Goal: Task Accomplishment & Management: Manage account settings

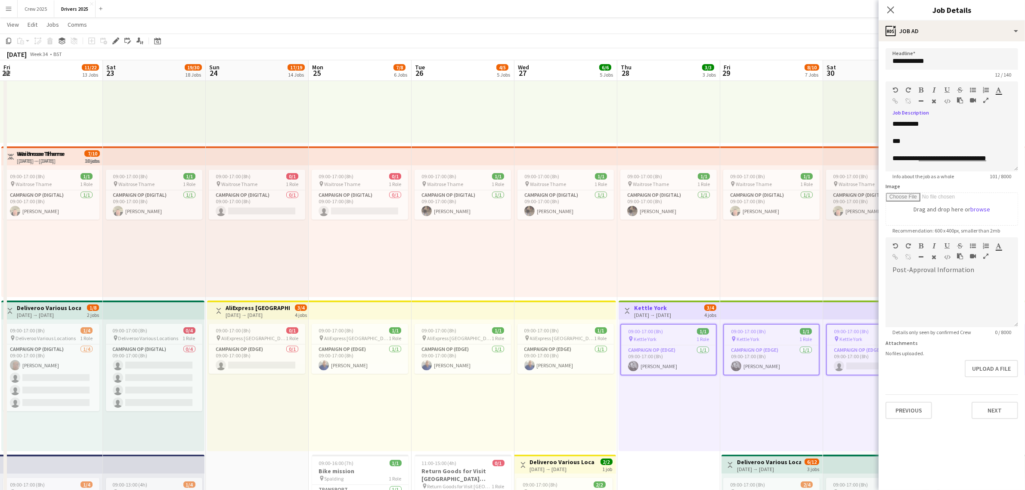
scroll to position [24, 0]
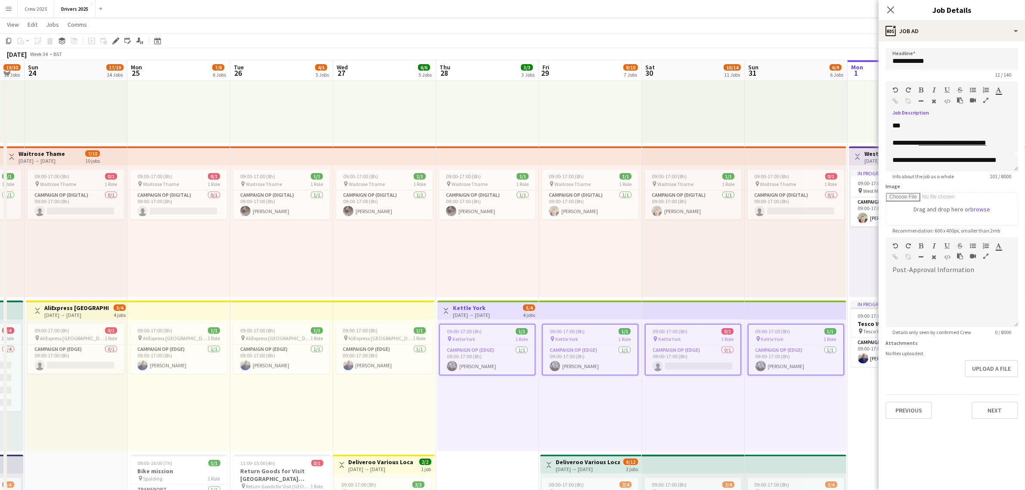
click at [633, 256] on div "09:00-17:00 (8h) 1/1 pin Waitrose Thame 1 Role Campaign Op (Digital) [DATE] 09:…" at bounding box center [590, 231] width 103 height 132
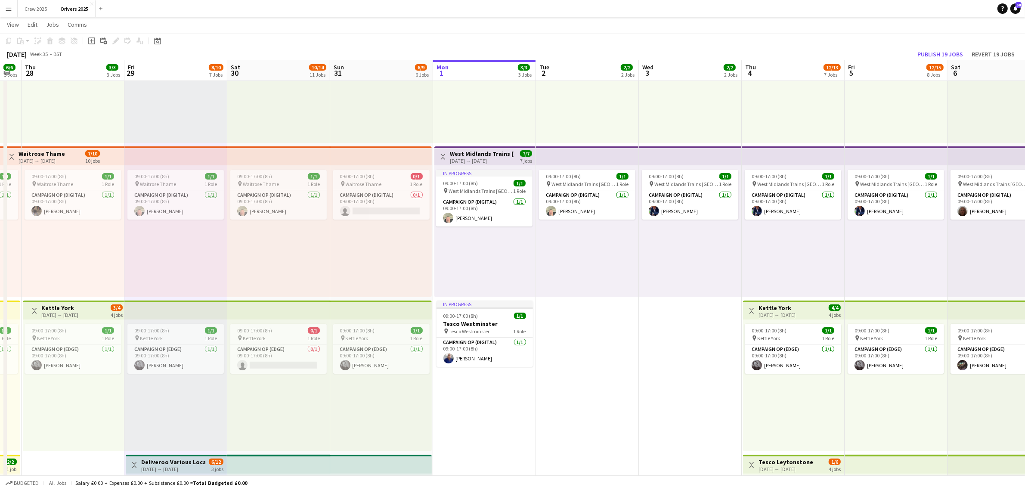
drag, startPoint x: 932, startPoint y: 403, endPoint x: 463, endPoint y: 405, distance: 469.1
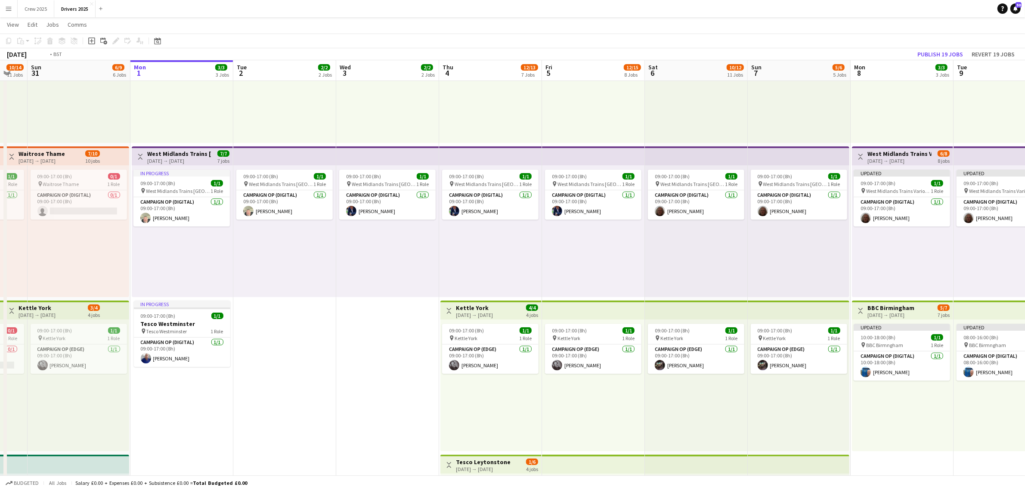
scroll to position [0, 287]
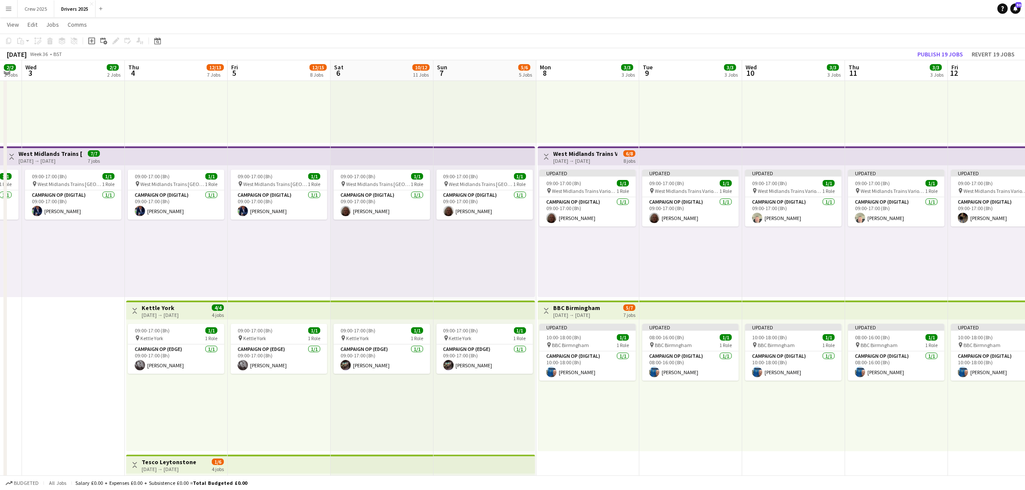
drag, startPoint x: 879, startPoint y: 416, endPoint x: 414, endPoint y: 396, distance: 465.7
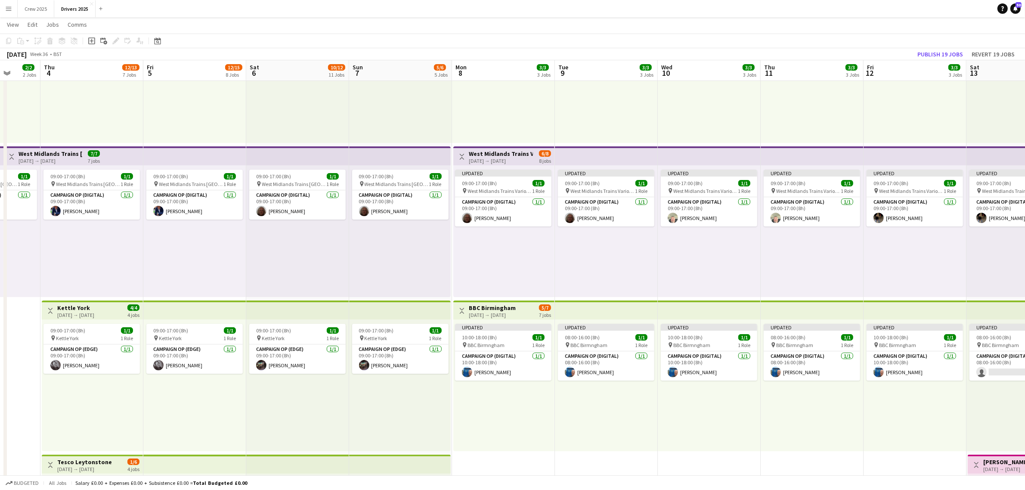
drag, startPoint x: 593, startPoint y: 401, endPoint x: 284, endPoint y: 406, distance: 308.6
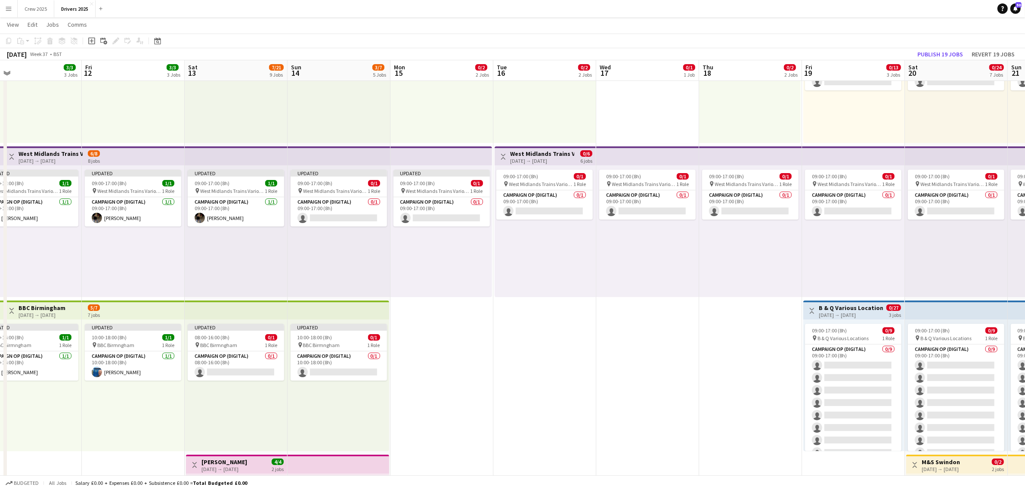
drag, startPoint x: 816, startPoint y: 403, endPoint x: 438, endPoint y: 409, distance: 377.5
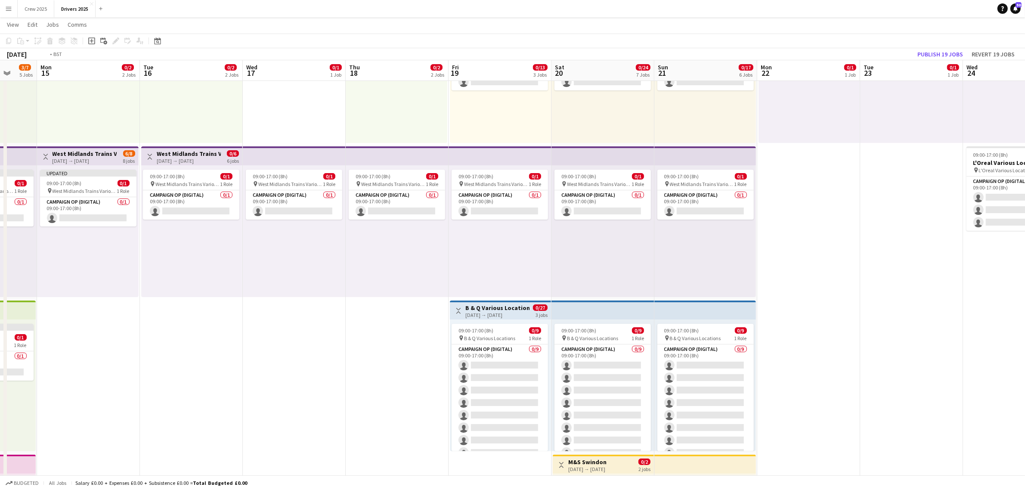
scroll to position [0, 246]
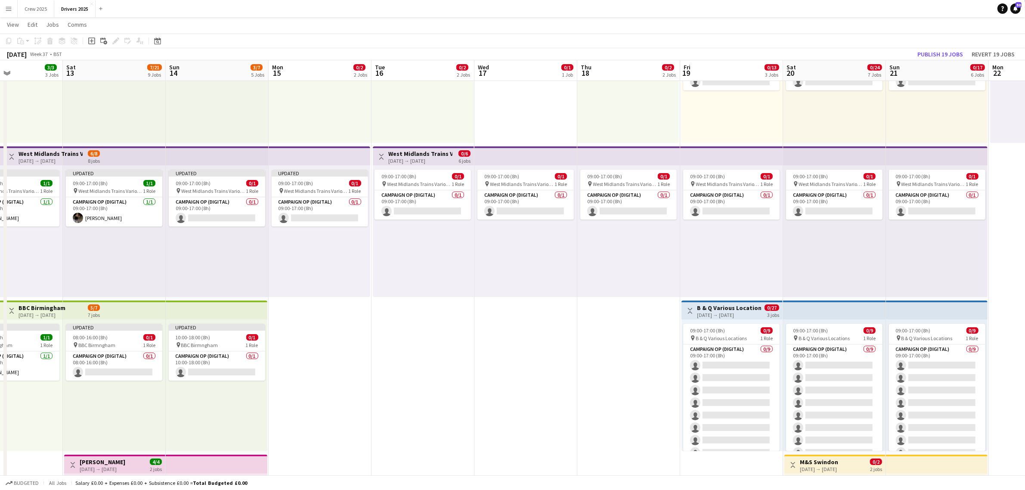
drag, startPoint x: 680, startPoint y: 392, endPoint x: 566, endPoint y: 371, distance: 116.0
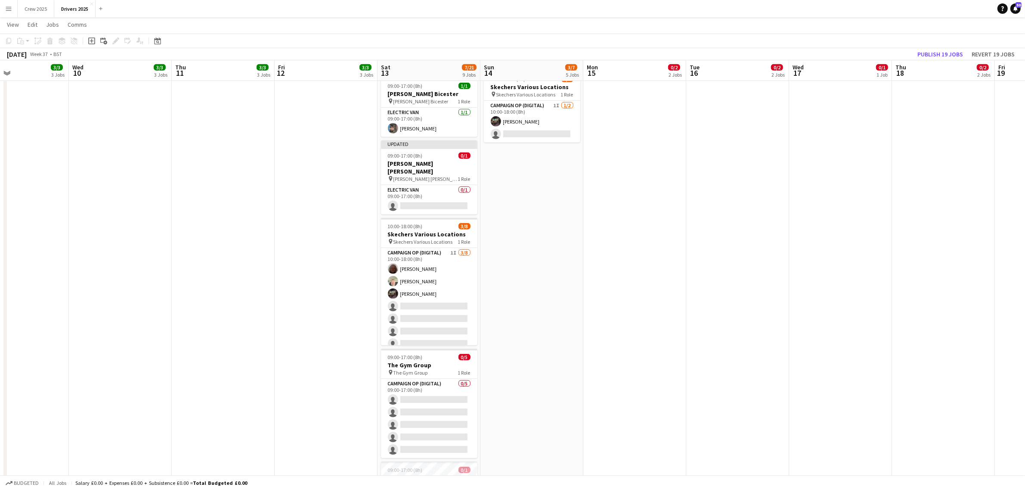
scroll to position [0, 326]
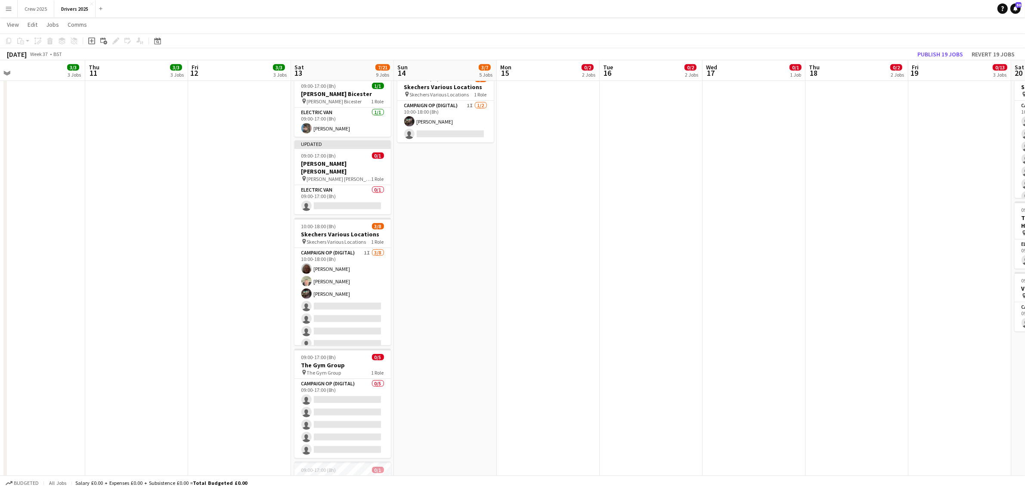
drag, startPoint x: 786, startPoint y: 327, endPoint x: 563, endPoint y: 356, distance: 225.6
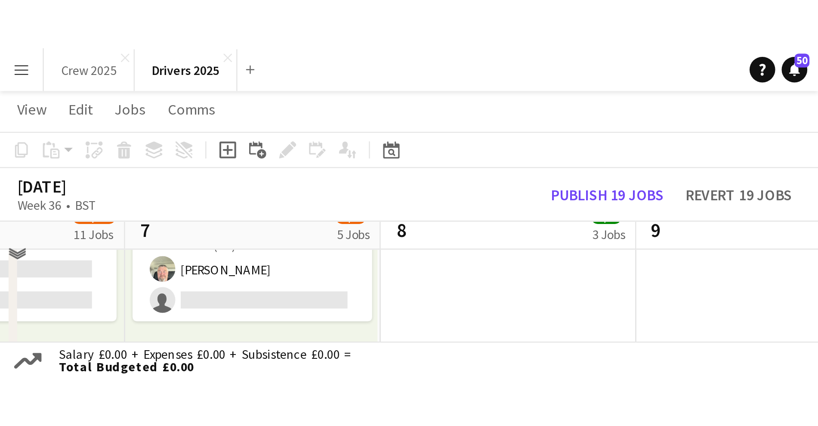
scroll to position [0, 258]
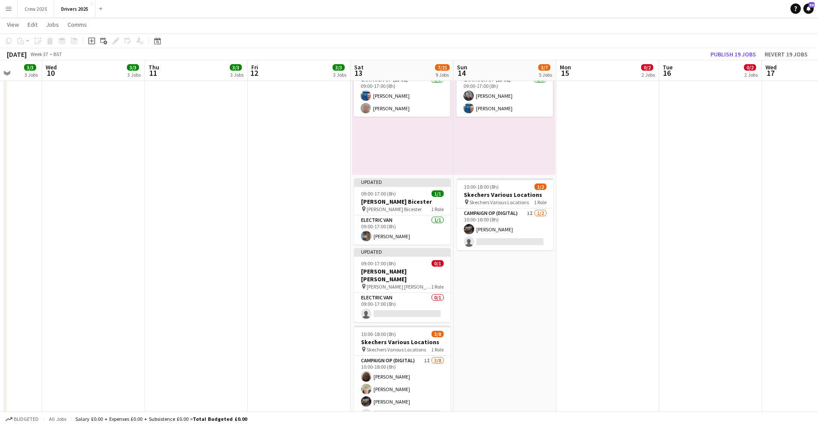
drag, startPoint x: 312, startPoint y: 289, endPoint x: 160, endPoint y: 299, distance: 153.1
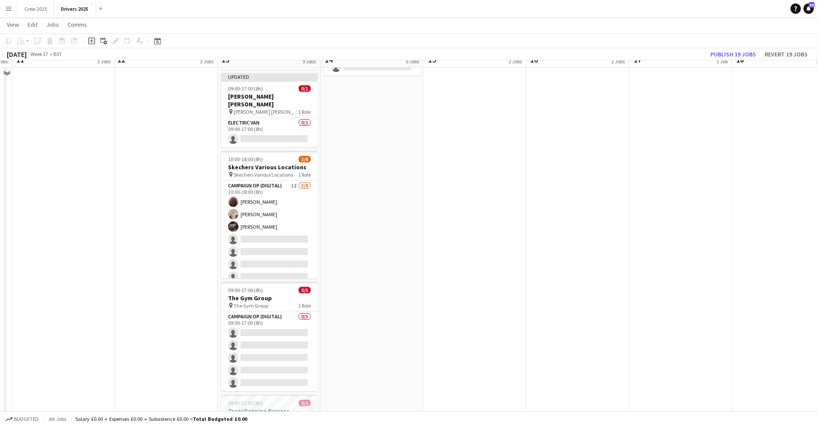
scroll to position [699, 0]
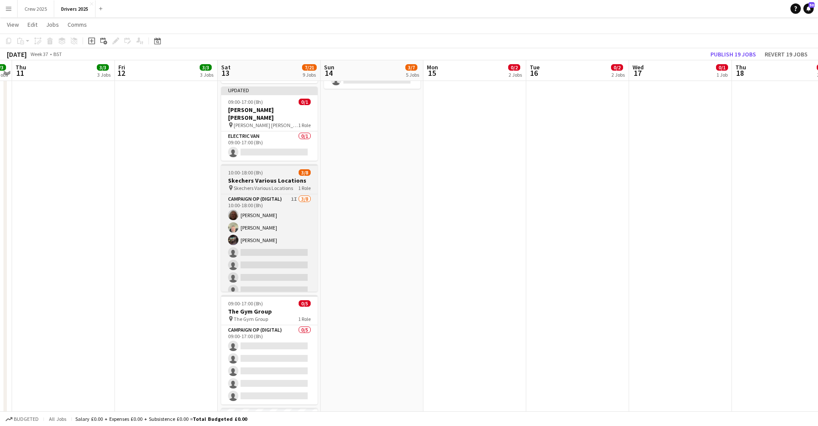
click at [262, 169] on span "10:00-18:00 (8h)" at bounding box center [245, 172] width 35 height 6
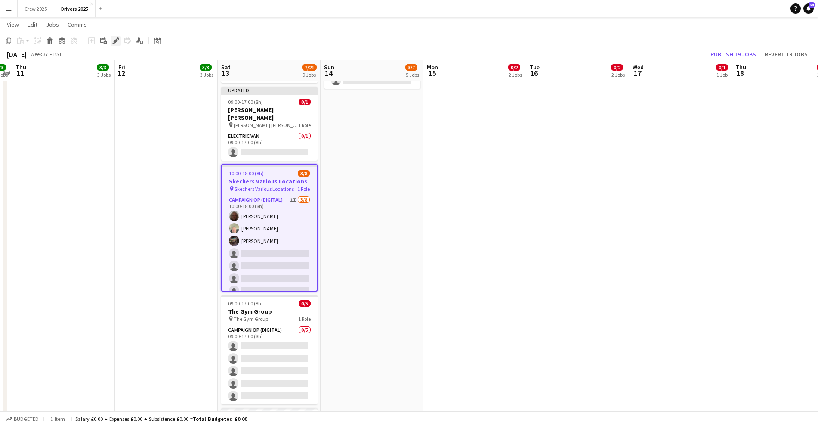
click at [114, 39] on icon "Edit" at bounding box center [115, 40] width 7 height 7
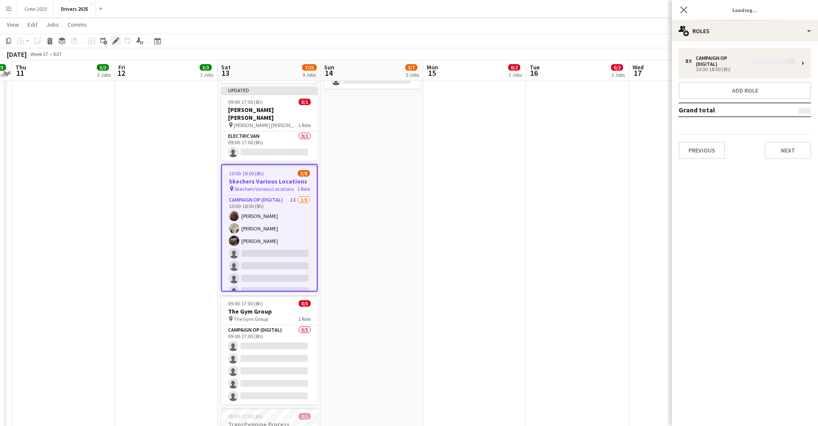
type input "**********"
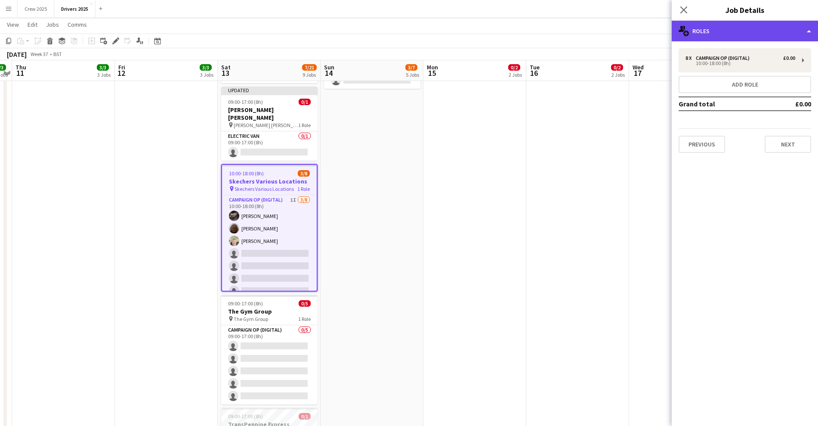
click at [739, 32] on div "multiple-users-add Roles" at bounding box center [745, 31] width 146 height 21
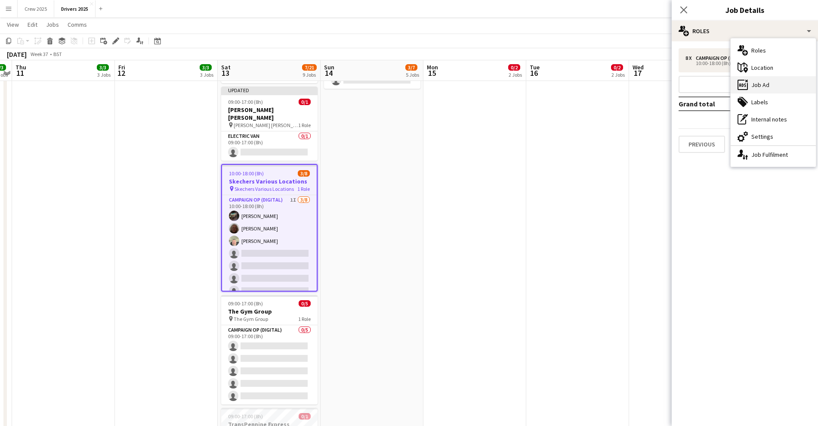
click at [767, 87] on div "ads-window Job Ad" at bounding box center [773, 84] width 85 height 17
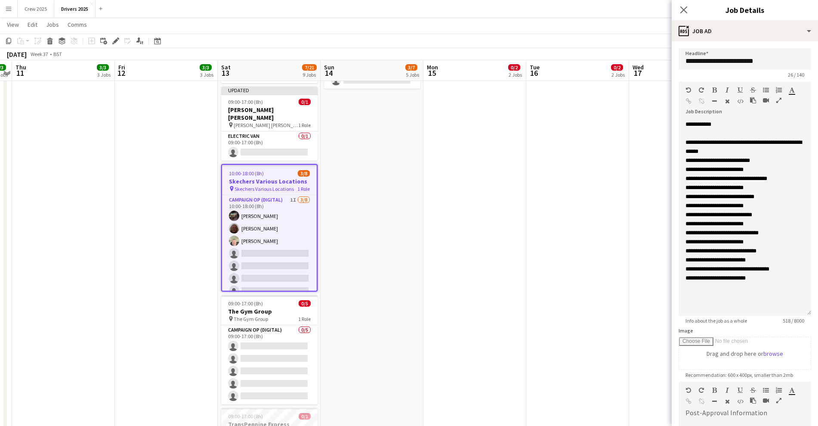
drag, startPoint x: 810, startPoint y: 167, endPoint x: 793, endPoint y: 312, distance: 145.2
click at [793, 312] on div "**********" at bounding box center [745, 218] width 133 height 196
click at [118, 40] on icon at bounding box center [115, 41] width 5 height 5
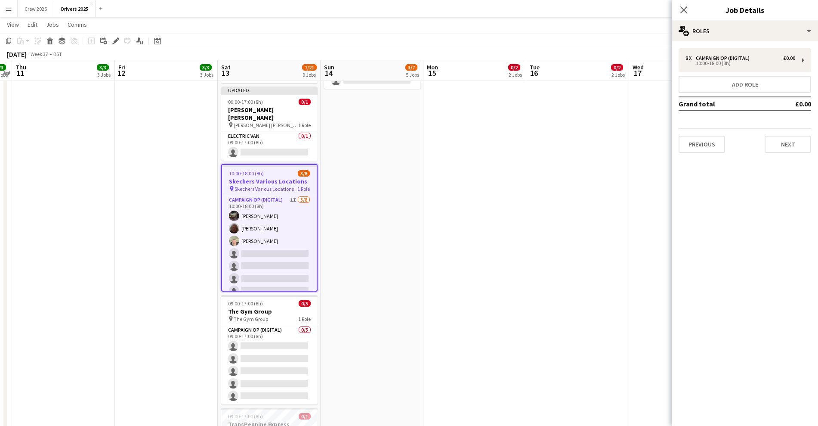
click at [274, 164] on app-job-card "10:00-18:00 (8h) 3/8 Skechers Various Locations pin Skechers Various Locations …" at bounding box center [269, 227] width 96 height 127
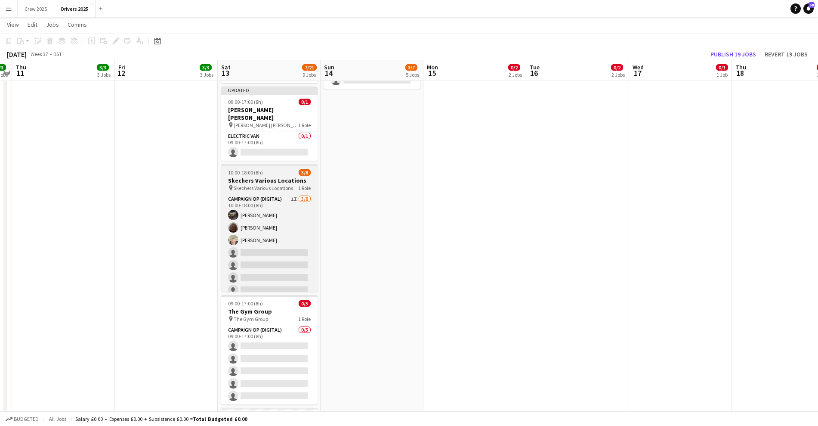
click at [253, 169] on span "10:00-18:00 (8h)" at bounding box center [245, 172] width 35 height 6
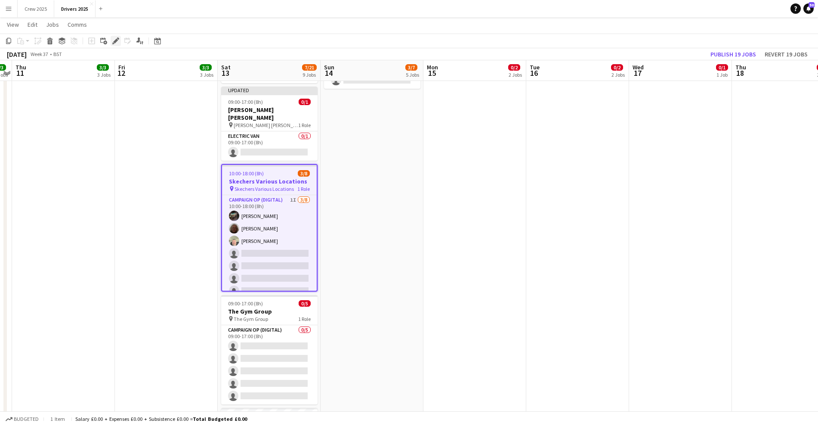
click at [115, 42] on icon at bounding box center [115, 41] width 5 height 5
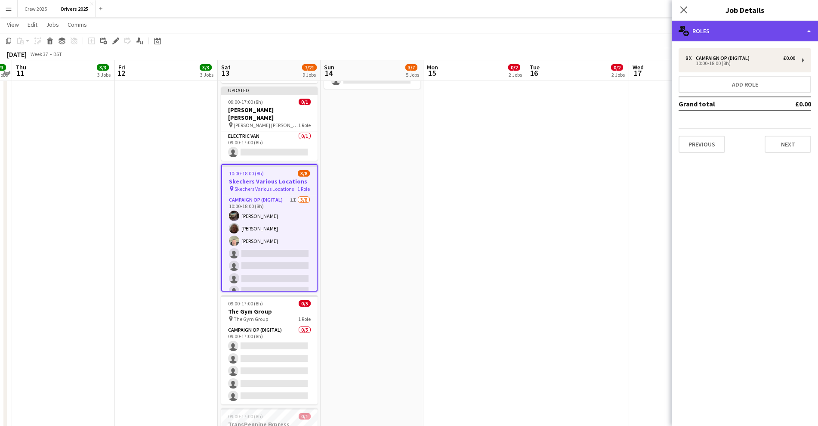
click at [733, 35] on div "multiple-users-add Roles" at bounding box center [745, 31] width 146 height 21
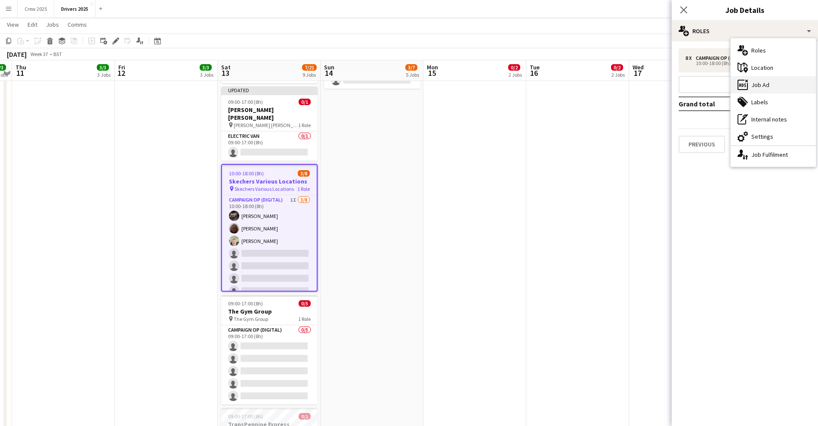
click at [782, 87] on div "ads-window Job Ad" at bounding box center [773, 84] width 85 height 17
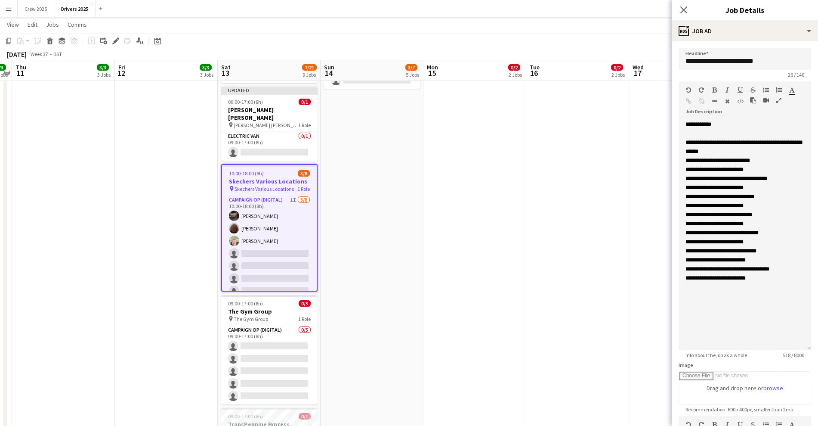
drag, startPoint x: 810, startPoint y: 168, endPoint x: 797, endPoint y: 353, distance: 185.1
click at [797, 350] on div "**********" at bounding box center [745, 235] width 133 height 230
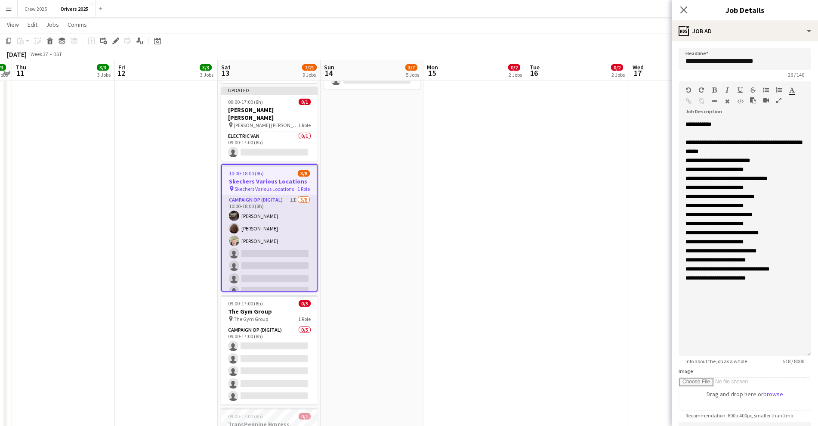
click at [271, 195] on app-card-role "Campaign Op (Digital) 1I [DATE] 10:00-18:00 (8h) [PERSON_NAME] [PERSON_NAME] [P…" at bounding box center [269, 253] width 95 height 117
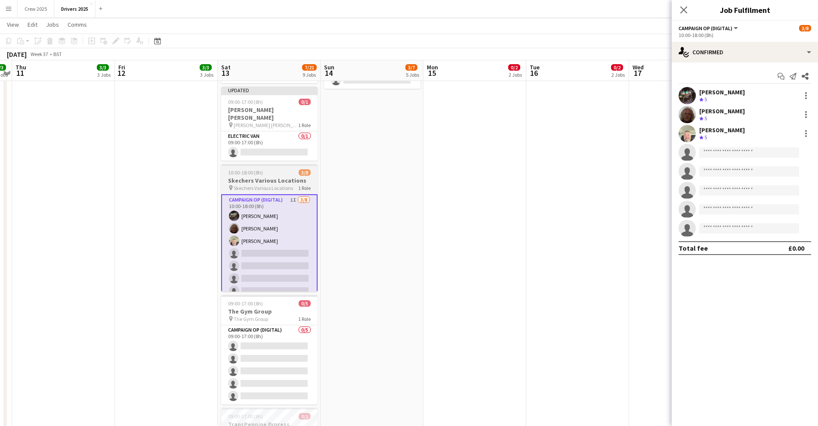
click at [269, 169] on div "10:00-18:00 (8h) 3/8" at bounding box center [269, 172] width 96 height 6
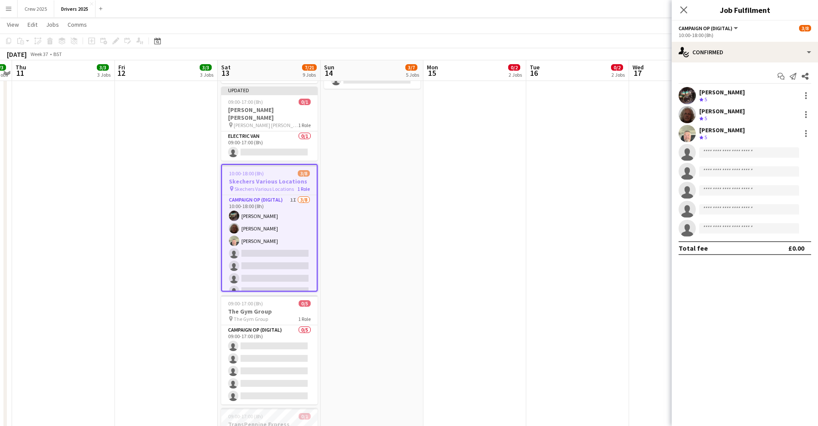
scroll to position [0, 295]
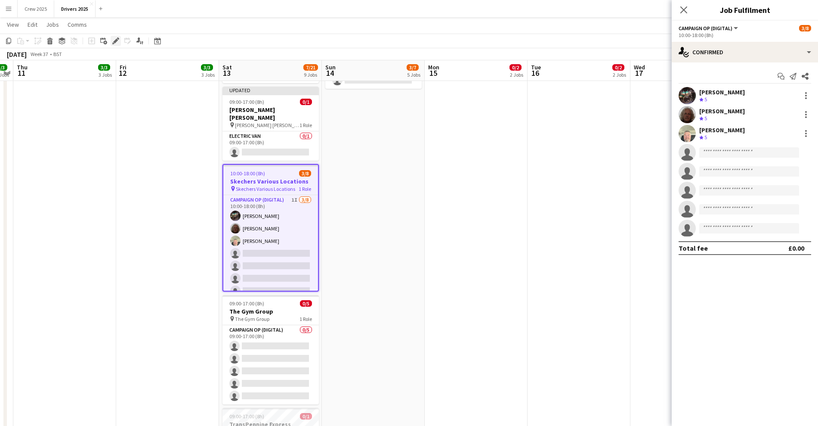
click at [121, 37] on div "Edit" at bounding box center [116, 41] width 10 height 10
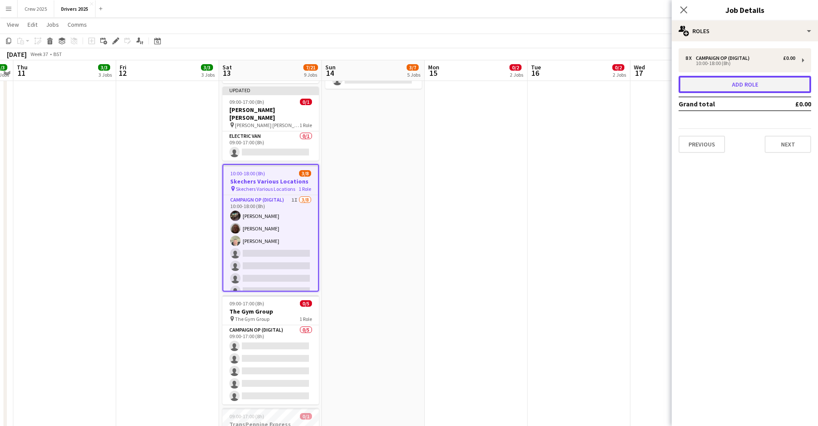
click at [761, 91] on button "Add role" at bounding box center [745, 84] width 133 height 17
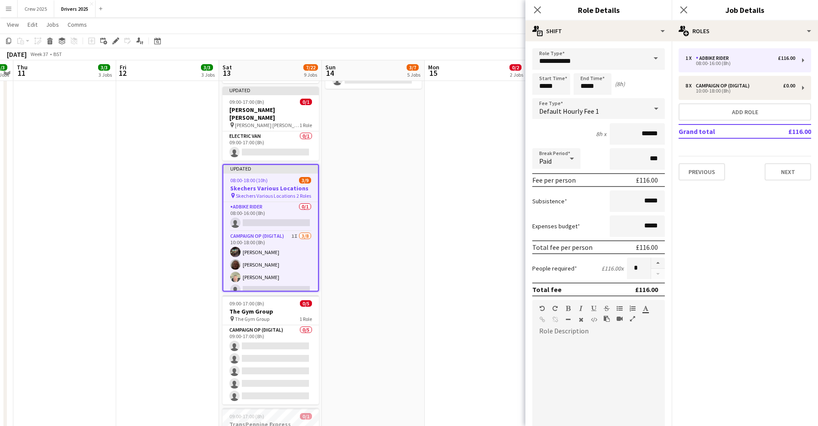
click at [652, 62] on span at bounding box center [656, 58] width 18 height 21
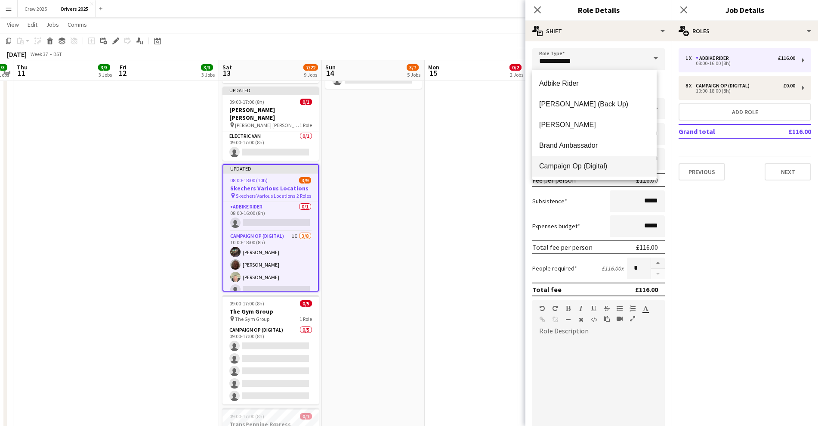
scroll to position [54, 0]
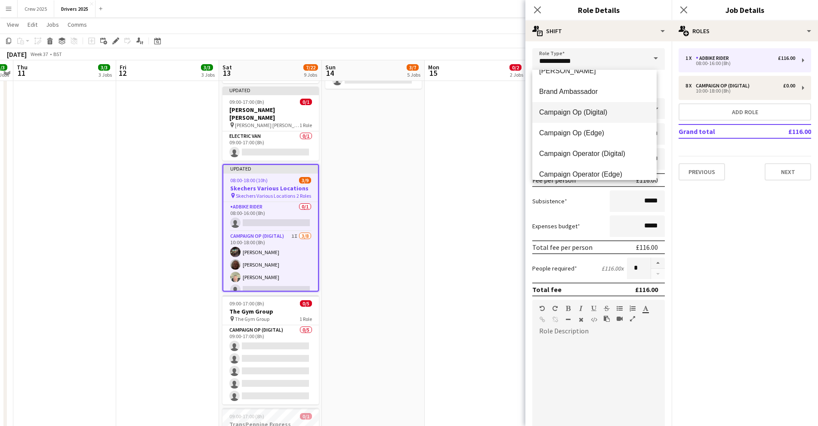
click at [604, 115] on span "Campaign Op (Digital)" at bounding box center [594, 112] width 111 height 8
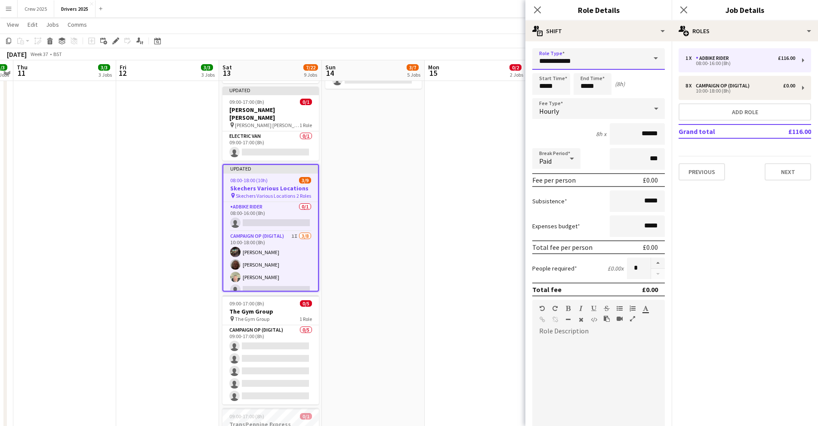
type input "**********"
type input "*****"
click at [543, 84] on input "*****" at bounding box center [551, 84] width 38 height 22
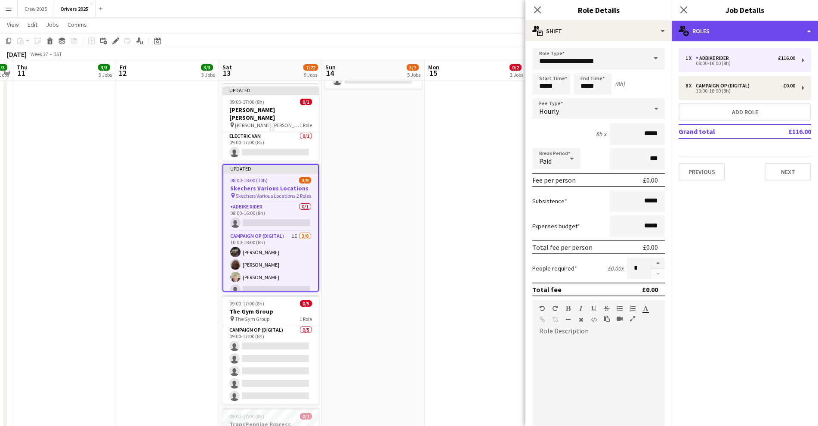
click at [720, 40] on div "multiple-users-add Roles" at bounding box center [745, 31] width 146 height 21
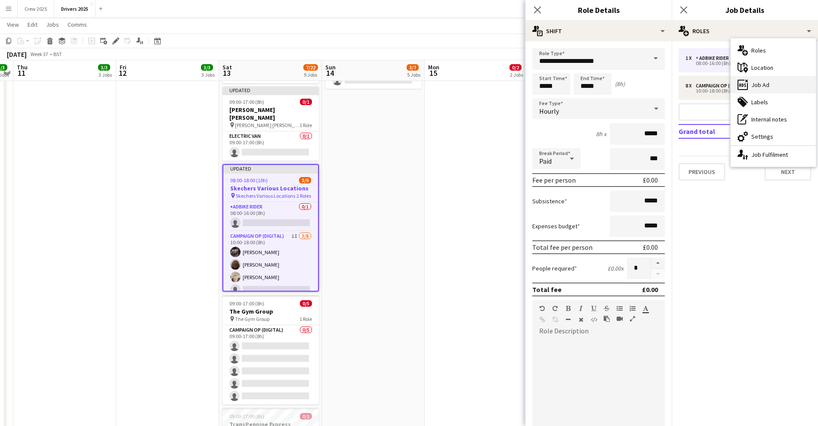
click at [775, 90] on div "ads-window Job Ad" at bounding box center [773, 84] width 85 height 17
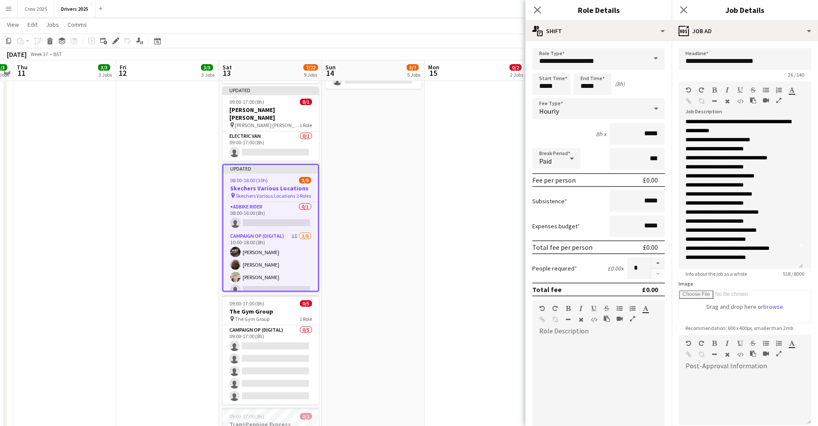
scroll to position [0, 0]
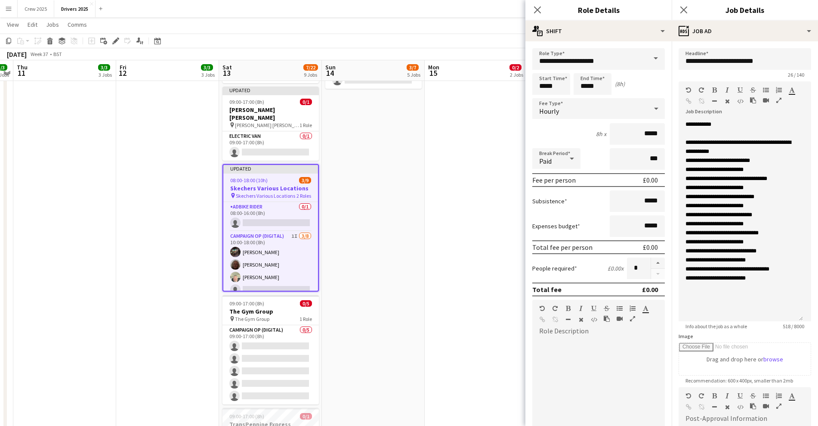
drag, startPoint x: 809, startPoint y: 167, endPoint x: 803, endPoint y: 317, distance: 150.7
click at [803, 317] on form "**********" at bounding box center [745, 308] width 146 height 520
click at [551, 85] on input "*****" at bounding box center [551, 84] width 38 height 22
click at [541, 68] on div at bounding box center [542, 69] width 17 height 9
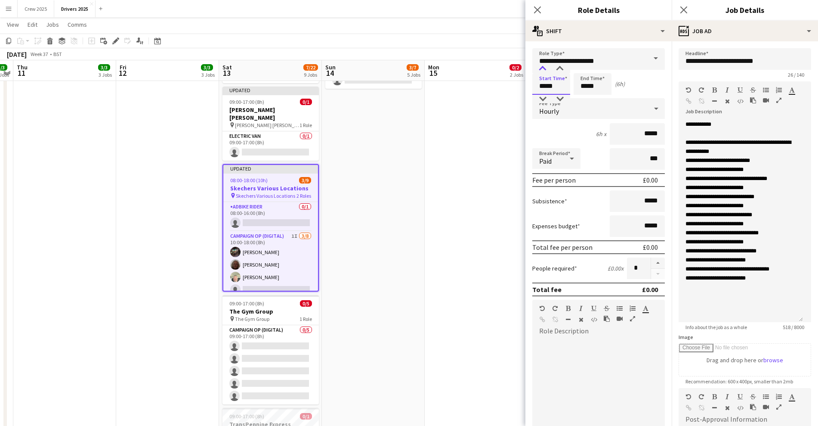
type input "*****"
click at [541, 68] on div at bounding box center [542, 69] width 17 height 9
click at [589, 85] on input "*****" at bounding box center [593, 84] width 38 height 22
click at [581, 67] on div at bounding box center [583, 69] width 17 height 9
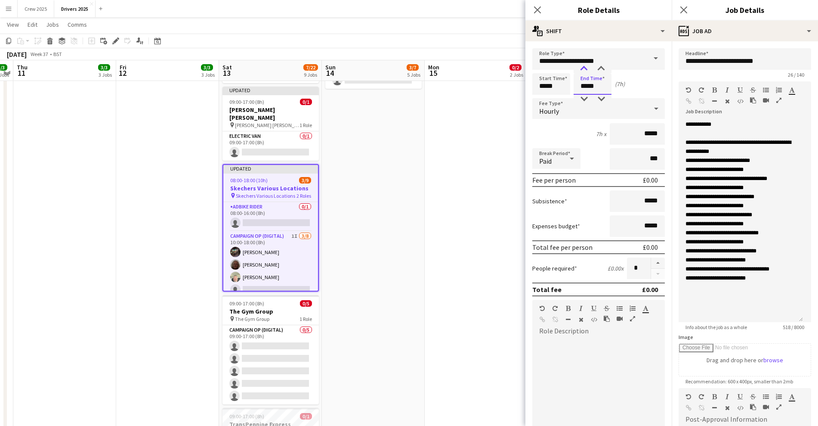
type input "*****"
click at [581, 67] on div at bounding box center [583, 69] width 17 height 9
click at [582, 107] on div "Hourly" at bounding box center [589, 108] width 115 height 21
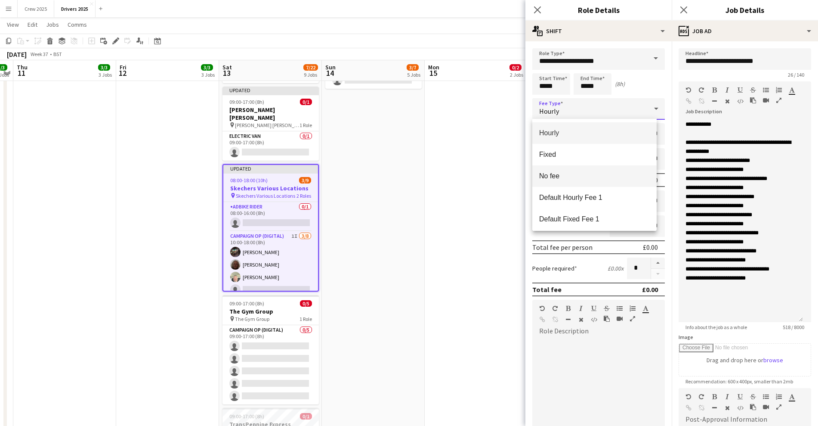
click at [581, 173] on span "No fee" at bounding box center [594, 176] width 111 height 8
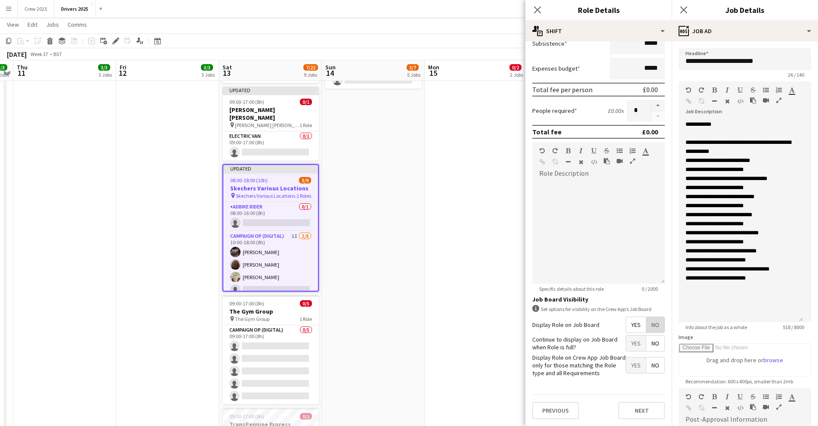
click at [649, 328] on span "No" at bounding box center [655, 324] width 18 height 15
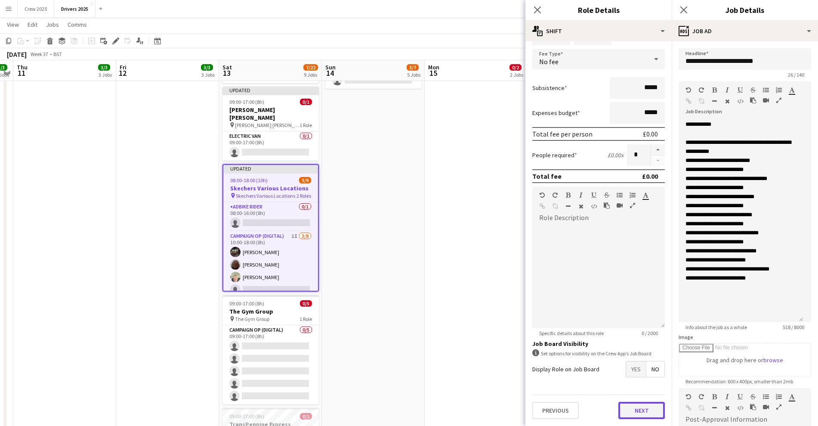
click at [637, 410] on button "Next" at bounding box center [641, 410] width 46 height 17
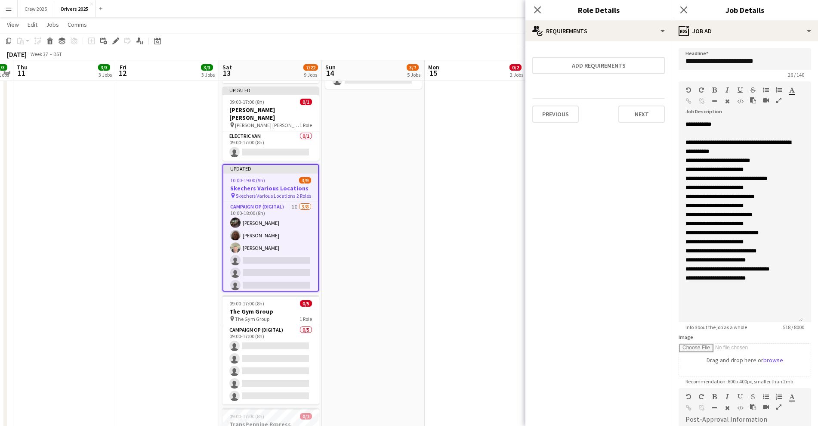
scroll to position [0, 0]
click at [113, 40] on icon "Edit" at bounding box center [115, 40] width 7 height 7
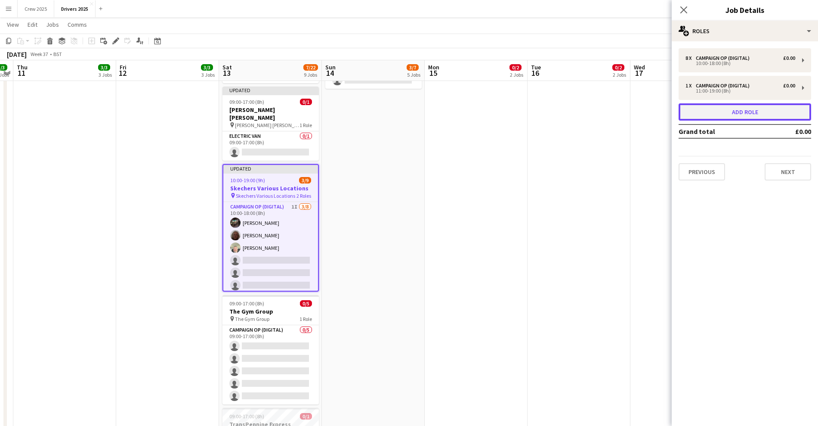
click at [759, 113] on button "Add role" at bounding box center [745, 111] width 133 height 17
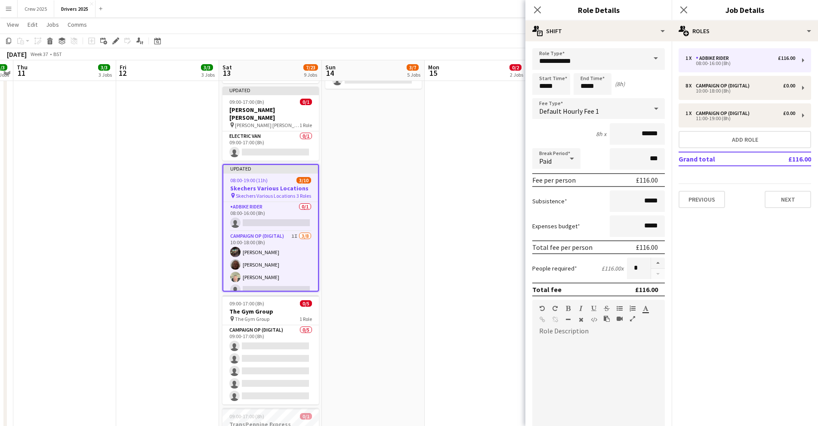
click at [712, 41] on div "1 x Adbike Rider £116.00 08:00-16:00 (8h) 8 x Campaign Op (Digital) £0.00 10:00…" at bounding box center [745, 127] width 146 height 173
click at [736, 28] on div "multiple-users-add Roles" at bounding box center [745, 31] width 146 height 21
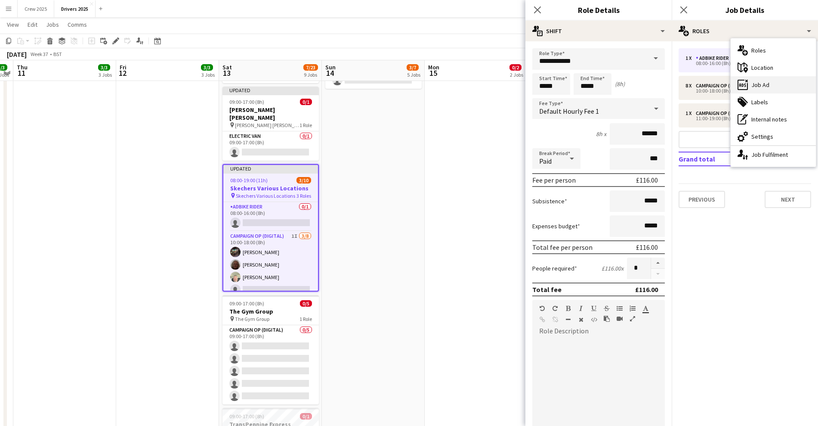
click at [779, 91] on div "ads-window Job Ad" at bounding box center [773, 84] width 85 height 17
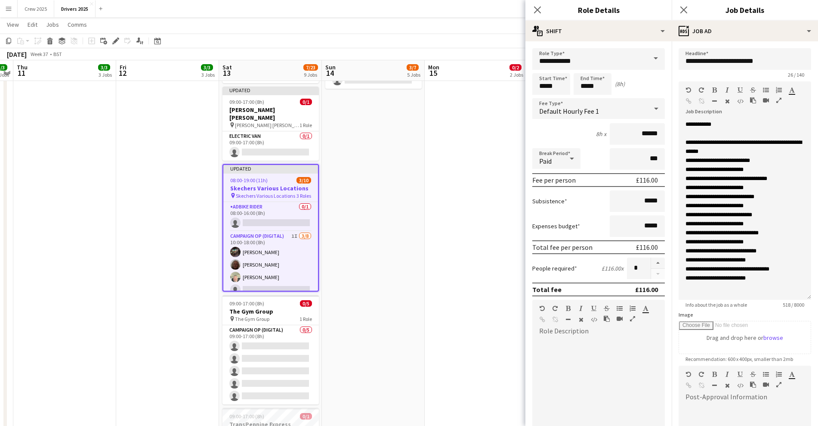
drag, startPoint x: 809, startPoint y: 169, endPoint x: 793, endPoint y: 297, distance: 129.2
click at [793, 297] on div "**********" at bounding box center [745, 210] width 133 height 180
click at [544, 83] on input "*****" at bounding box center [551, 84] width 38 height 22
click at [540, 66] on div at bounding box center [542, 69] width 17 height 9
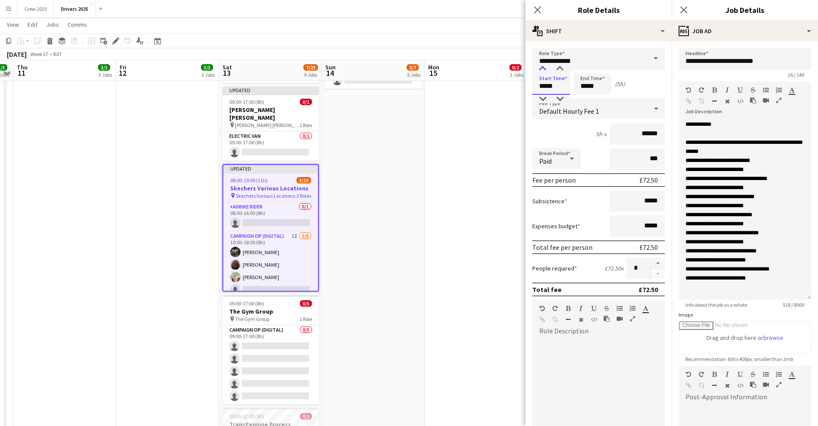
click at [540, 66] on div at bounding box center [542, 69] width 17 height 9
type input "*****"
click at [544, 67] on div at bounding box center [542, 69] width 17 height 9
click at [584, 84] on input "*****" at bounding box center [593, 84] width 38 height 22
click at [584, 69] on div at bounding box center [583, 69] width 17 height 9
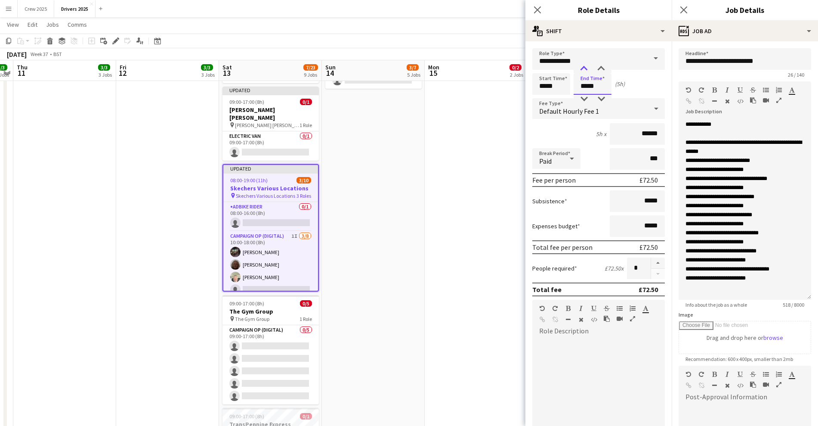
click at [584, 69] on div at bounding box center [583, 69] width 17 height 9
type input "*****"
click at [584, 69] on div at bounding box center [583, 69] width 17 height 9
click at [582, 108] on span "Default Hourly Fee 1" at bounding box center [569, 111] width 60 height 9
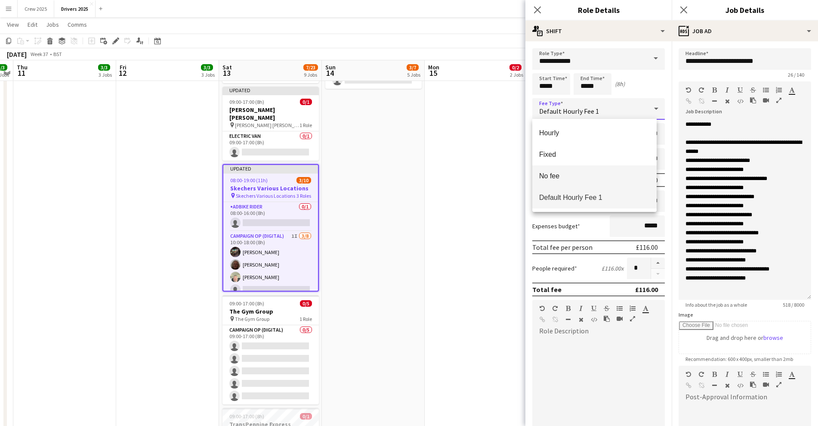
click at [570, 173] on span "No fee" at bounding box center [594, 176] width 111 height 8
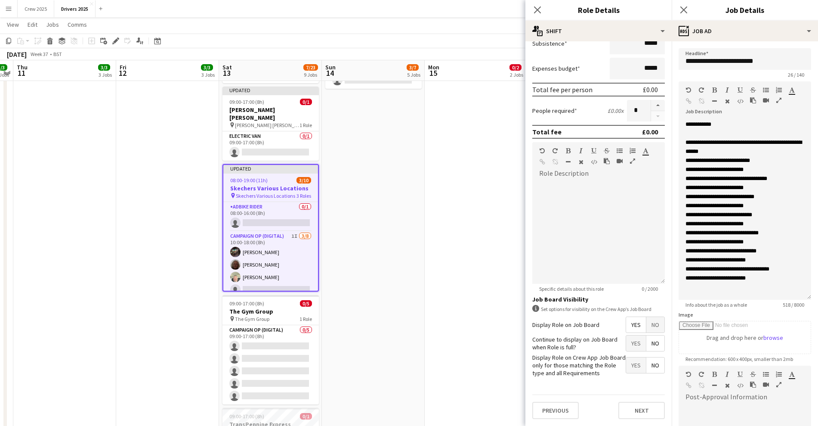
click at [646, 329] on span "No" at bounding box center [655, 324] width 18 height 15
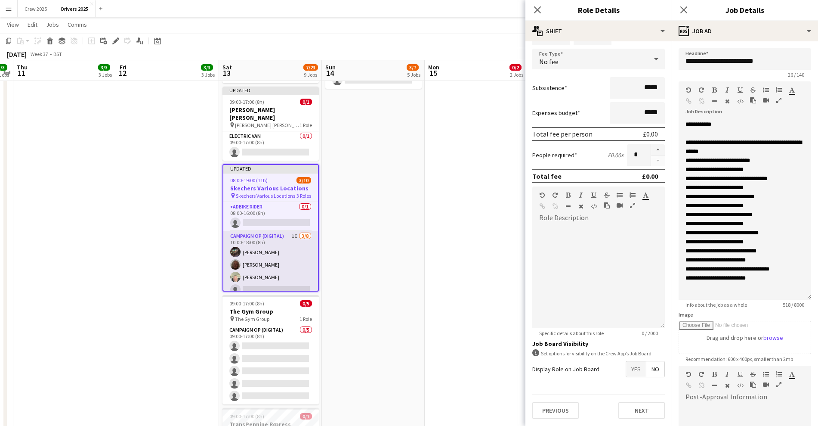
click at [256, 231] on app-card-role "Campaign Op (Digital) 1I [DATE] 10:00-18:00 (8h) [PERSON_NAME] [PERSON_NAME] [P…" at bounding box center [270, 289] width 95 height 117
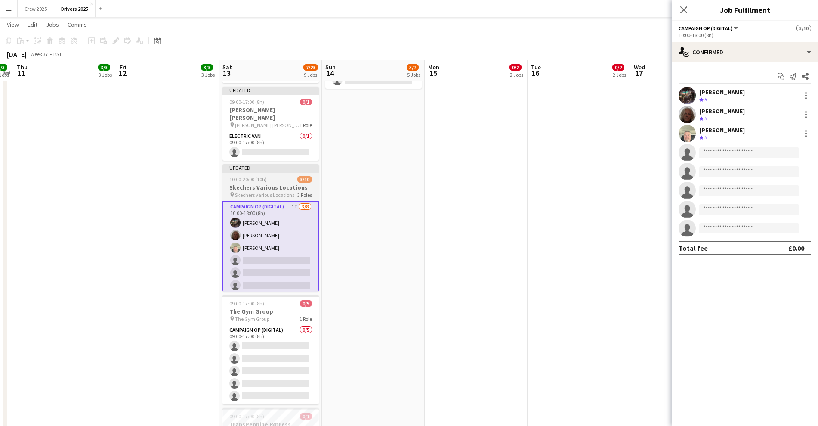
click at [260, 164] on div "Updated" at bounding box center [271, 167] width 96 height 7
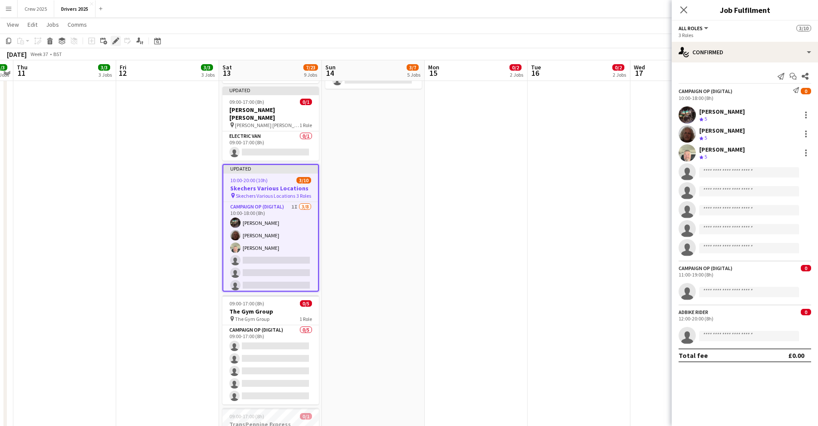
click at [116, 40] on icon at bounding box center [115, 41] width 5 height 5
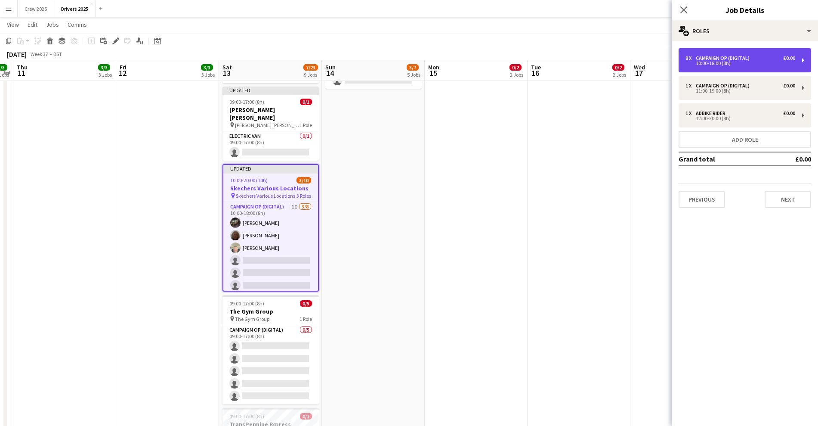
click at [734, 59] on div "Campaign Op (Digital)" at bounding box center [724, 58] width 57 height 6
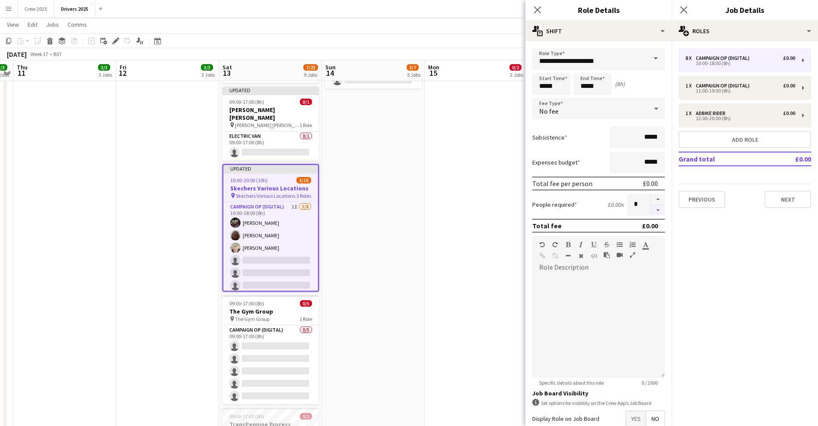
click at [651, 212] on button "button" at bounding box center [658, 210] width 14 height 11
type input "*"
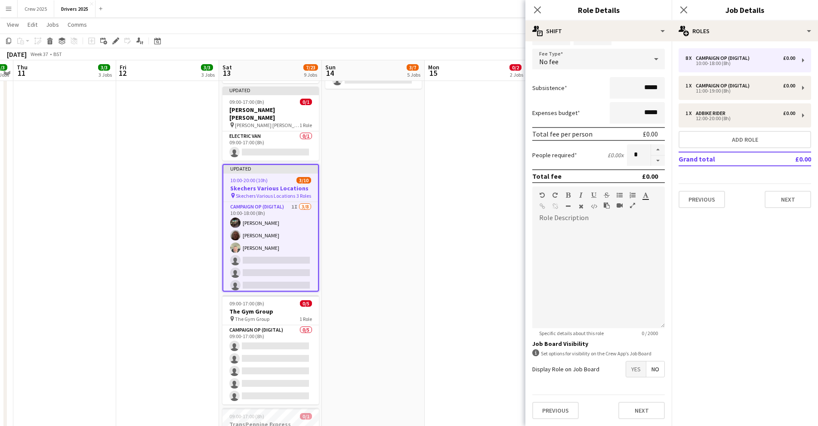
click at [649, 366] on span "No" at bounding box center [655, 368] width 18 height 15
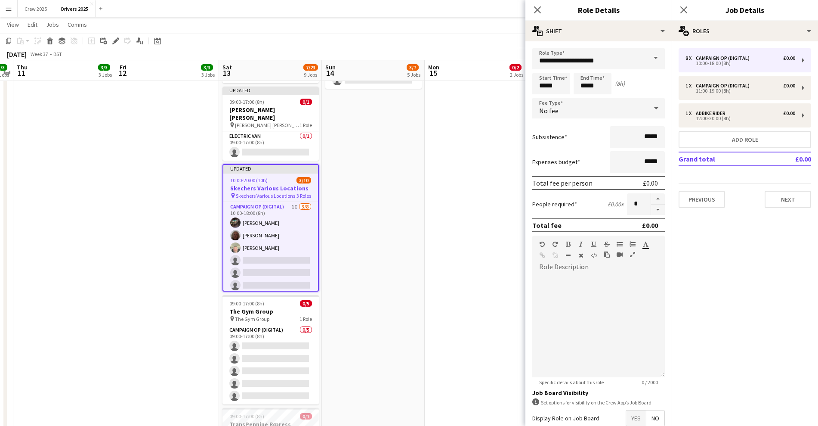
scroll to position [0, 0]
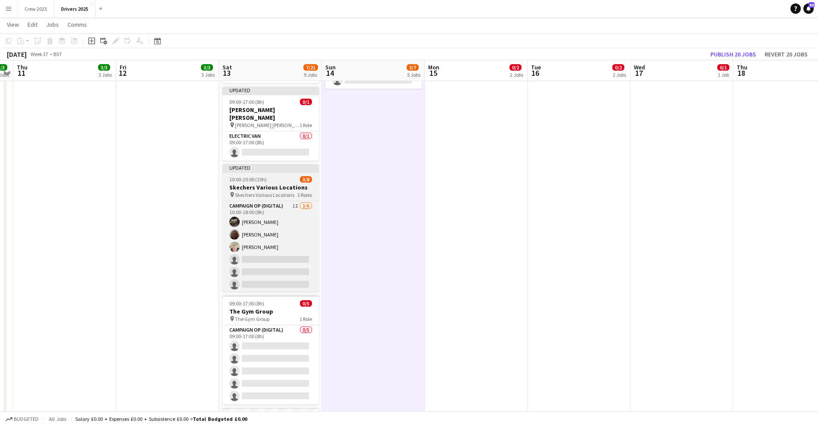
click at [261, 167] on app-job-card "Updated 10:00-20:00 (10h) 3/8 Skechers Various Locations pin Skechers Various L…" at bounding box center [271, 227] width 96 height 127
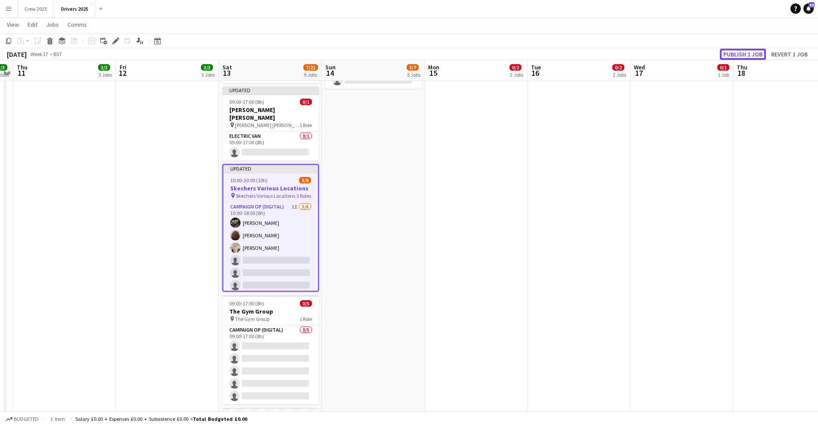
click at [739, 51] on button "Publish 1 job" at bounding box center [743, 54] width 46 height 11
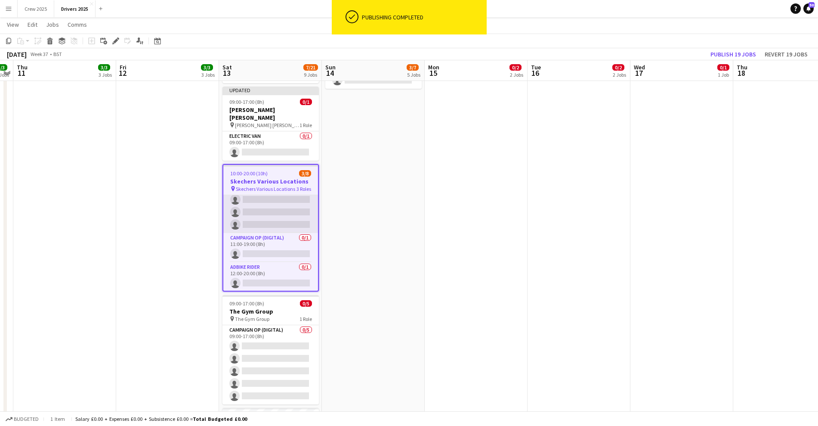
scroll to position [55, 0]
click at [255, 164] on app-job-card "10:00-20:00 (10h) 3/8 Skechers Various Locations pin Skechers Various Locations…" at bounding box center [271, 227] width 96 height 127
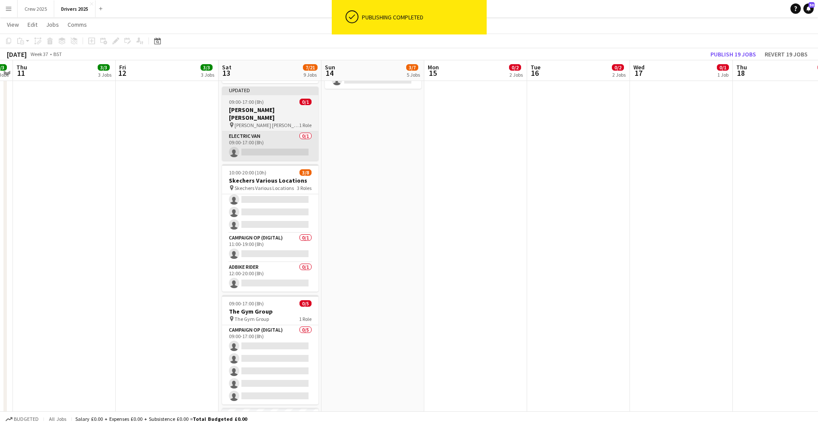
scroll to position [53, 0]
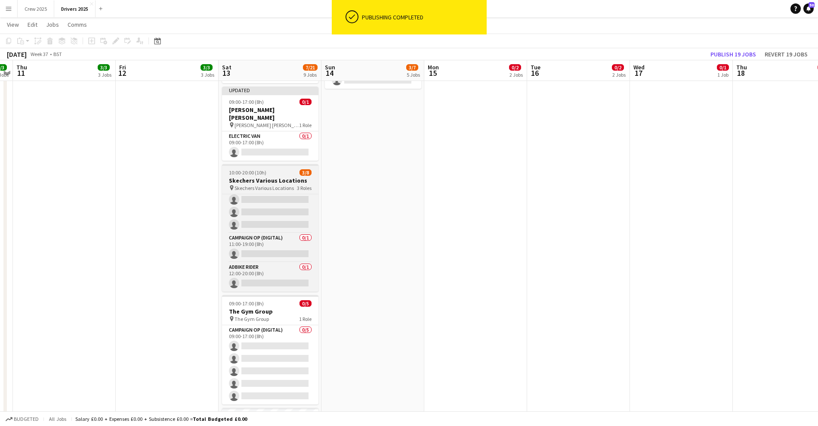
click at [252, 164] on app-job-card "10:00-20:00 (10h) 3/8 Skechers Various Locations pin Skechers Various Locations…" at bounding box center [270, 227] width 96 height 127
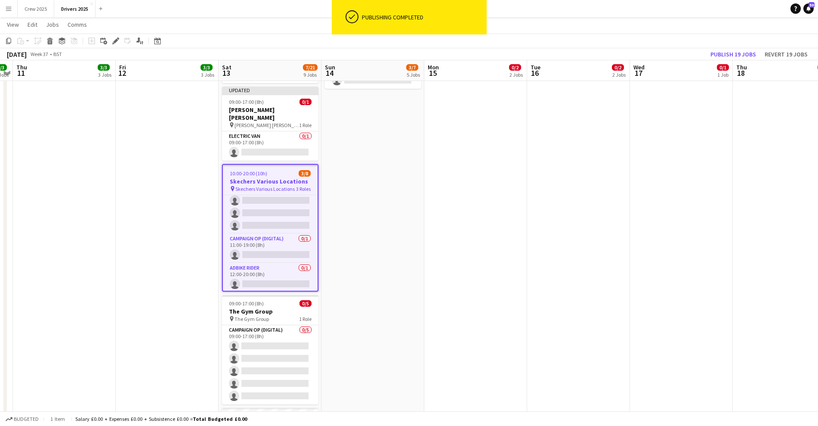
scroll to position [55, 0]
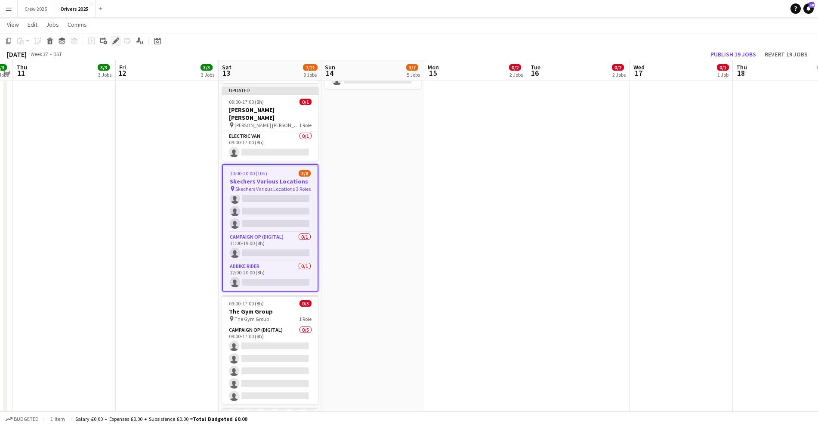
click at [117, 40] on icon at bounding box center [115, 41] width 5 height 5
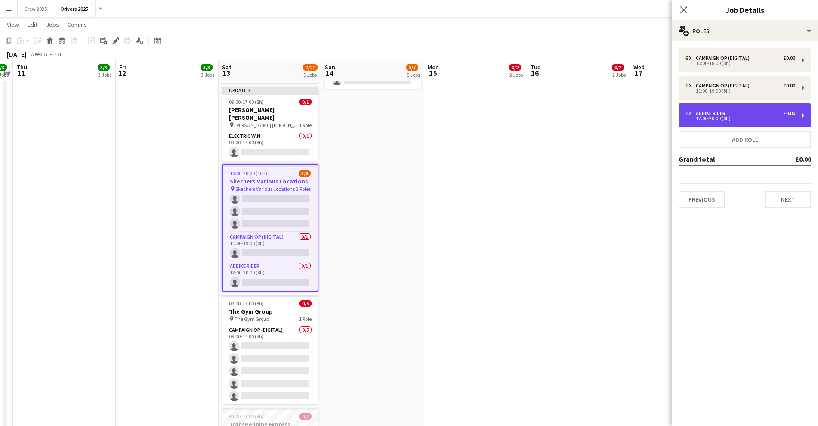
click at [736, 119] on div "12:00-20:00 (8h)" at bounding box center [741, 118] width 110 height 4
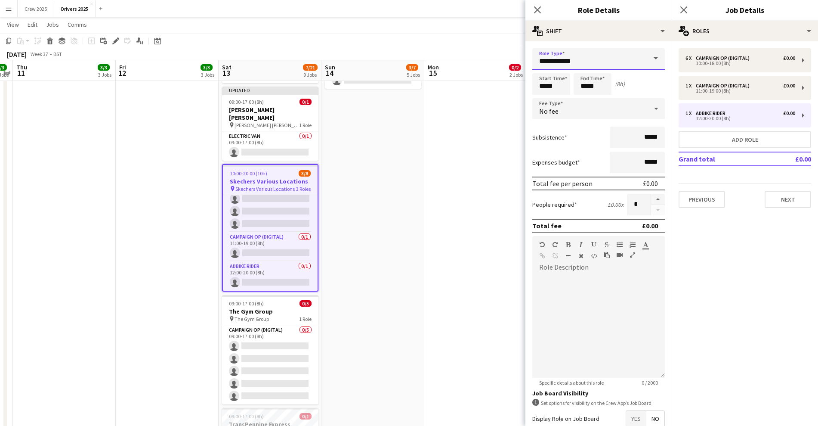
click at [553, 61] on input "**********" at bounding box center [598, 59] width 133 height 22
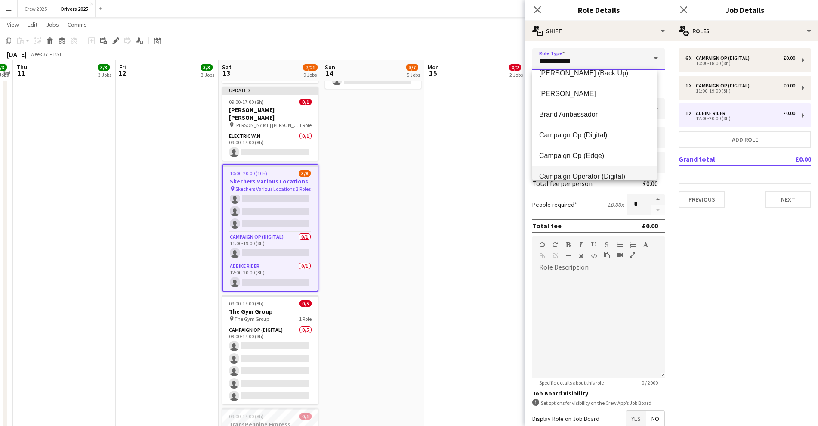
scroll to position [54, 0]
click at [593, 110] on span "Campaign Op (Digital)" at bounding box center [594, 112] width 111 height 8
type input "**********"
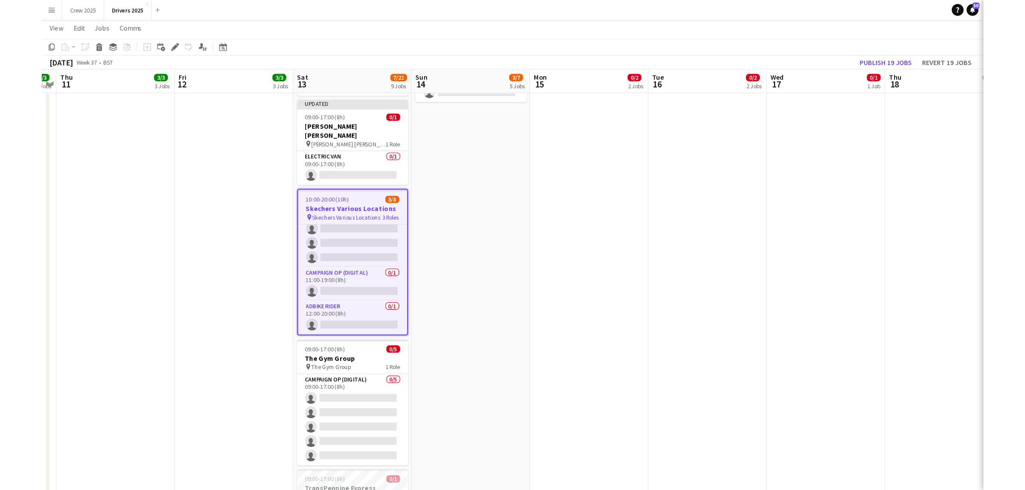
scroll to position [55, 0]
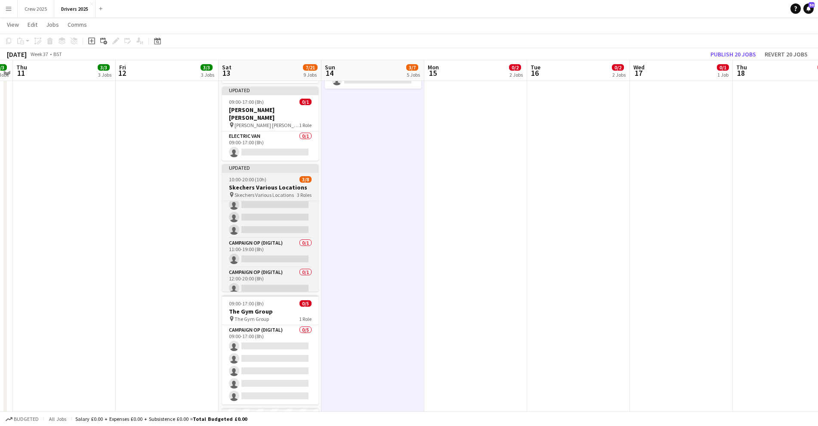
click at [257, 164] on div "Updated" at bounding box center [270, 167] width 96 height 7
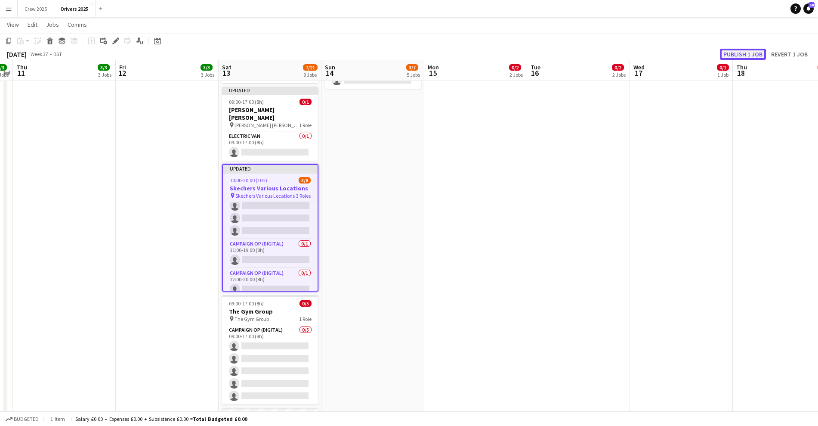
click at [745, 53] on button "Publish 1 job" at bounding box center [743, 54] width 46 height 11
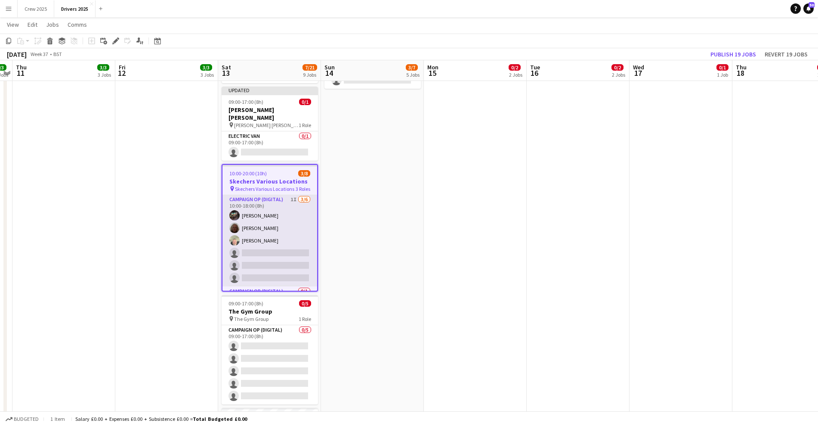
scroll to position [0, 0]
click at [265, 248] on app-card-role "Campaign Op (Digital) 1I [DATE] 10:00-18:00 (8h) [PERSON_NAME] [PERSON_NAME] [P…" at bounding box center [270, 241] width 95 height 92
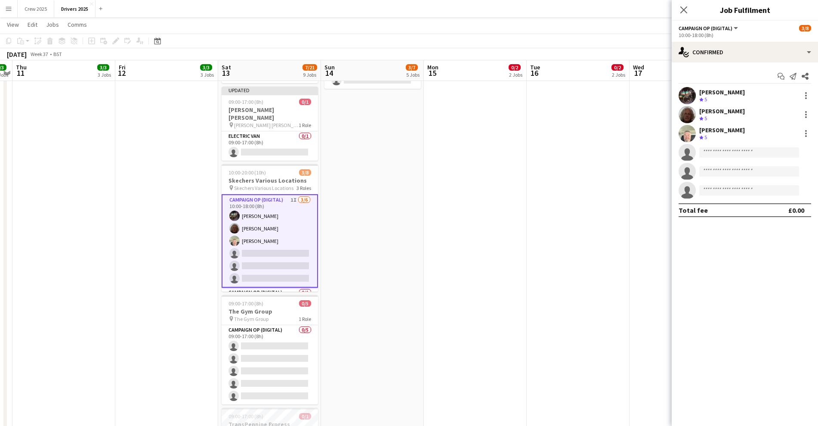
click at [266, 235] on app-card-role "Campaign Op (Digital) 1I [DATE] 10:00-18:00 (8h) [PERSON_NAME] [PERSON_NAME] [P…" at bounding box center [270, 240] width 96 height 93
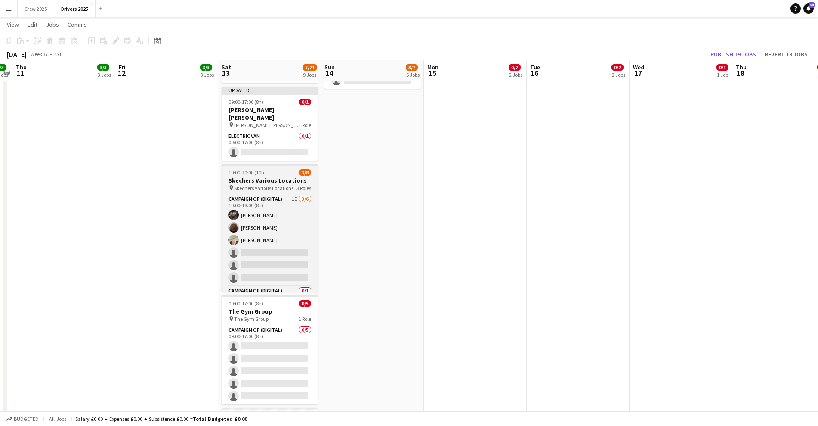
click at [283, 185] on span "Skechers Various Locations" at bounding box center [263, 188] width 59 height 6
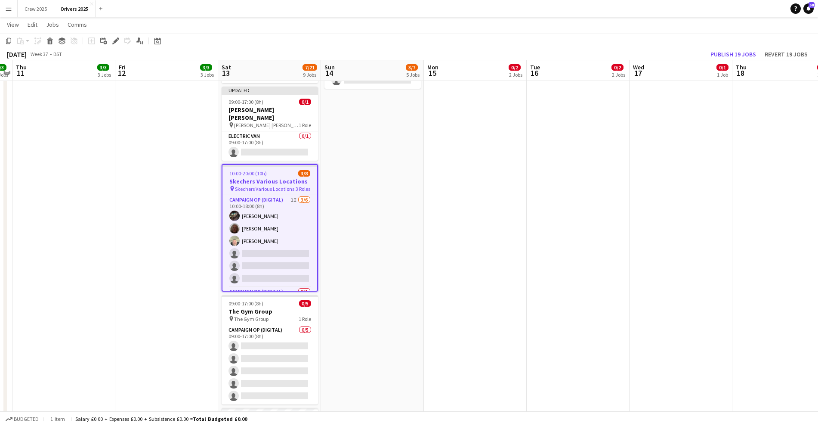
click at [114, 35] on app-toolbar "Copy Paste Paste Ctrl+V Paste with crew Ctrl+Shift+V Paste linked Job [GEOGRAPH…" at bounding box center [409, 41] width 818 height 15
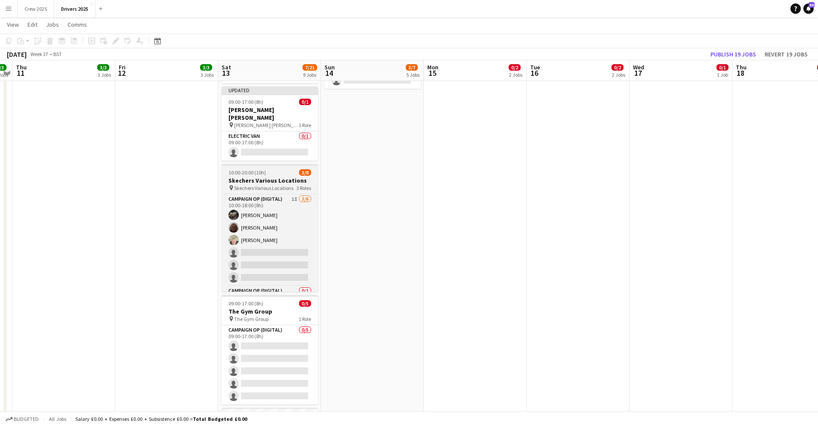
click at [265, 176] on h3 "Skechers Various Locations" at bounding box center [270, 180] width 96 height 8
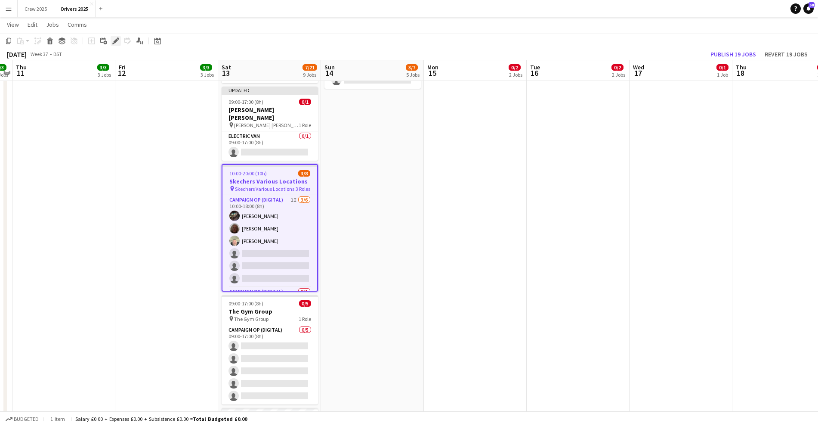
click at [117, 40] on icon at bounding box center [115, 41] width 5 height 5
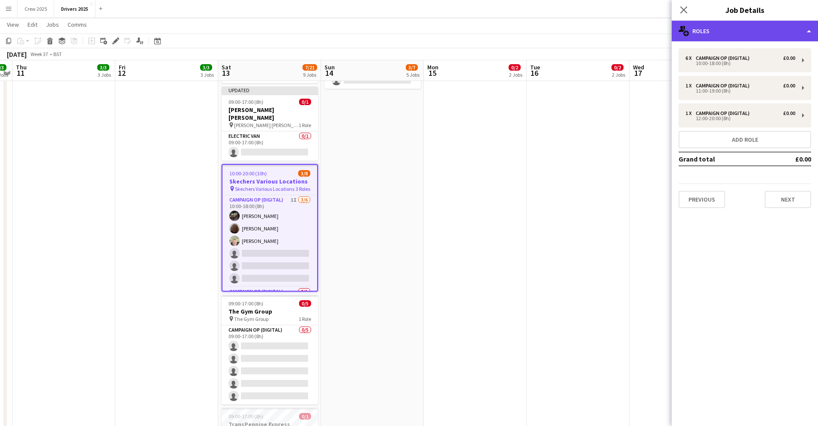
click at [743, 34] on div "multiple-users-add Roles" at bounding box center [745, 31] width 146 height 21
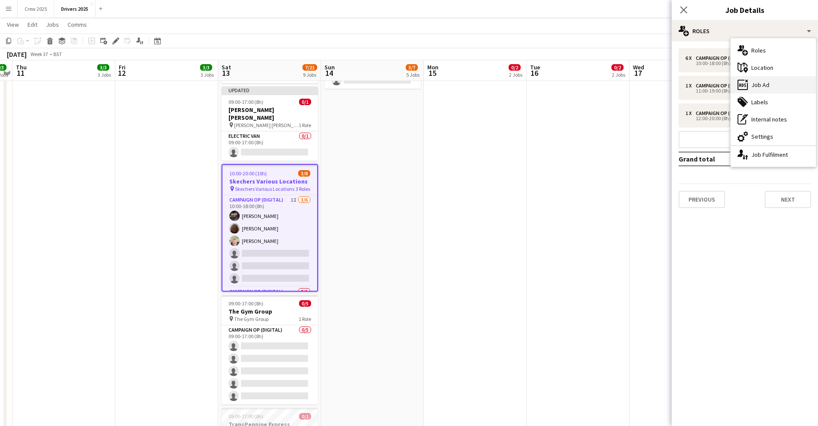
click at [768, 86] on div "ads-window Job Ad" at bounding box center [773, 84] width 85 height 17
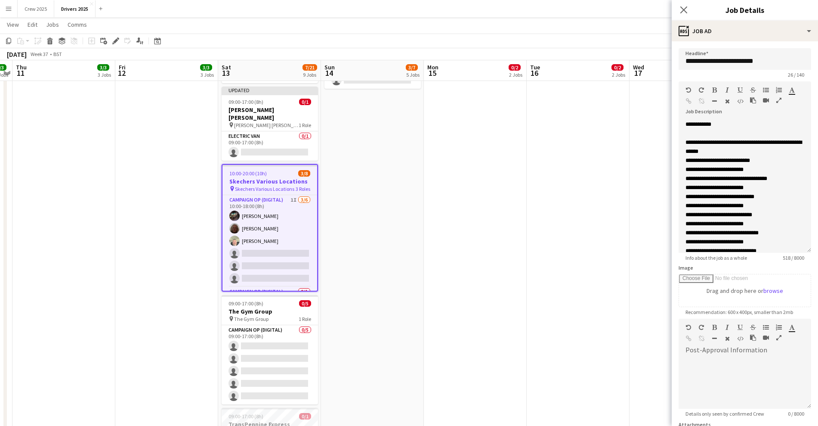
drag, startPoint x: 809, startPoint y: 168, endPoint x: 810, endPoint y: 249, distance: 81.4
click at [810, 249] on mat-expansion-panel "**********" at bounding box center [745, 233] width 146 height 384
click at [251, 170] on span "10:00-20:00 (10h)" at bounding box center [247, 173] width 37 height 6
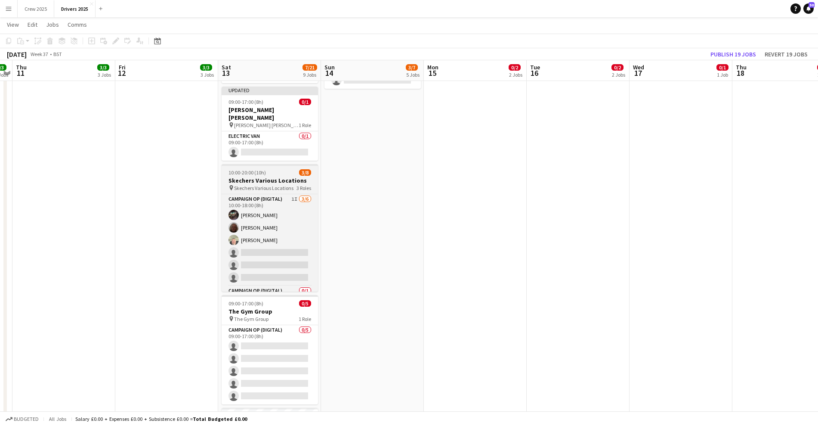
click at [244, 169] on span "10:00-20:00 (10h)" at bounding box center [247, 172] width 37 height 6
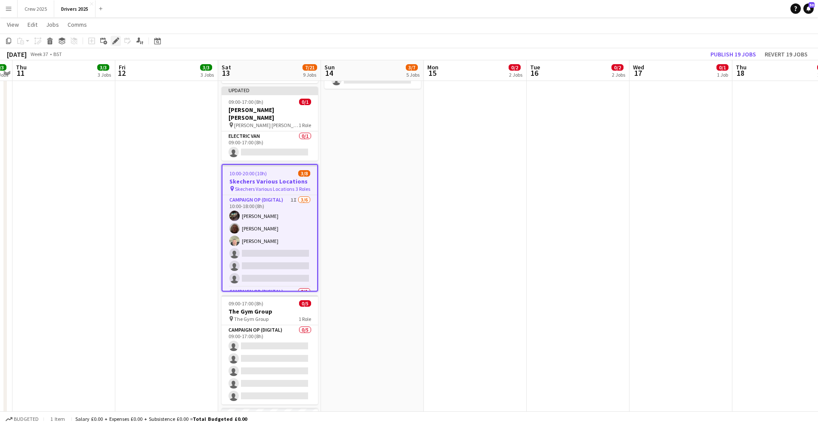
click at [114, 40] on icon "Edit" at bounding box center [115, 40] width 7 height 7
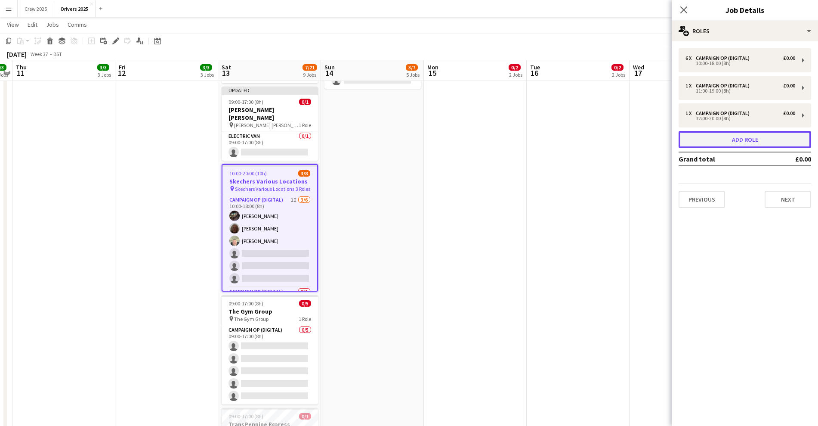
click at [740, 140] on button "Add role" at bounding box center [745, 139] width 133 height 17
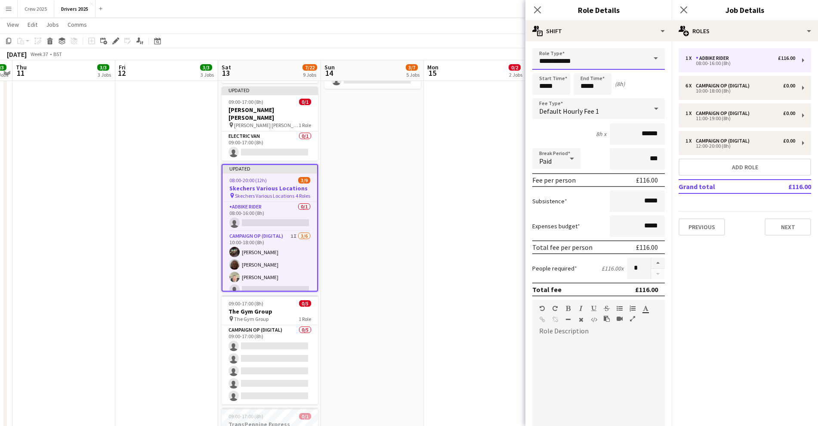
click at [575, 54] on input "**********" at bounding box center [598, 59] width 133 height 22
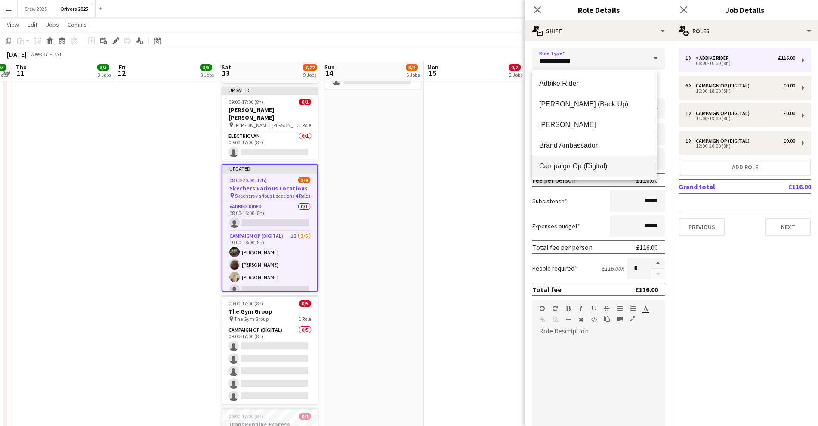
click at [614, 161] on mat-option "Campaign Op (Digital)" at bounding box center [594, 166] width 124 height 21
type input "**********"
type input "*****"
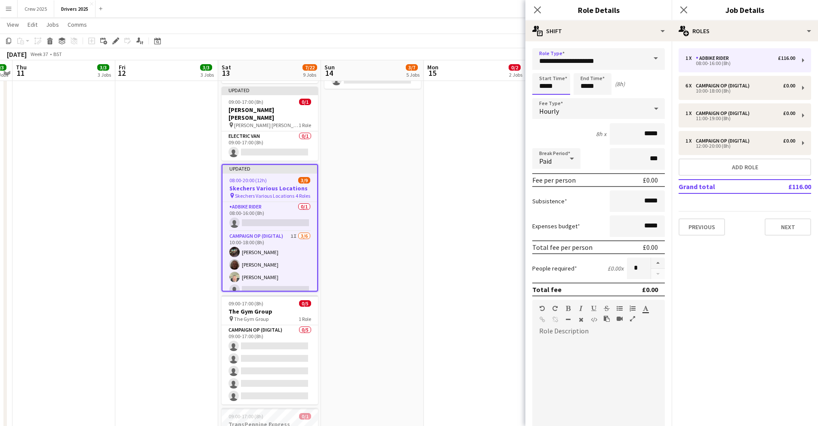
click at [547, 85] on input "*****" at bounding box center [551, 84] width 38 height 22
type input "*****"
click at [544, 68] on div at bounding box center [542, 69] width 17 height 9
click at [590, 86] on input "*****" at bounding box center [593, 84] width 38 height 22
click at [584, 99] on div at bounding box center [583, 99] width 17 height 9
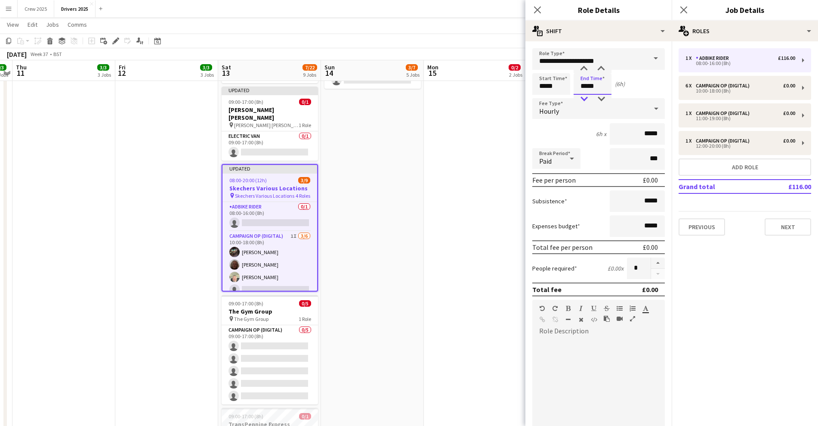
click at [584, 99] on div at bounding box center [583, 99] width 17 height 9
click at [571, 111] on div "Hourly" at bounding box center [589, 108] width 115 height 21
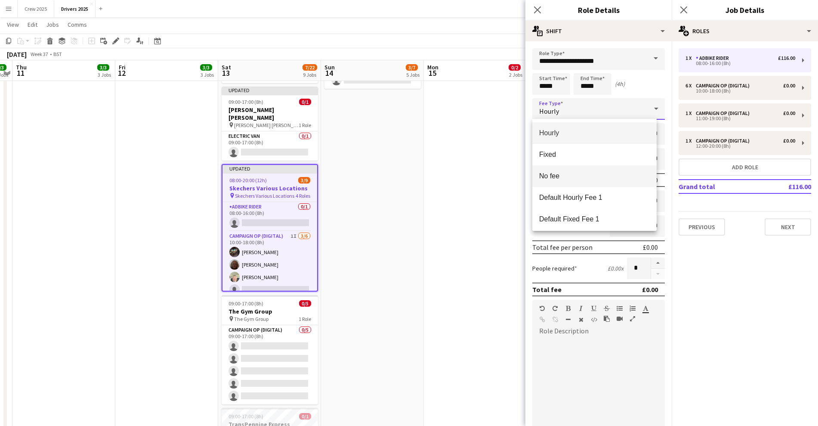
click at [584, 179] on span "No fee" at bounding box center [594, 176] width 111 height 8
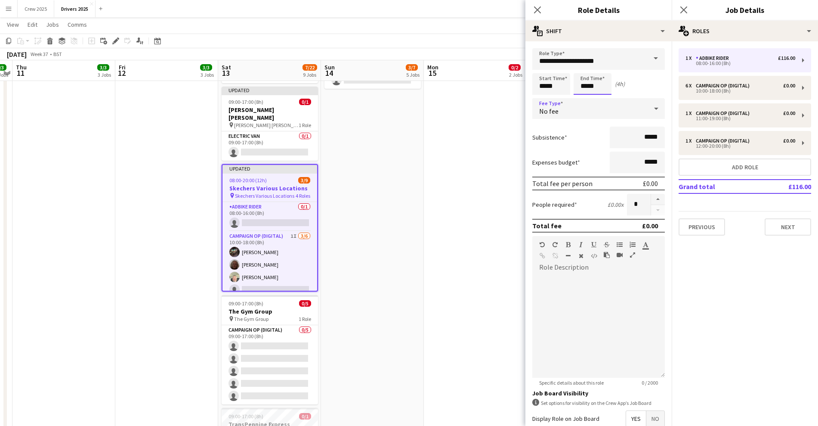
click at [586, 78] on input "*****" at bounding box center [593, 84] width 38 height 22
type input "*****"
click at [586, 66] on div at bounding box center [583, 69] width 17 height 9
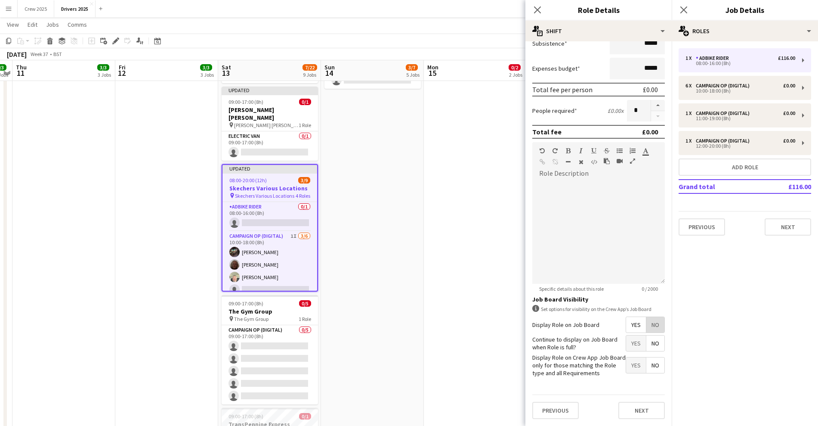
click at [654, 328] on span "No" at bounding box center [655, 324] width 18 height 15
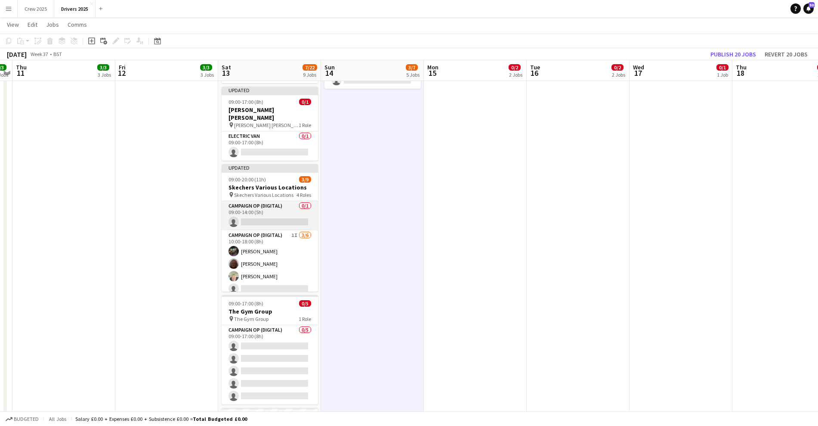
click at [266, 209] on app-card-role "Campaign Op (Digital) 0/1 09:00-14:00 (5h) single-neutral-actions" at bounding box center [270, 215] width 96 height 29
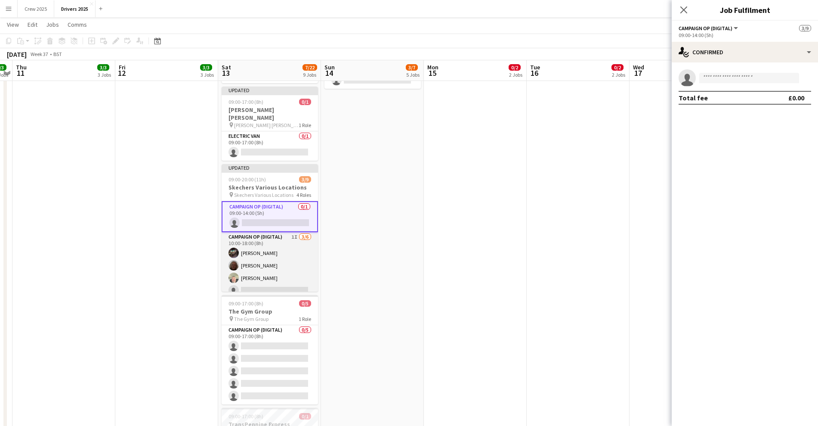
click at [264, 254] on app-card-role "Campaign Op (Digital) 1I [DATE] 10:00-18:00 (8h) [PERSON_NAME] [PERSON_NAME] [P…" at bounding box center [270, 278] width 96 height 92
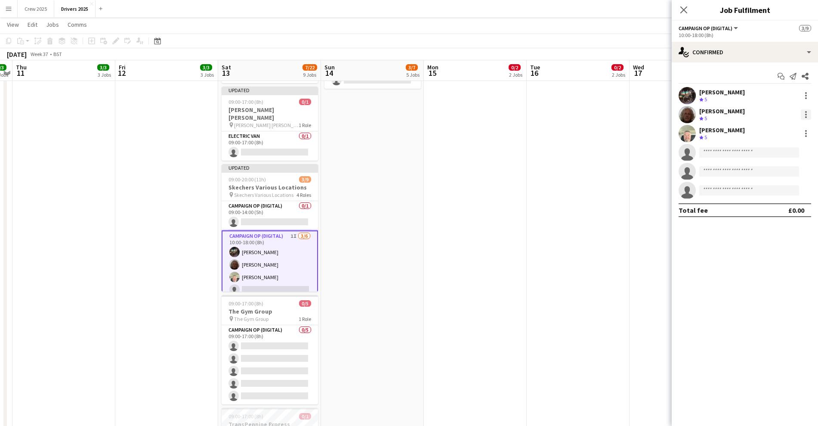
click at [804, 113] on div at bounding box center [806, 114] width 10 height 10
click at [773, 213] on span "Remove" at bounding box center [764, 212] width 26 height 7
click at [681, 12] on icon "Close pop-in" at bounding box center [684, 10] width 8 height 8
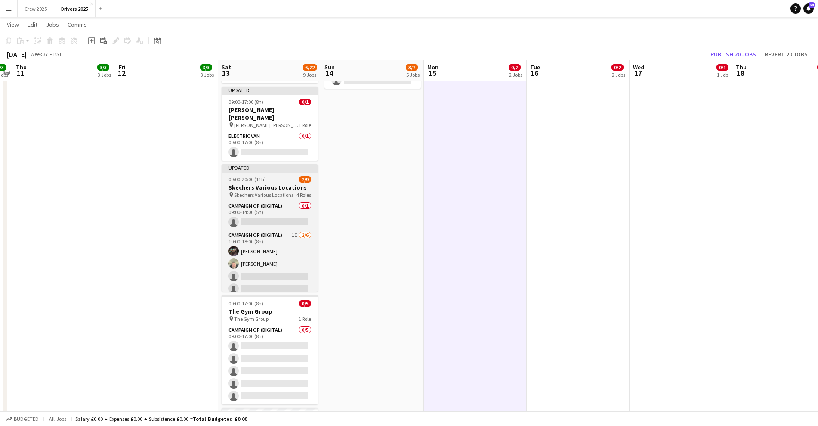
click at [272, 167] on app-job-card "Updated 09:00-20:00 (11h) 2/9 Skechers Various Locations pin Skechers Various L…" at bounding box center [270, 227] width 96 height 127
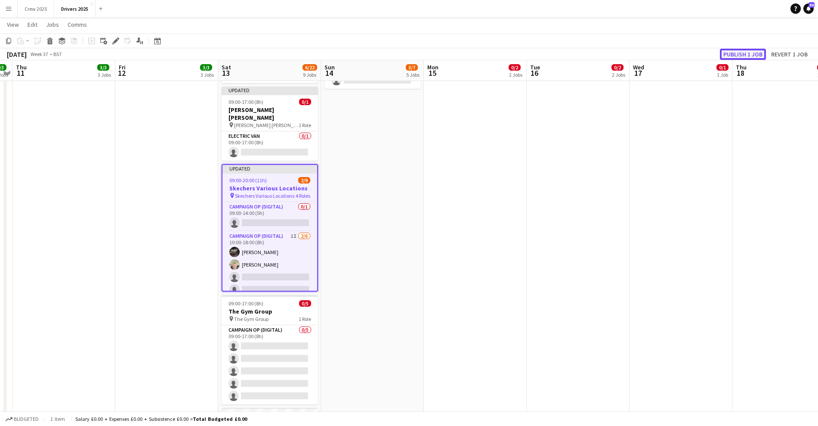
click at [746, 50] on button "Publish 1 job" at bounding box center [743, 54] width 46 height 11
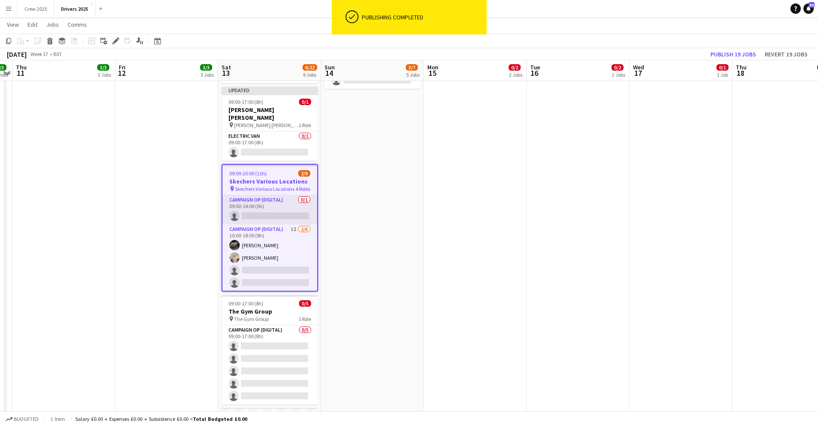
click at [272, 207] on app-card-role "Campaign Op (Digital) 0/1 09:00-14:00 (5h) single-neutral-actions" at bounding box center [270, 209] width 95 height 29
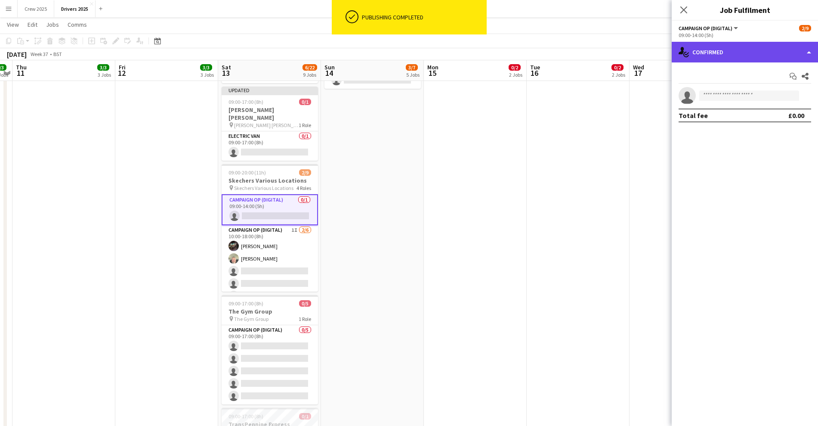
click at [708, 48] on div "single-neutral-actions-check-2 Confirmed" at bounding box center [745, 52] width 146 height 21
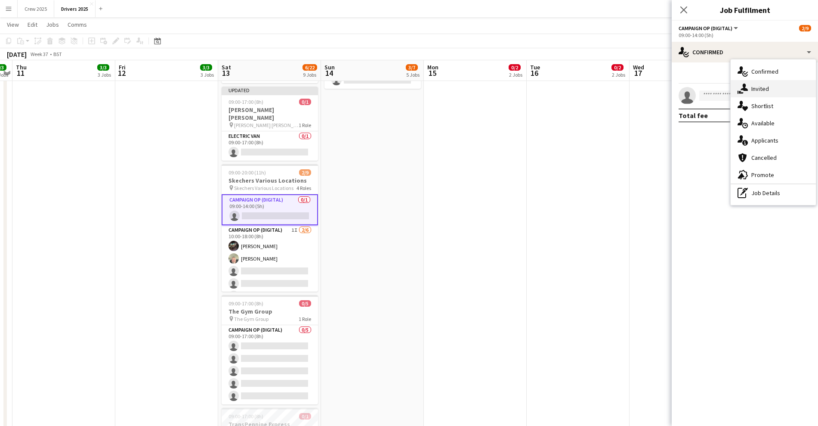
click at [764, 90] on div "single-neutral-actions-share-1 Invited" at bounding box center [773, 88] width 85 height 17
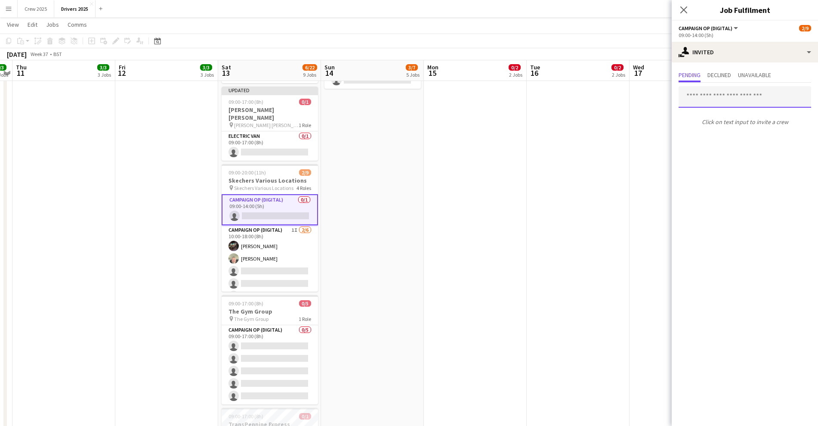
click at [709, 100] on input "text" at bounding box center [745, 97] width 133 height 22
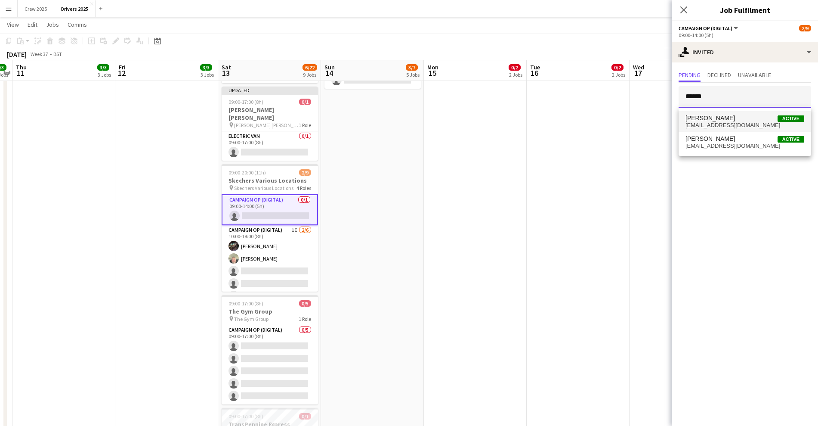
type input "******"
click at [715, 120] on span "[PERSON_NAME]" at bounding box center [710, 117] width 49 height 7
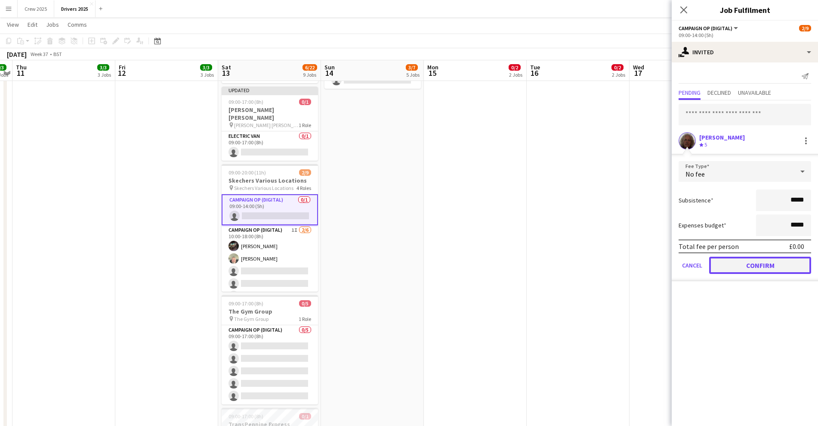
click at [757, 266] on button "Confirm" at bounding box center [760, 265] width 102 height 17
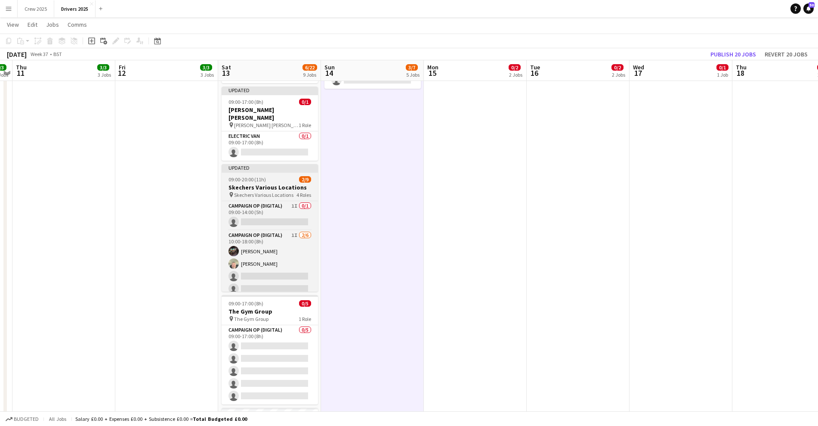
click at [269, 176] on div "09:00-20:00 (11h) 2/9" at bounding box center [270, 179] width 96 height 6
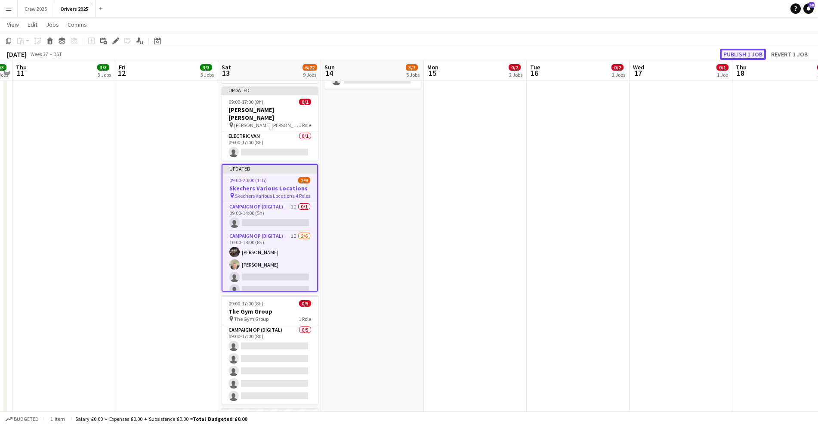
click at [745, 53] on button "Publish 1 job" at bounding box center [743, 54] width 46 height 11
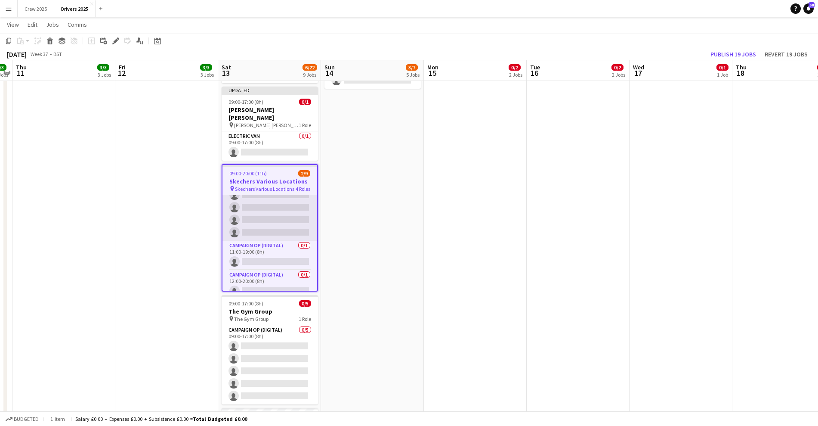
scroll to position [84, 0]
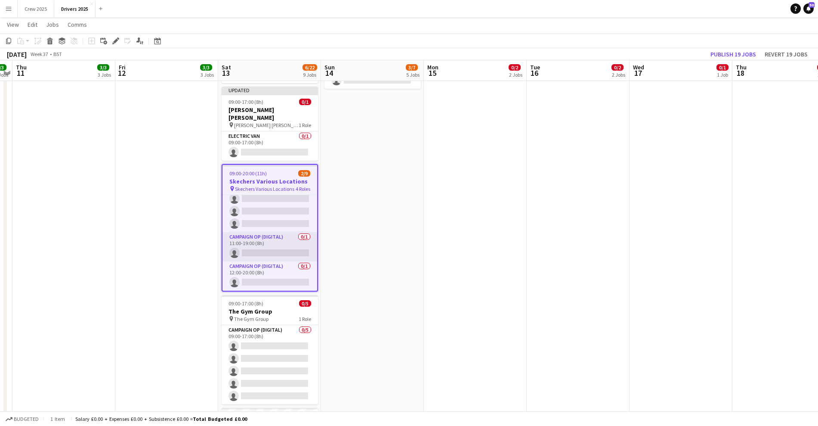
click at [255, 237] on app-card-role "Campaign Op (Digital) 0/1 11:00-19:00 (8h) single-neutral-actions" at bounding box center [270, 246] width 95 height 29
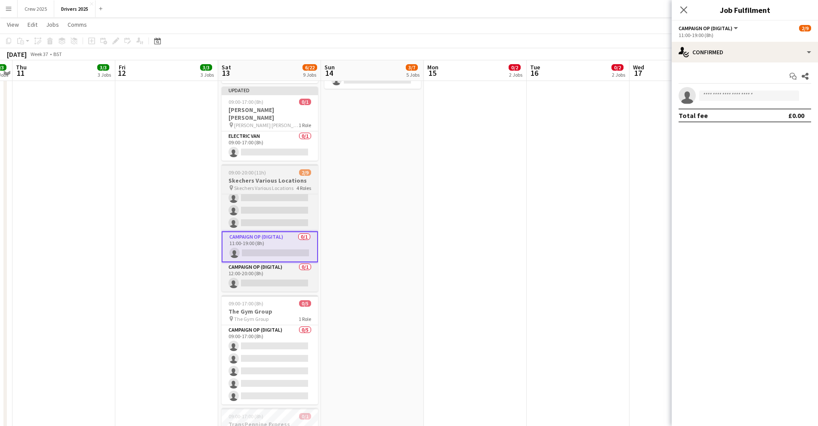
click at [264, 176] on h3 "Skechers Various Locations" at bounding box center [270, 180] width 96 height 8
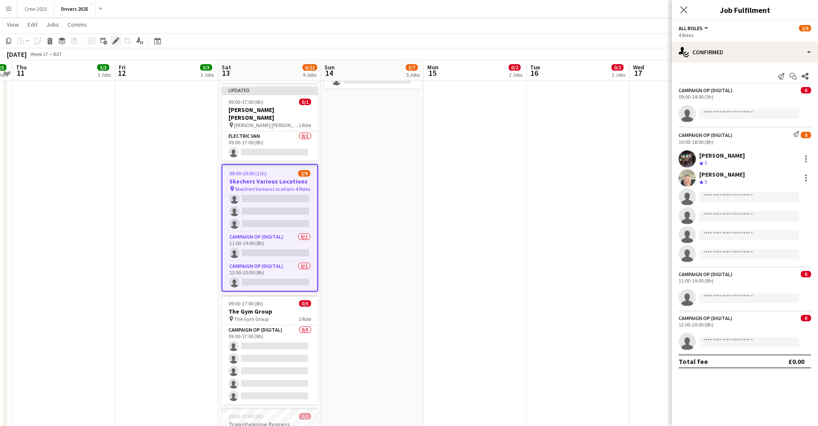
click at [116, 39] on icon at bounding box center [115, 41] width 5 height 5
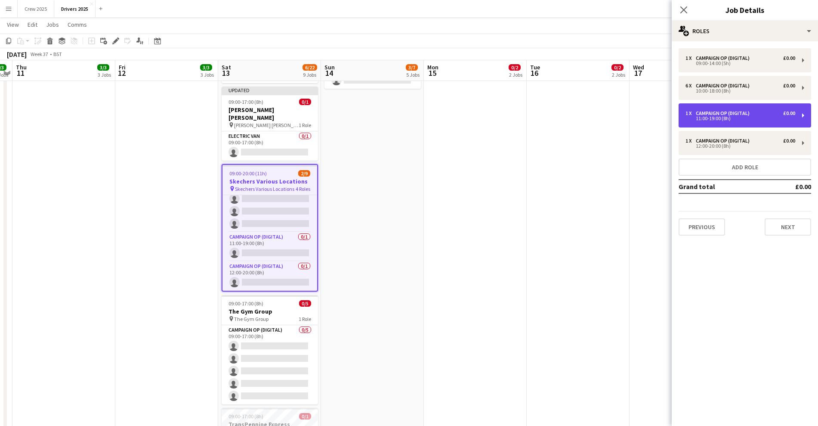
click at [725, 117] on div "11:00-19:00 (8h)" at bounding box center [741, 118] width 110 height 4
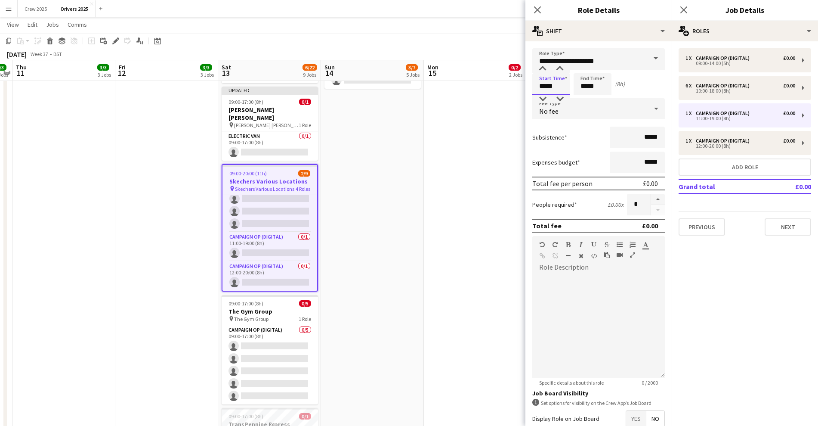
click at [545, 81] on input "*****" at bounding box center [551, 84] width 38 height 22
click at [542, 68] on div at bounding box center [542, 69] width 17 height 9
click at [543, 66] on div at bounding box center [542, 69] width 17 height 9
type input "*****"
click at [543, 66] on div at bounding box center [542, 69] width 17 height 9
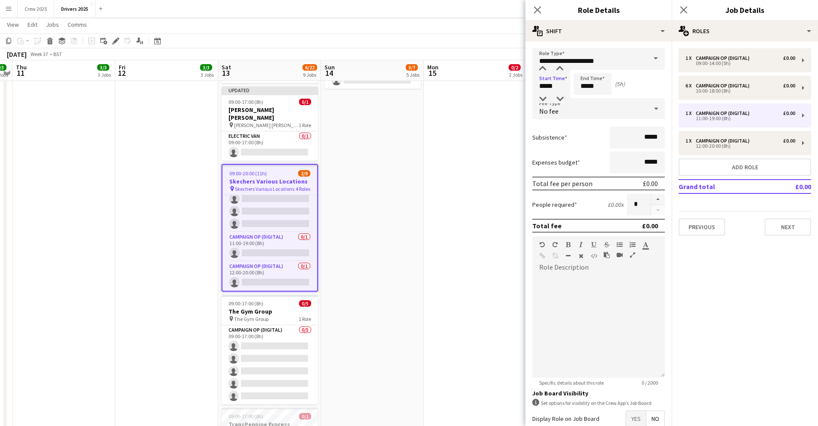
click at [633, 81] on div "Start Time ***** End Time ***** (5h)" at bounding box center [598, 84] width 133 height 22
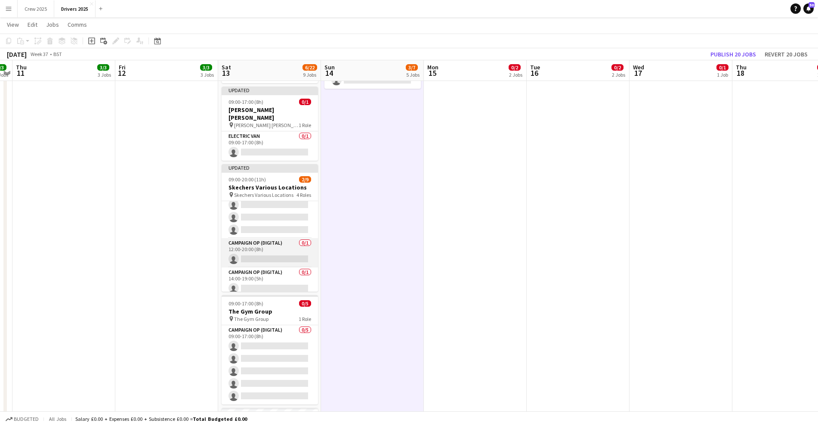
scroll to position [89, 0]
click at [269, 269] on app-card-role "Campaign Op (Digital) 0/1 14:00-19:00 (5h) single-neutral-actions" at bounding box center [270, 276] width 96 height 29
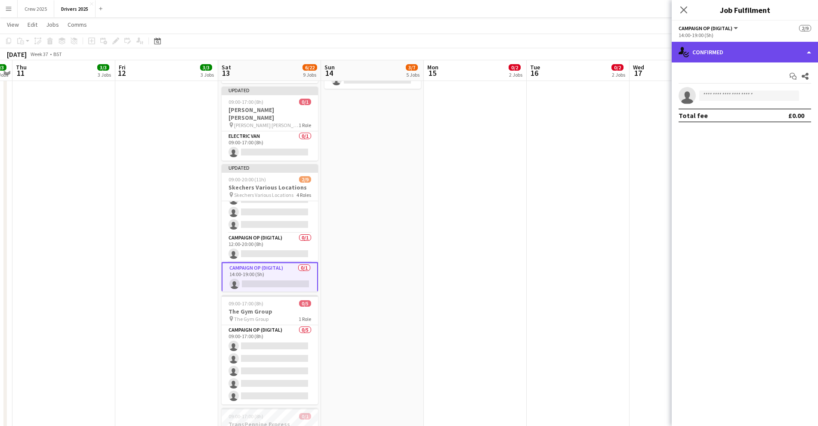
click at [720, 53] on div "single-neutral-actions-check-2 Confirmed" at bounding box center [745, 52] width 146 height 21
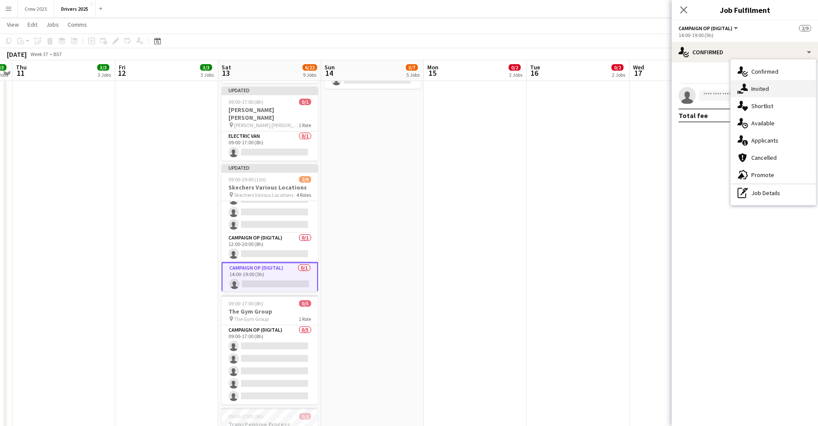
click at [757, 90] on div "single-neutral-actions-share-1 Invited" at bounding box center [773, 88] width 85 height 17
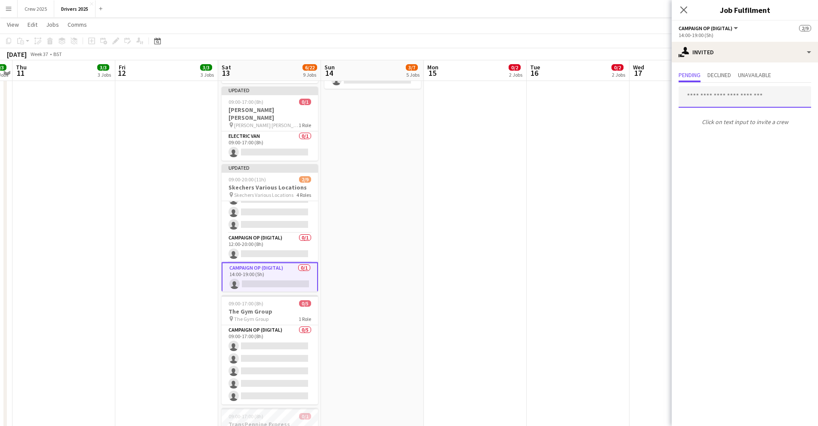
click at [704, 101] on input "text" at bounding box center [745, 97] width 133 height 22
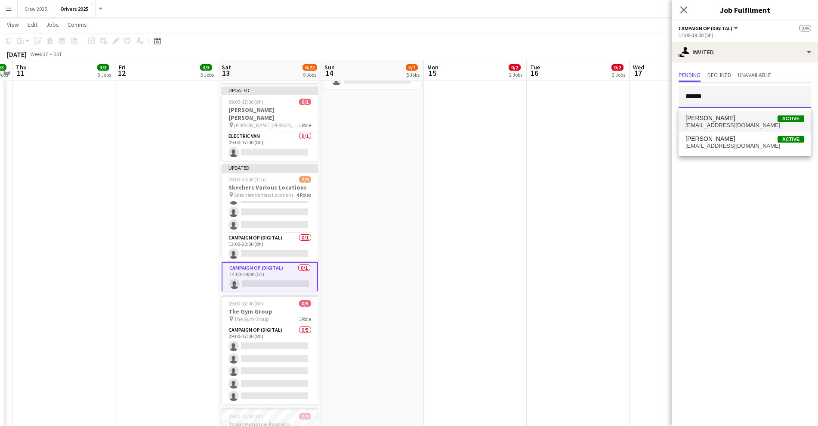
type input "******"
click at [709, 117] on span "[PERSON_NAME]" at bounding box center [710, 117] width 49 height 7
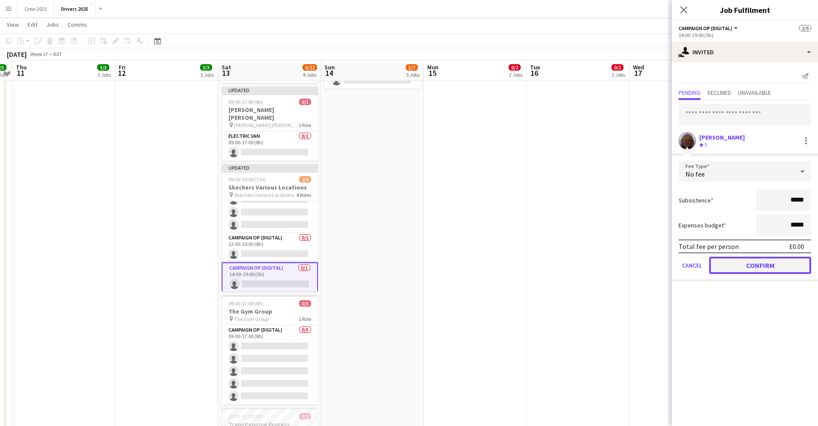
click at [763, 269] on button "Confirm" at bounding box center [760, 265] width 102 height 17
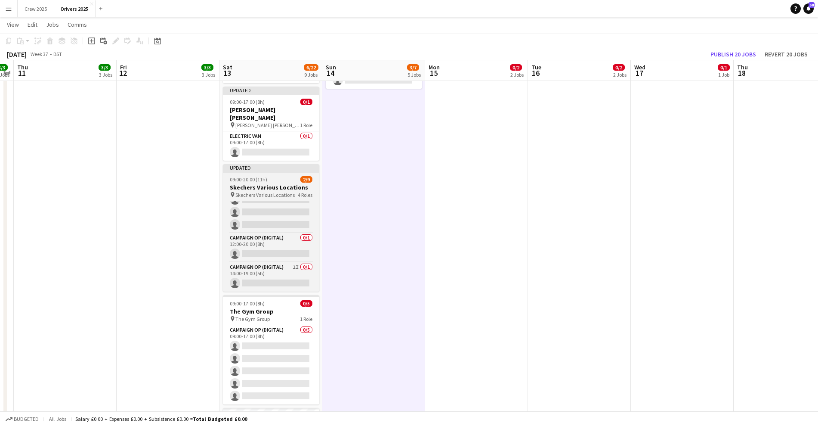
click at [250, 167] on app-job-card "Updated 09:00-20:00 (11h) 2/9 Skechers Various Locations pin Skechers Various L…" at bounding box center [271, 227] width 96 height 127
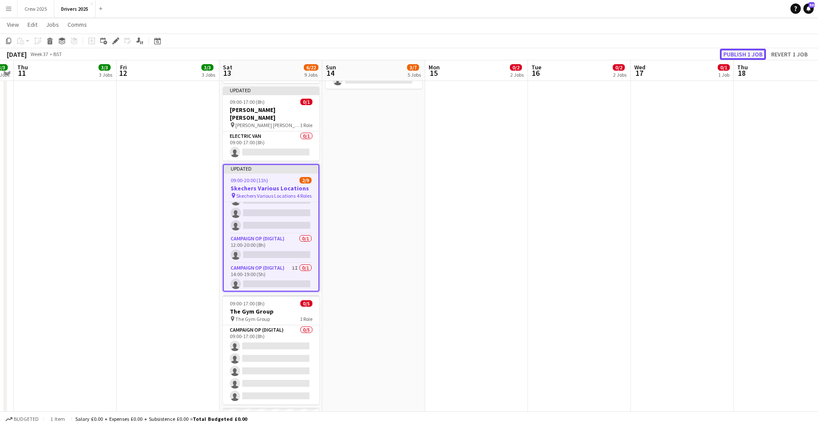
click at [740, 50] on button "Publish 1 job" at bounding box center [743, 54] width 46 height 11
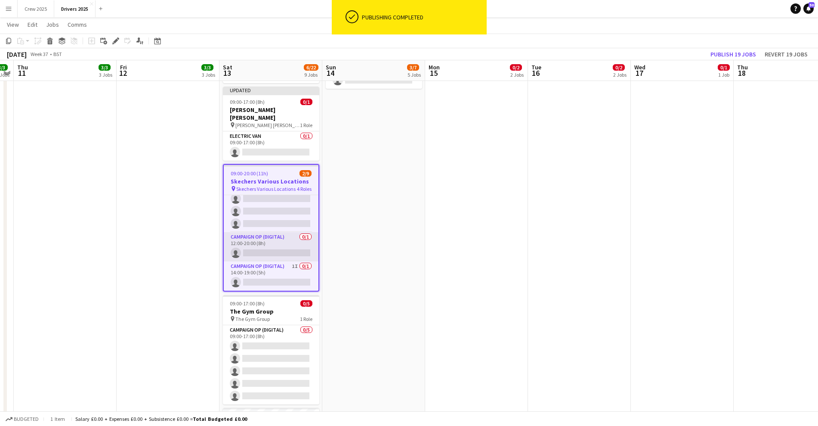
scroll to position [84, 0]
click at [266, 241] on app-card-role "Campaign Op (Digital) 0/1 12:00-20:00 (8h) single-neutral-actions" at bounding box center [271, 246] width 95 height 29
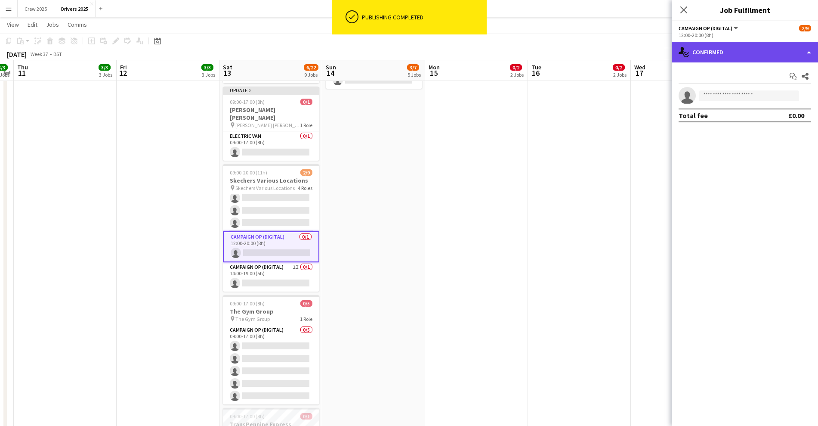
click at [715, 56] on div "single-neutral-actions-check-2 Confirmed" at bounding box center [745, 52] width 146 height 21
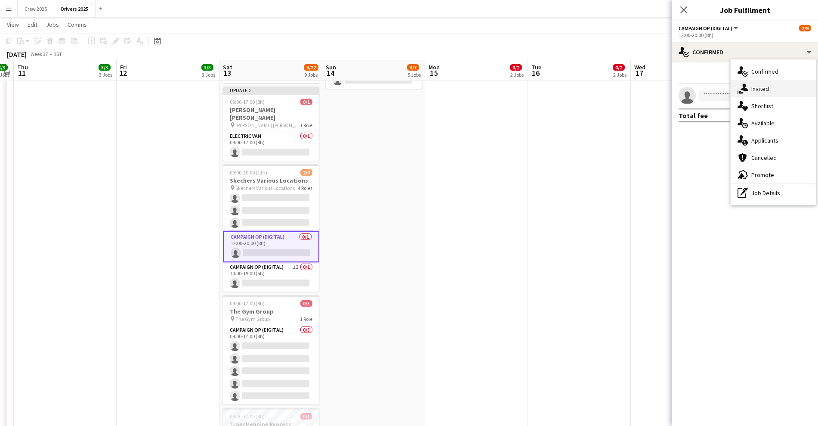
click at [756, 88] on div "single-neutral-actions-share-1 Invited" at bounding box center [773, 88] width 85 height 17
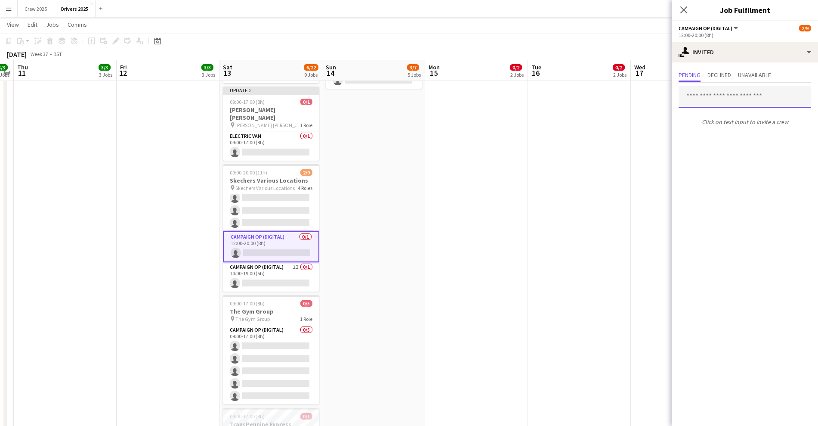
click at [705, 102] on input "text" at bounding box center [745, 97] width 133 height 22
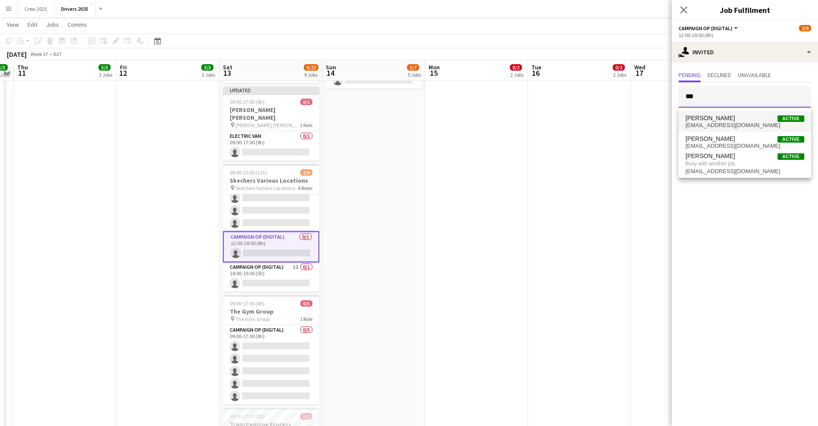
type input "***"
click at [703, 117] on span "[PERSON_NAME]" at bounding box center [710, 117] width 49 height 7
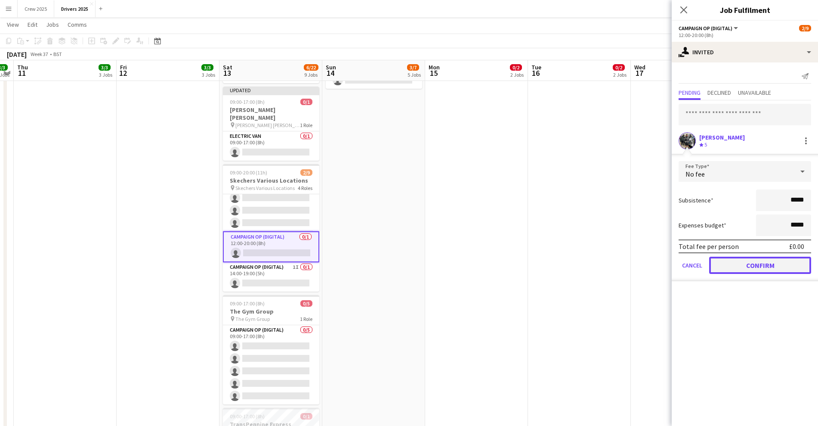
click at [780, 263] on button "Confirm" at bounding box center [760, 265] width 102 height 17
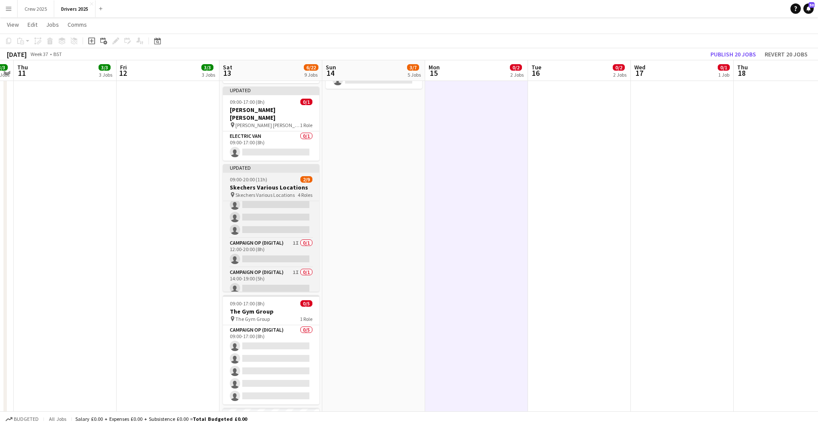
click at [267, 176] on div "09:00-20:00 (11h) 2/9" at bounding box center [271, 179] width 96 height 6
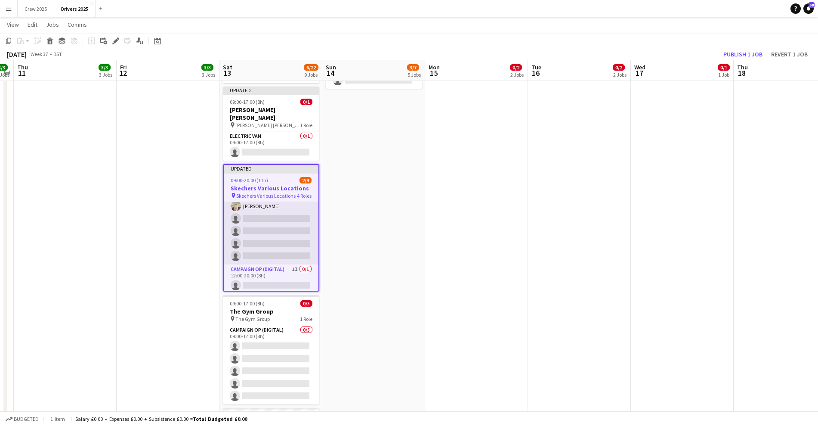
scroll to position [0, 0]
click at [289, 210] on app-card-role "Campaign Op (Digital) 1I [DATE] 10:00-18:00 (8h) [PERSON_NAME] [PERSON_NAME] si…" at bounding box center [271, 223] width 95 height 92
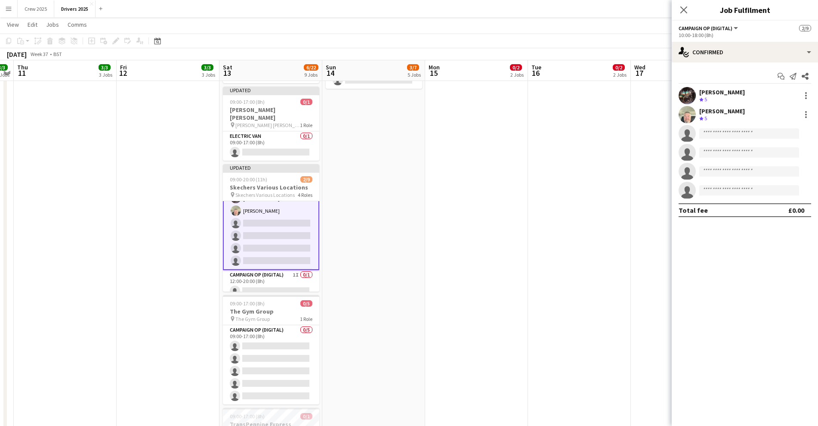
scroll to position [55, 0]
click at [727, 52] on div "single-neutral-actions-check-2 Confirmed" at bounding box center [745, 52] width 146 height 21
click at [773, 87] on div "single-neutral-actions-share-1 Invited" at bounding box center [773, 88] width 85 height 17
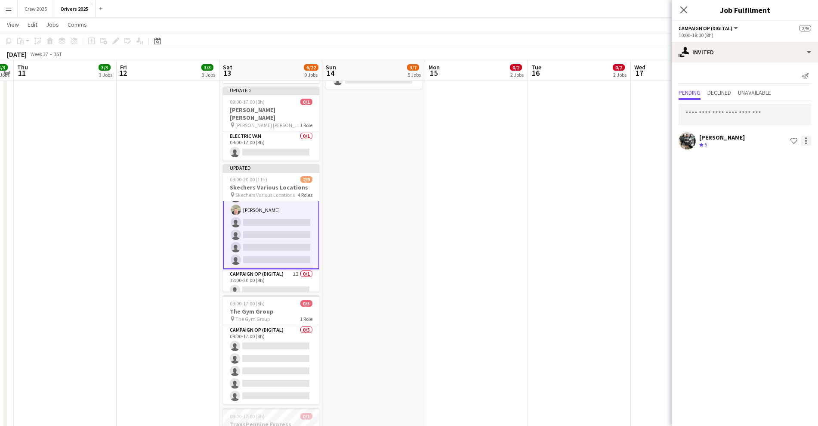
click at [805, 141] on div at bounding box center [806, 141] width 10 height 10
click at [776, 223] on button "Cancel invitation" at bounding box center [779, 218] width 65 height 21
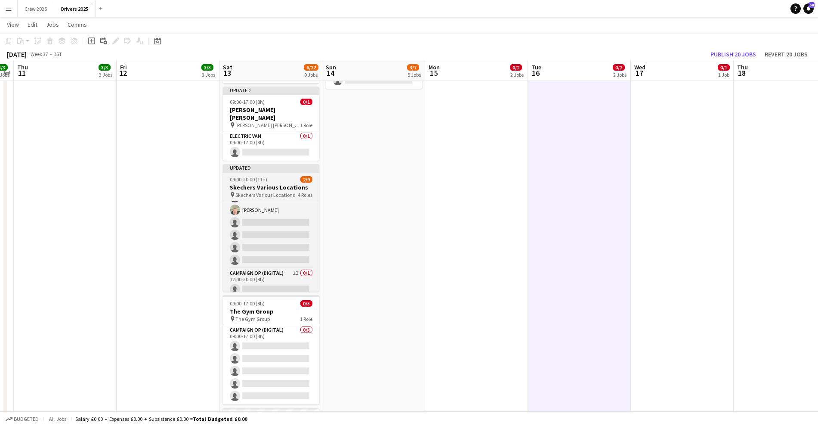
click at [239, 176] on span "09:00-20:00 (11h)" at bounding box center [248, 179] width 37 height 6
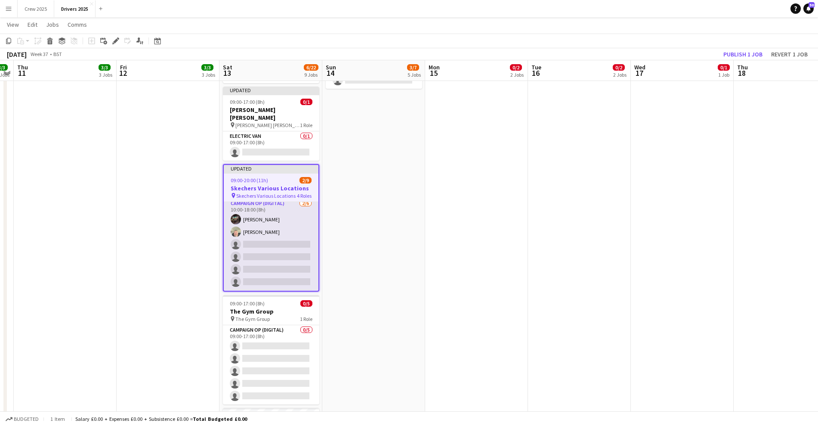
scroll to position [0, 0]
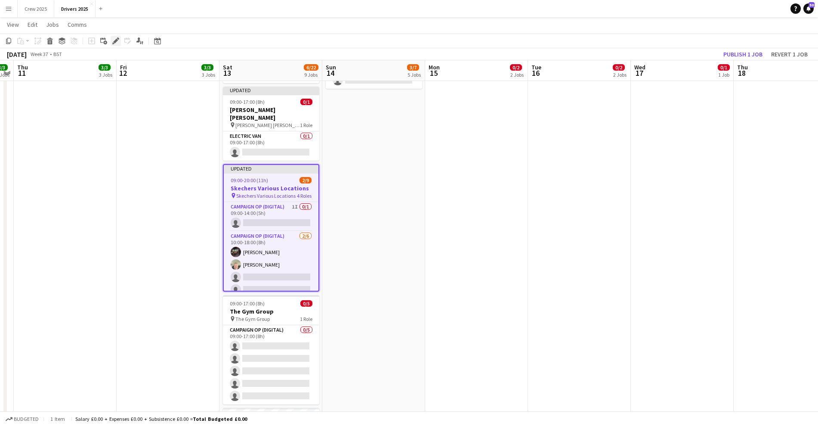
click at [114, 43] on icon "Edit" at bounding box center [115, 40] width 7 height 7
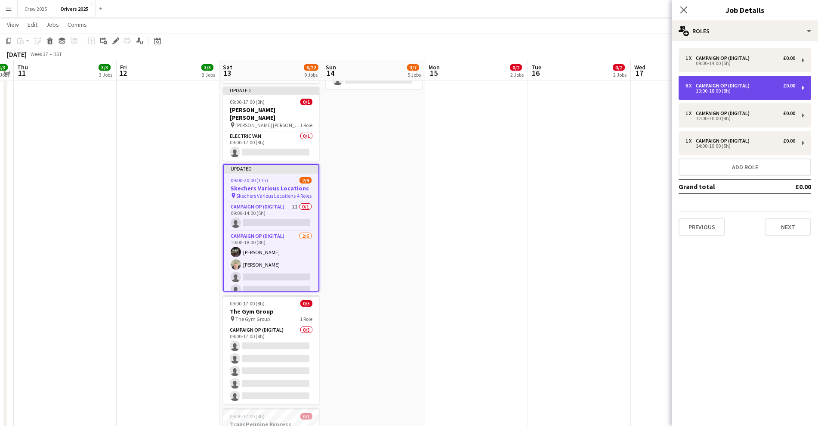
click at [735, 91] on div "10:00-18:00 (8h)" at bounding box center [741, 91] width 110 height 4
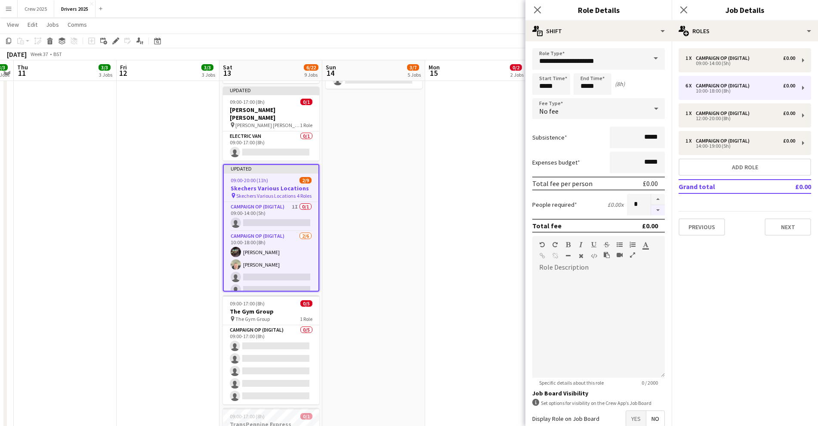
click at [651, 210] on button "button" at bounding box center [658, 210] width 14 height 11
type input "*"
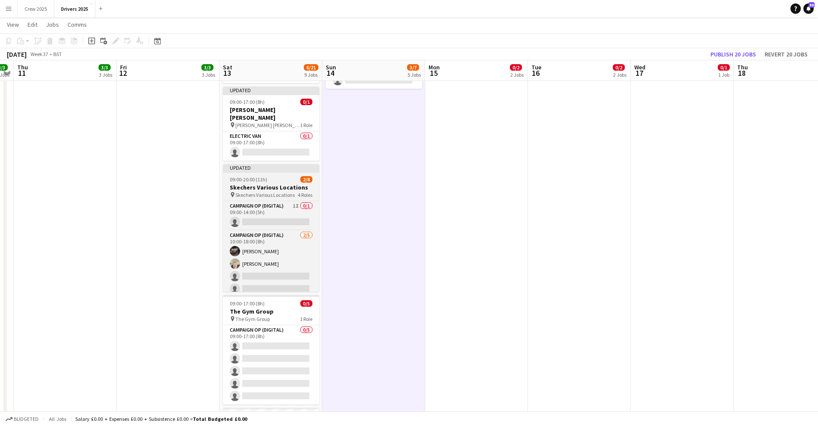
click at [252, 164] on div "Updated" at bounding box center [271, 167] width 96 height 7
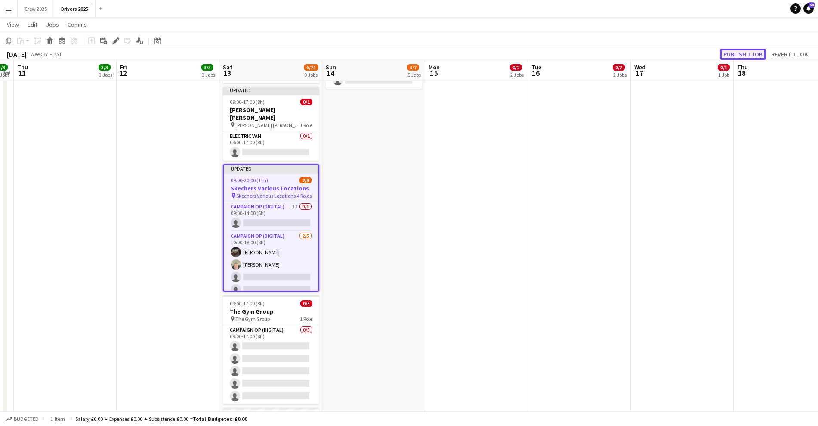
click at [739, 52] on button "Publish 1 job" at bounding box center [743, 54] width 46 height 11
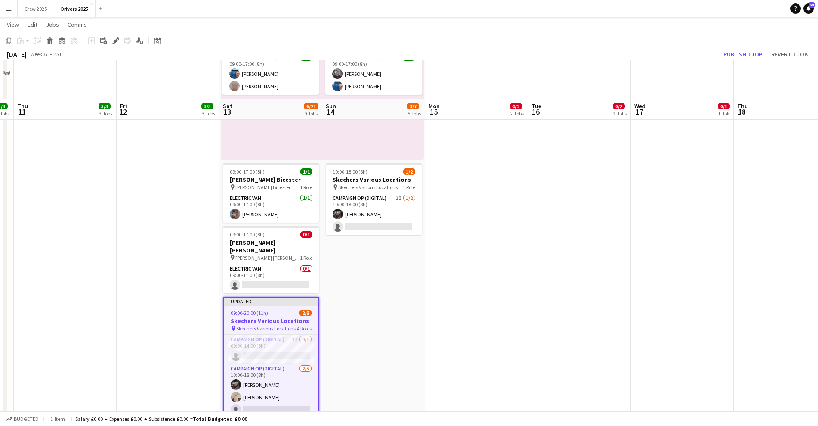
scroll to position [538, 0]
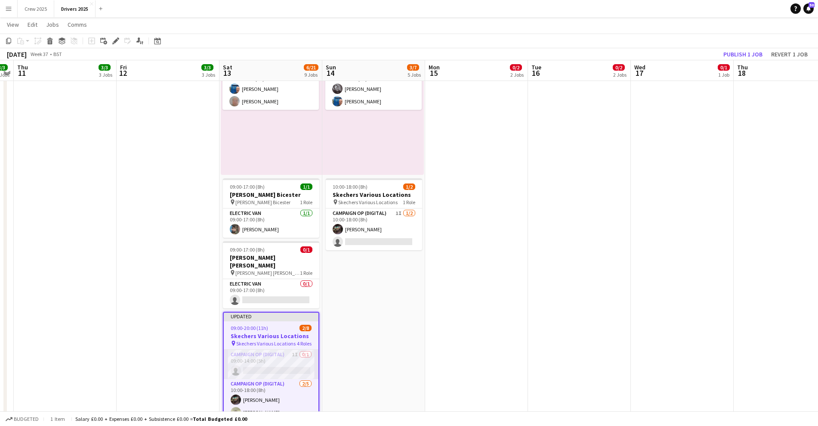
click at [259, 355] on app-card-role "Campaign Op (Digital) 1I 0/1 09:00-14:00 (5h) single-neutral-actions" at bounding box center [271, 363] width 95 height 29
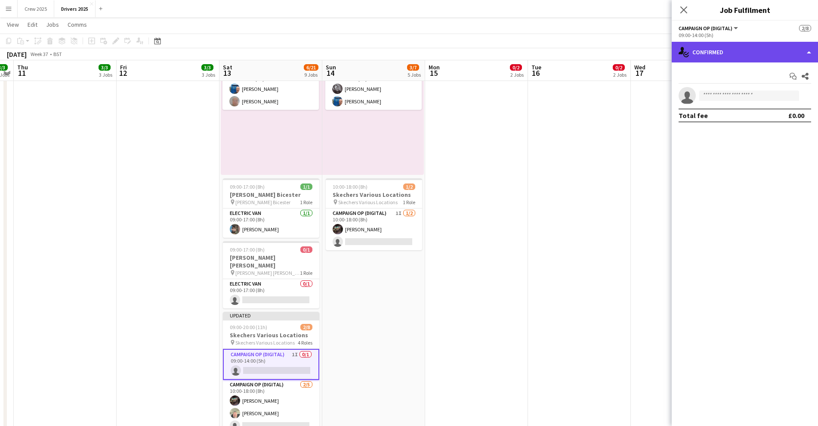
click at [727, 50] on div "single-neutral-actions-check-2 Confirmed" at bounding box center [745, 52] width 146 height 21
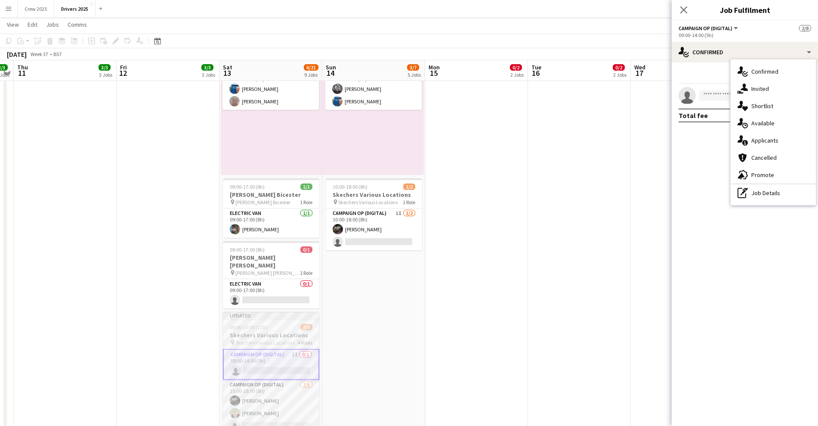
click at [266, 318] on div at bounding box center [271, 319] width 96 height 2
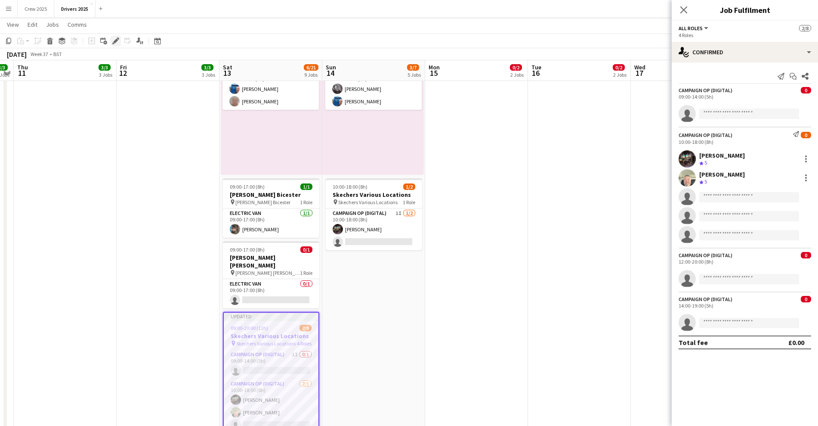
click at [116, 37] on div "Edit" at bounding box center [116, 41] width 10 height 10
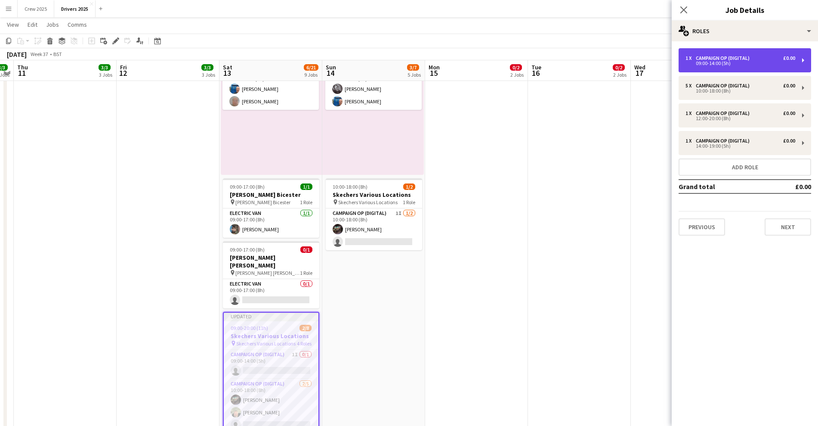
click at [727, 63] on div "09:00-14:00 (5h)" at bounding box center [741, 63] width 110 height 4
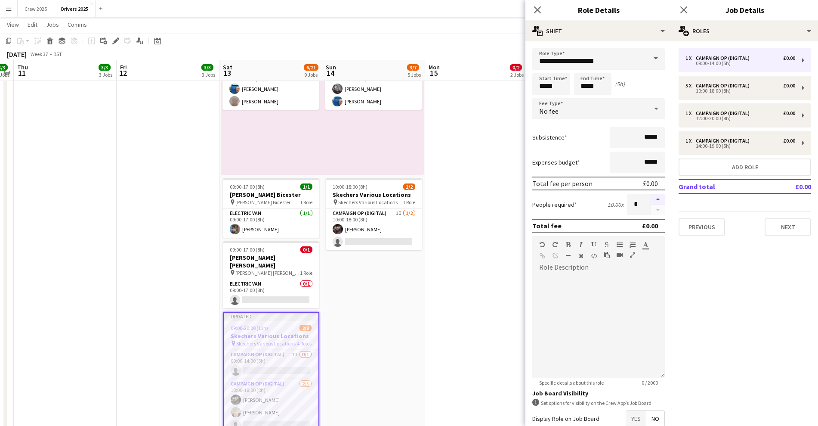
click at [651, 200] on button "button" at bounding box center [658, 199] width 14 height 11
type input "*"
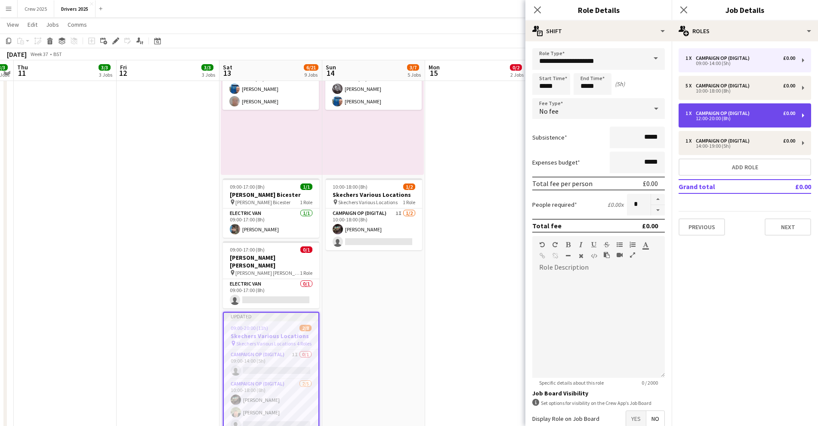
click at [723, 119] on div "12:00-20:00 (8h)" at bounding box center [741, 118] width 110 height 4
type input "*****"
type input "*"
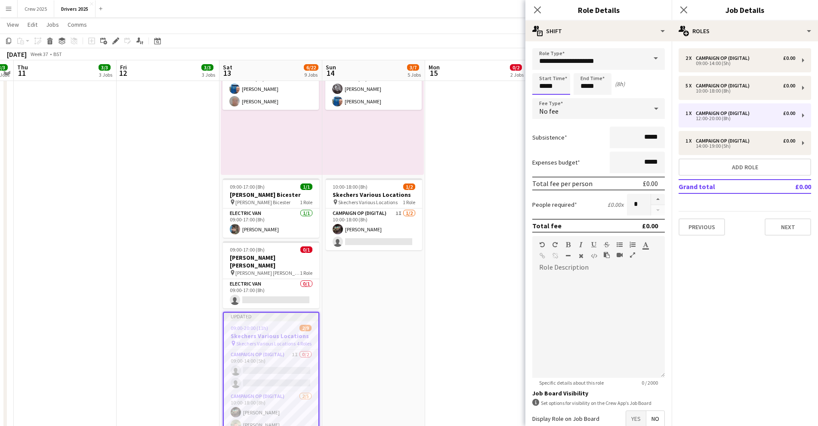
click at [544, 87] on input "*****" at bounding box center [551, 84] width 38 height 22
click at [542, 65] on div at bounding box center [542, 69] width 17 height 9
type input "*****"
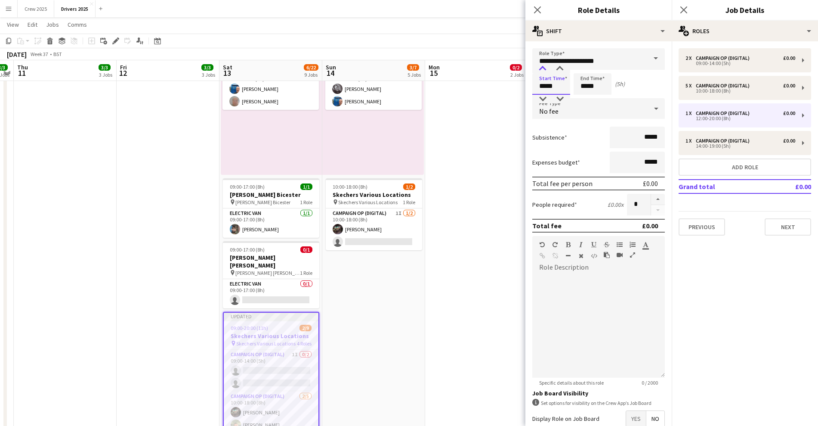
click at [542, 65] on div at bounding box center [542, 69] width 17 height 9
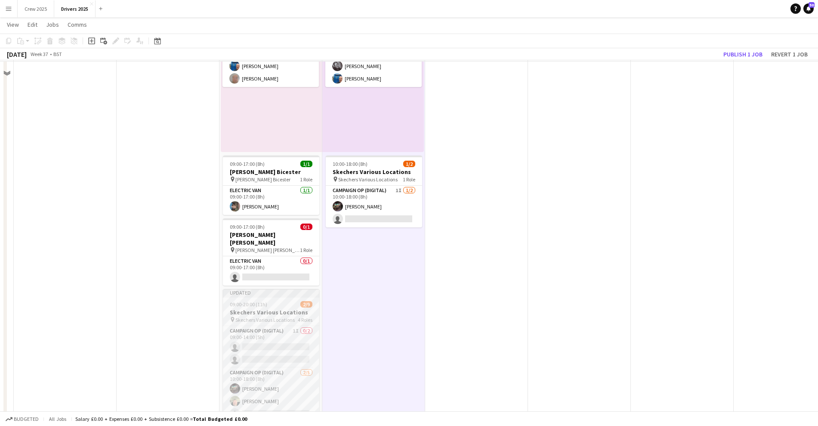
scroll to position [592, 0]
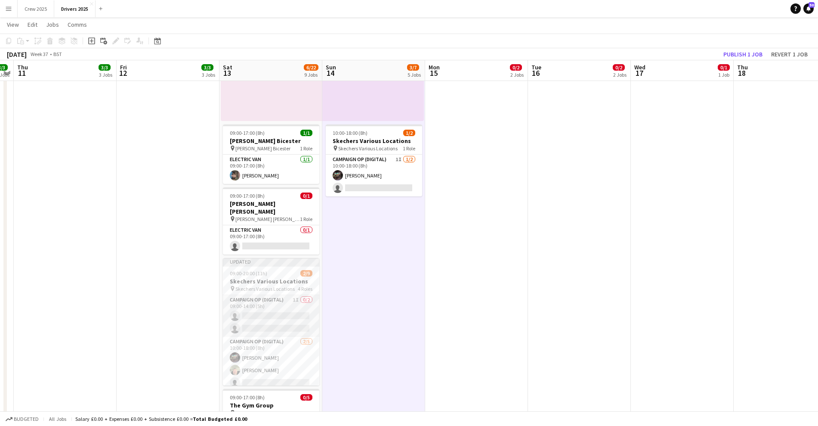
click at [265, 303] on app-card-role "Campaign Op (Digital) 1I 0/2 09:00-14:00 (5h) single-neutral-actions single-neu…" at bounding box center [271, 316] width 96 height 42
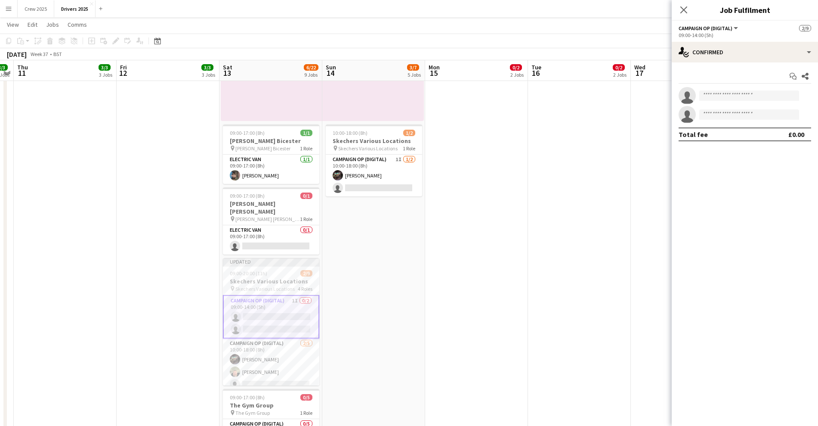
click at [265, 303] on app-card-role "Campaign Op (Digital) 1I 0/2 09:00-14:00 (5h) single-neutral-actions single-neu…" at bounding box center [271, 316] width 96 height 43
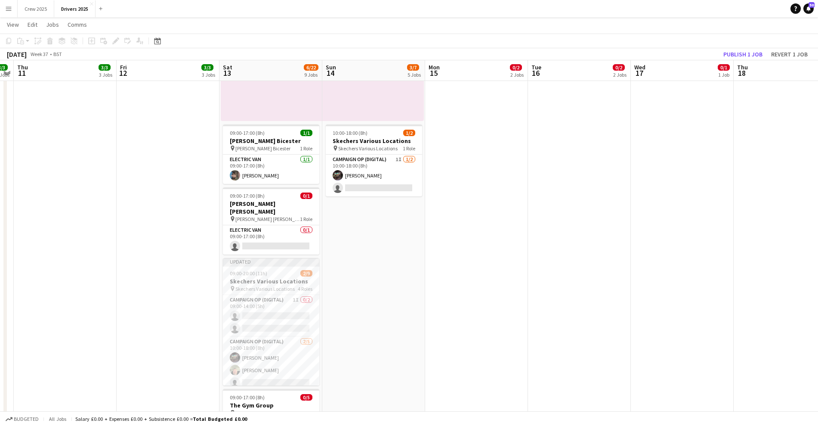
click at [261, 260] on app-job-card "Updated 09:00-20:00 (11h) 2/9 Skechers Various Locations pin Skechers Various L…" at bounding box center [271, 321] width 96 height 127
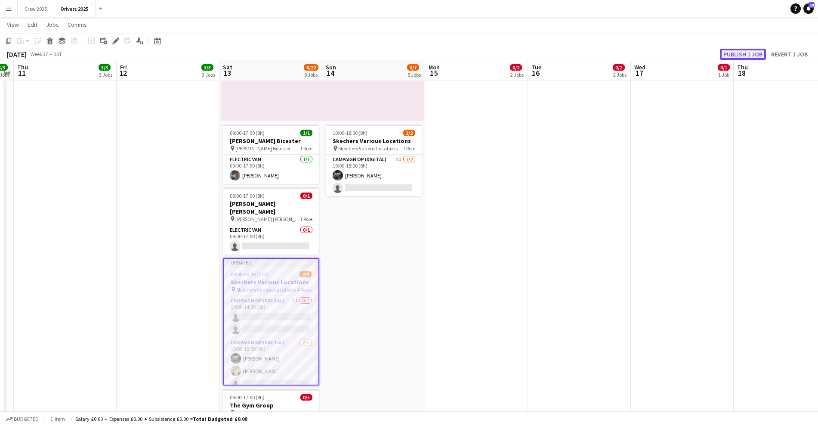
click at [748, 52] on button "Publish 1 job" at bounding box center [743, 54] width 46 height 11
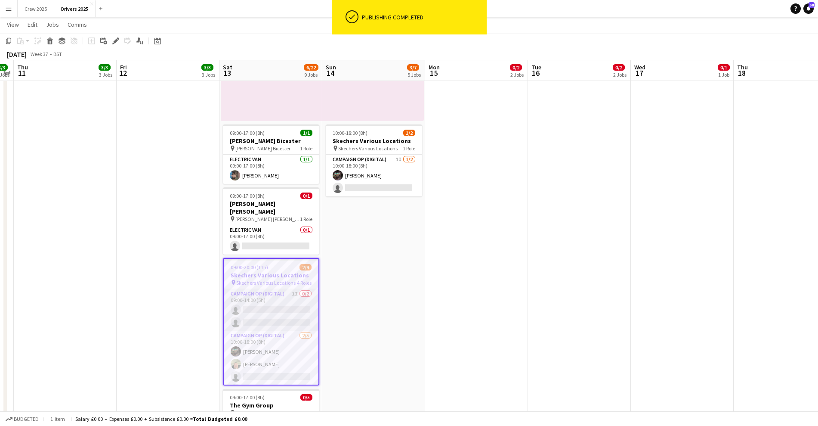
click at [255, 289] on app-card-role "Campaign Op (Digital) 1I 0/2 09:00-14:00 (5h) single-neutral-actions single-neu…" at bounding box center [271, 310] width 95 height 42
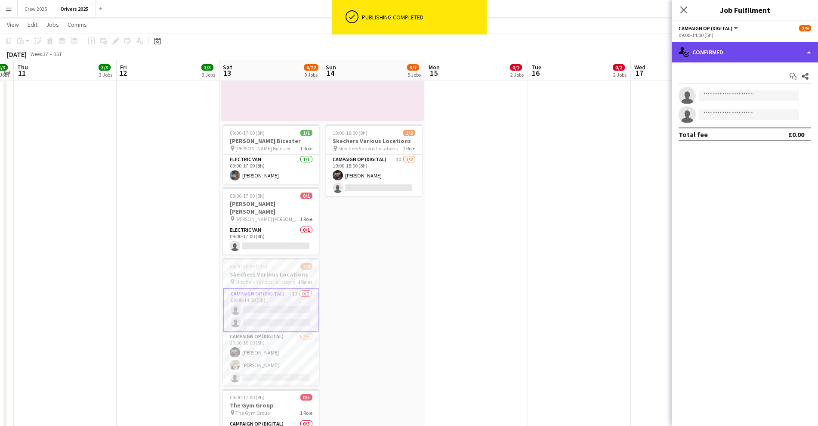
click at [712, 57] on div "single-neutral-actions-check-2 Confirmed" at bounding box center [745, 52] width 146 height 21
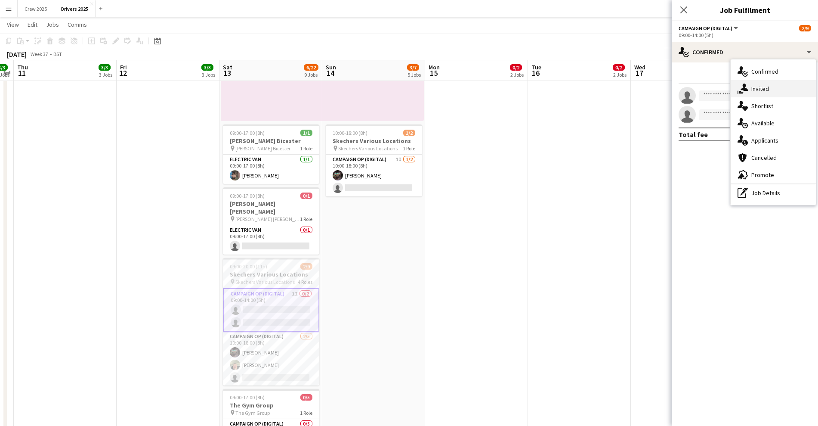
click at [760, 91] on div "single-neutral-actions-share-1 Invited" at bounding box center [773, 88] width 85 height 17
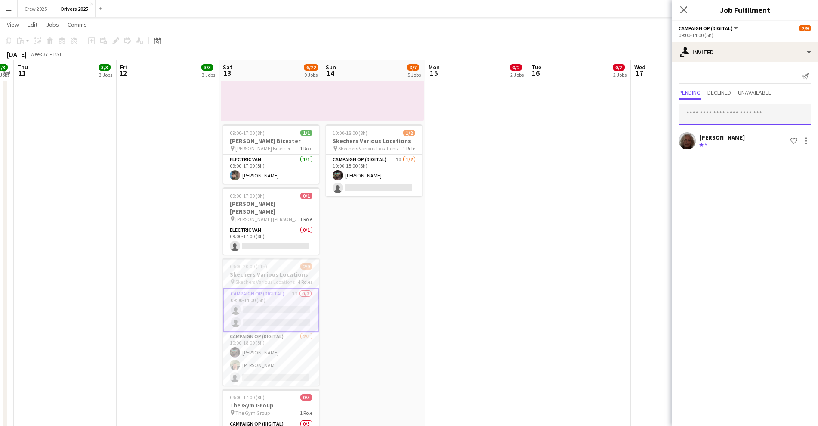
click at [711, 113] on input "text" at bounding box center [745, 115] width 133 height 22
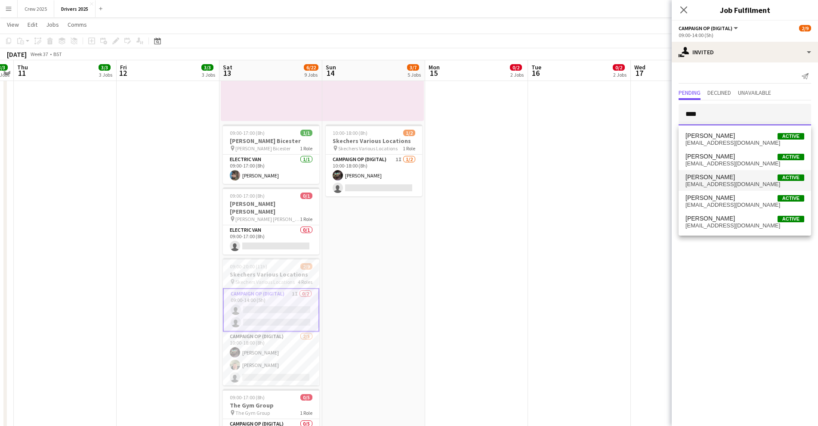
type input "****"
click at [737, 190] on mat-option "[PERSON_NAME] Active [EMAIL_ADDRESS][DOMAIN_NAME]" at bounding box center [745, 180] width 133 height 21
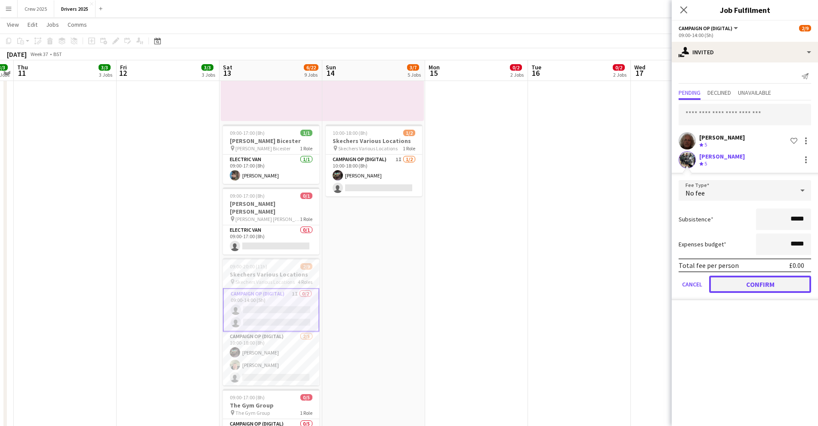
click at [760, 286] on button "Confirm" at bounding box center [760, 283] width 102 height 17
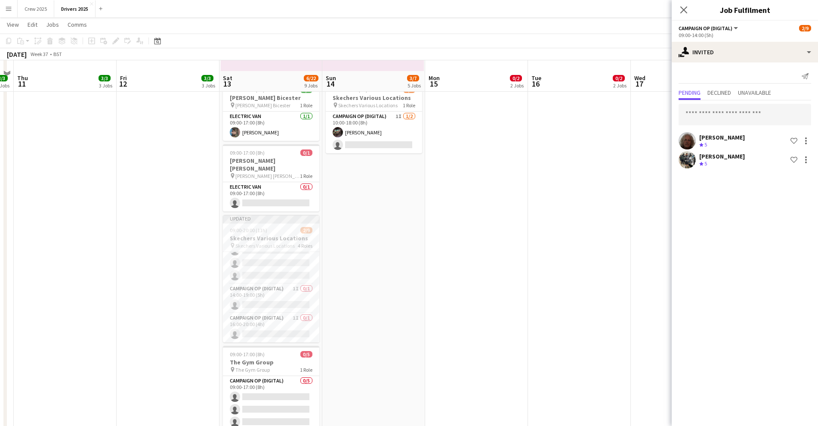
scroll to position [646, 0]
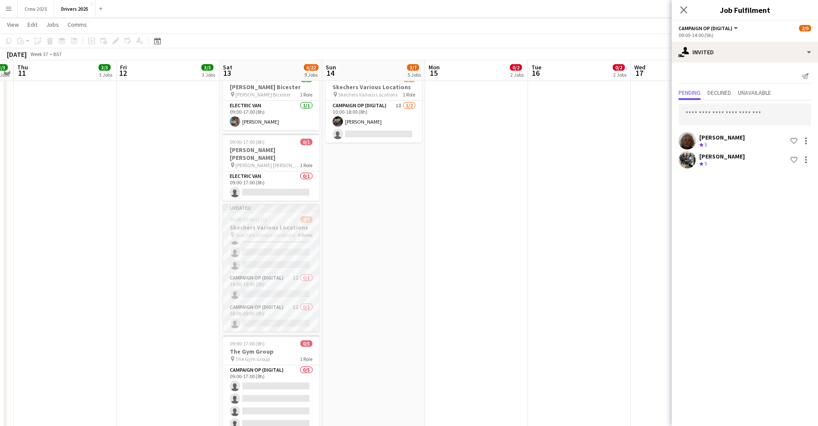
click at [265, 205] on app-job-card "Updated 09:00-20:00 (11h) 2/9 Skechers Various Locations pin Skechers Various L…" at bounding box center [271, 267] width 96 height 127
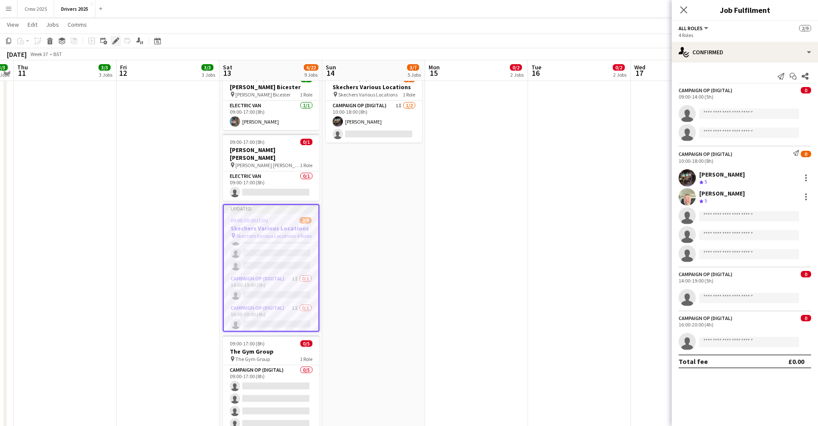
click at [119, 43] on div "Edit" at bounding box center [116, 41] width 10 height 10
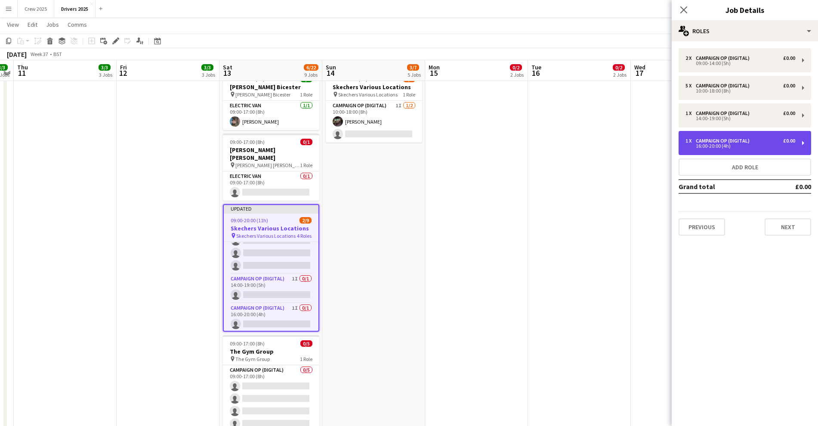
click at [741, 144] on div "16:00-20:00 (4h)" at bounding box center [741, 146] width 110 height 4
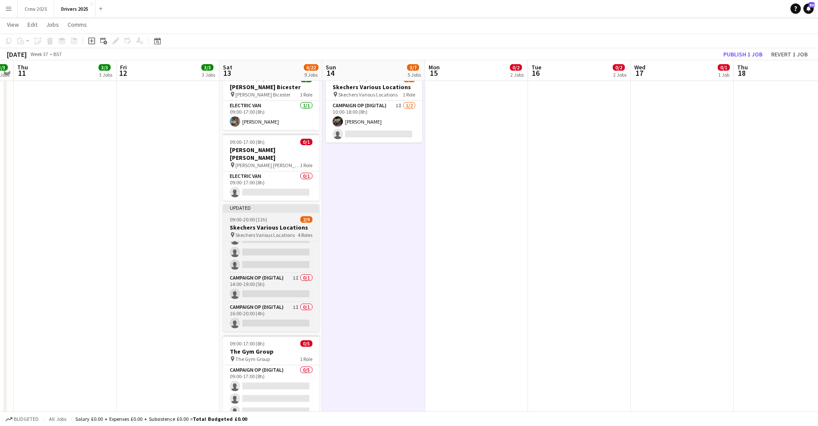
click at [272, 204] on div "Updated" at bounding box center [271, 207] width 96 height 7
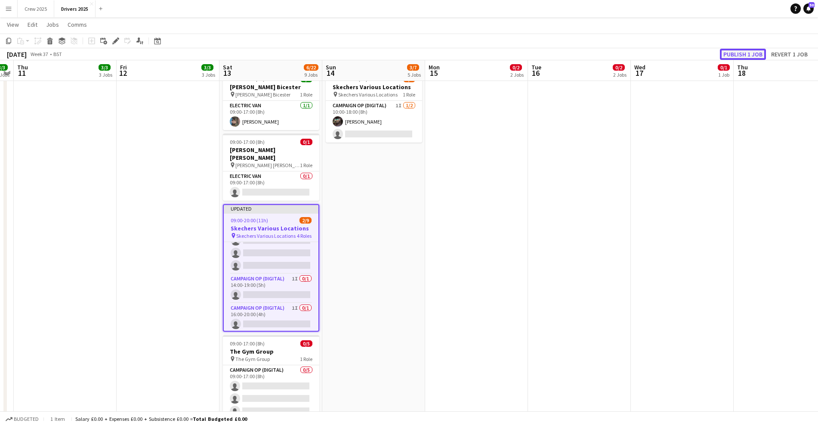
click at [747, 55] on button "Publish 1 job" at bounding box center [743, 54] width 46 height 11
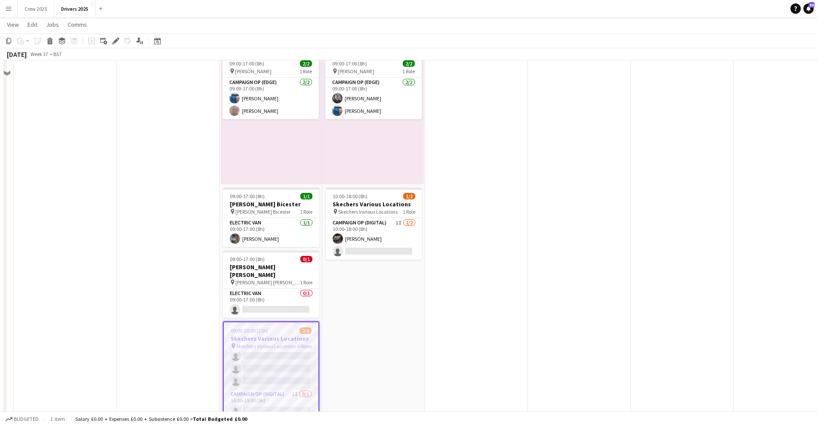
scroll to position [592, 0]
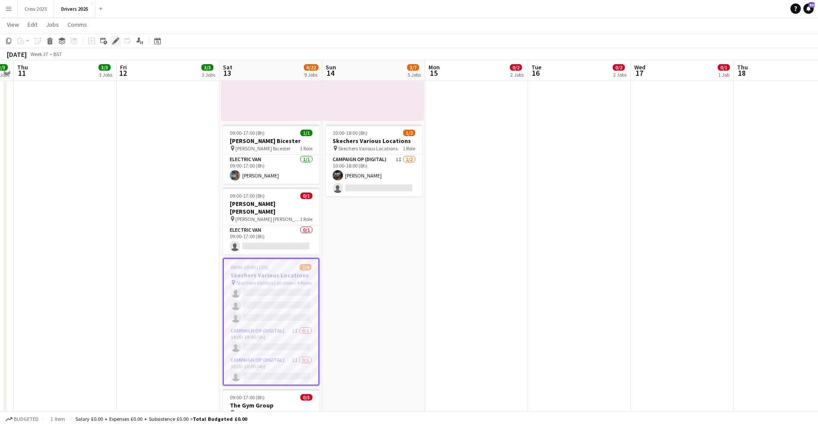
click at [113, 36] on div "Edit" at bounding box center [116, 41] width 10 height 10
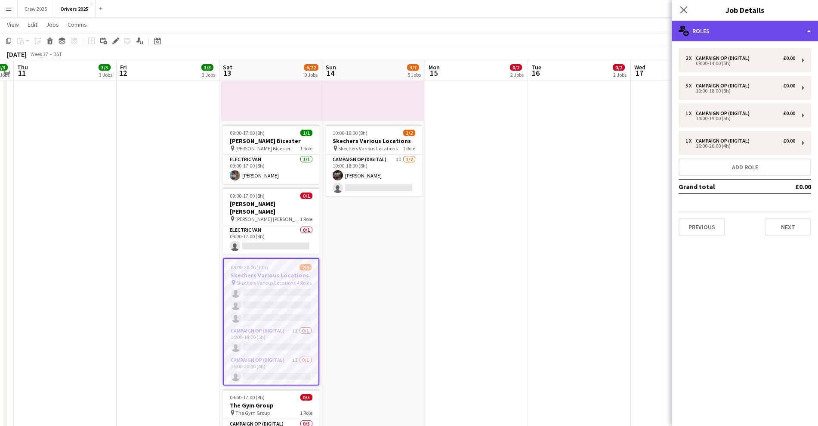
click at [790, 31] on div "multiple-users-add Roles" at bounding box center [745, 31] width 146 height 21
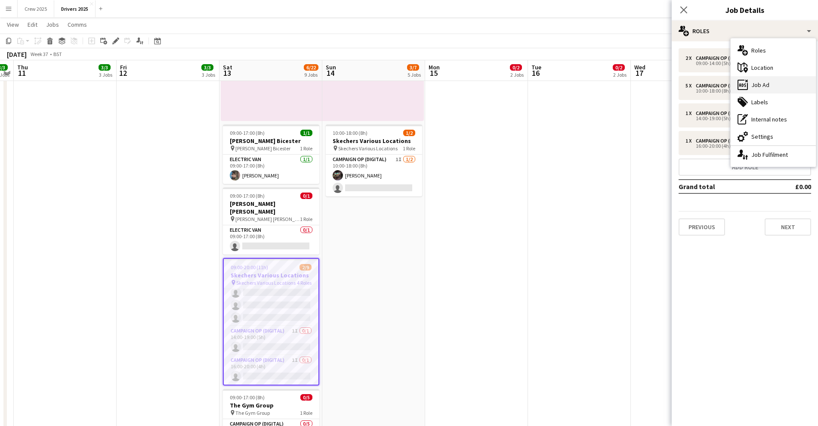
click at [778, 82] on div "ads-window Job Ad" at bounding box center [773, 84] width 85 height 17
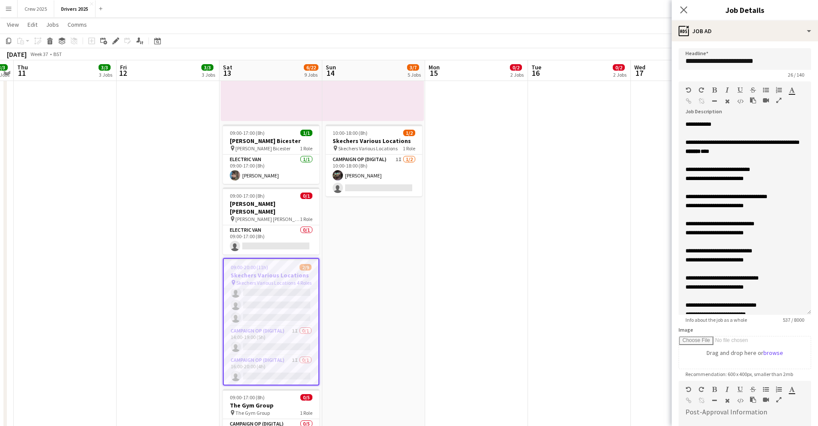
drag, startPoint x: 809, startPoint y: 168, endPoint x: 795, endPoint y: 311, distance: 144.0
click at [795, 311] on div "**********" at bounding box center [745, 217] width 133 height 195
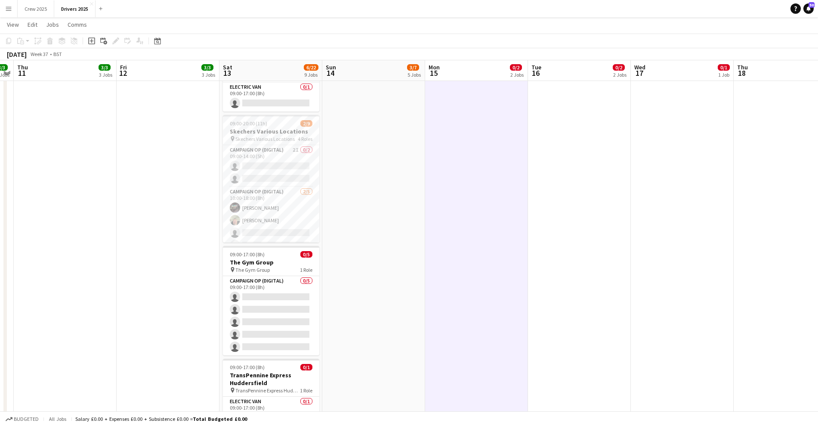
scroll to position [753, 0]
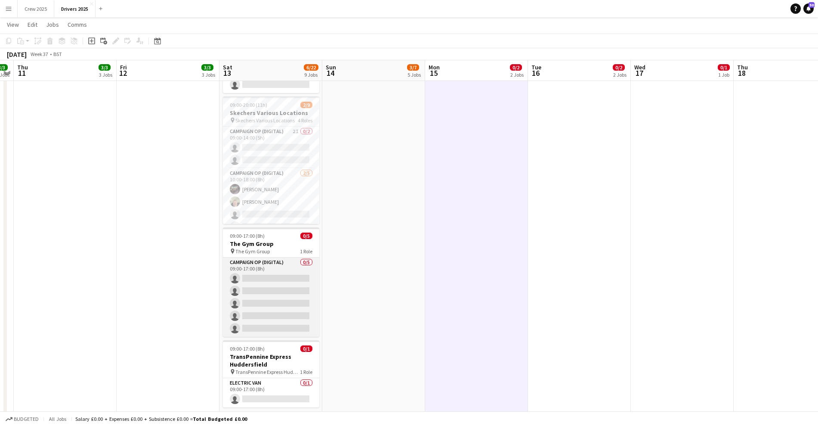
drag, startPoint x: 267, startPoint y: 286, endPoint x: 271, endPoint y: 282, distance: 5.2
click at [269, 284] on app-card-role "Campaign Op (Digital) 0/5 09:00-17:00 (8h) single-neutral-actions single-neutra…" at bounding box center [271, 296] width 96 height 79
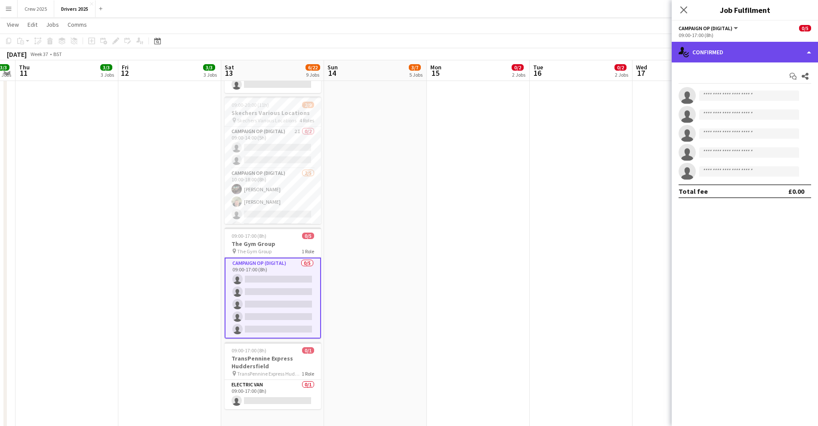
click at [707, 46] on div "single-neutral-actions-check-2 Confirmed" at bounding box center [745, 52] width 146 height 21
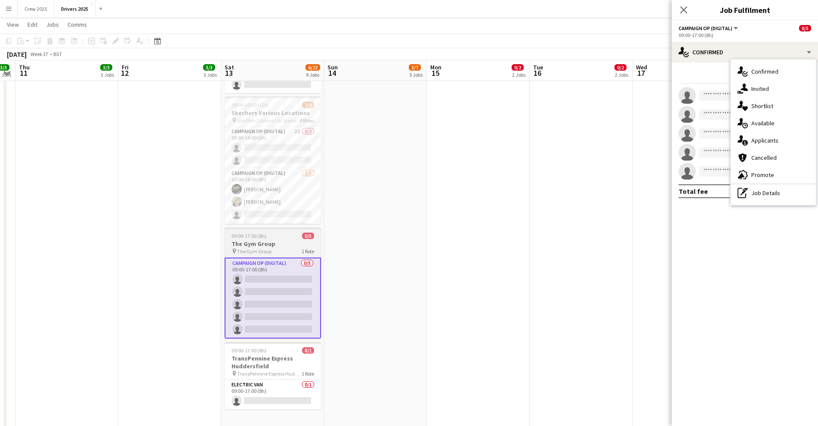
click at [270, 240] on h3 "The Gym Group" at bounding box center [273, 244] width 96 height 8
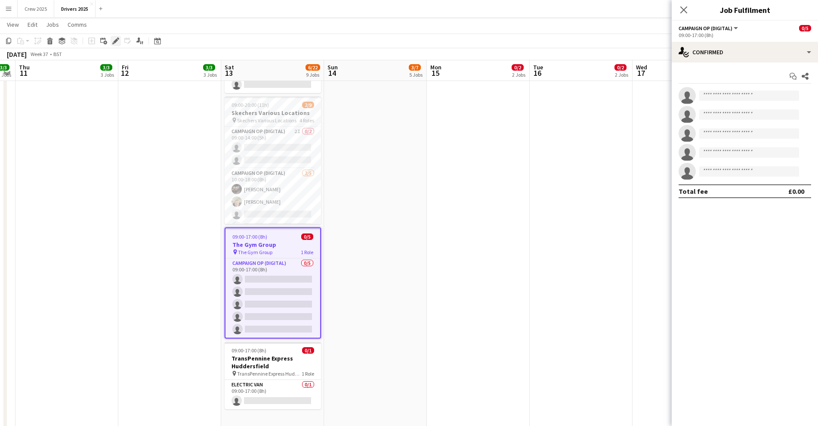
click at [116, 41] on icon at bounding box center [115, 41] width 5 height 5
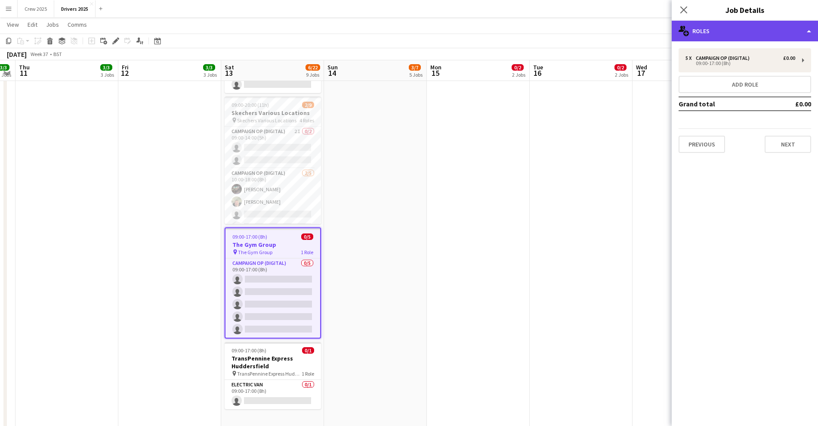
click at [717, 30] on div "multiple-users-add Roles" at bounding box center [745, 31] width 146 height 21
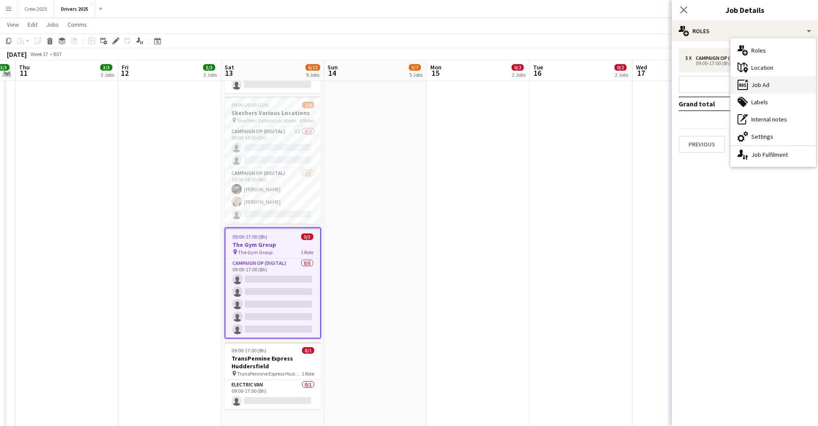
click at [773, 89] on div "ads-window Job Ad" at bounding box center [773, 84] width 85 height 17
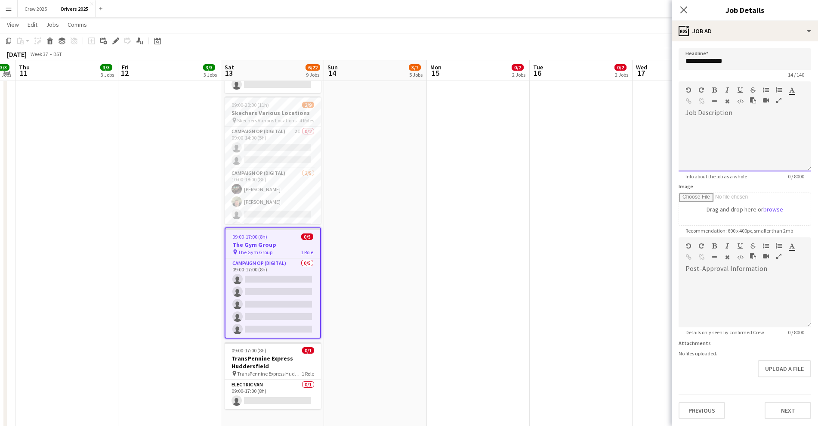
click at [744, 121] on div at bounding box center [745, 146] width 133 height 52
click at [738, 131] on div "**********" at bounding box center [745, 146] width 133 height 52
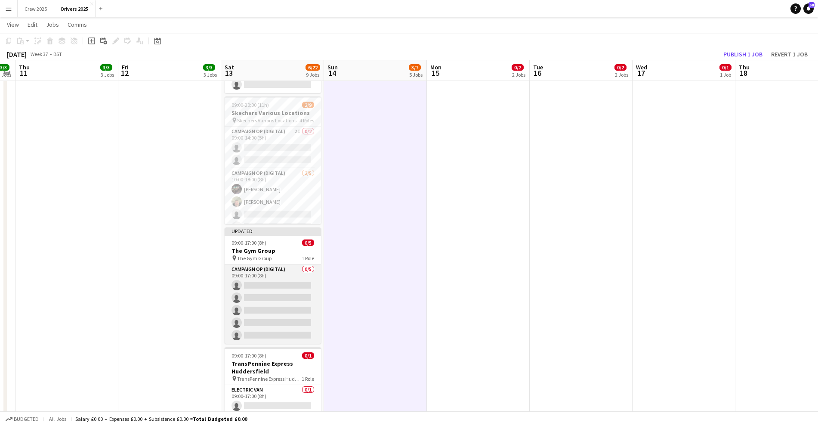
click at [267, 283] on app-card-role "Campaign Op (Digital) 0/5 09:00-17:00 (8h) single-neutral-actions single-neutra…" at bounding box center [273, 303] width 96 height 79
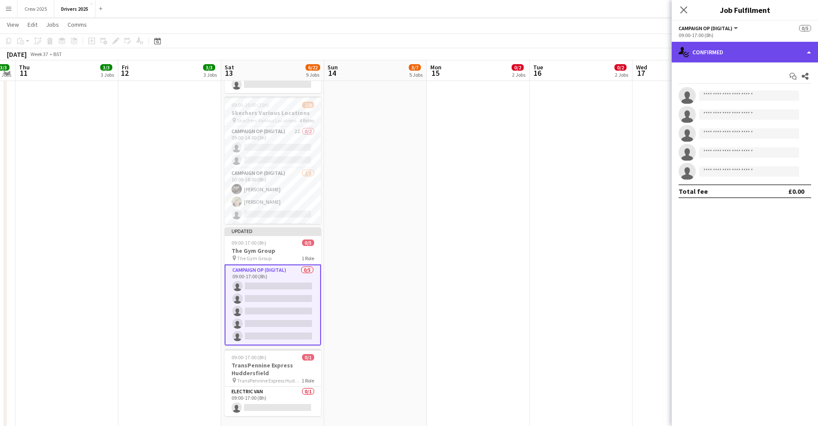
click at [715, 59] on div "single-neutral-actions-check-2 Confirmed" at bounding box center [745, 52] width 146 height 21
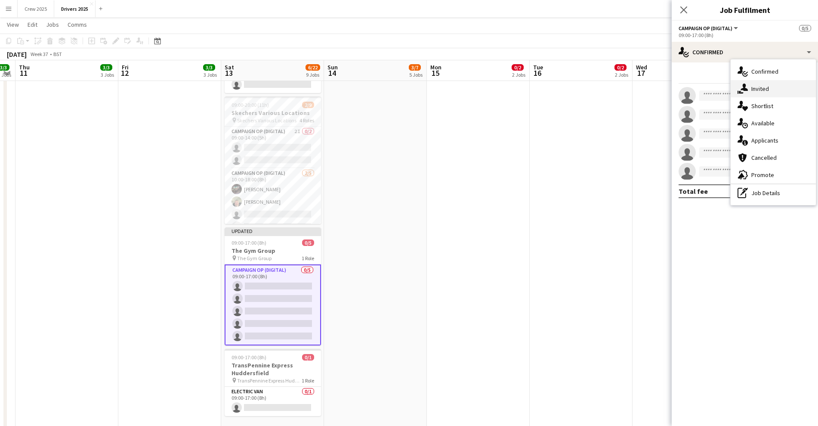
click at [761, 88] on div "single-neutral-actions-share-1 Invited" at bounding box center [773, 88] width 85 height 17
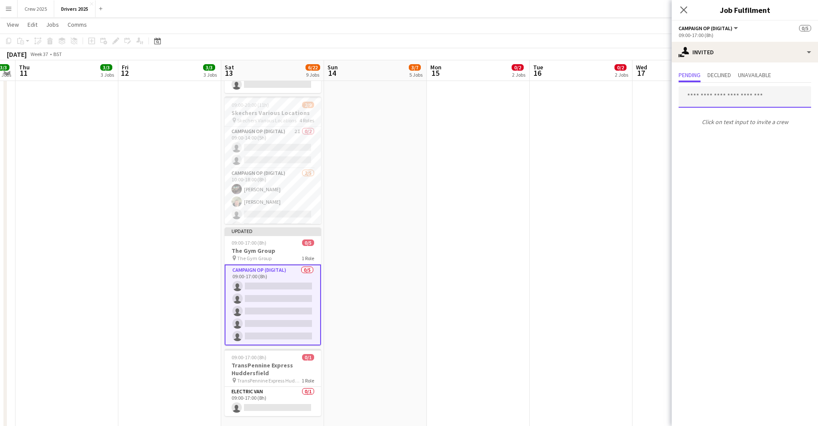
click at [710, 98] on input "text" at bounding box center [745, 97] width 133 height 22
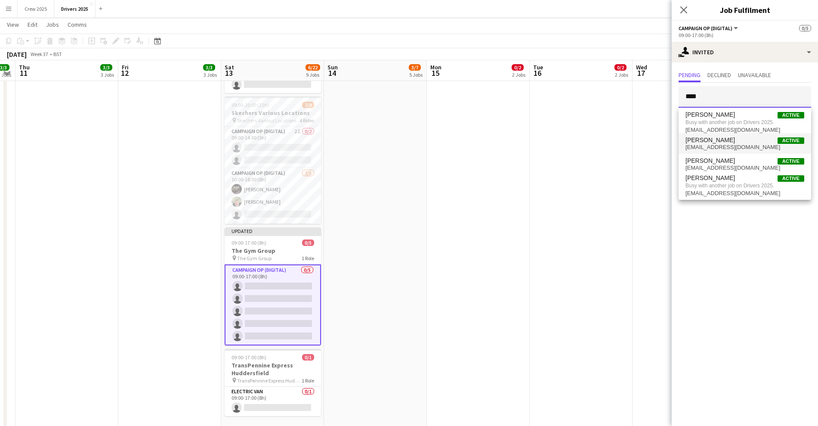
type input "****"
click at [729, 147] on span "[EMAIL_ADDRESS][DOMAIN_NAME]" at bounding box center [745, 147] width 119 height 7
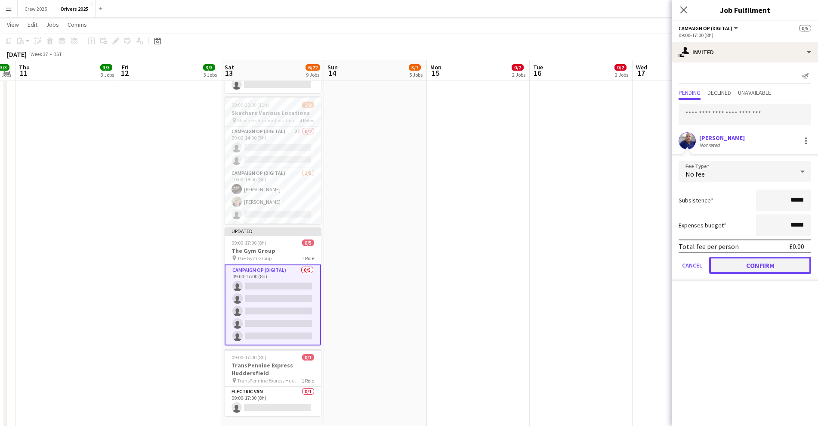
click at [756, 264] on button "Confirm" at bounding box center [760, 265] width 102 height 17
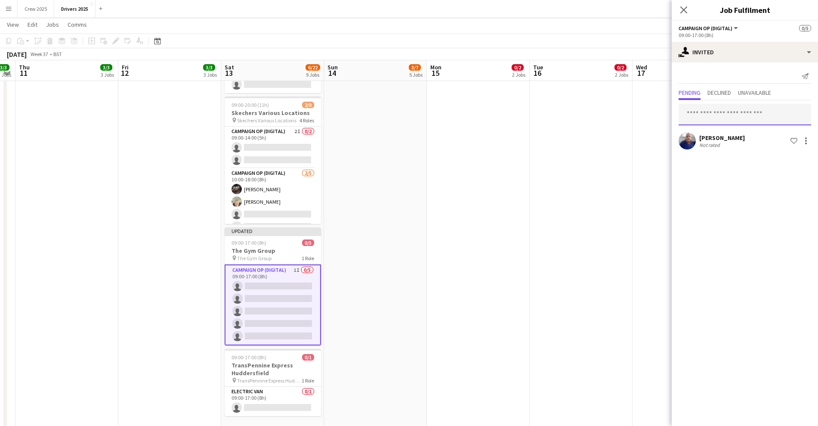
click at [703, 115] on input "text" at bounding box center [745, 115] width 133 height 22
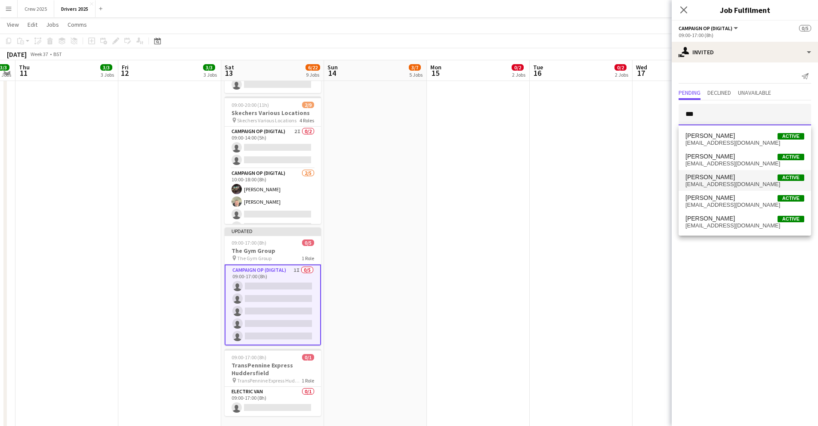
type input "***"
click at [739, 177] on span "[PERSON_NAME] Active" at bounding box center [745, 176] width 119 height 7
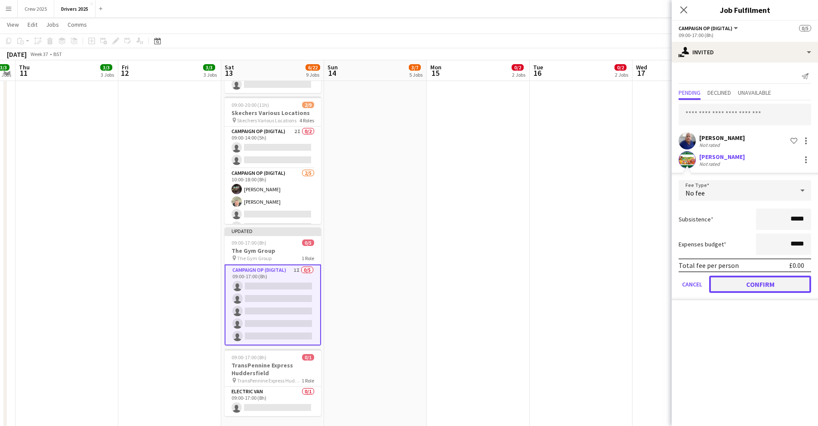
click at [764, 283] on button "Confirm" at bounding box center [760, 283] width 102 height 17
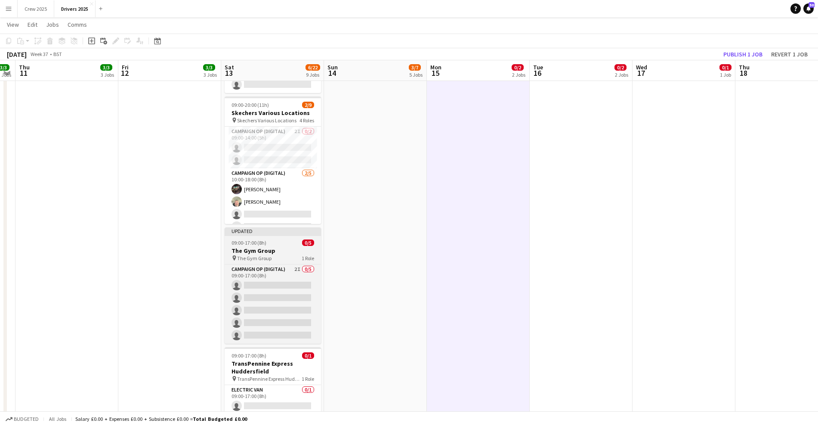
click at [267, 239] on div "09:00-17:00 (8h) 0/5" at bounding box center [273, 242] width 96 height 6
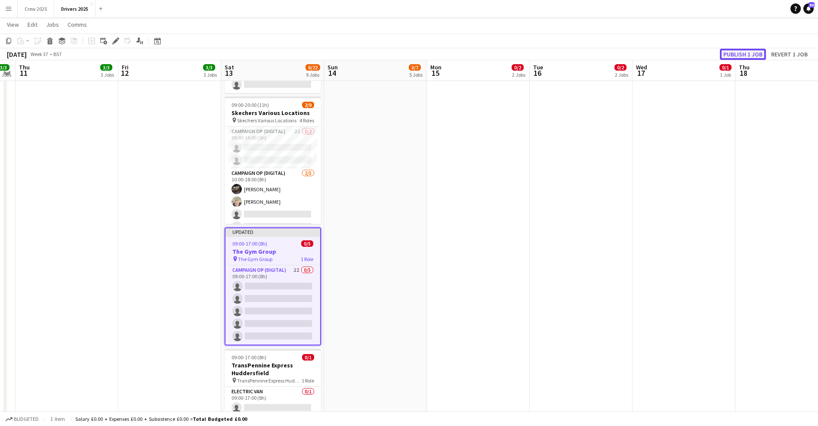
click at [742, 54] on button "Publish 1 job" at bounding box center [743, 54] width 46 height 11
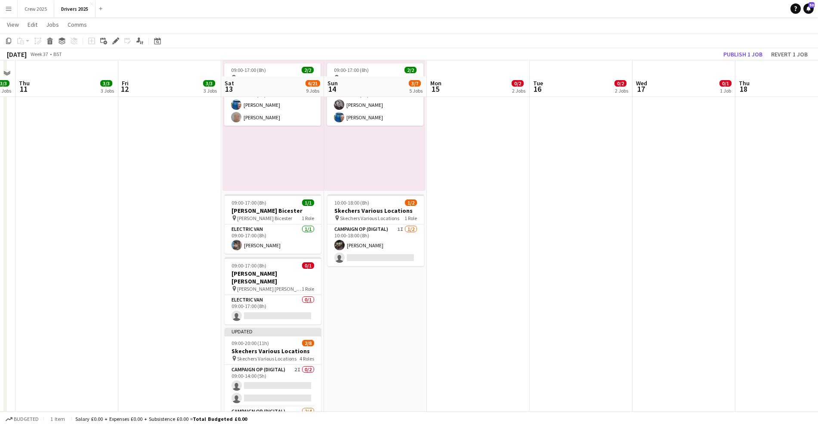
scroll to position [538, 0]
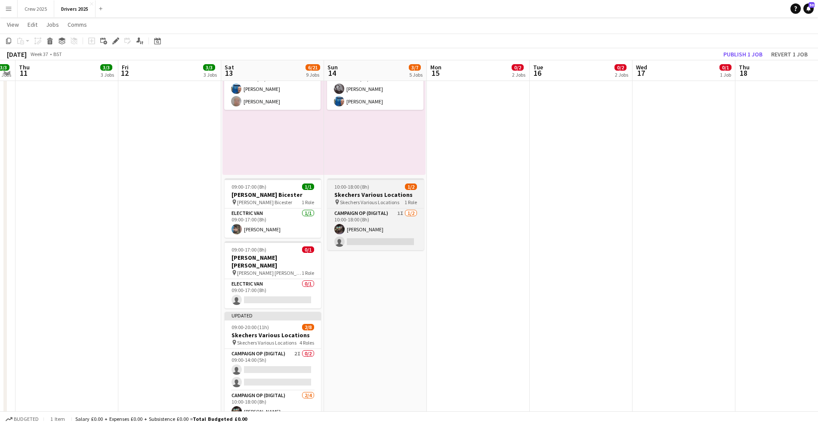
click at [364, 189] on span "10:00-18:00 (8h)" at bounding box center [351, 186] width 35 height 6
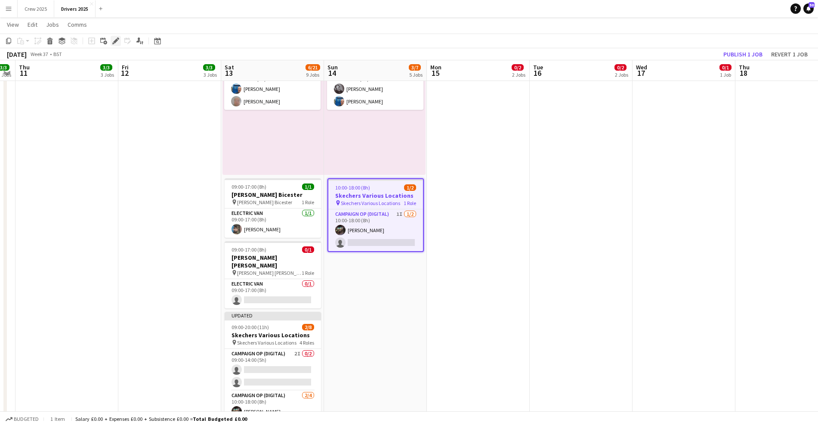
click at [115, 39] on icon "Edit" at bounding box center [115, 40] width 7 height 7
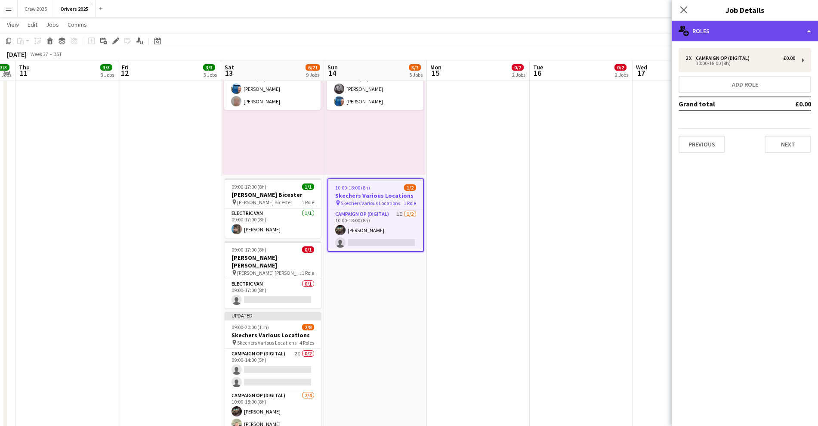
click at [768, 30] on div "multiple-users-add Roles" at bounding box center [745, 31] width 146 height 21
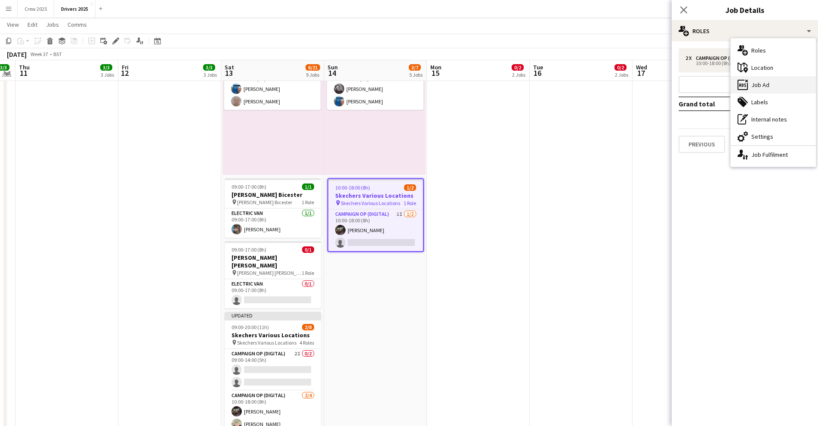
click at [787, 80] on div "ads-window Job Ad" at bounding box center [773, 84] width 85 height 17
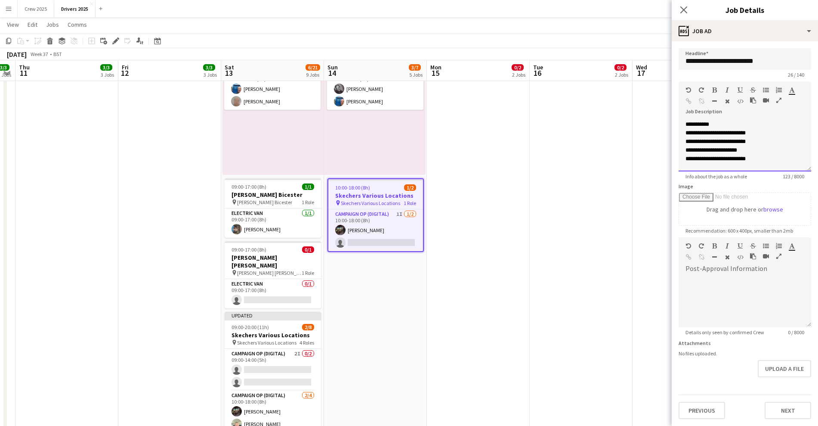
click at [774, 141] on div "**********" at bounding box center [745, 141] width 119 height 9
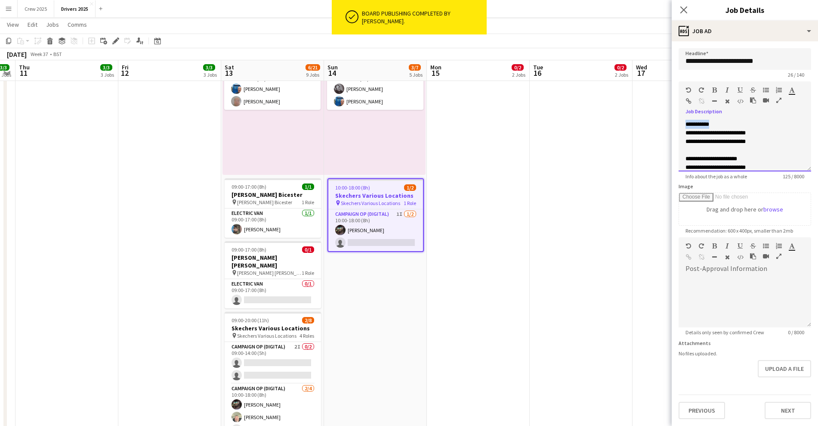
drag, startPoint x: 730, startPoint y: 120, endPoint x: 673, endPoint y: 127, distance: 57.2
click at [673, 127] on form "**********" at bounding box center [745, 233] width 146 height 371
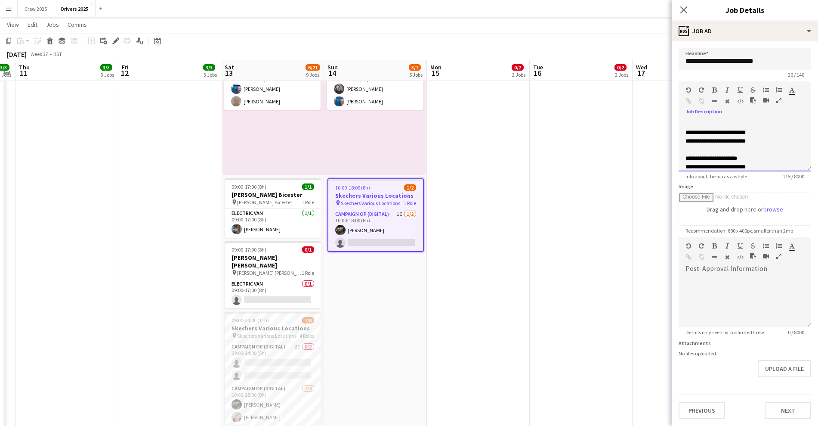
click at [686, 132] on div "**********" at bounding box center [741, 132] width 111 height 9
drag, startPoint x: 705, startPoint y: 133, endPoint x: 671, endPoint y: 134, distance: 34.0
click at [713, 91] on icon "button" at bounding box center [714, 90] width 5 height 6
click at [686, 160] on div "**********" at bounding box center [741, 158] width 111 height 9
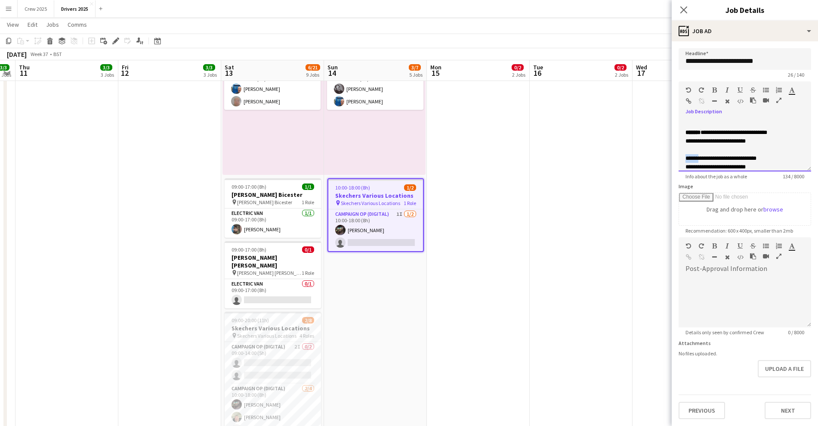
drag, startPoint x: 705, startPoint y: 155, endPoint x: 679, endPoint y: 156, distance: 25.9
click at [679, 156] on div "**********" at bounding box center [745, 146] width 133 height 52
click at [712, 89] on icon "button" at bounding box center [714, 90] width 5 height 6
click at [770, 151] on div at bounding box center [745, 149] width 119 height 9
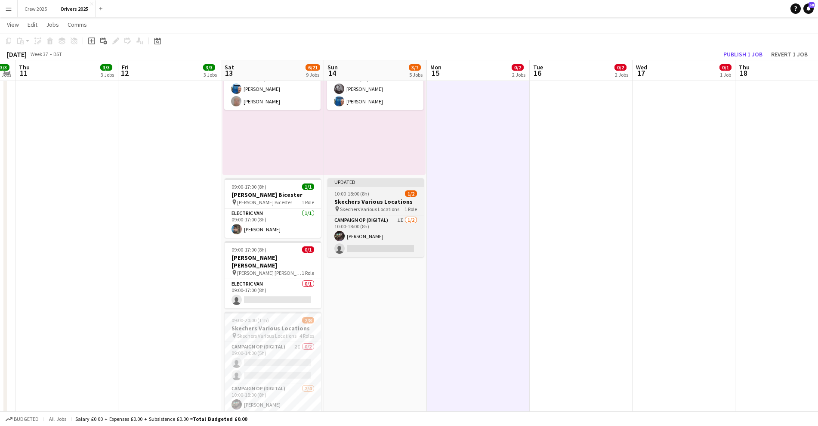
click at [372, 191] on div "10:00-18:00 (8h) 1/2" at bounding box center [376, 193] width 96 height 6
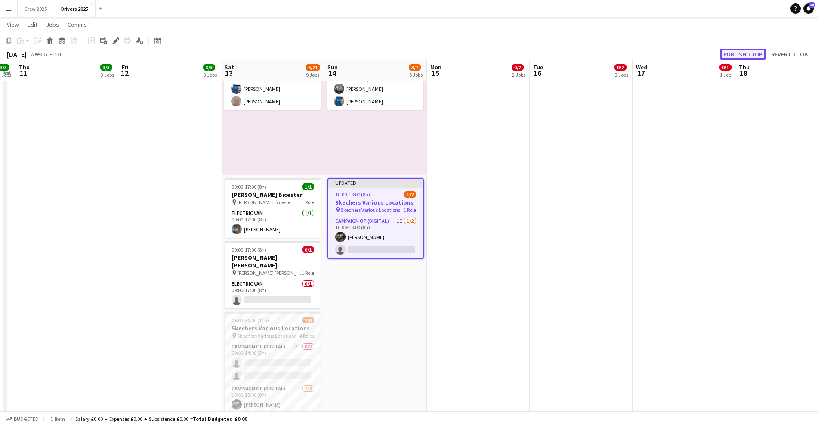
click at [738, 54] on button "Publish 1 job" at bounding box center [743, 54] width 46 height 11
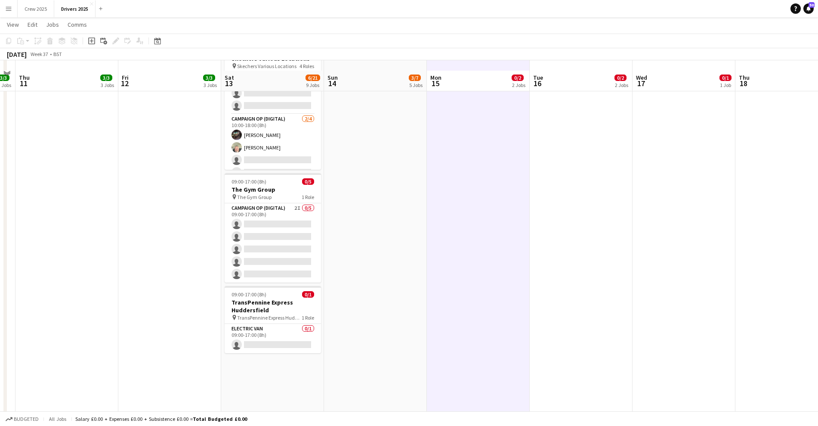
scroll to position [807, 0]
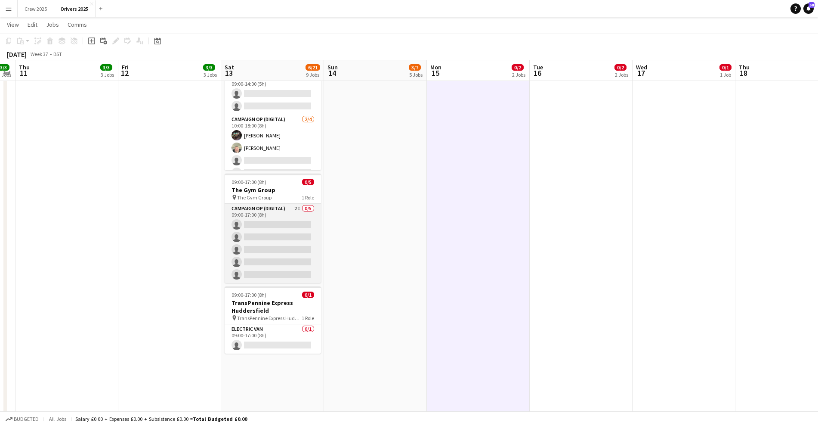
click at [284, 228] on app-card-role "Campaign Op (Digital) 2I 0/5 09:00-17:00 (8h) single-neutral-actions single-neu…" at bounding box center [273, 243] width 96 height 79
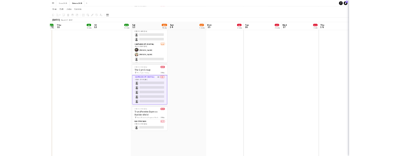
scroll to position [0, 292]
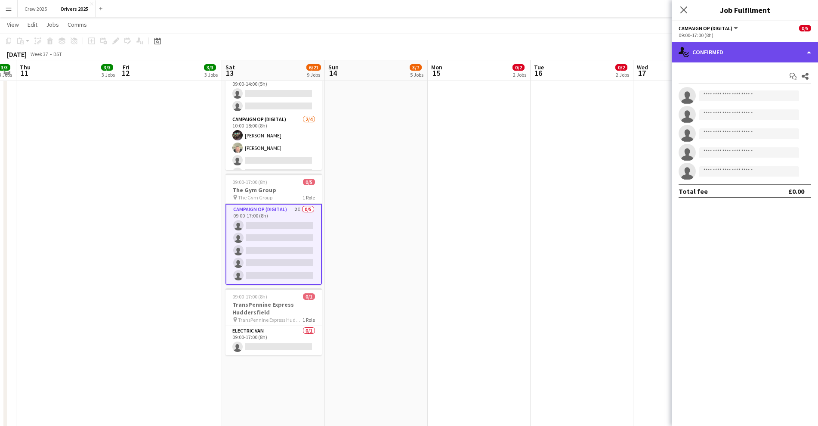
click at [712, 42] on div "single-neutral-actions-check-2 Confirmed" at bounding box center [745, 52] width 146 height 21
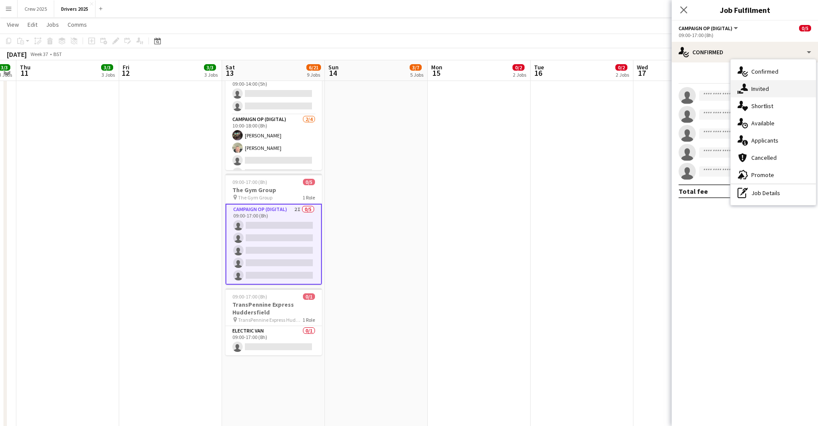
click at [764, 89] on div "single-neutral-actions-share-1 Invited" at bounding box center [773, 88] width 85 height 17
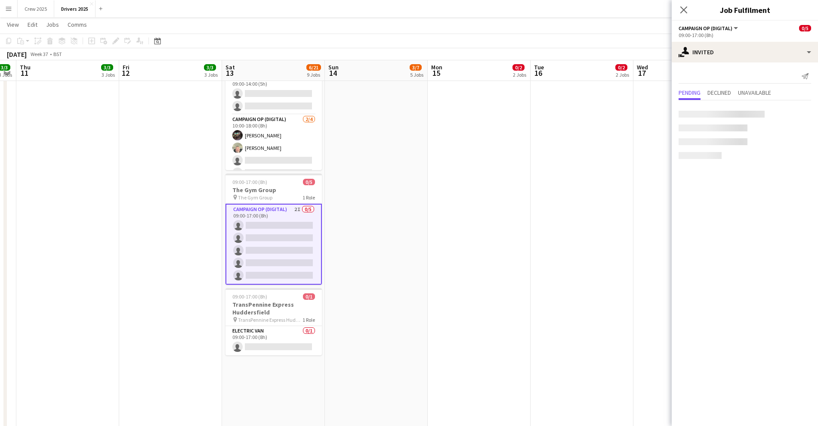
click at [705, 115] on div at bounding box center [722, 114] width 86 height 7
click at [728, 114] on input "text" at bounding box center [745, 115] width 133 height 22
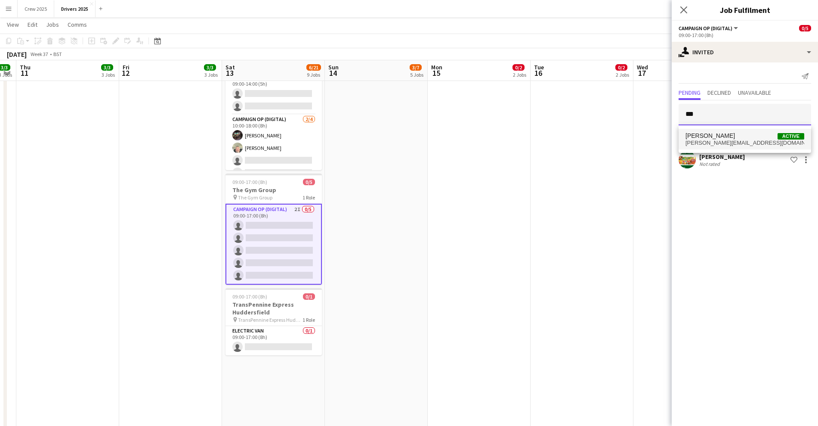
type input "***"
drag, startPoint x: 723, startPoint y: 135, endPoint x: 727, endPoint y: 145, distance: 10.9
click at [724, 135] on span "[PERSON_NAME] Active" at bounding box center [745, 135] width 119 height 7
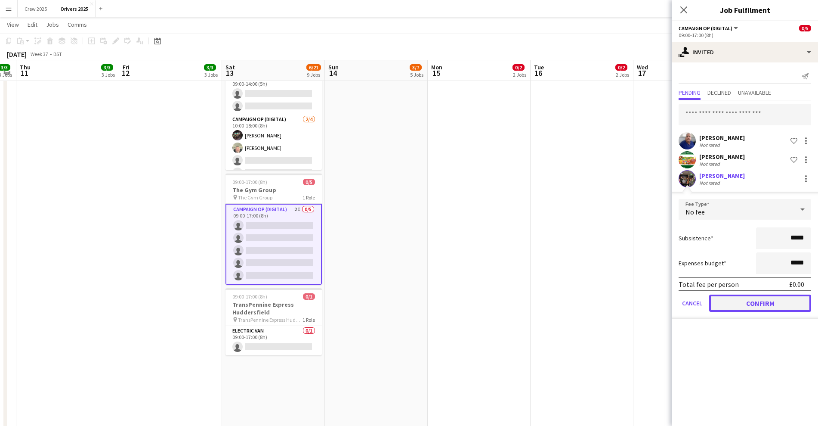
click at [754, 297] on button "Confirm" at bounding box center [760, 302] width 102 height 17
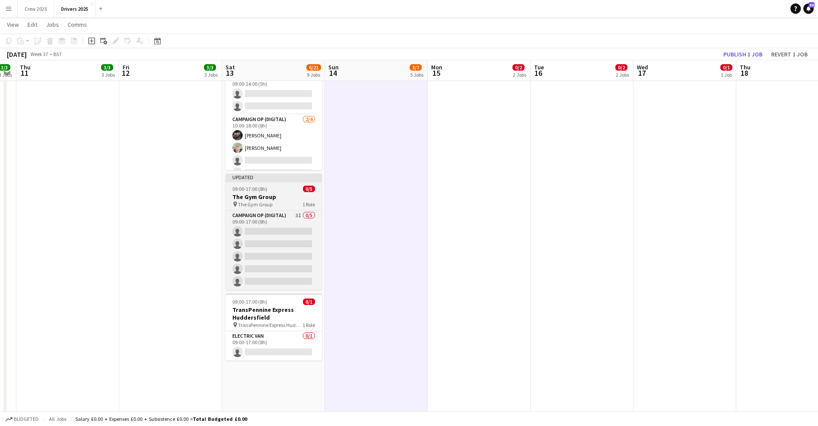
click at [257, 185] on span "09:00-17:00 (8h)" at bounding box center [249, 188] width 35 height 6
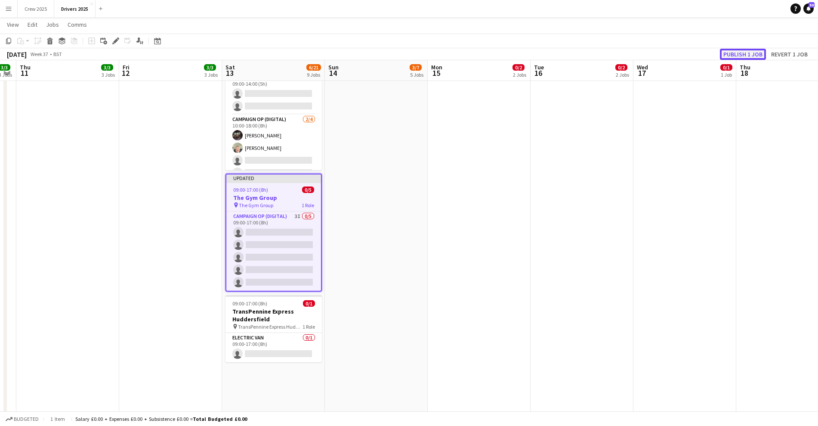
click at [750, 53] on button "Publish 1 job" at bounding box center [743, 54] width 46 height 11
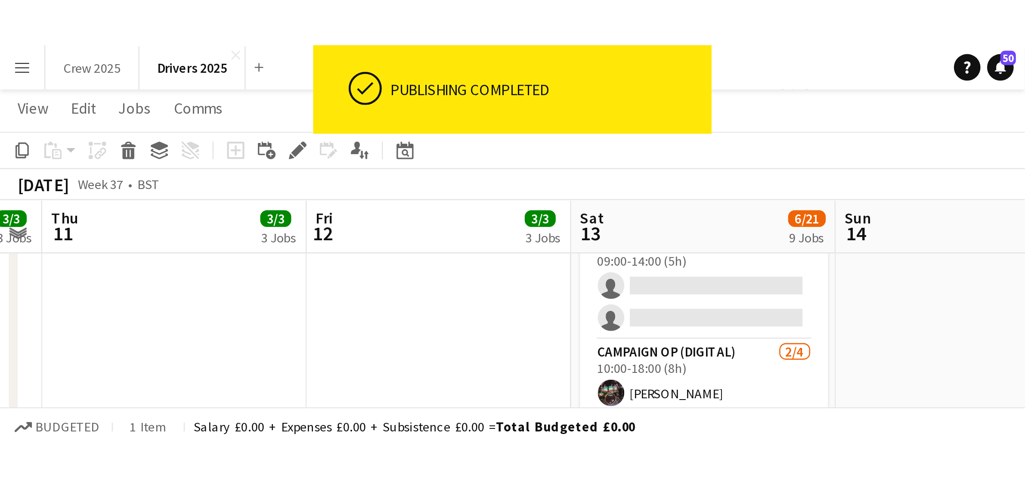
scroll to position [0, 292]
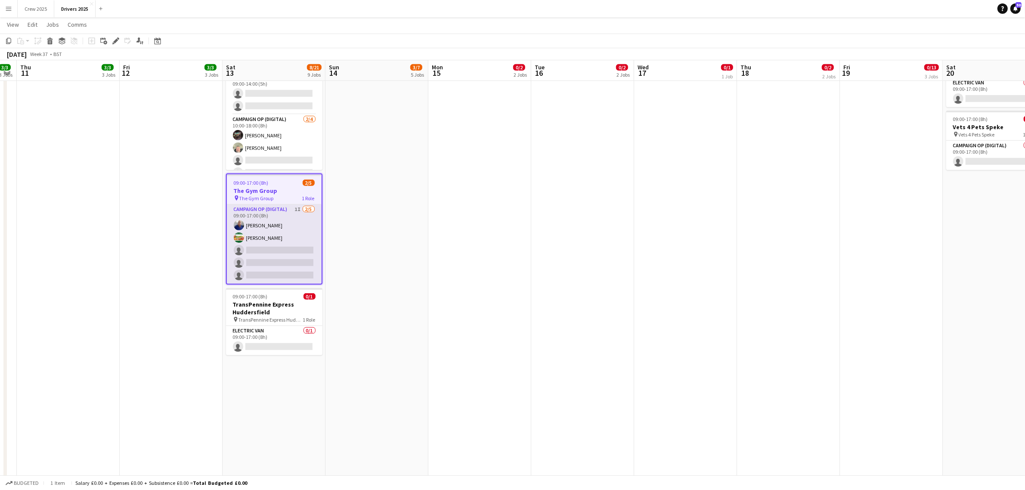
click at [268, 244] on app-card-role "Campaign Op (Digital) 1I [DATE] 09:00-17:00 (8h) [PERSON_NAME] [PERSON_NAME] si…" at bounding box center [274, 243] width 95 height 79
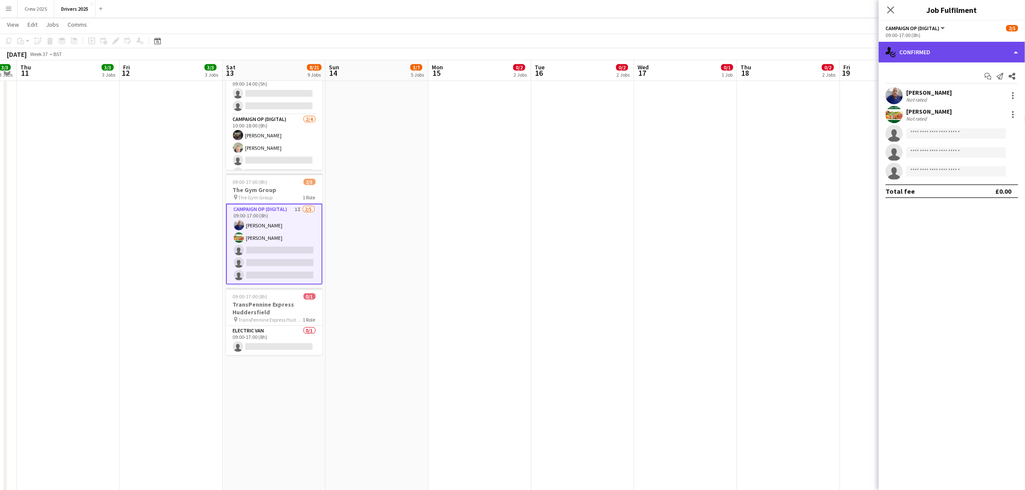
click at [917, 59] on div "single-neutral-actions-check-2 Confirmed" at bounding box center [951, 52] width 146 height 21
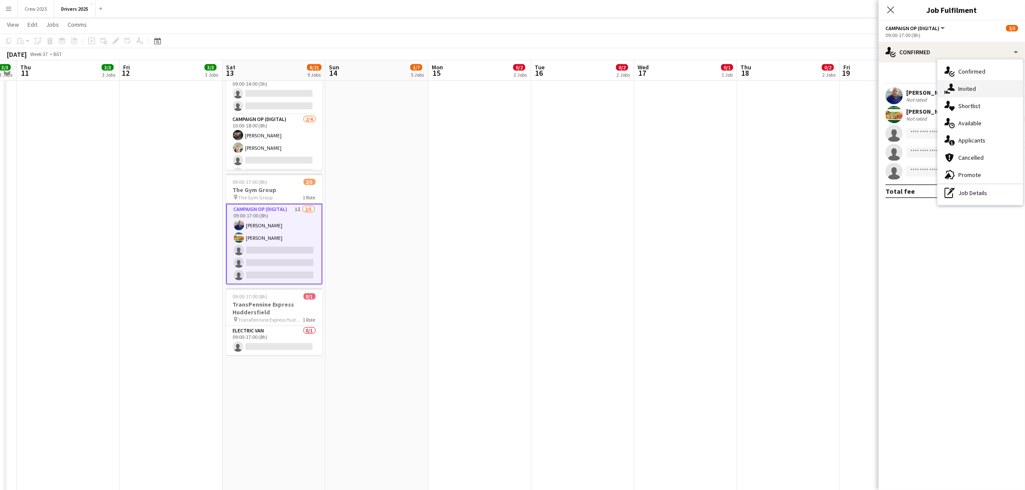
click at [962, 92] on div "single-neutral-actions-share-1 Invited" at bounding box center [979, 88] width 85 height 17
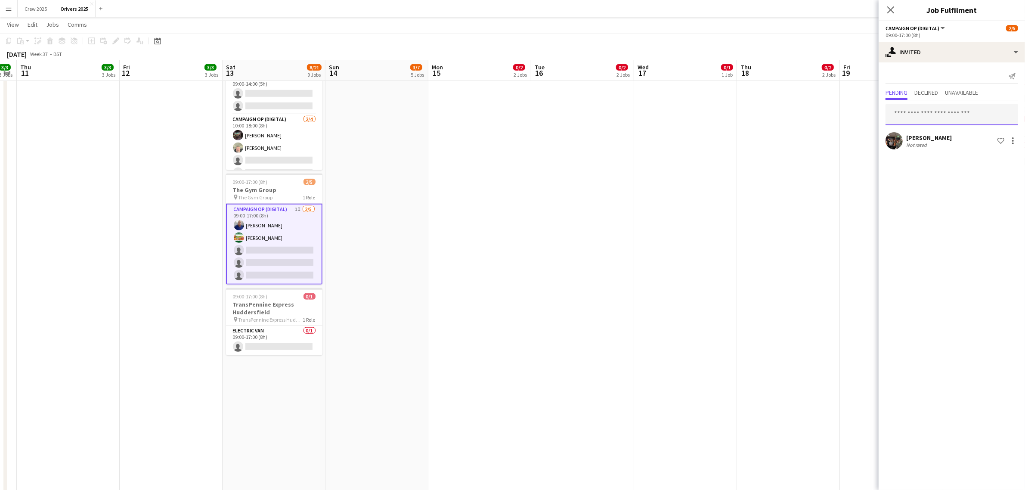
click at [920, 117] on input "text" at bounding box center [951, 115] width 133 height 22
type input "****"
click at [674, 251] on app-date-cell "09:00-17:00 (8h) 0/1 pin West Midlands Trains Various Locations 1 Role Campaign…" at bounding box center [685, 434] width 103 height 2291
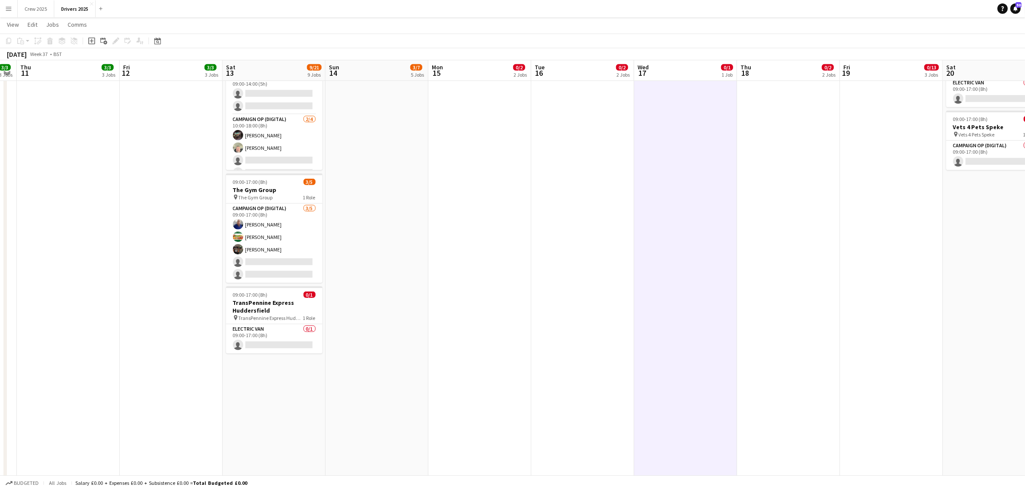
click at [250, 254] on app-card-role "Campaign Op (Digital) [DATE] 09:00-17:00 (8h) [PERSON_NAME] [PERSON_NAME] [PERS…" at bounding box center [274, 243] width 96 height 79
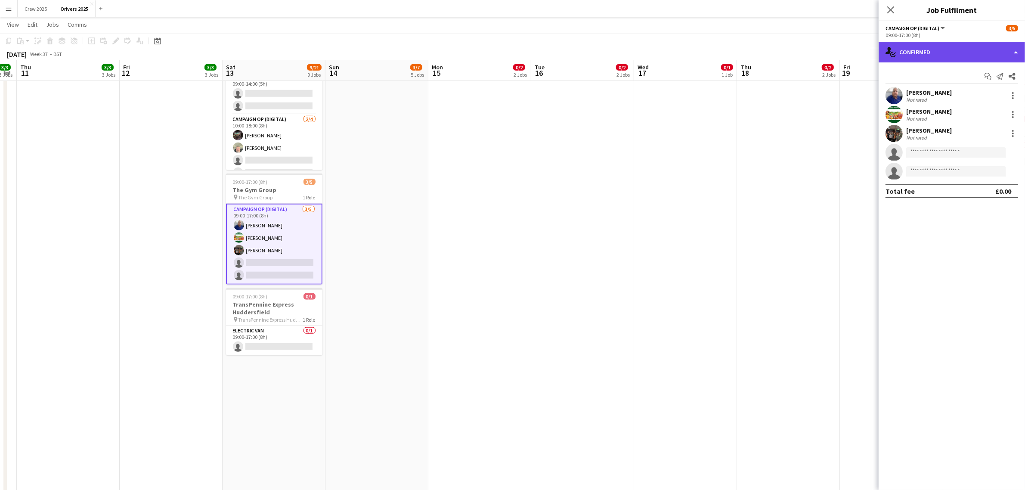
click at [909, 53] on div "single-neutral-actions-check-2 Confirmed" at bounding box center [951, 52] width 146 height 21
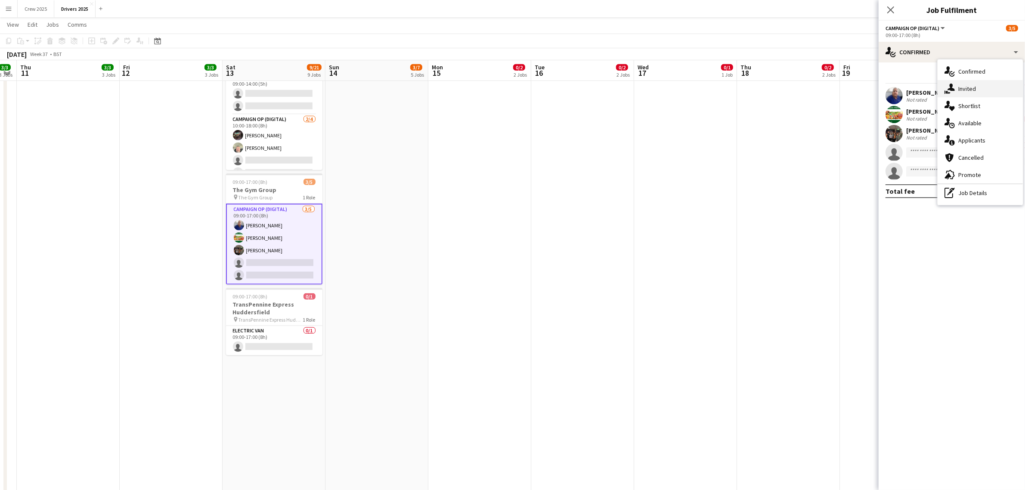
click at [981, 93] on div "single-neutral-actions-share-1 Invited" at bounding box center [979, 88] width 85 height 17
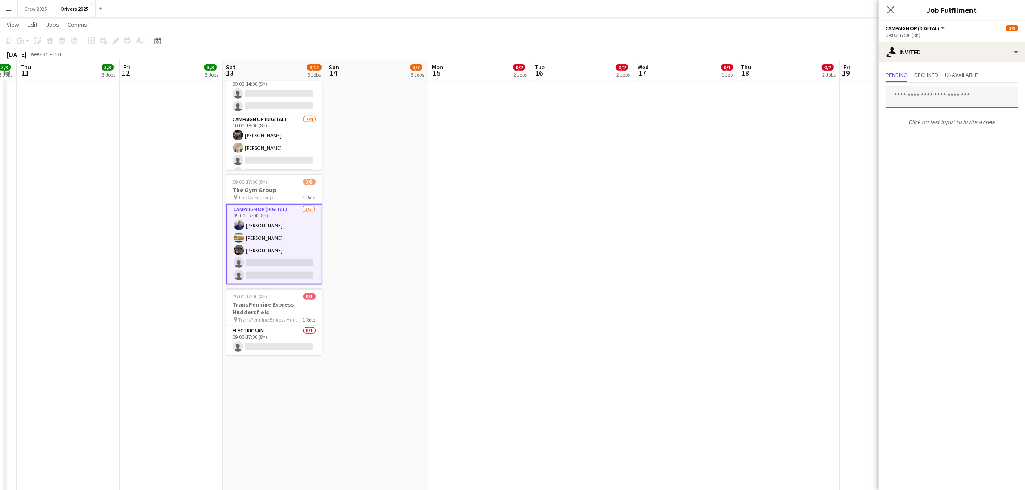
click at [913, 106] on input "text" at bounding box center [951, 97] width 133 height 22
type input "****"
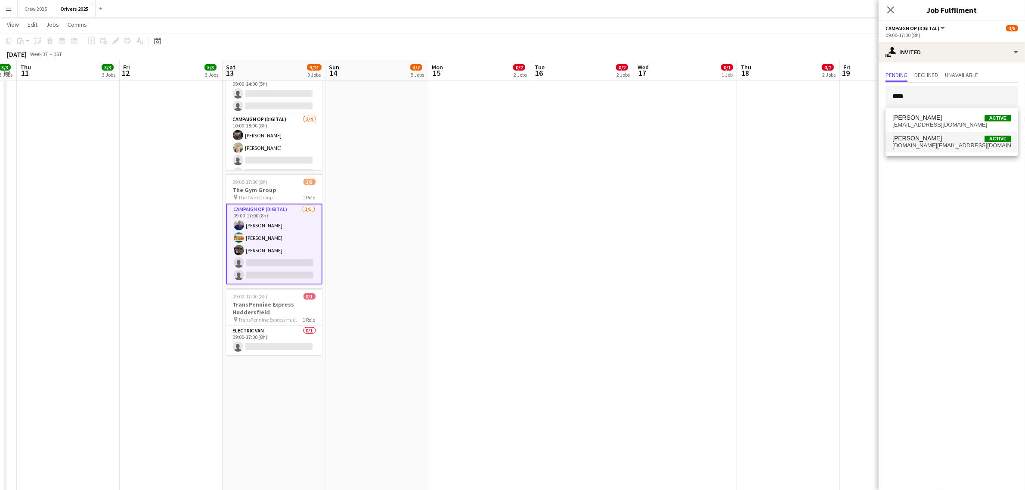
click at [918, 138] on span "[PERSON_NAME]" at bounding box center [916, 138] width 49 height 7
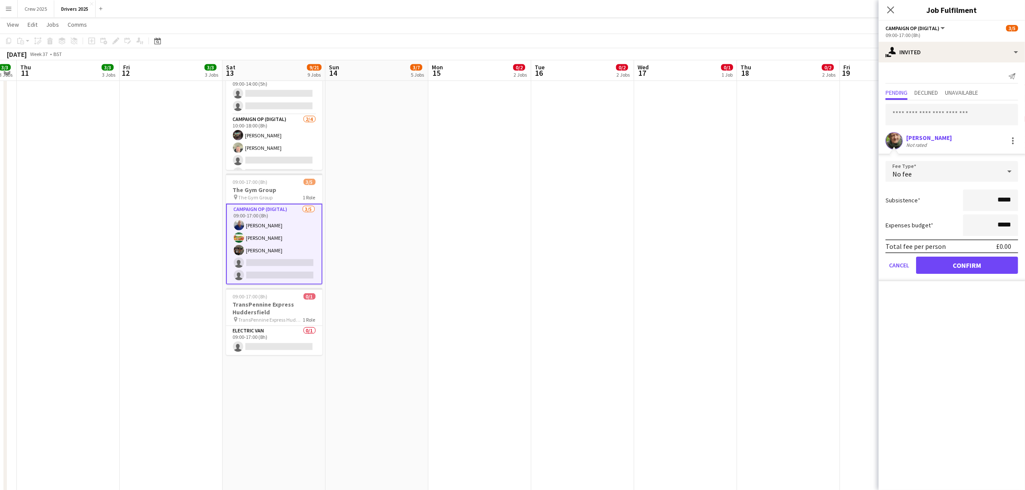
click at [707, 214] on app-date-cell "09:00-17:00 (8h) 0/1 pin West Midlands Trains Various Locations 1 Role Campaign…" at bounding box center [685, 434] width 103 height 2291
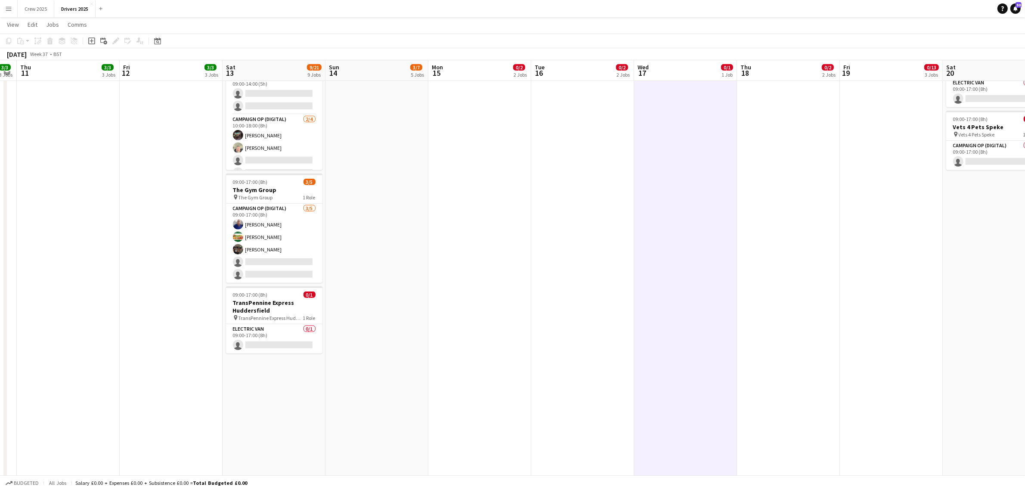
click at [334, 350] on app-date-cell "09:00-17:00 (8h) 0/1 pin Sky Various Locations 1 Role Campaign Op (Digital) 0/1…" at bounding box center [376, 434] width 103 height 2291
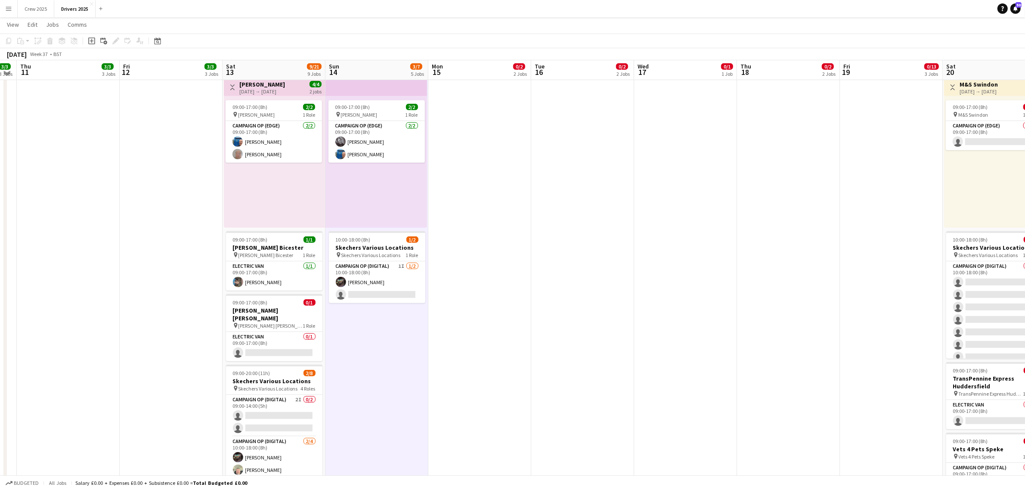
scroll to position [484, 0]
click at [292, 341] on app-card-role "Electric Van 0/1 09:00-17:00 (8h) single-neutral-actions" at bounding box center [274, 347] width 96 height 29
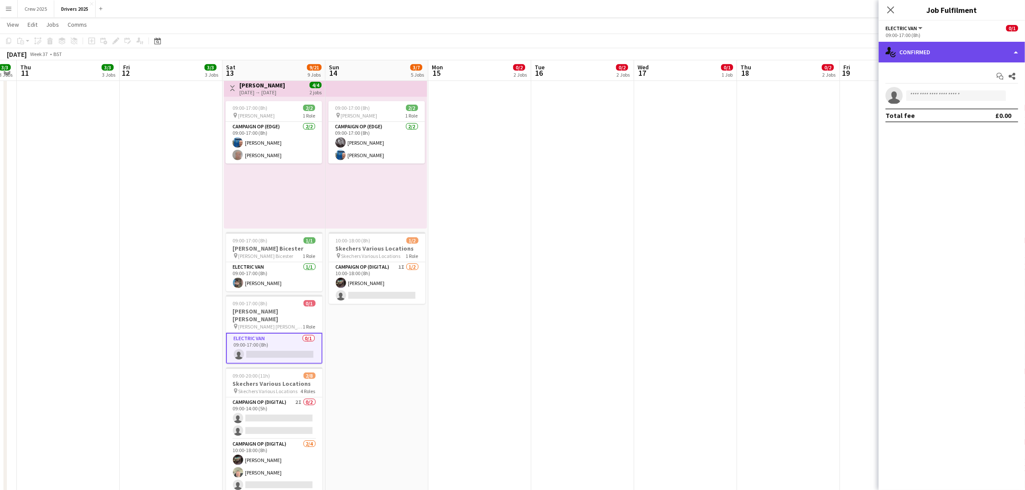
click at [916, 57] on div "single-neutral-actions-check-2 Confirmed" at bounding box center [951, 52] width 146 height 21
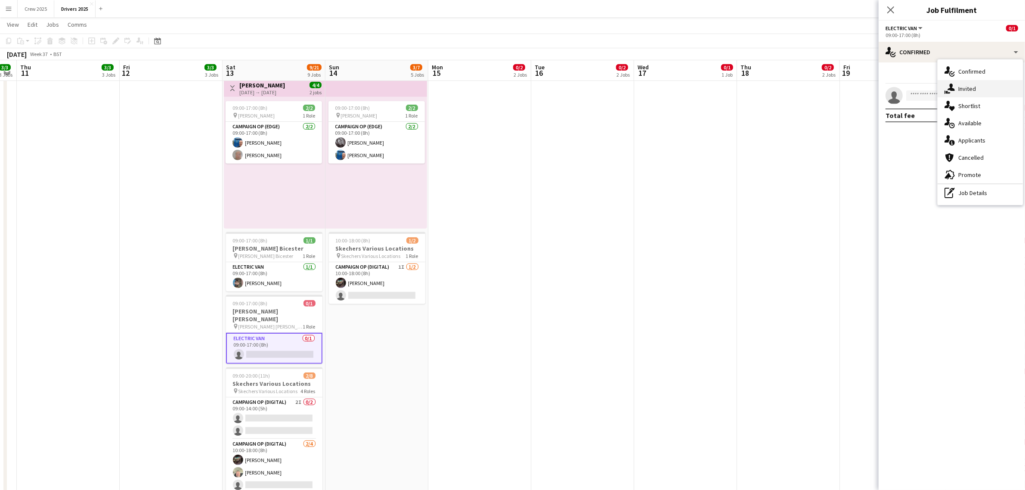
click at [965, 93] on div "single-neutral-actions-share-1 Invited" at bounding box center [979, 88] width 85 height 17
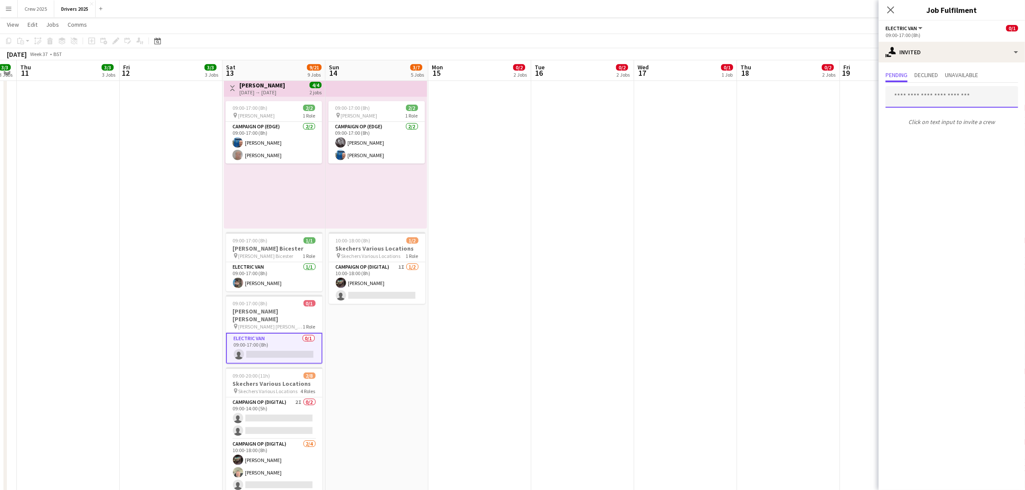
click at [915, 102] on input "text" at bounding box center [951, 97] width 133 height 22
type input "****"
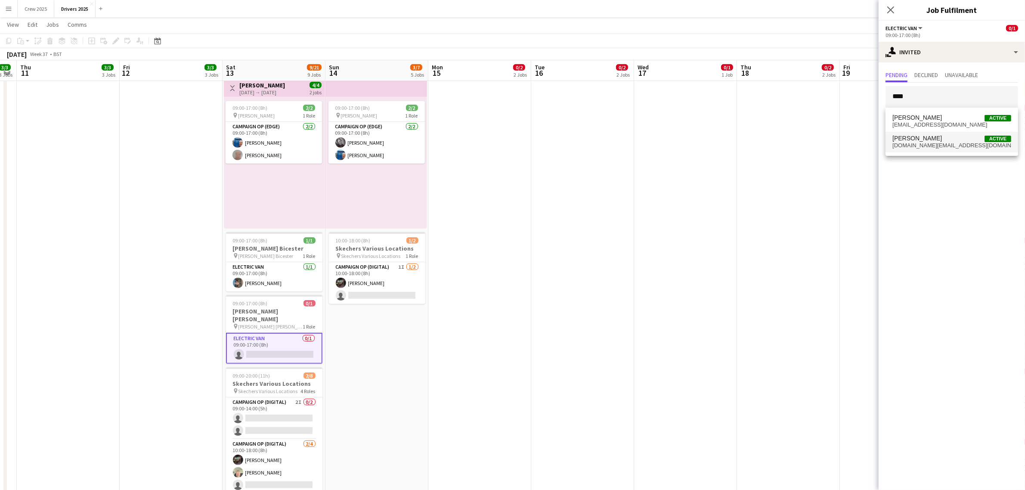
click at [930, 136] on span "[PERSON_NAME] Active" at bounding box center [951, 138] width 119 height 7
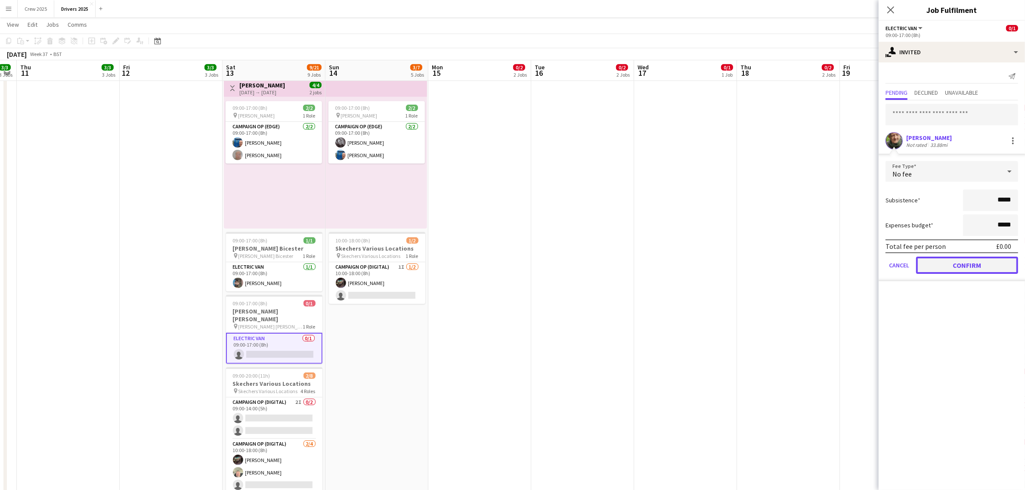
click at [955, 262] on button "Confirm" at bounding box center [967, 265] width 102 height 17
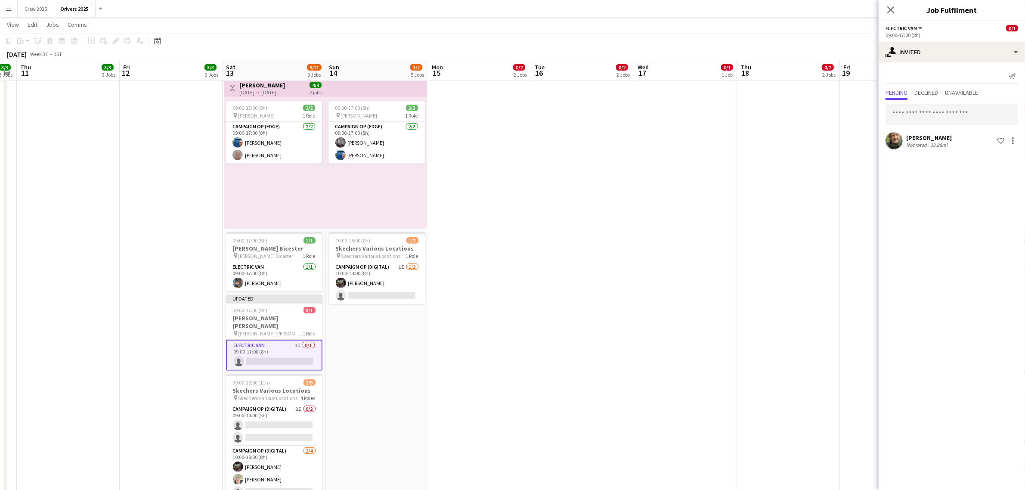
drag, startPoint x: 584, startPoint y: 310, endPoint x: 515, endPoint y: 309, distance: 69.7
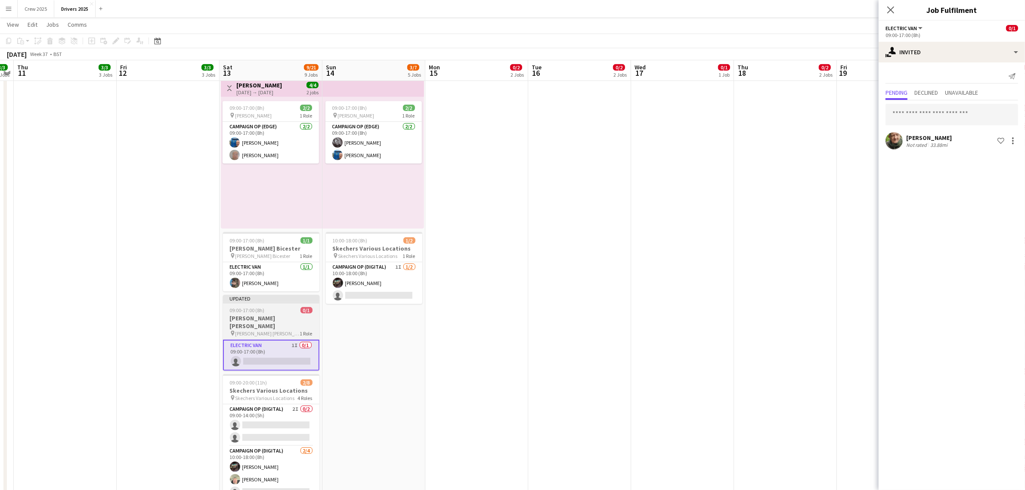
click at [259, 303] on div at bounding box center [271, 303] width 96 height 2
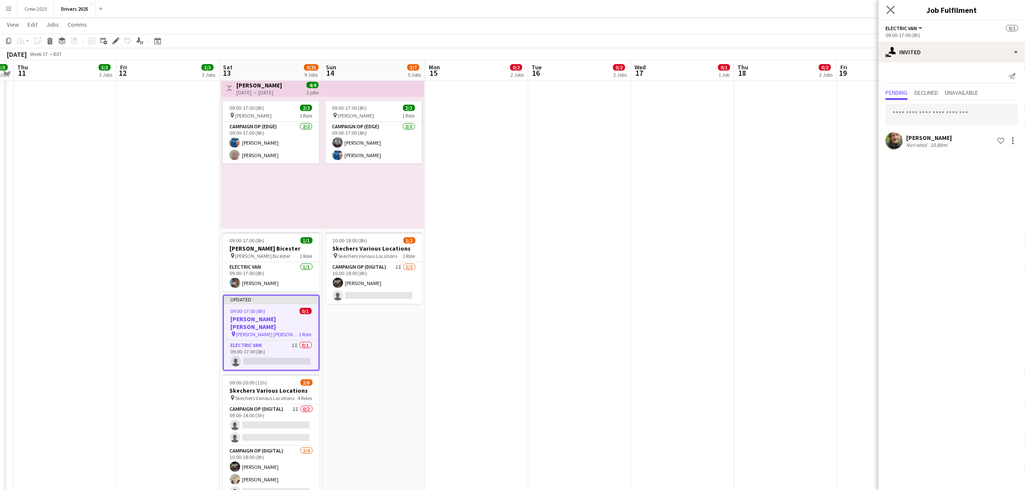
click at [895, 6] on app-icon "Close pop-in" at bounding box center [890, 10] width 12 height 12
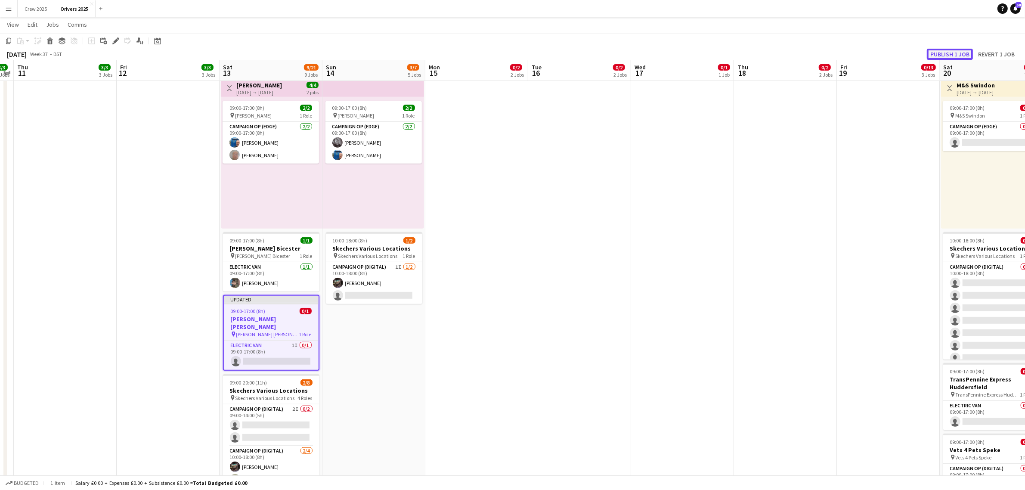
click at [952, 49] on button "Publish 1 job" at bounding box center [950, 54] width 46 height 11
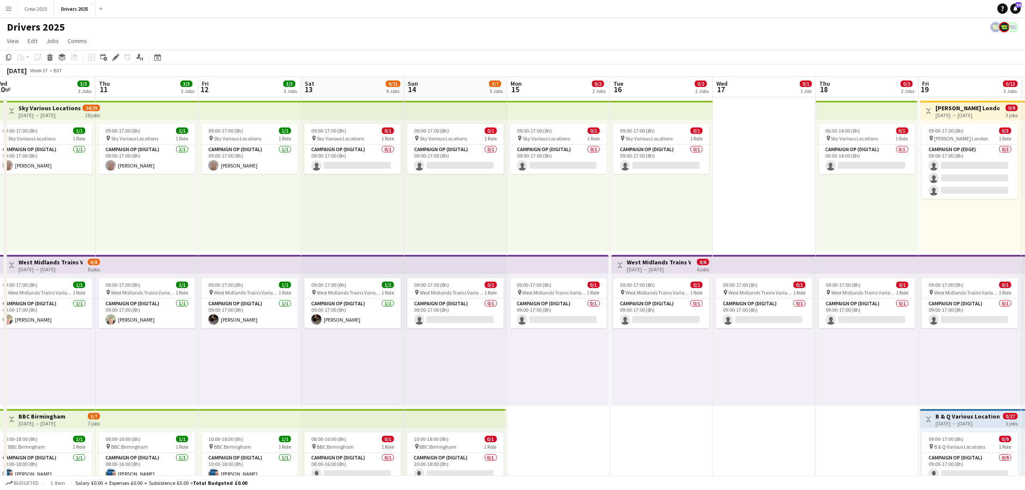
scroll to position [0, 212]
drag, startPoint x: 380, startPoint y: 402, endPoint x: 732, endPoint y: 393, distance: 352.2
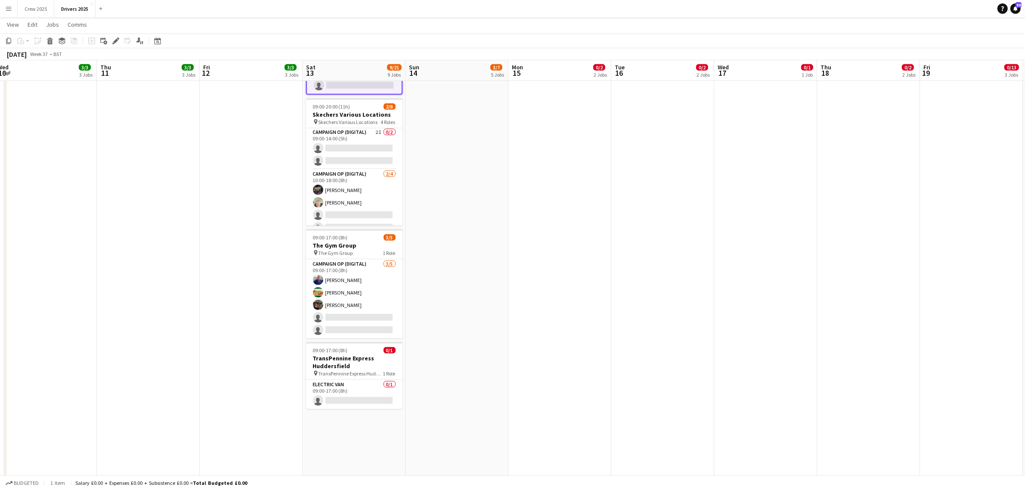
scroll to position [0, 0]
click at [536, 256] on app-date-cell "09:00-17:00 (8h) 0/1 pin Sky Various Locations 1 Role Campaign Op (Digital) 0/1…" at bounding box center [559, 488] width 103 height 2291
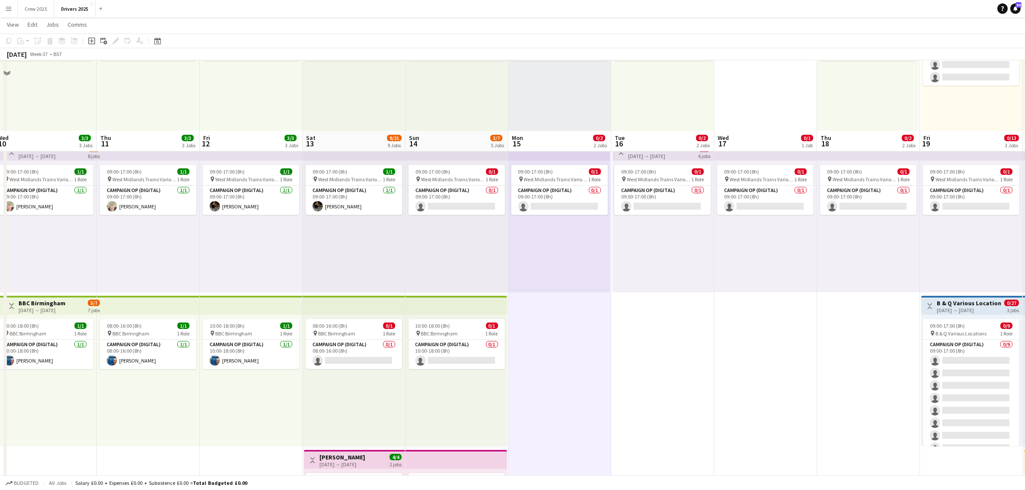
scroll to position [108, 0]
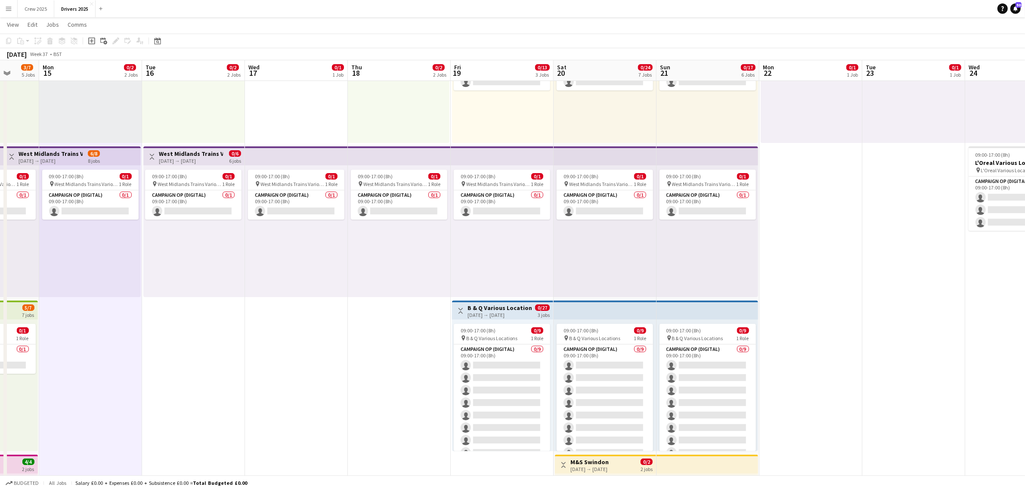
drag, startPoint x: 822, startPoint y: 349, endPoint x: 347, endPoint y: 410, distance: 478.5
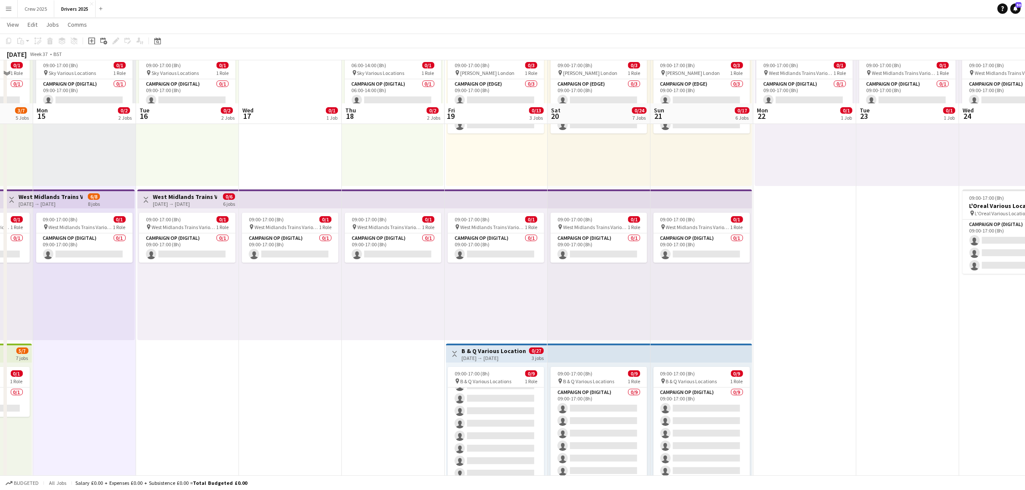
scroll to position [0, 0]
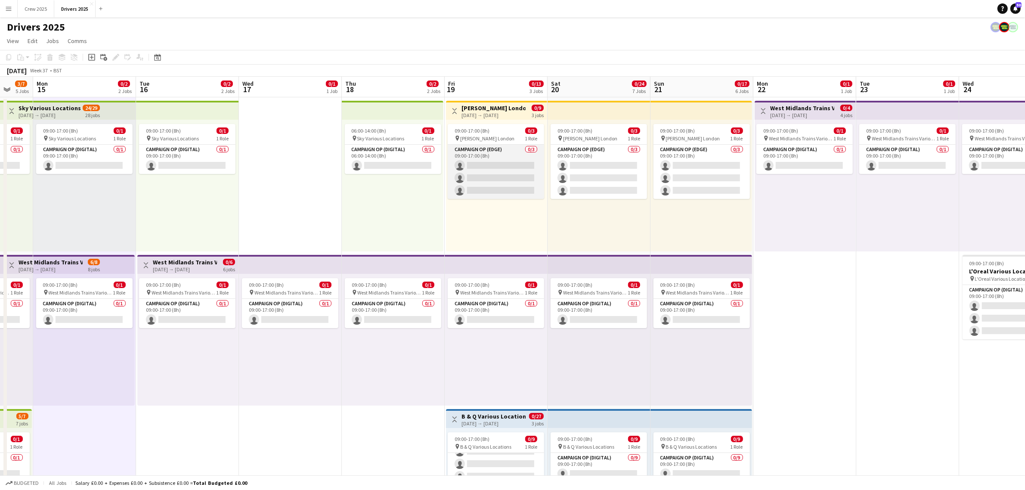
click at [495, 156] on app-card-role "Campaign Op (Edge) 0/3 09:00-17:00 (8h) single-neutral-actions single-neutral-a…" at bounding box center [496, 172] width 96 height 54
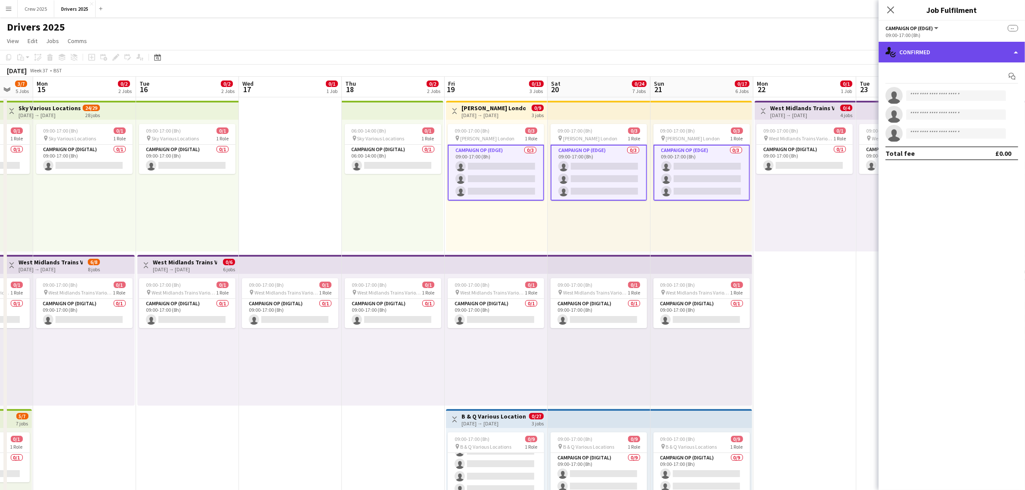
drag, startPoint x: 919, startPoint y: 55, endPoint x: 940, endPoint y: 71, distance: 26.6
click at [920, 55] on div "single-neutral-actions-check-2 Confirmed" at bounding box center [951, 52] width 146 height 21
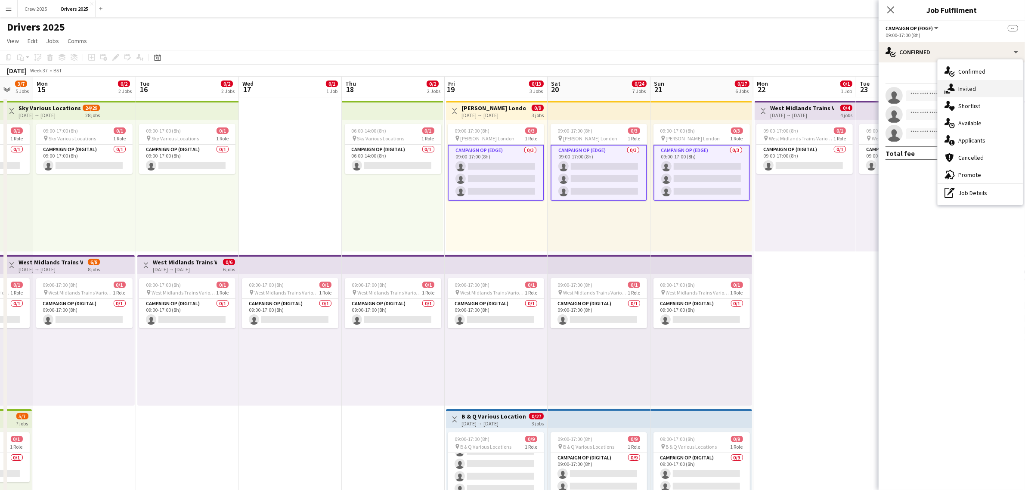
click at [954, 85] on icon "single-neutral-actions-share-1" at bounding box center [949, 88] width 10 height 10
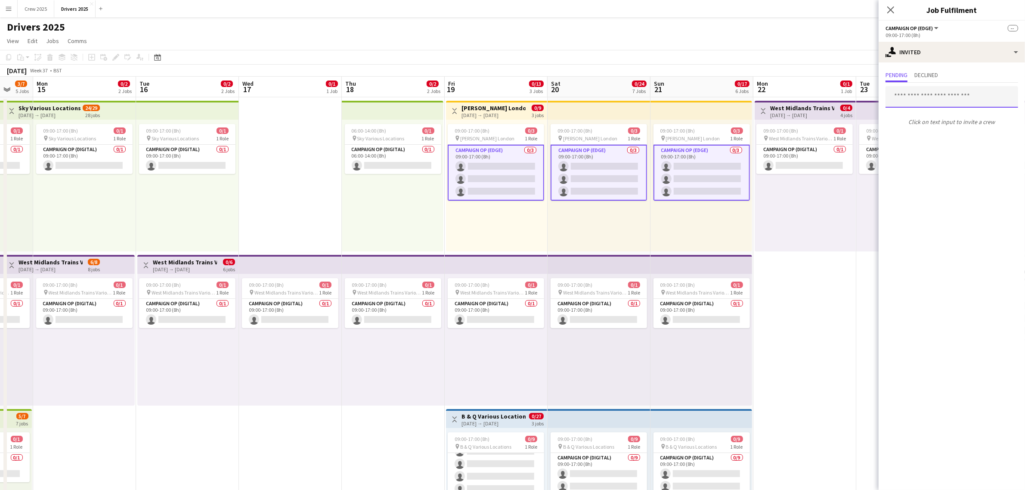
click at [911, 97] on input "text" at bounding box center [951, 97] width 133 height 22
type input "***"
click at [913, 122] on span "[PERSON_NAME][EMAIL_ADDRESS][DOMAIN_NAME]" at bounding box center [951, 124] width 119 height 7
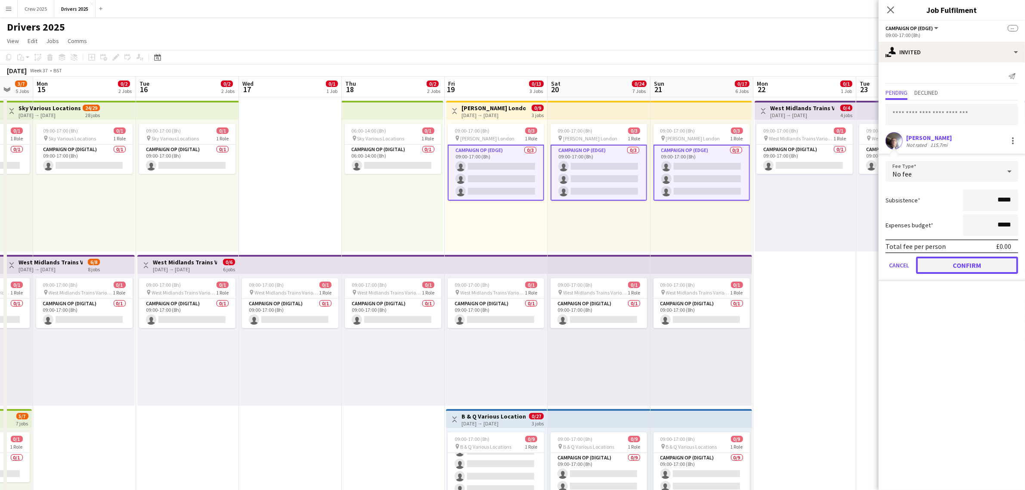
click at [948, 263] on button "Confirm" at bounding box center [967, 265] width 102 height 17
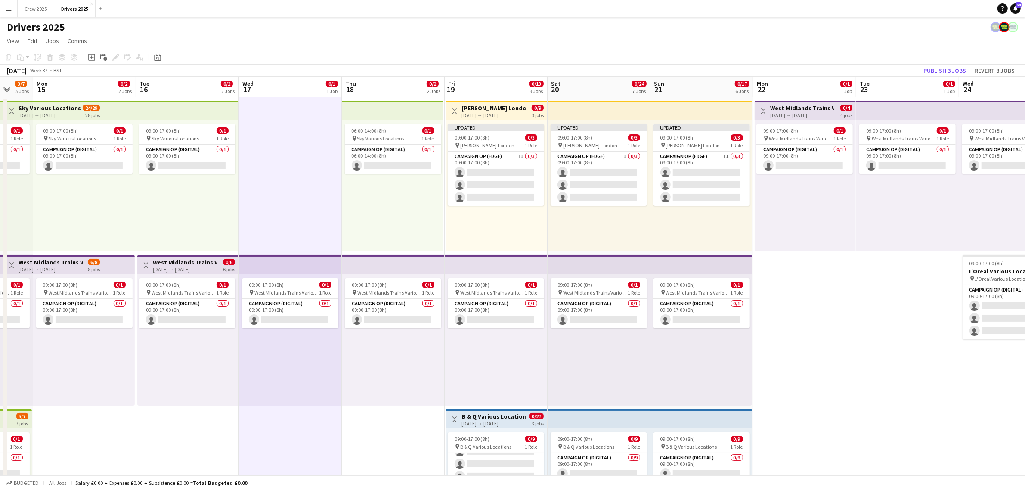
click at [484, 110] on h3 "[PERSON_NAME] London" at bounding box center [493, 108] width 64 height 8
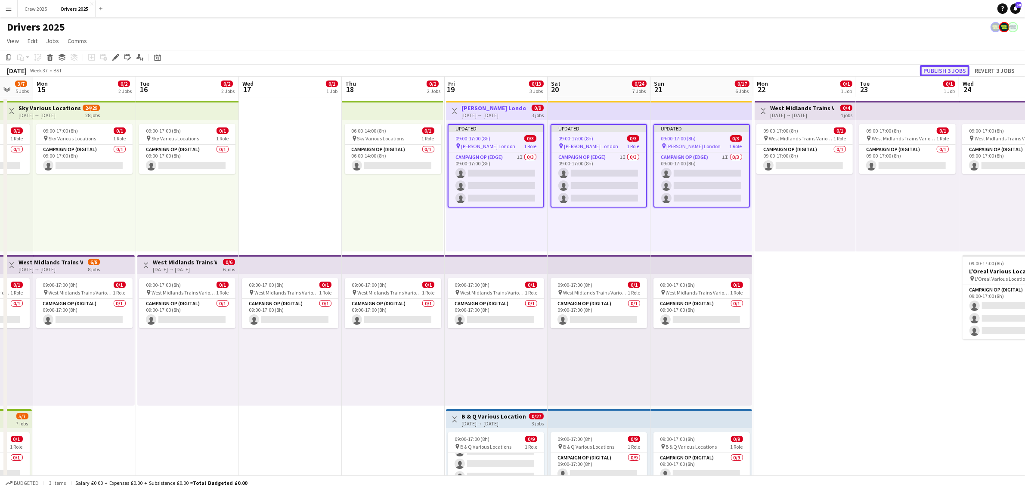
click at [948, 69] on button "Publish 3 jobs" at bounding box center [944, 70] width 49 height 11
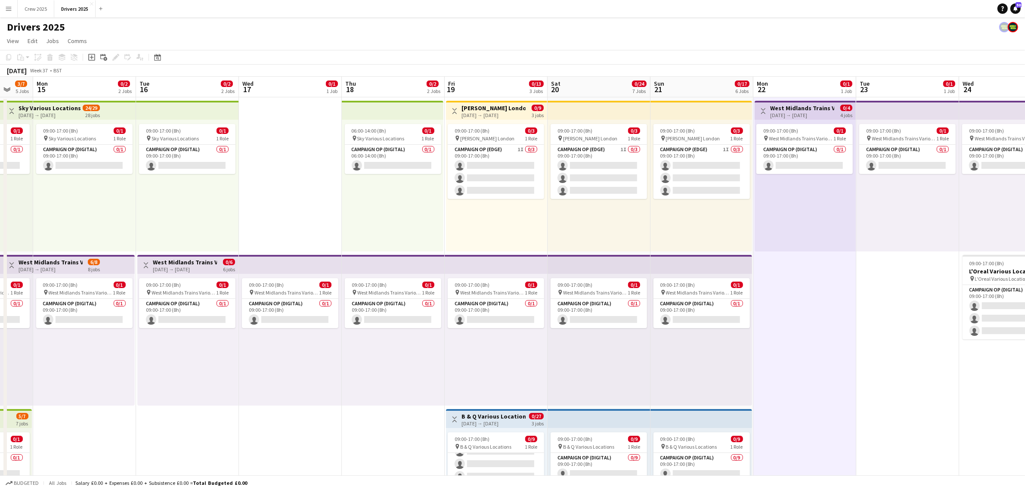
click at [535, 347] on div "09:00-17:00 (8h) 0/1 pin West Midlands Trains Various Locations 1 Role Campaign…" at bounding box center [496, 340] width 103 height 132
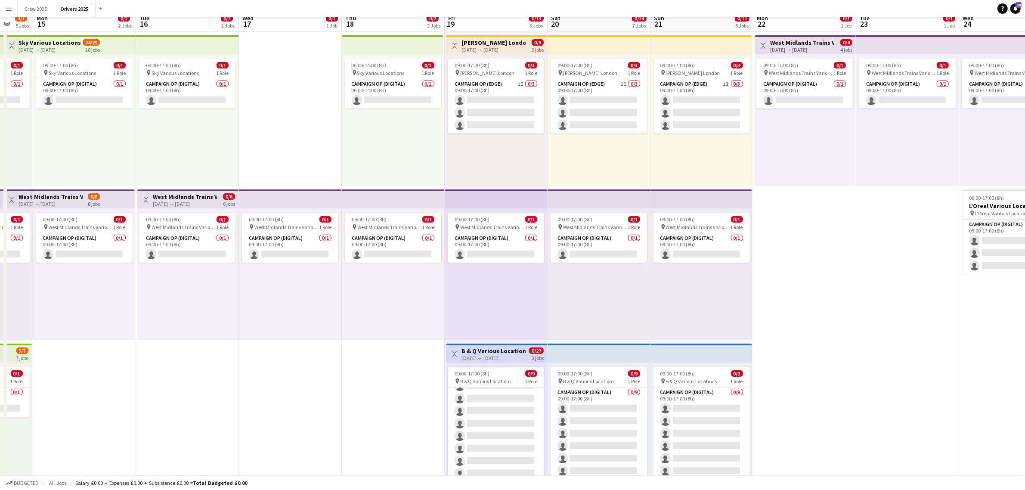
scroll to position [108, 0]
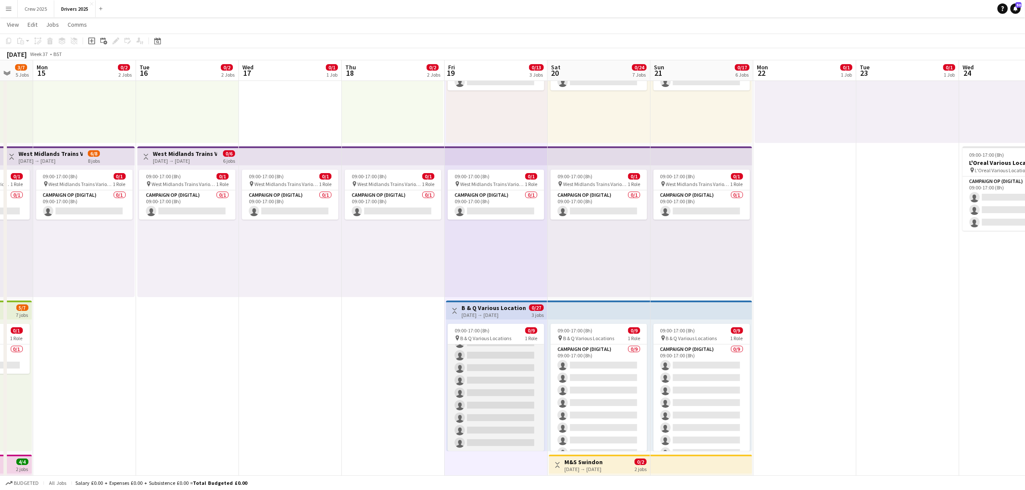
click at [528, 388] on app-card-role "Campaign Op (Digital) 0/9 09:00-17:00 (8h) single-neutral-actions single-neutra…" at bounding box center [496, 386] width 96 height 129
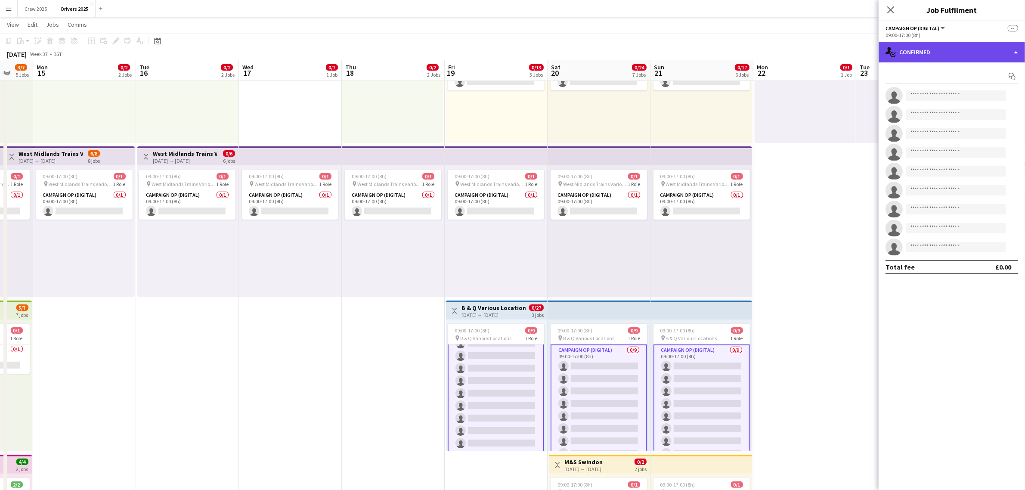
click at [928, 54] on div "single-neutral-actions-check-2 Confirmed" at bounding box center [951, 52] width 146 height 21
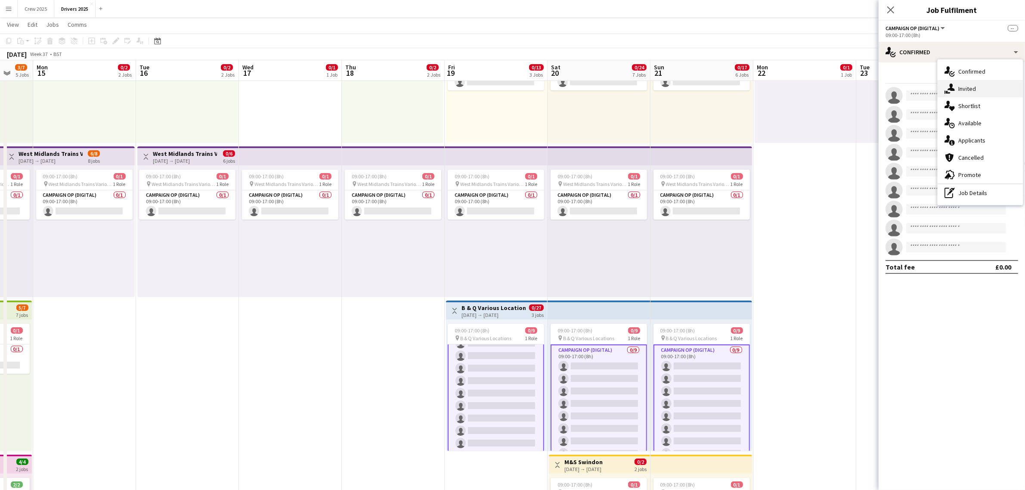
click at [971, 83] on div "single-neutral-actions-share-1 Invited" at bounding box center [979, 88] width 85 height 17
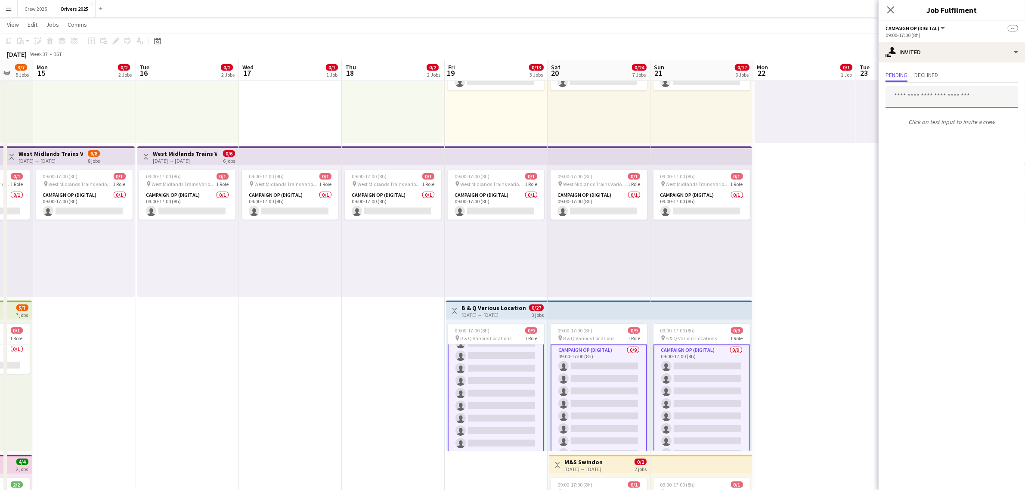
click at [924, 100] on input "text" at bounding box center [951, 97] width 133 height 22
type input "****"
click at [927, 145] on span "[DOMAIN_NAME][EMAIL_ADDRESS][DOMAIN_NAME]" at bounding box center [951, 145] width 119 height 7
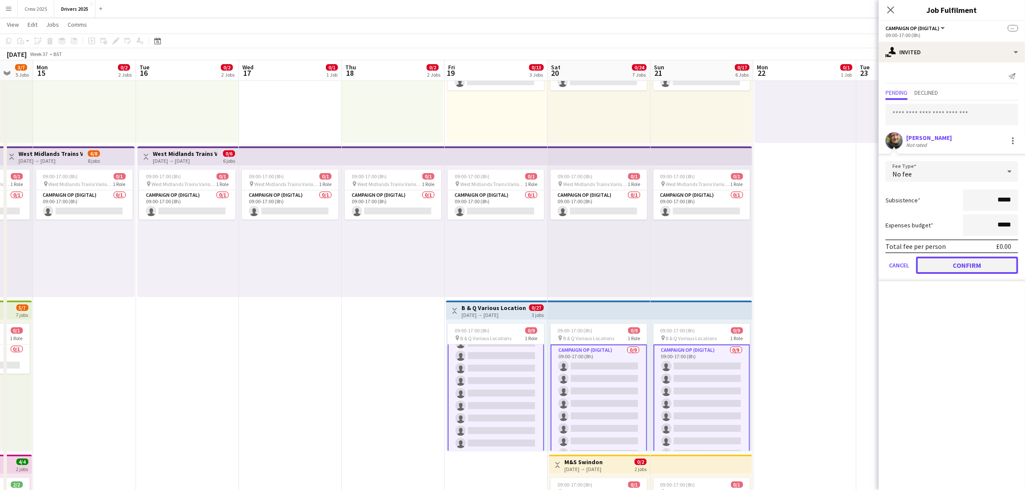
click at [975, 263] on button "Confirm" at bounding box center [967, 265] width 102 height 17
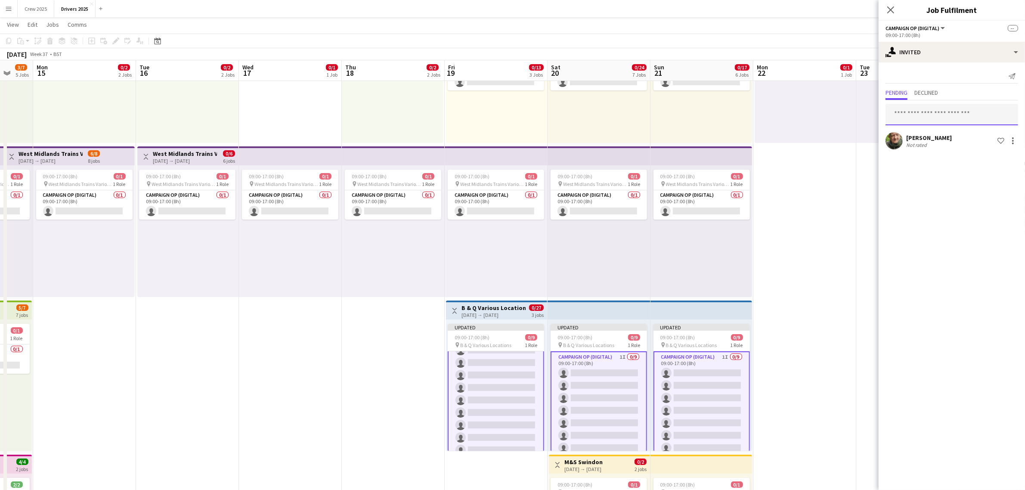
click at [945, 120] on input "text" at bounding box center [951, 115] width 133 height 22
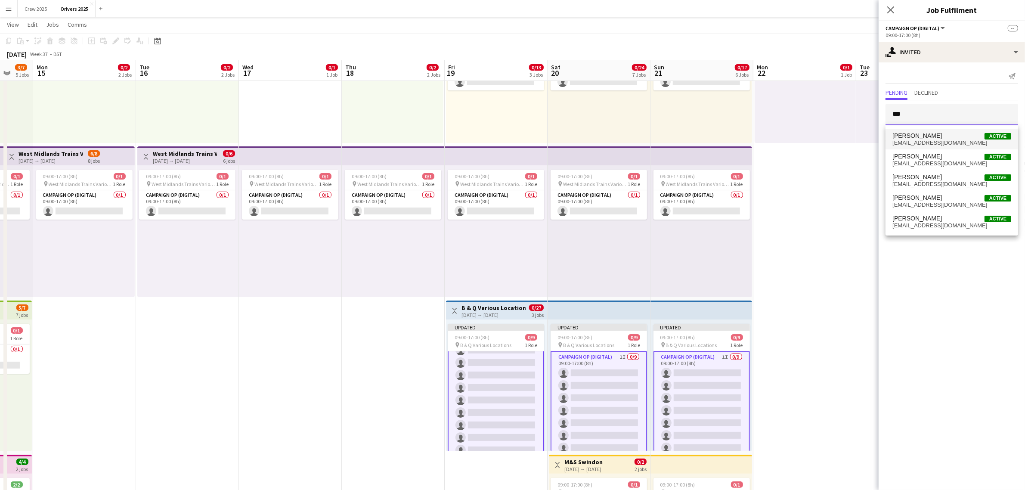
type input "***"
click at [943, 134] on span "[PERSON_NAME] Active" at bounding box center [951, 135] width 119 height 7
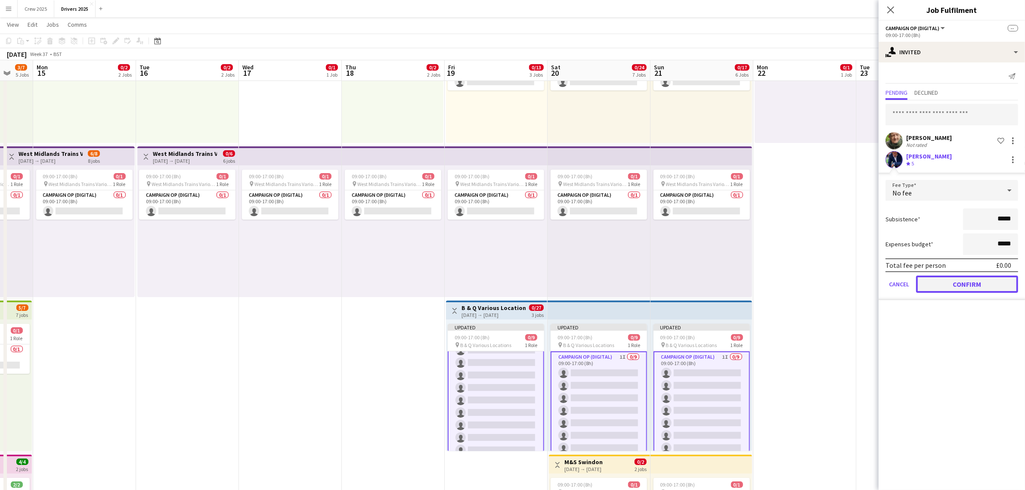
click at [958, 284] on button "Confirm" at bounding box center [967, 283] width 102 height 17
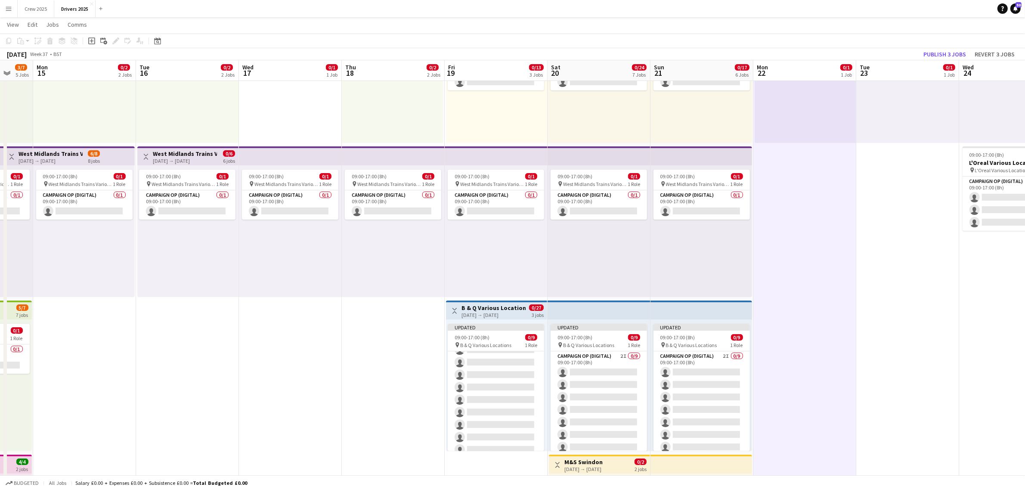
click at [465, 315] on div "[DATE] → [DATE]" at bounding box center [493, 315] width 64 height 6
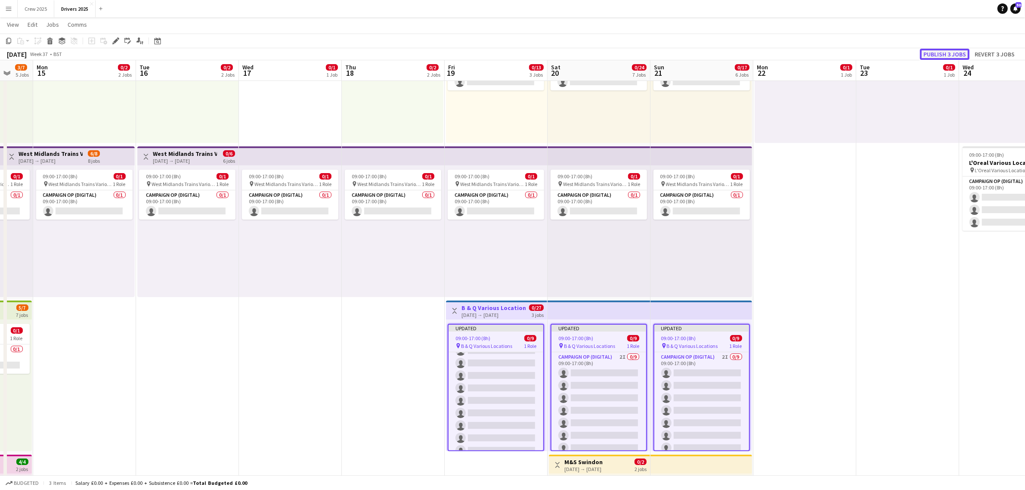
click at [937, 55] on button "Publish 3 jobs" at bounding box center [944, 54] width 49 height 11
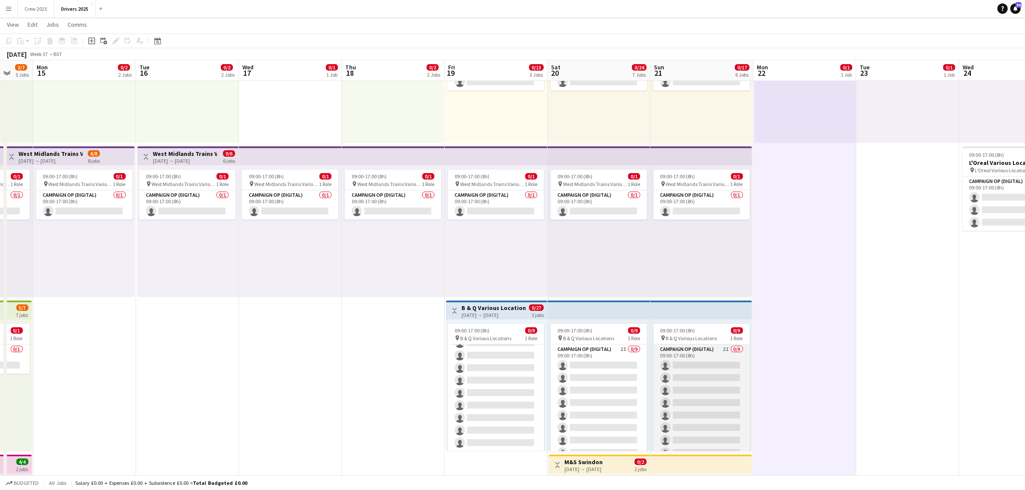
click at [711, 381] on app-card-role "Campaign Op (Digital) 2I 0/9 09:00-17:00 (8h) single-neutral-actions single-neu…" at bounding box center [701, 408] width 96 height 129
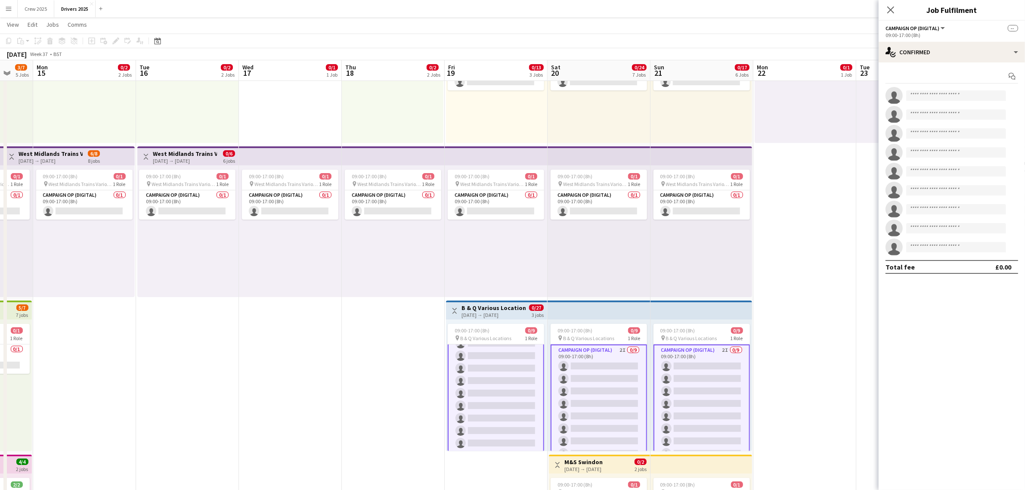
click at [696, 392] on app-card-role "Campaign Op (Digital) 2I 0/9 09:00-17:00 (8h) single-neutral-actions single-neu…" at bounding box center [701, 409] width 96 height 131
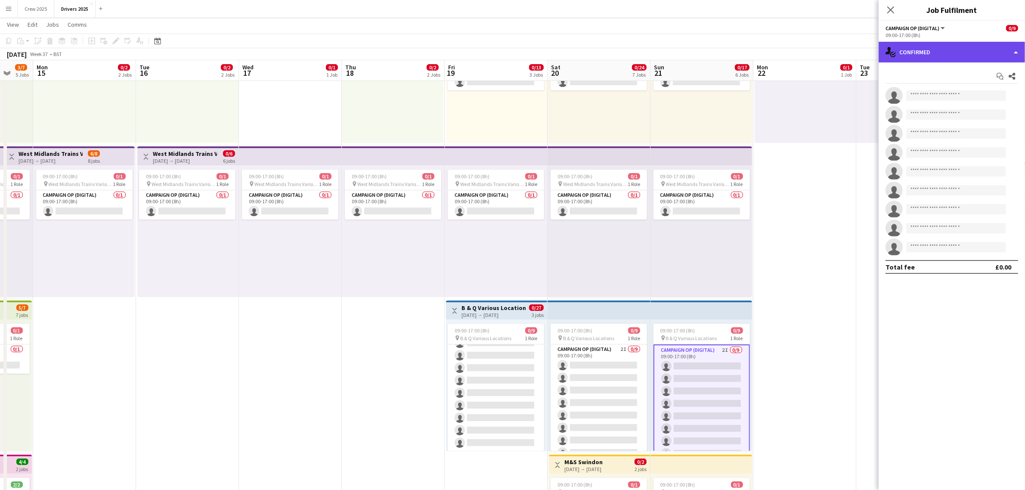
click at [954, 55] on div "single-neutral-actions-check-2 Confirmed" at bounding box center [951, 52] width 146 height 21
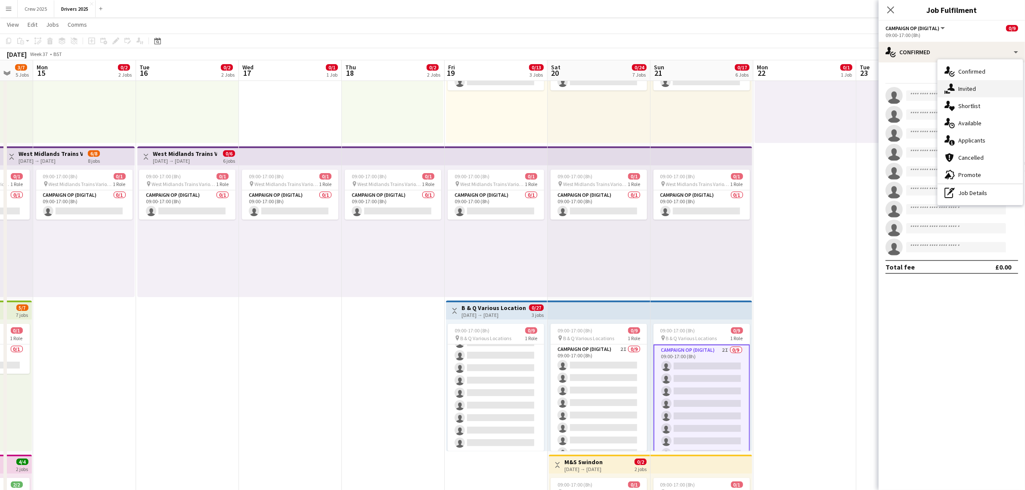
click at [970, 88] on div "single-neutral-actions-share-1 Invited" at bounding box center [979, 88] width 85 height 17
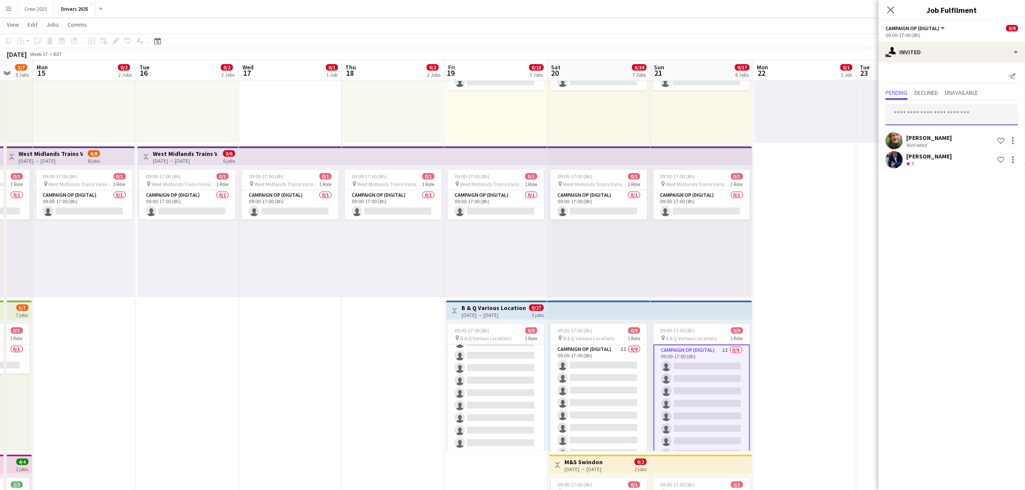
click at [922, 117] on input "text" at bounding box center [951, 115] width 133 height 22
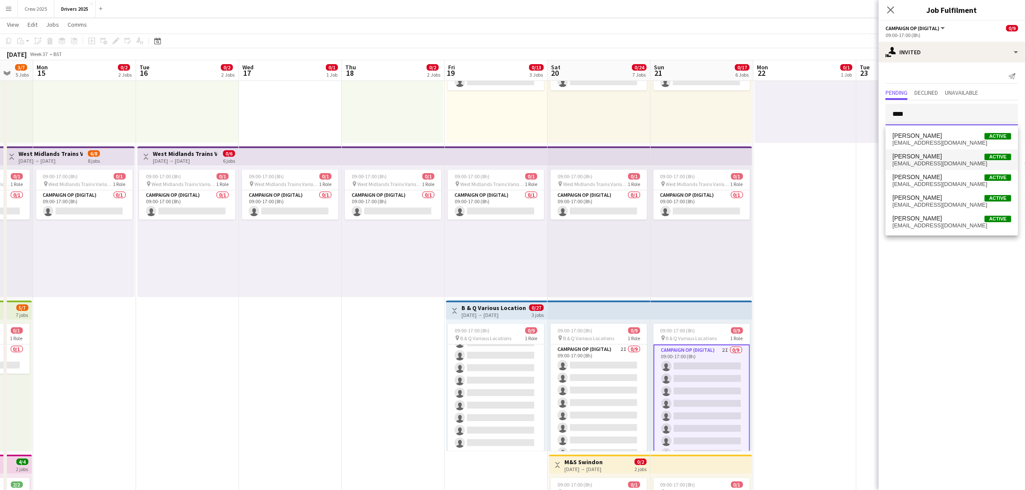
type input "****"
click at [924, 158] on span "[PERSON_NAME]" at bounding box center [916, 156] width 49 height 7
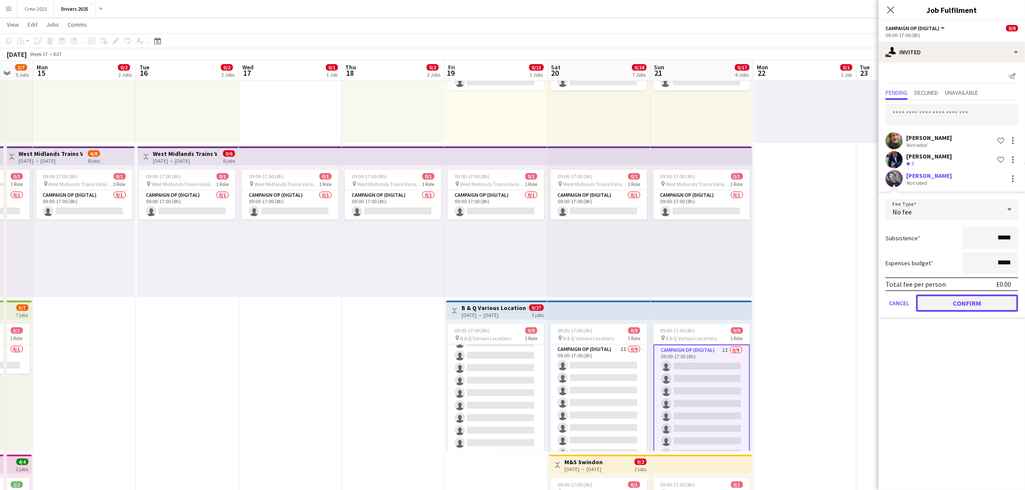
click at [965, 302] on button "Confirm" at bounding box center [967, 302] width 102 height 17
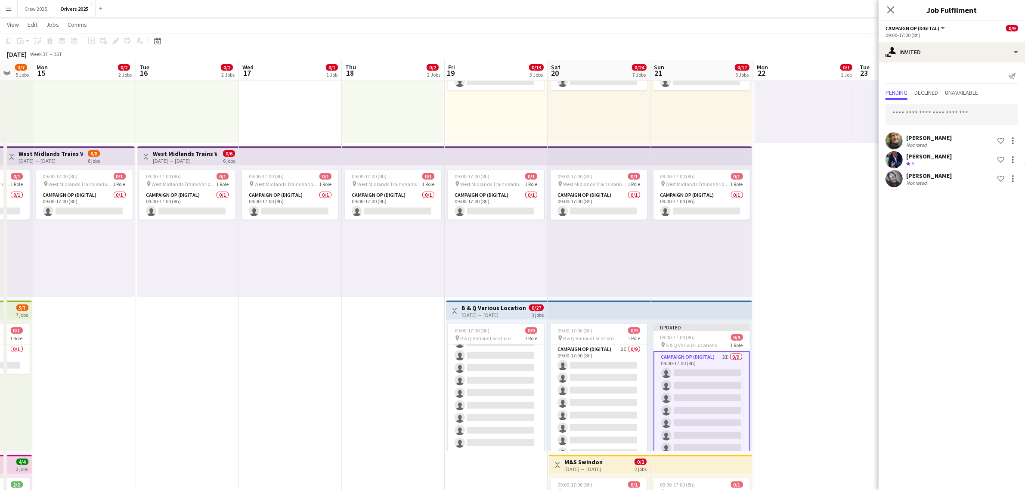
drag, startPoint x: 822, startPoint y: 322, endPoint x: 841, endPoint y: 319, distance: 18.3
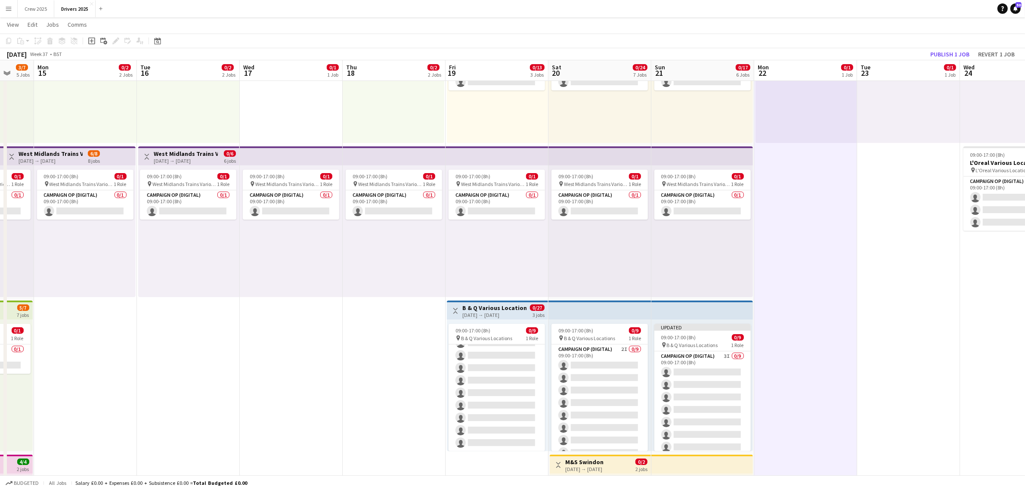
click at [464, 309] on h3 "B & Q Various Locations" at bounding box center [494, 308] width 64 height 8
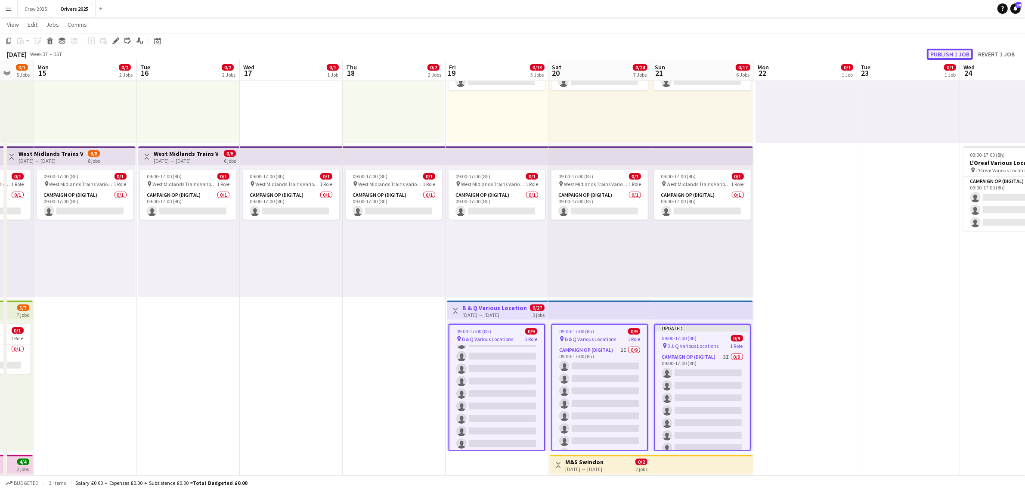
click at [940, 52] on button "Publish 1 job" at bounding box center [950, 54] width 46 height 11
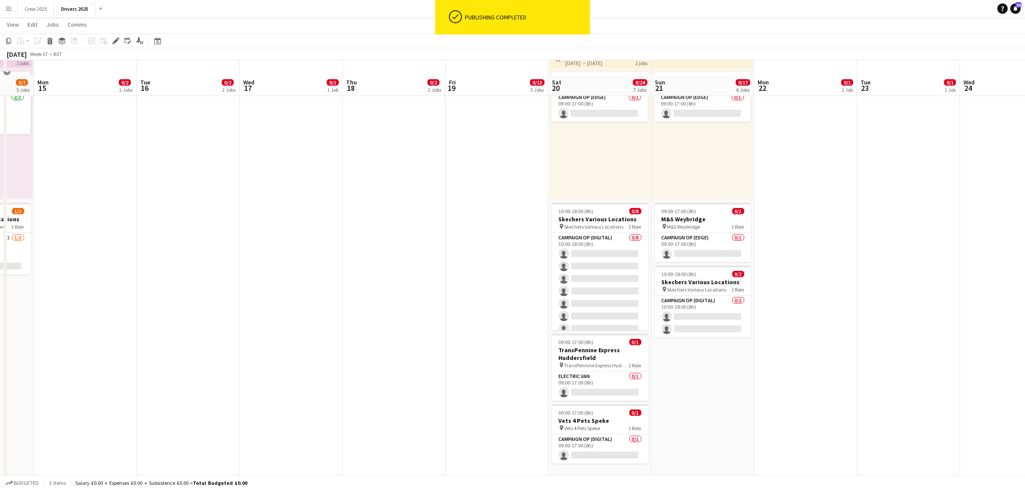
scroll to position [538, 0]
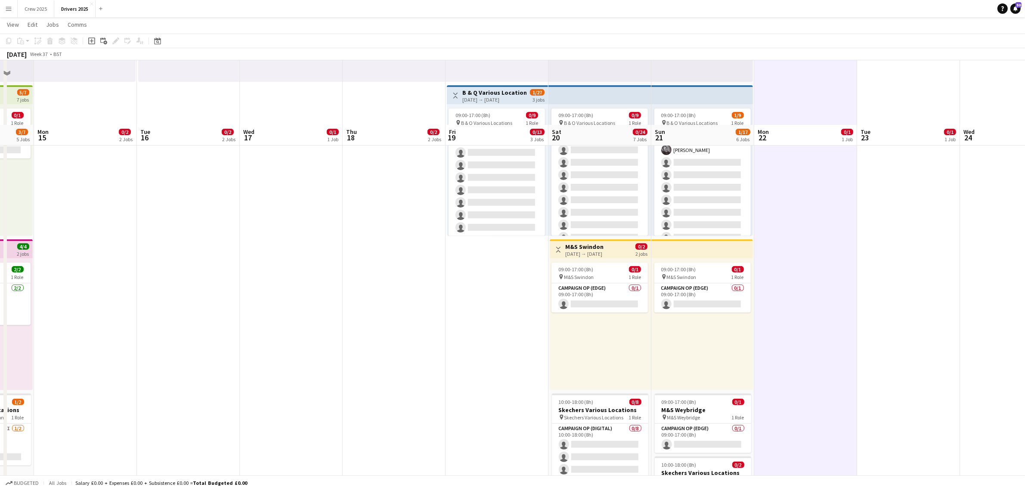
scroll to position [484, 0]
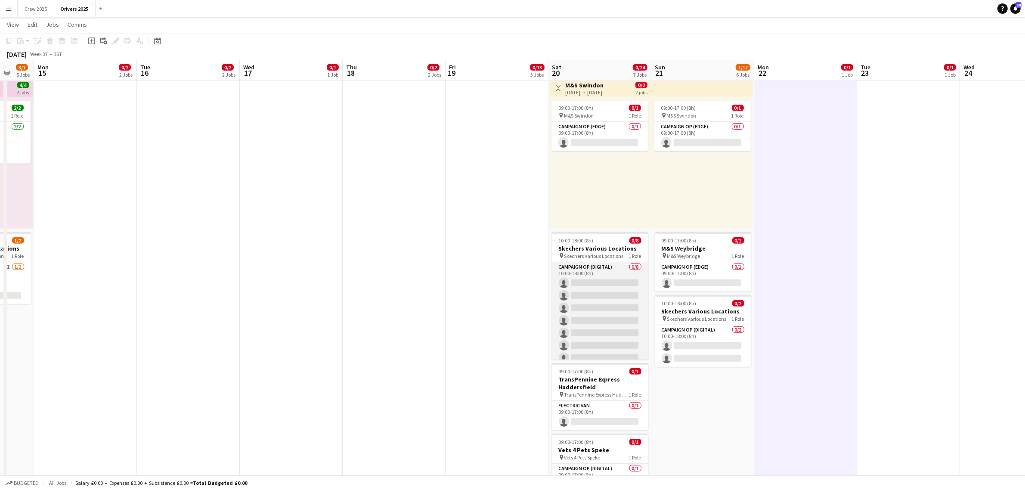
click at [603, 296] on app-card-role "Campaign Op (Digital) 0/8 10:00-18:00 (8h) single-neutral-actions single-neutra…" at bounding box center [600, 320] width 96 height 117
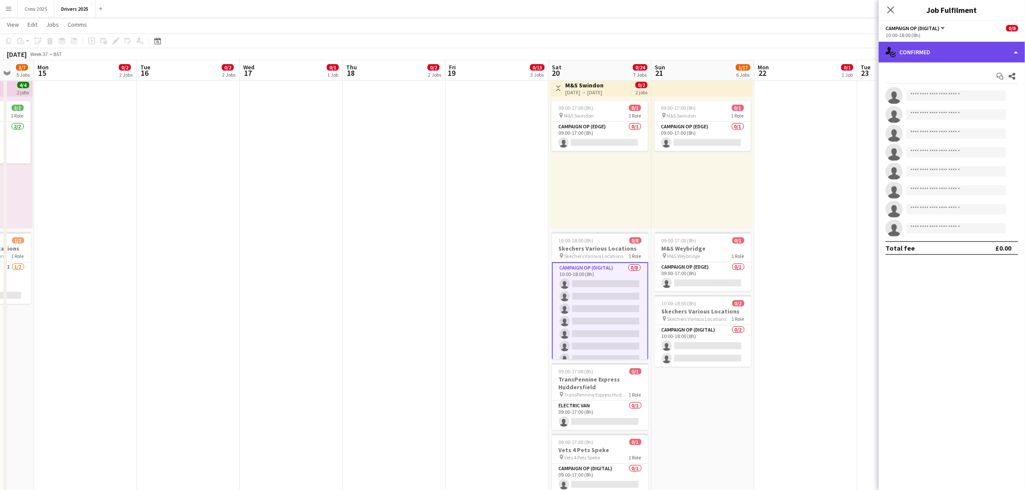
click at [926, 48] on div "single-neutral-actions-check-2 Confirmed" at bounding box center [951, 52] width 146 height 21
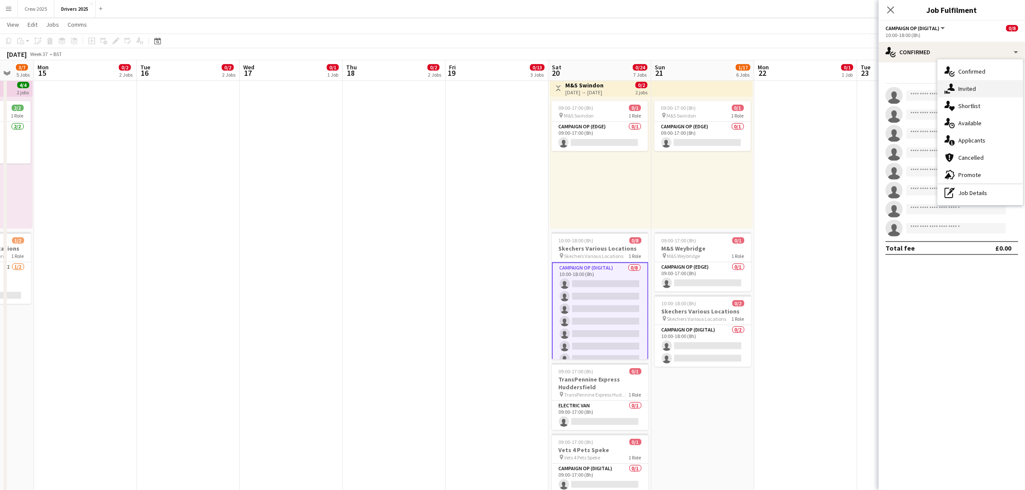
click at [960, 87] on div "single-neutral-actions-share-1 Invited" at bounding box center [979, 88] width 85 height 17
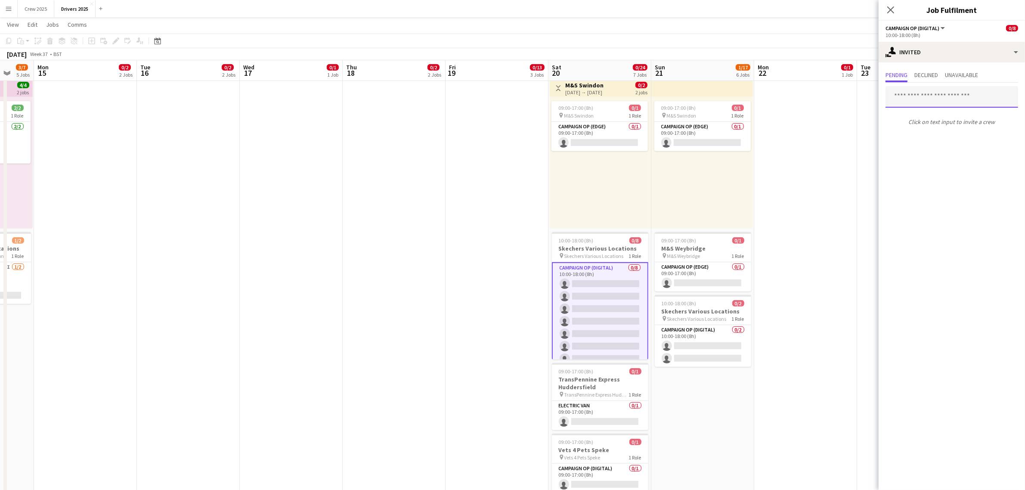
click at [931, 101] on input "text" at bounding box center [951, 97] width 133 height 22
type input "*"
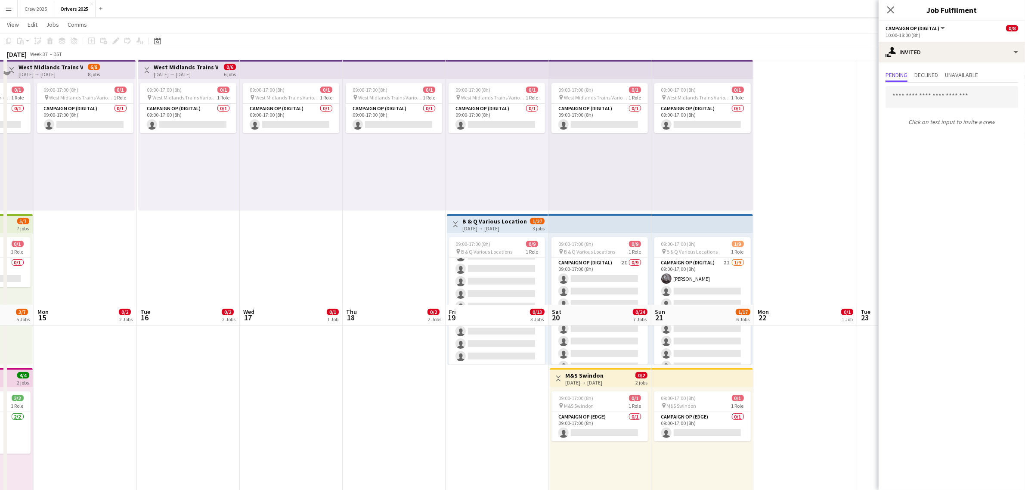
scroll to position [161, 0]
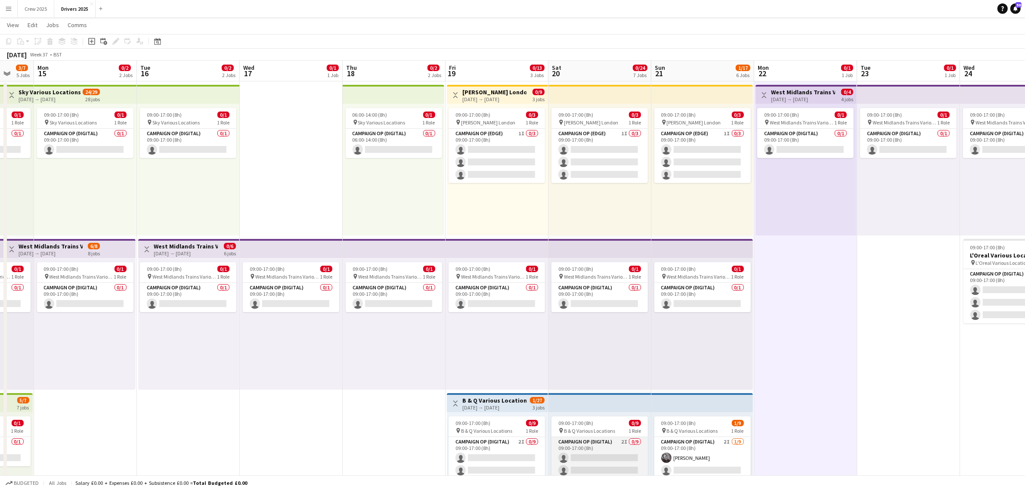
scroll to position [0, 0]
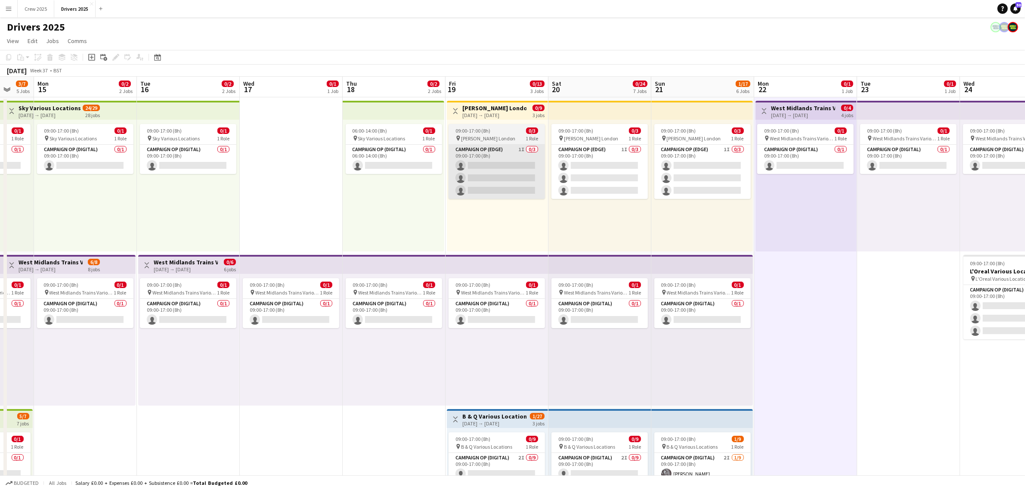
click at [473, 169] on app-card-role "Campaign Op (Edge) 1I 0/3 09:00-17:00 (8h) single-neutral-actions single-neutra…" at bounding box center [496, 172] width 96 height 54
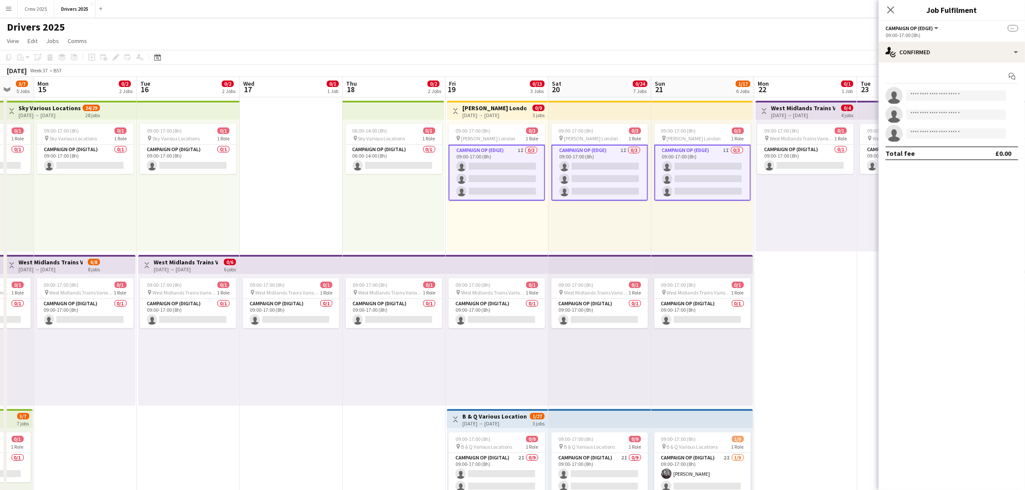
click at [481, 176] on app-card-role "Campaign Op (Edge) 1I 0/3 09:00-17:00 (8h) single-neutral-actions single-neutra…" at bounding box center [496, 173] width 96 height 56
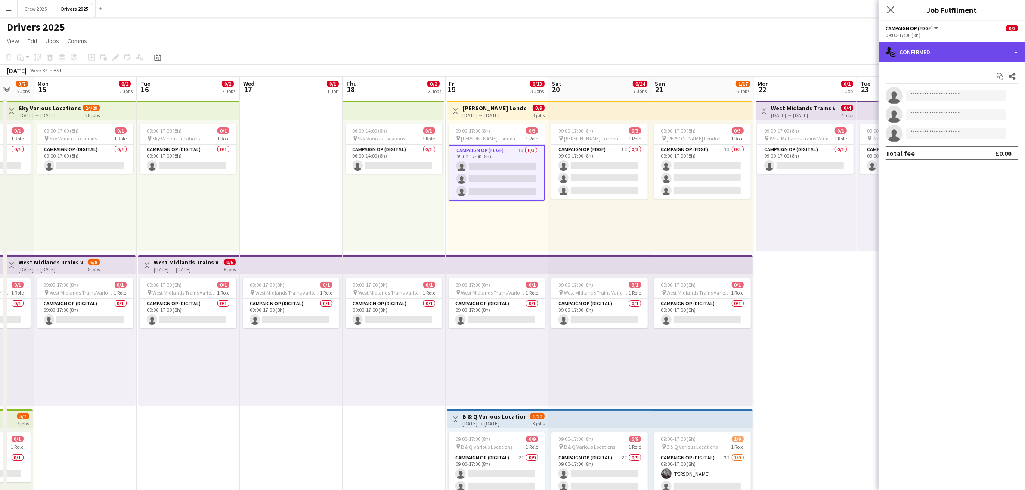
click at [953, 53] on div "single-neutral-actions-check-2 Confirmed" at bounding box center [951, 52] width 146 height 21
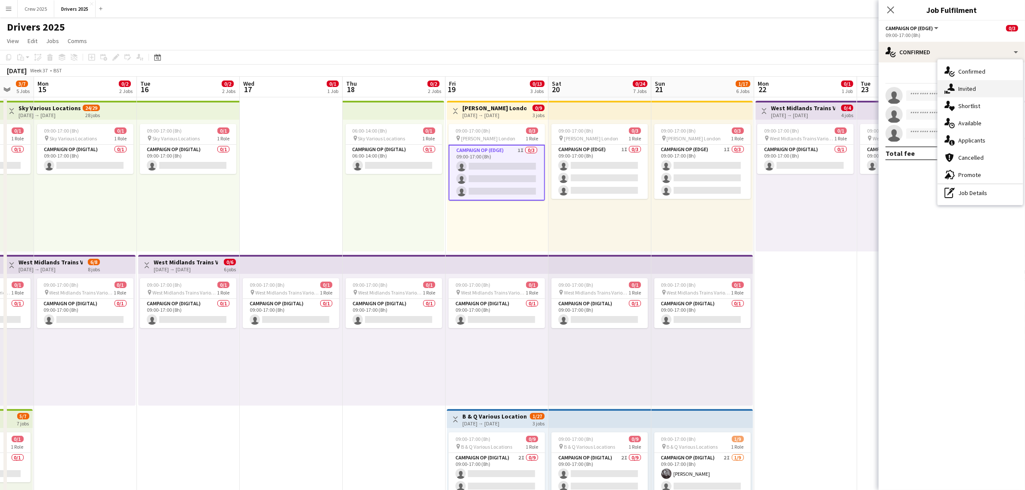
click at [962, 90] on div "single-neutral-actions-share-1 Invited" at bounding box center [979, 88] width 85 height 17
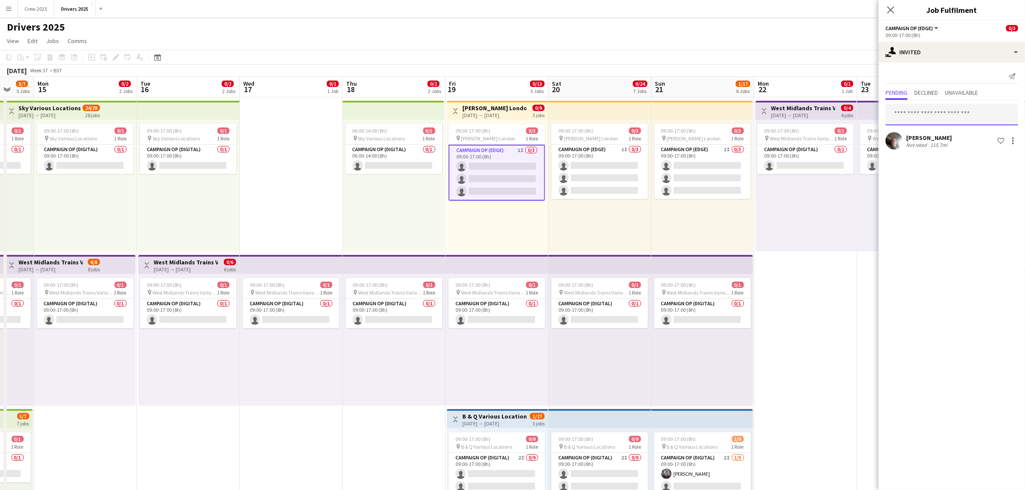
click at [914, 117] on input "text" at bounding box center [951, 115] width 133 height 22
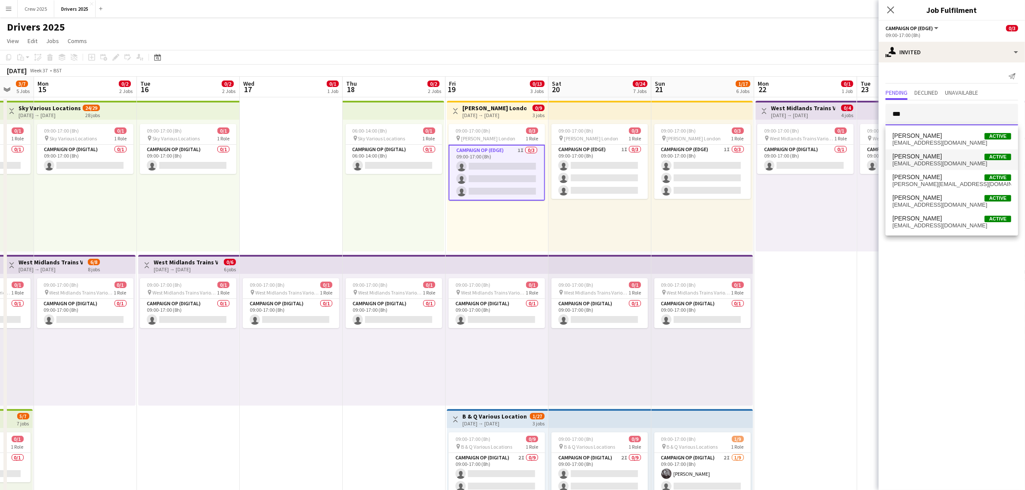
type input "***"
click at [942, 158] on span "[PERSON_NAME] Active" at bounding box center [951, 156] width 119 height 7
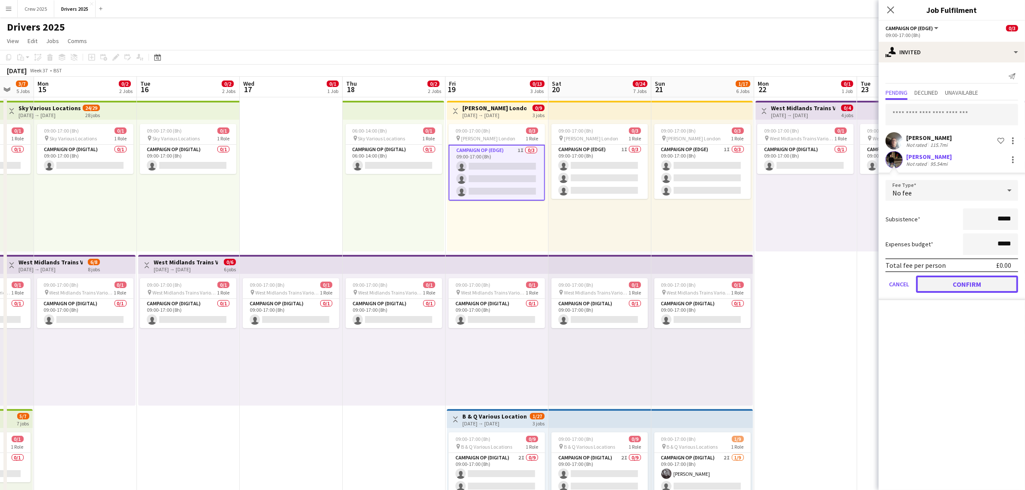
click at [971, 286] on button "Confirm" at bounding box center [967, 283] width 102 height 17
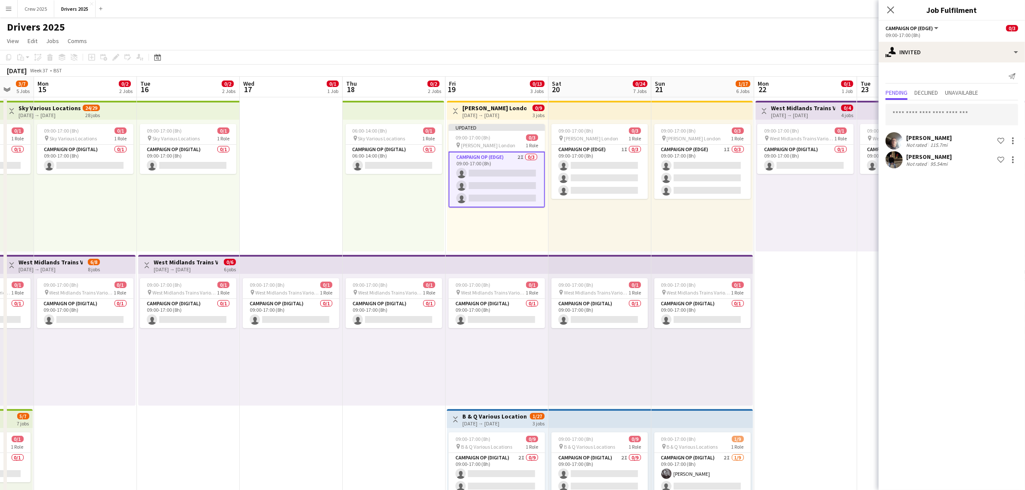
click at [365, 196] on div "06:00-14:00 (8h) 0/1 pin Sky Various Locations 1 Role Campaign Op (Digital) 0/1…" at bounding box center [394, 186] width 102 height 132
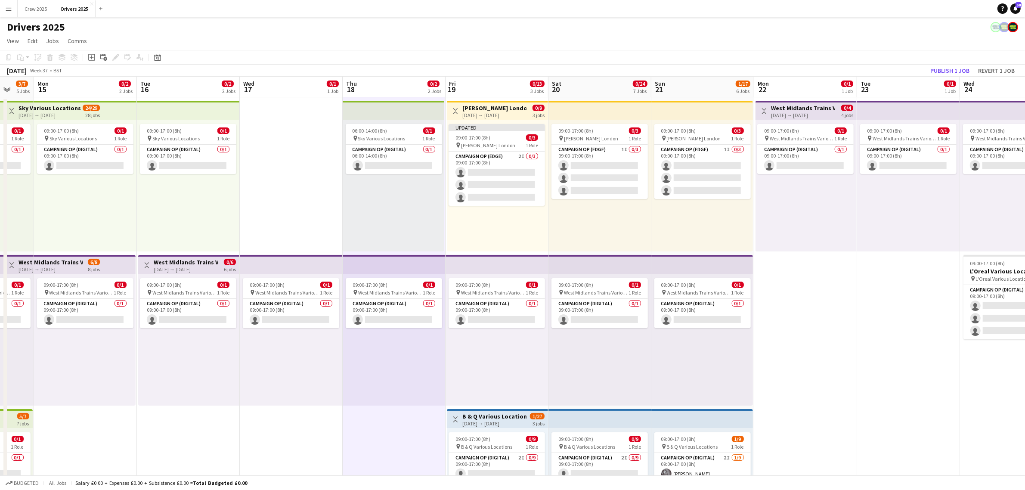
click at [468, 111] on h3 "[PERSON_NAME] London" at bounding box center [494, 108] width 64 height 8
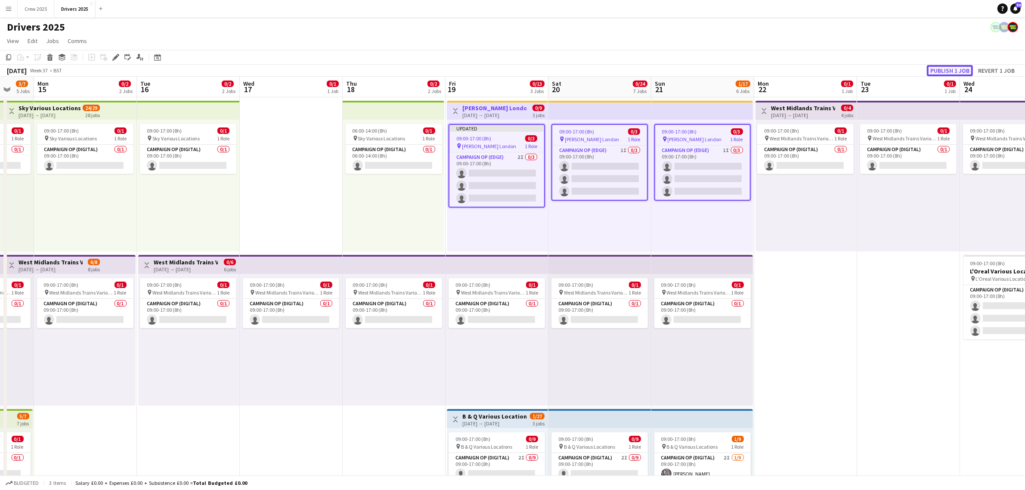
click at [948, 70] on button "Publish 1 job" at bounding box center [950, 70] width 46 height 11
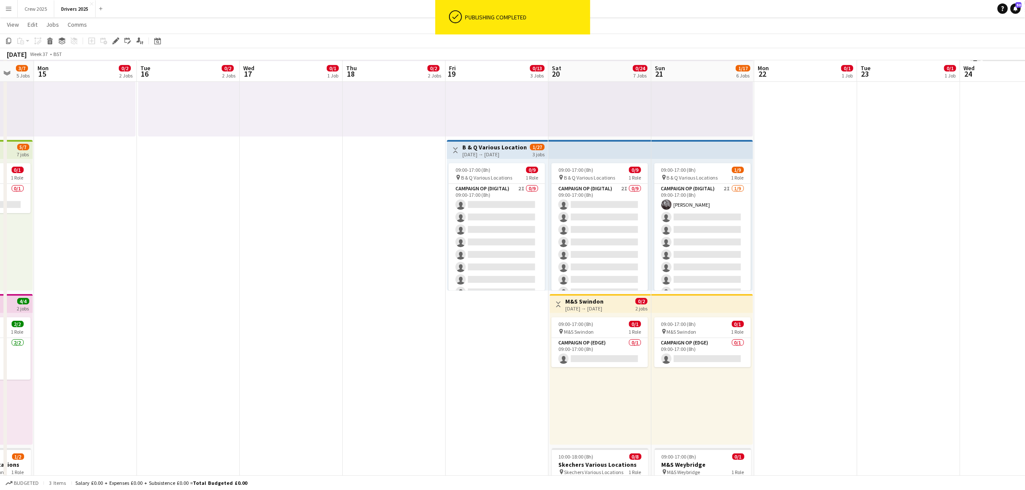
scroll to position [269, 0]
click at [599, 356] on app-card-role "Campaign Op (Edge) 0/1 09:00-17:00 (8h) single-neutral-actions" at bounding box center [599, 351] width 96 height 29
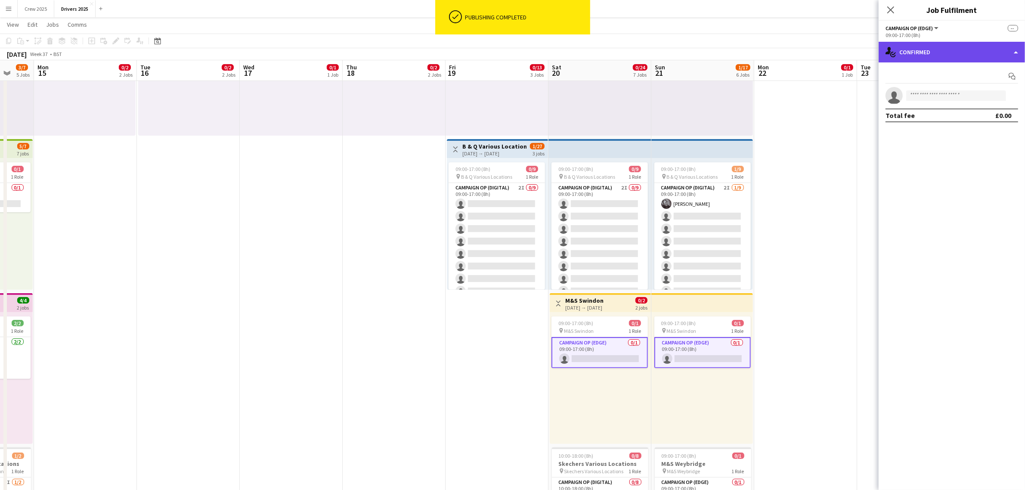
click at [930, 48] on div "single-neutral-actions-check-2 Confirmed" at bounding box center [951, 52] width 146 height 21
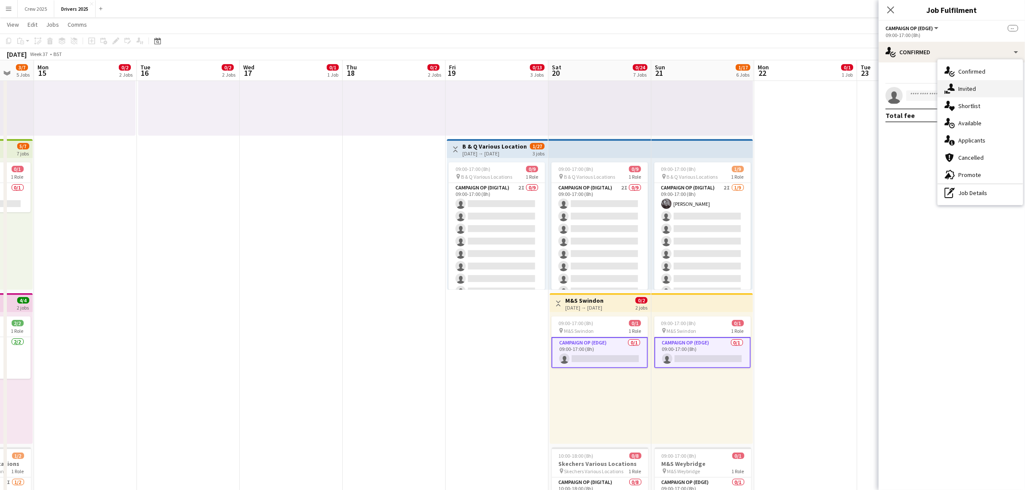
click at [969, 87] on div "single-neutral-actions-share-1 Invited" at bounding box center [979, 88] width 85 height 17
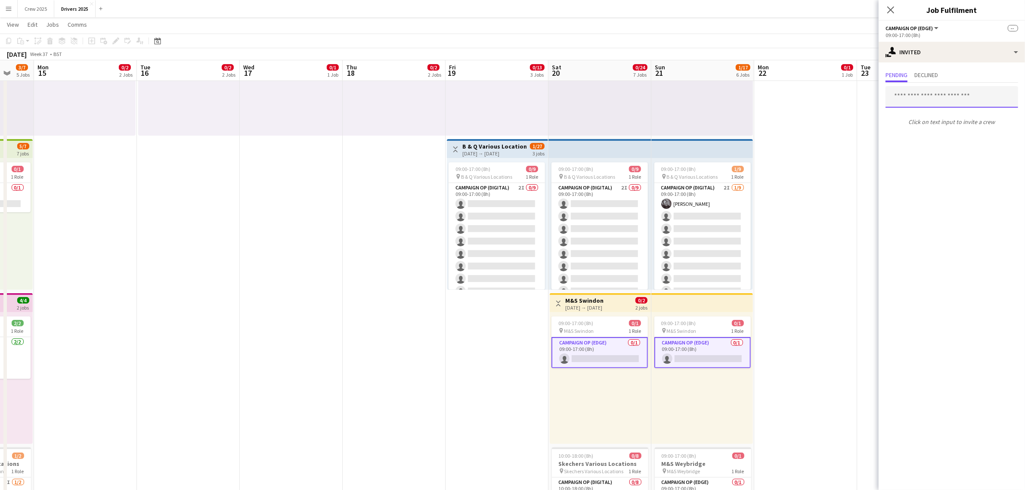
click at [931, 104] on input "text" at bounding box center [951, 97] width 133 height 22
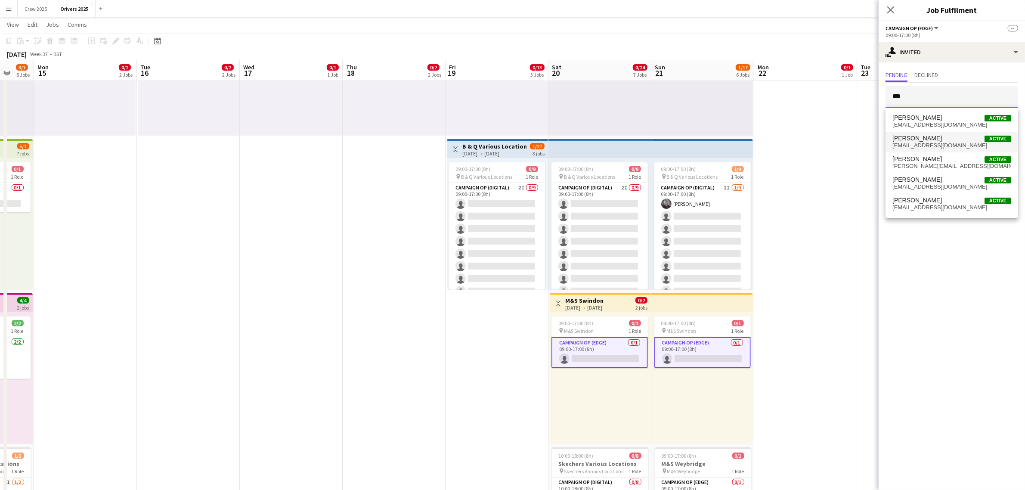
type input "***"
click at [939, 143] on span "[EMAIL_ADDRESS][DOMAIN_NAME]" at bounding box center [951, 145] width 119 height 7
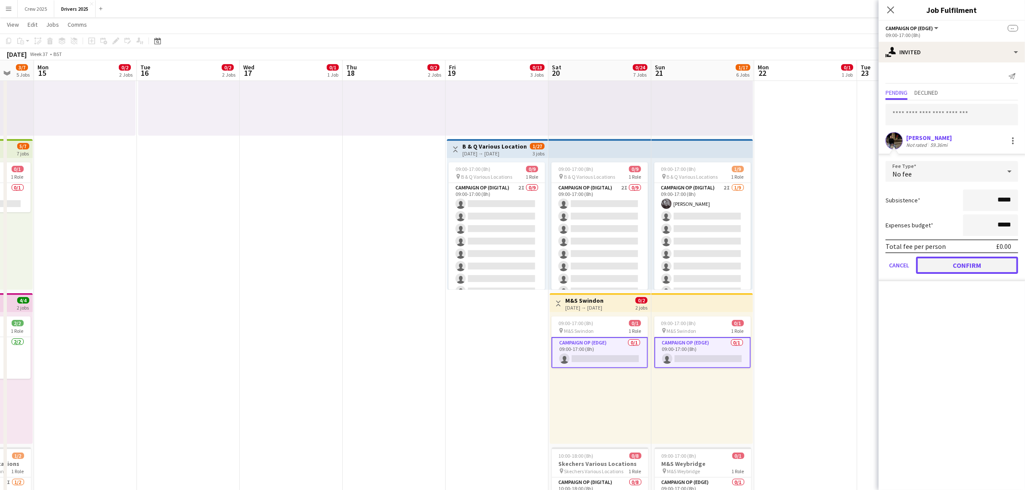
click at [954, 265] on button "Confirm" at bounding box center [967, 265] width 102 height 17
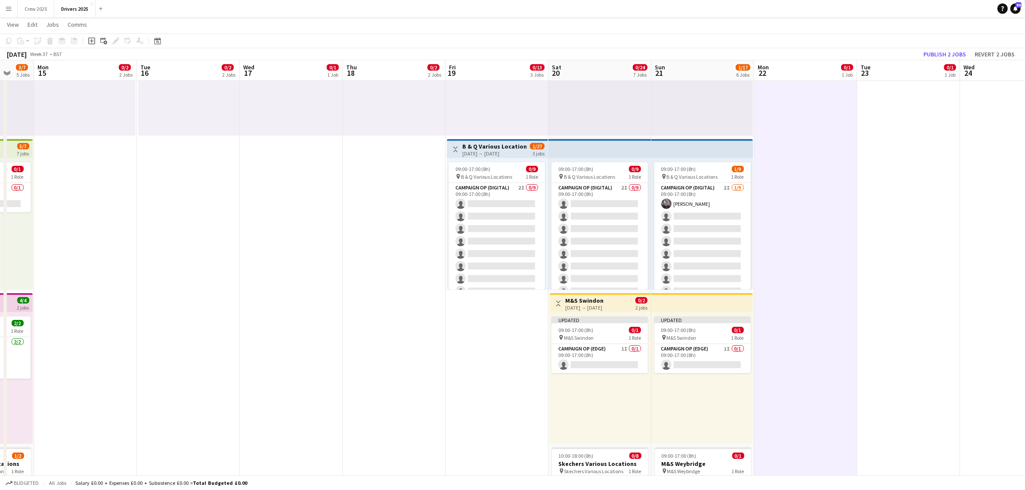
click at [589, 306] on div "[DATE] → [DATE]" at bounding box center [584, 307] width 38 height 6
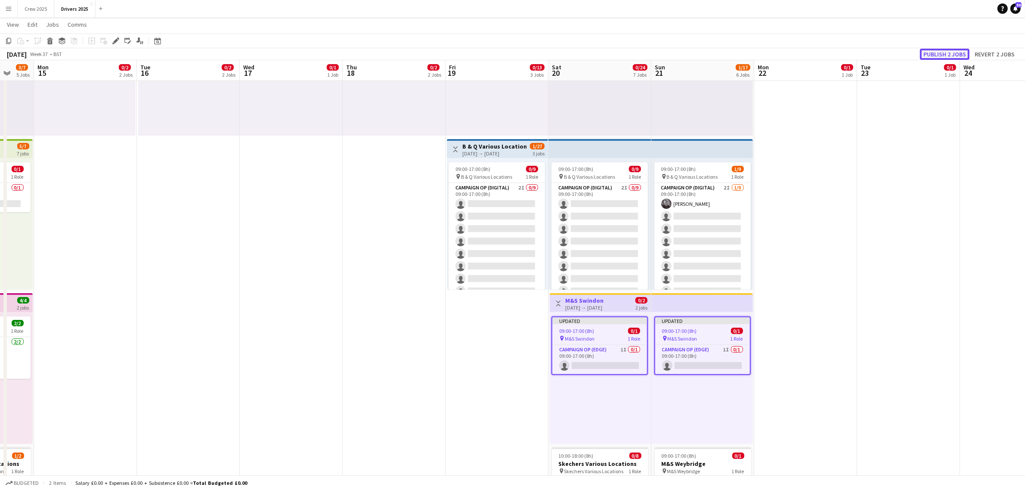
click at [940, 53] on button "Publish 2 jobs" at bounding box center [944, 54] width 49 height 11
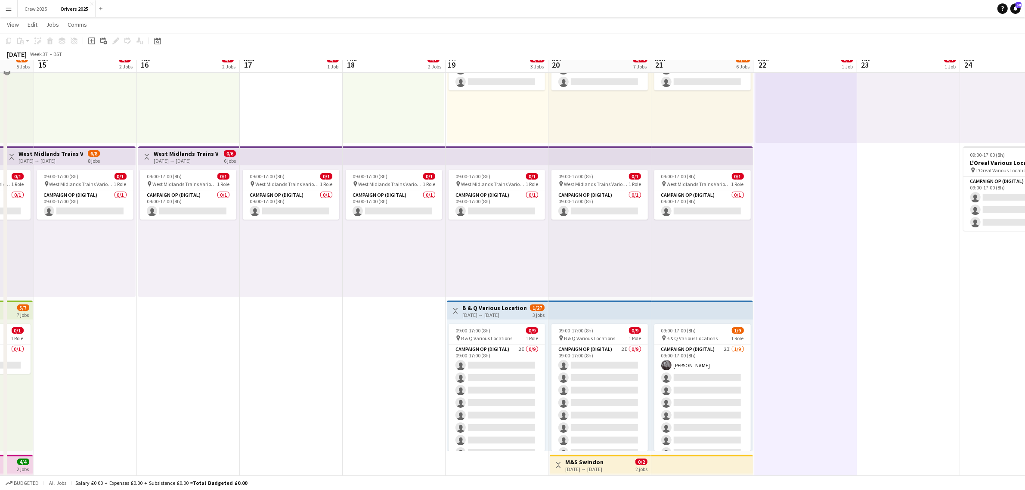
scroll to position [0, 0]
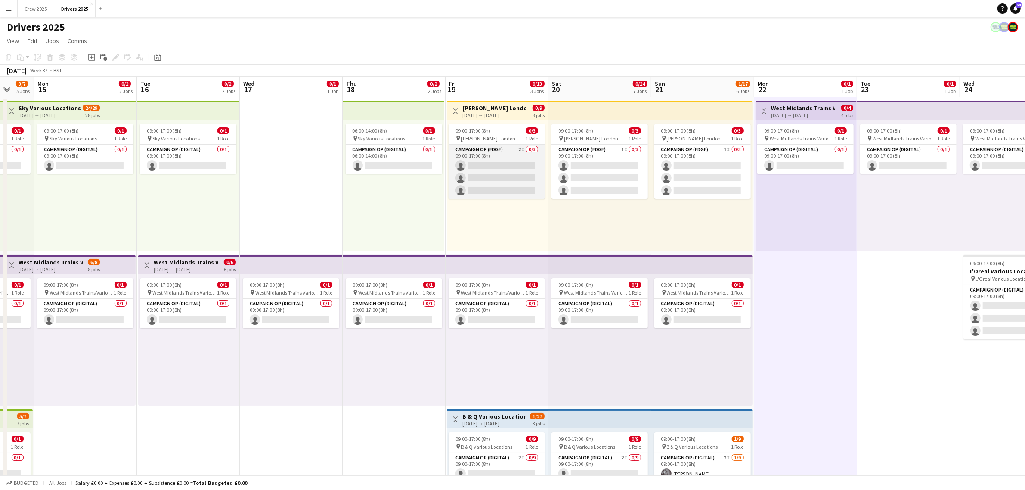
click at [511, 175] on app-card-role "Campaign Op (Edge) 2I 0/3 09:00-17:00 (8h) single-neutral-actions single-neutra…" at bounding box center [496, 172] width 96 height 54
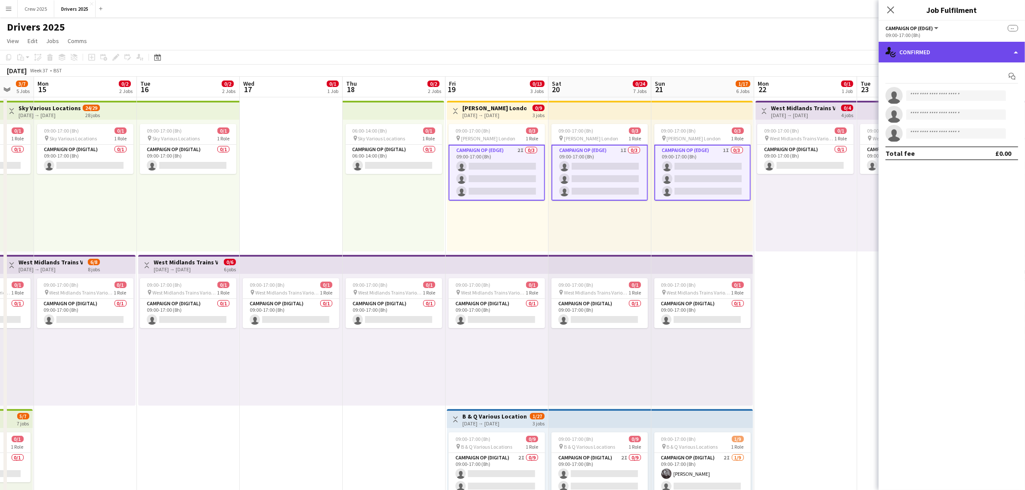
click at [930, 50] on div "single-neutral-actions-check-2 Confirmed" at bounding box center [951, 52] width 146 height 21
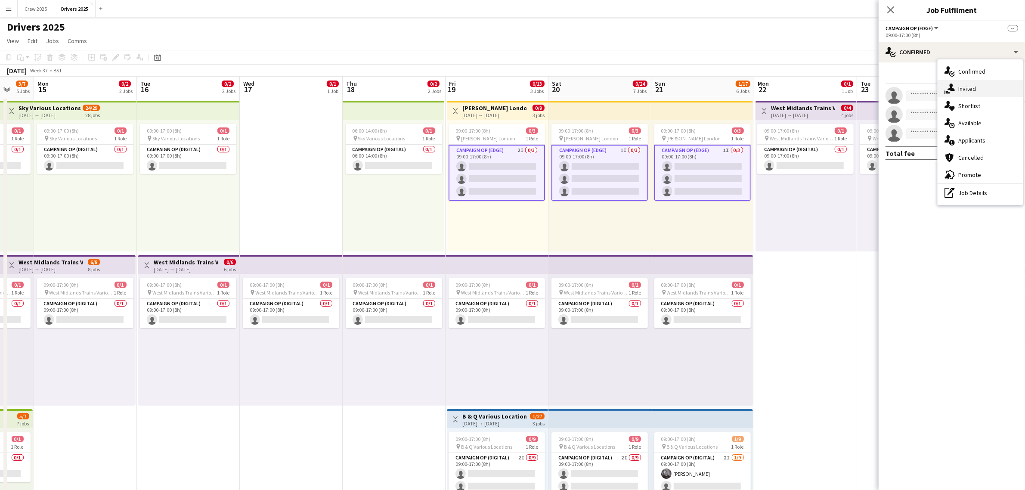
click at [960, 91] on div "single-neutral-actions-share-1 Invited" at bounding box center [979, 88] width 85 height 17
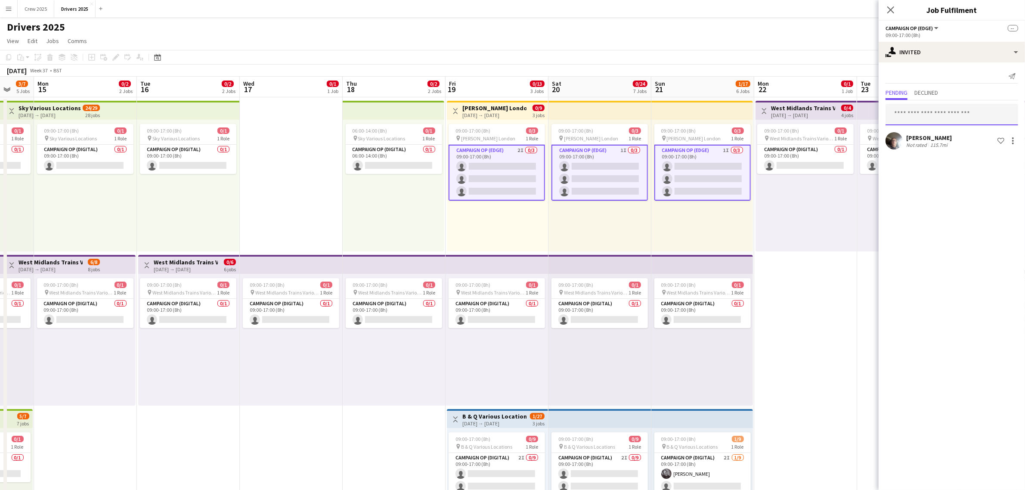
click at [940, 116] on input "text" at bounding box center [951, 115] width 133 height 22
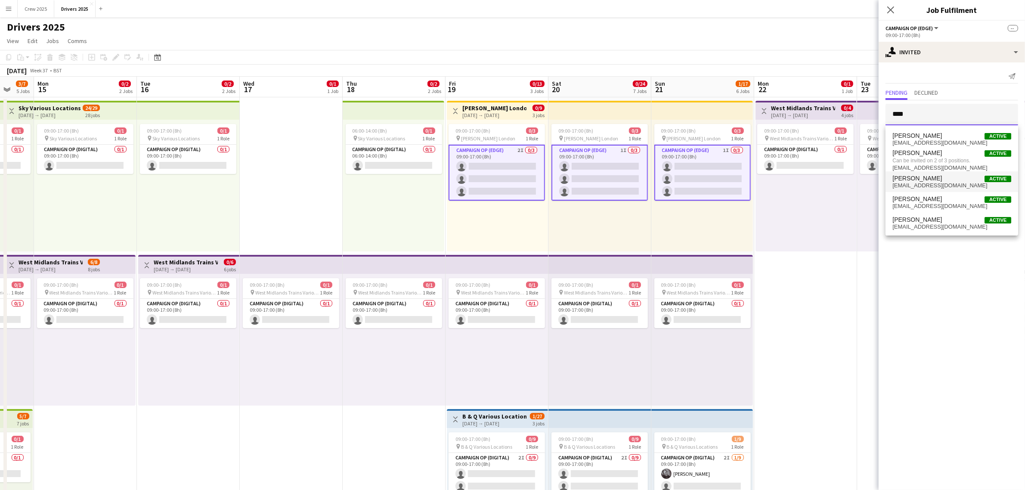
type input "****"
click at [949, 184] on span "[EMAIL_ADDRESS][DOMAIN_NAME]" at bounding box center [951, 185] width 119 height 7
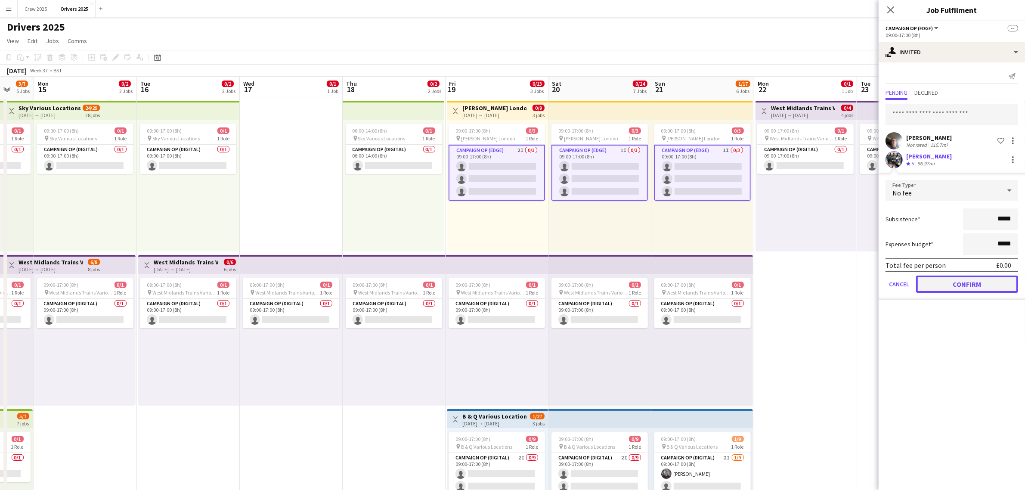
click at [968, 288] on button "Confirm" at bounding box center [967, 283] width 102 height 17
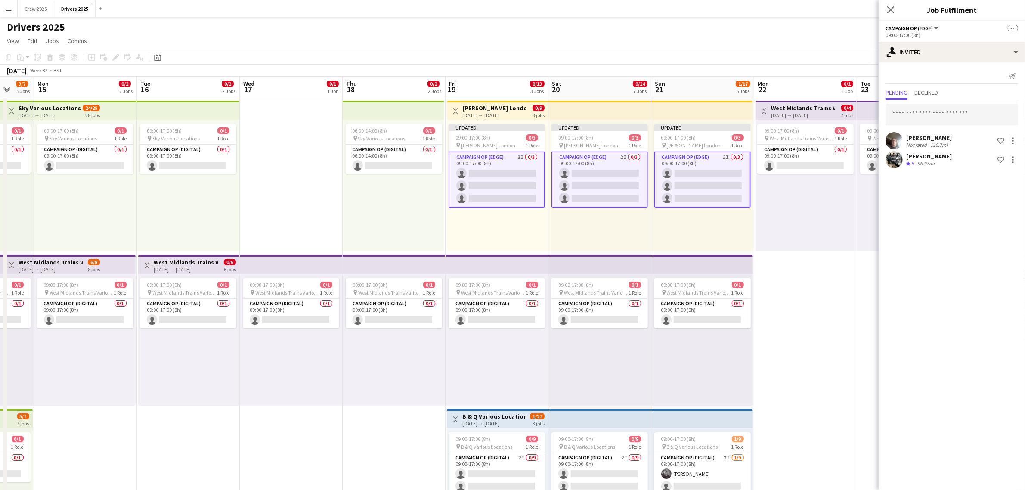
click at [801, 217] on div "09:00-17:00 (8h) 0/1 pin West Midlands Trains Various Locations 1 Role Campaign…" at bounding box center [805, 186] width 101 height 132
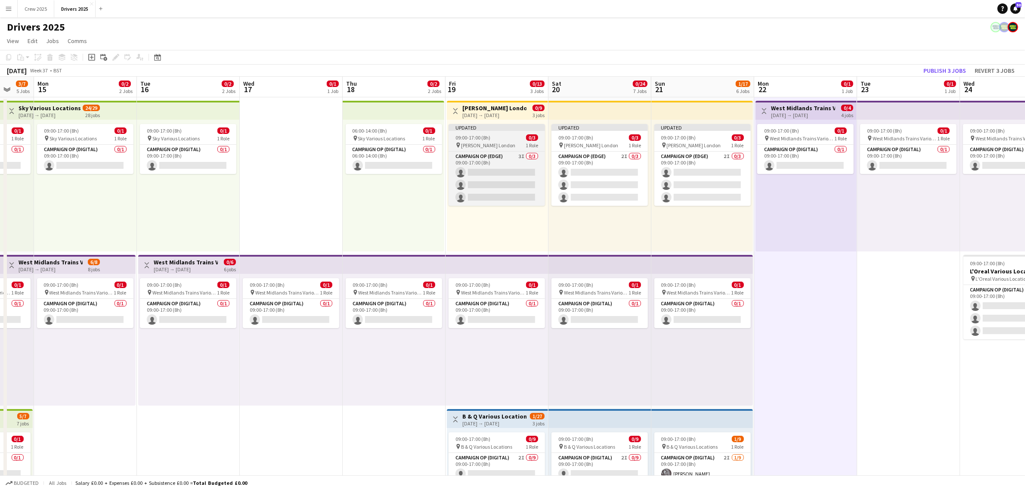
click at [504, 134] on div "09:00-17:00 (8h) 0/3" at bounding box center [496, 137] width 96 height 6
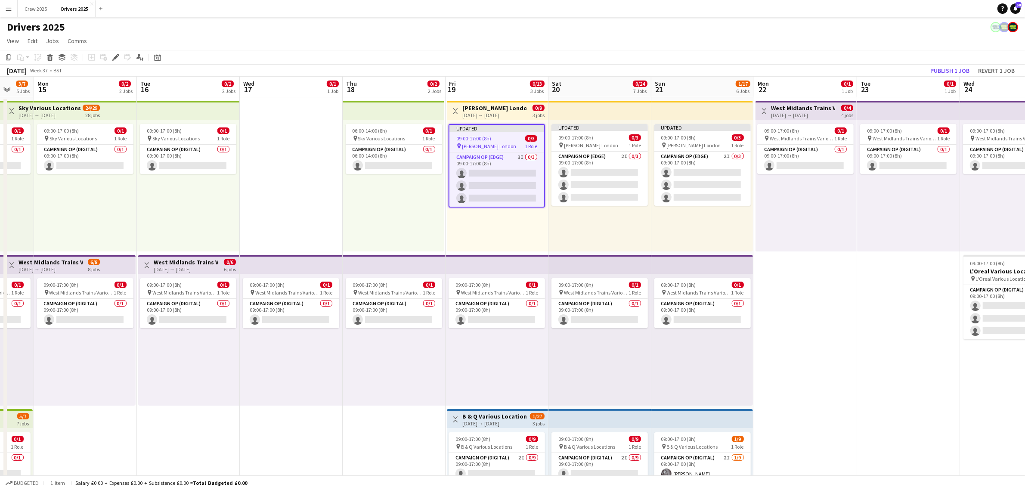
click at [488, 106] on h3 "[PERSON_NAME] London" at bounding box center [494, 108] width 64 height 8
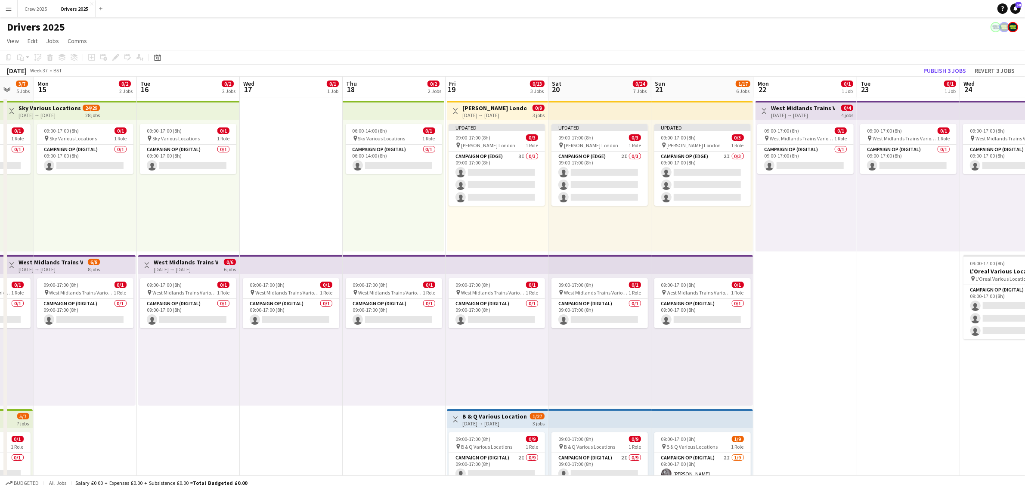
click at [501, 120] on div "Updated 09:00-17:00 (8h) 0/3 pin [PERSON_NAME] London 1 Role Campaign Op (Edge)…" at bounding box center [497, 186] width 101 height 132
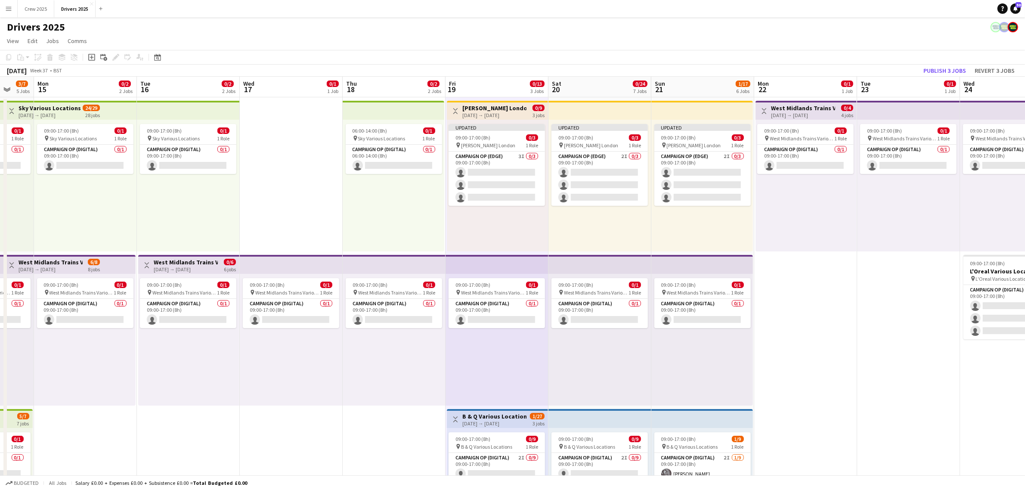
click at [578, 107] on app-top-bar at bounding box center [599, 110] width 103 height 19
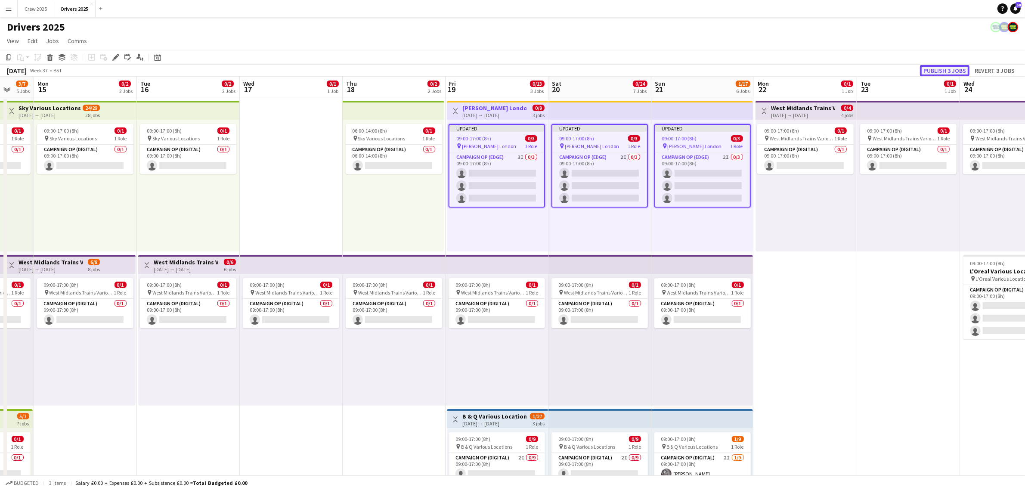
click at [941, 71] on button "Publish 3 jobs" at bounding box center [944, 70] width 49 height 11
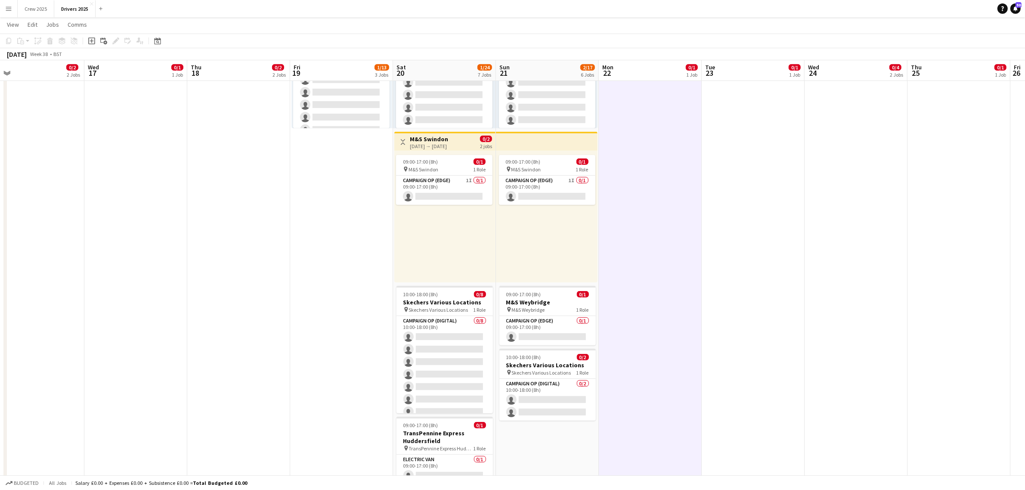
scroll to position [0, 328]
drag, startPoint x: 830, startPoint y: 405, endPoint x: 549, endPoint y: 424, distance: 281.2
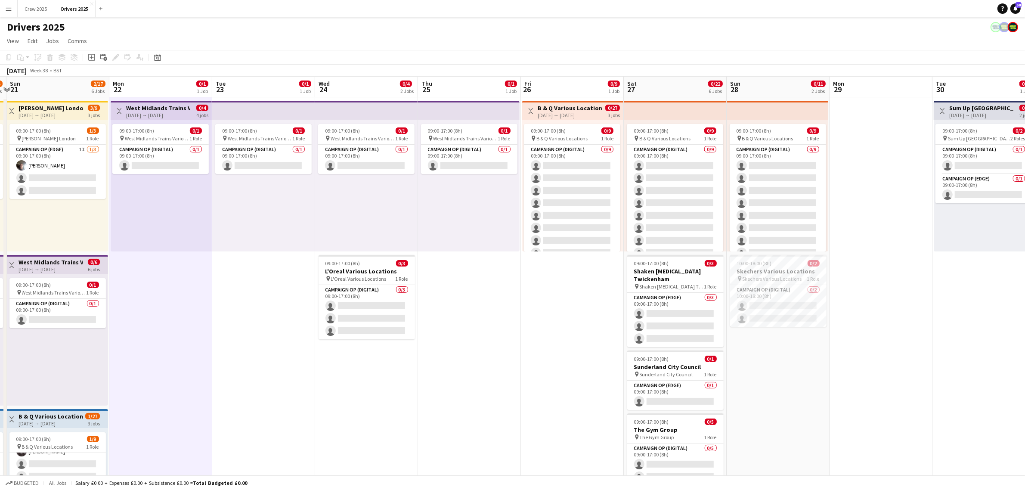
scroll to position [0, 303]
drag, startPoint x: 779, startPoint y: 368, endPoint x: 496, endPoint y: 397, distance: 285.1
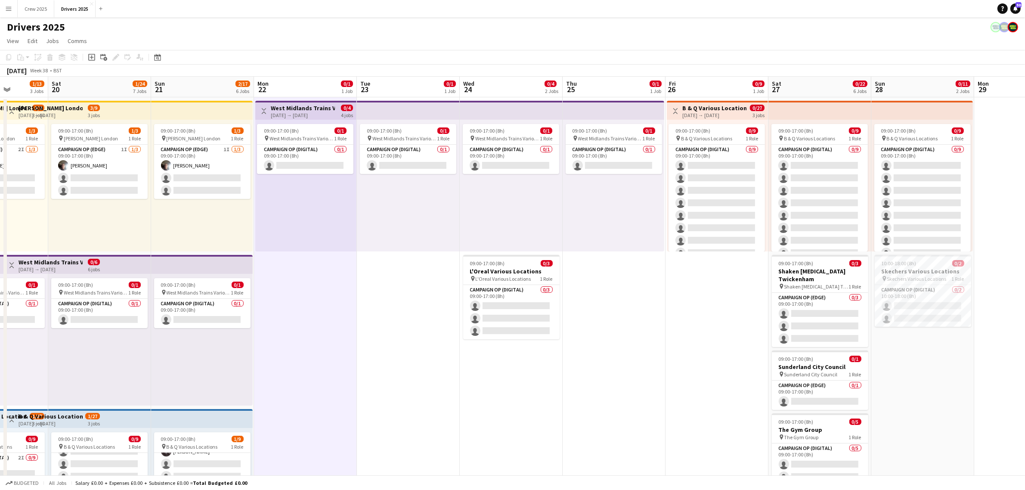
scroll to position [0, 229]
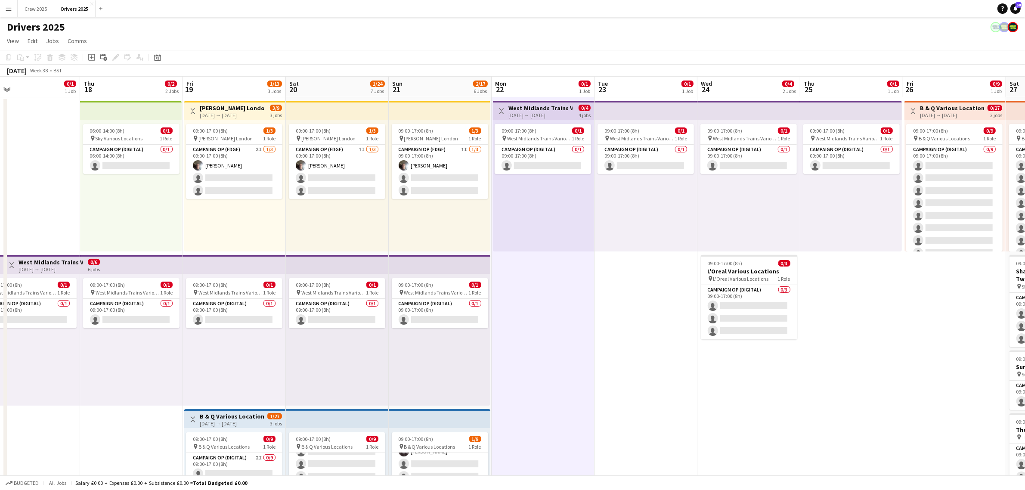
drag, startPoint x: 197, startPoint y: 436, endPoint x: 580, endPoint y: 417, distance: 383.5
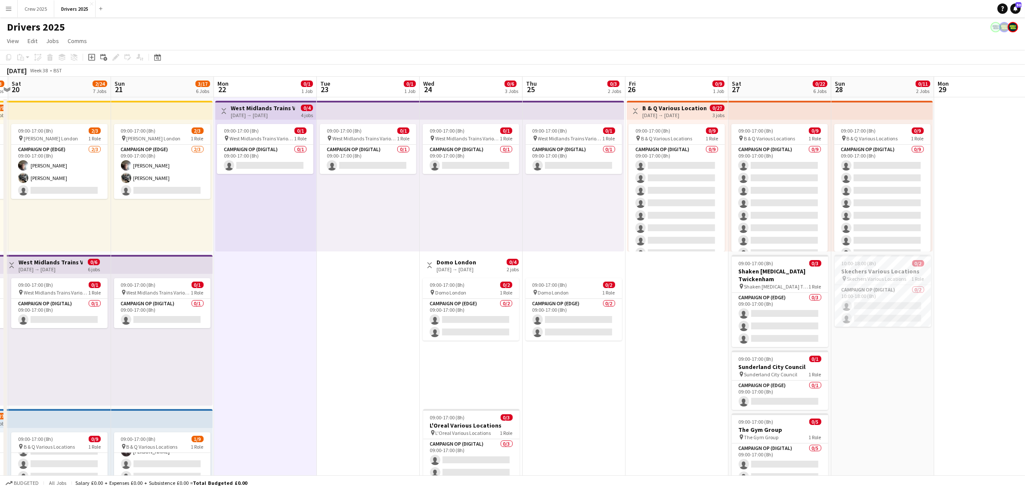
scroll to position [0, 305]
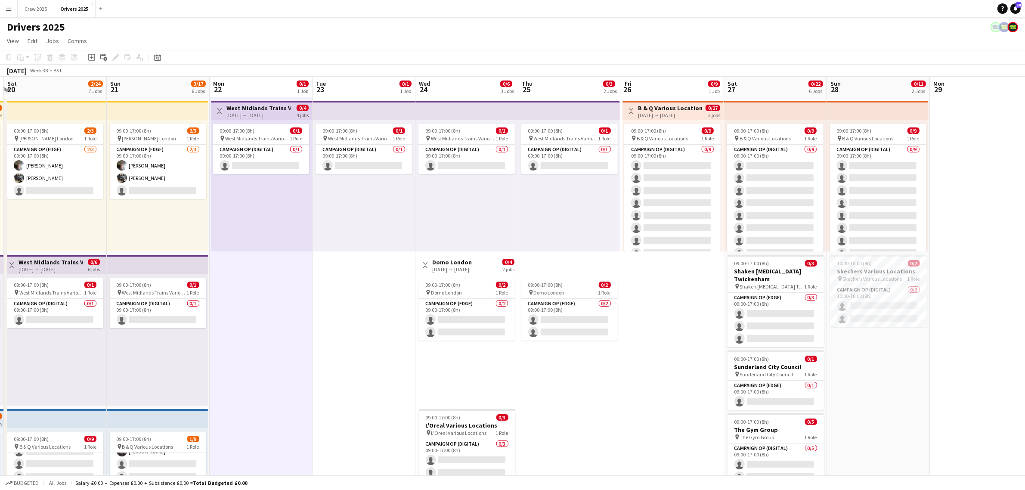
drag, startPoint x: 877, startPoint y: 384, endPoint x: 595, endPoint y: 399, distance: 282.3
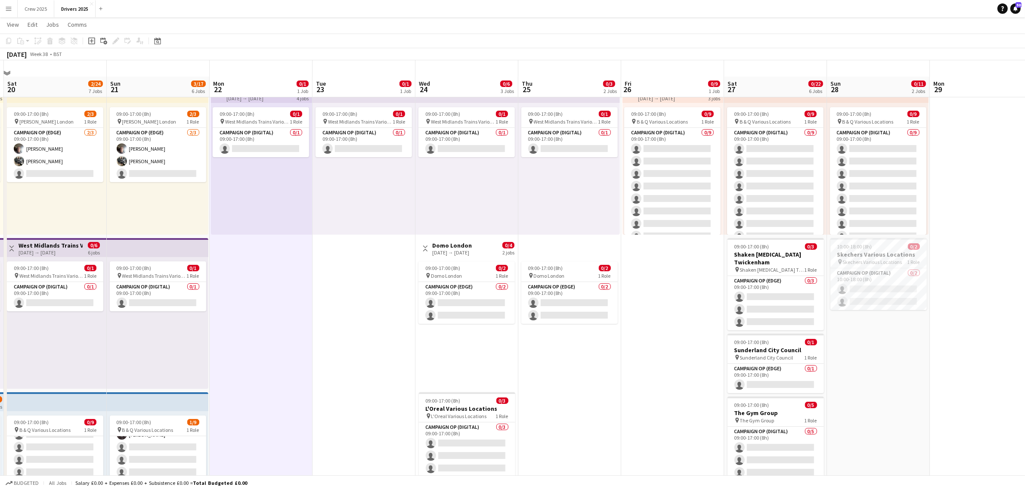
scroll to position [0, 0]
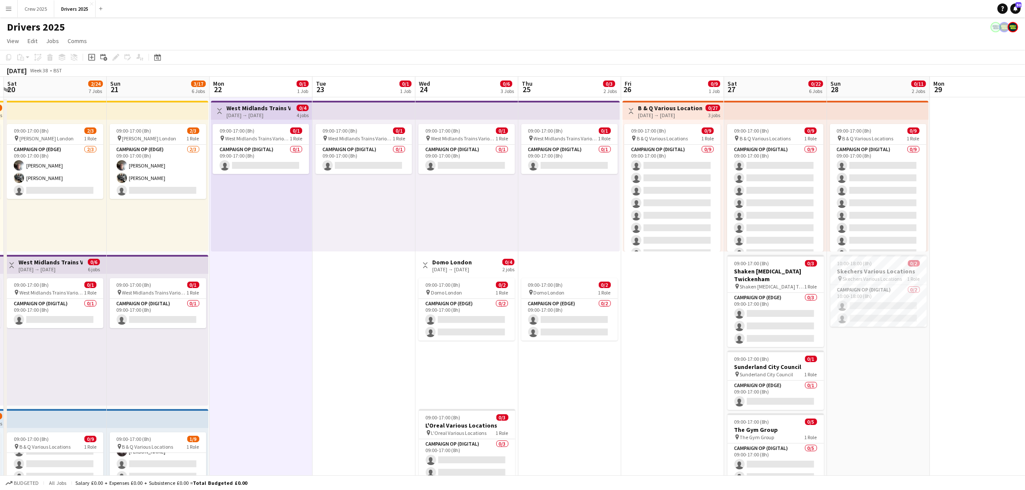
click at [421, 269] on button "Toggle View" at bounding box center [425, 265] width 10 height 10
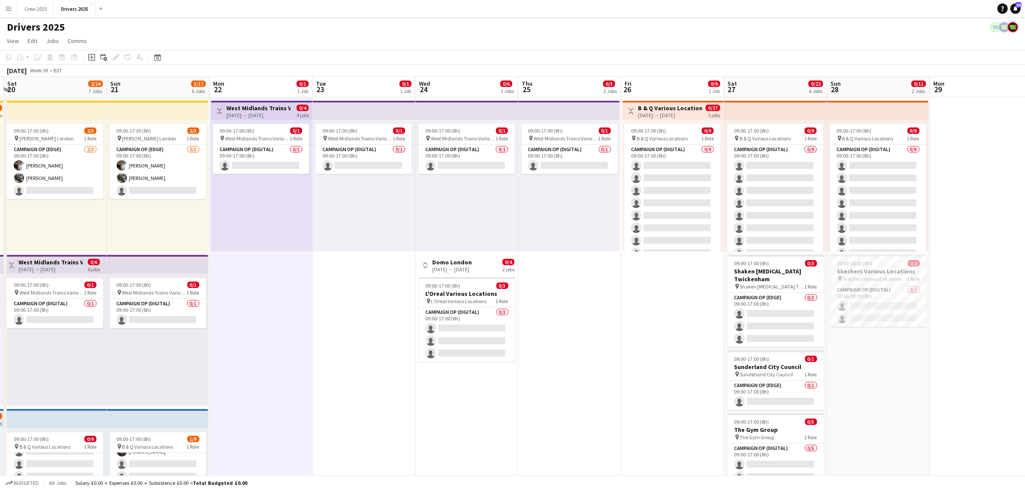
click at [423, 267] on app-icon "Toggle View" at bounding box center [425, 265] width 6 height 6
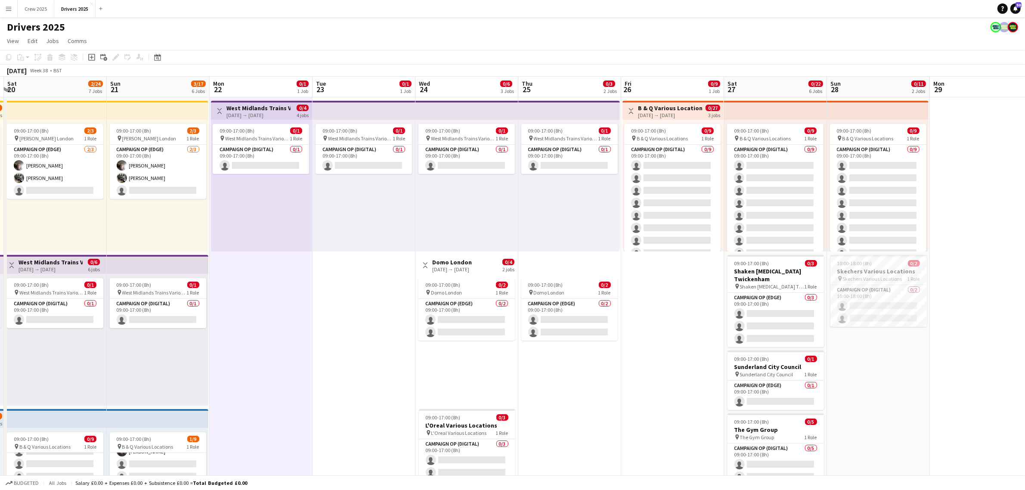
click at [425, 266] on app-icon "Toggle View" at bounding box center [425, 265] width 6 height 6
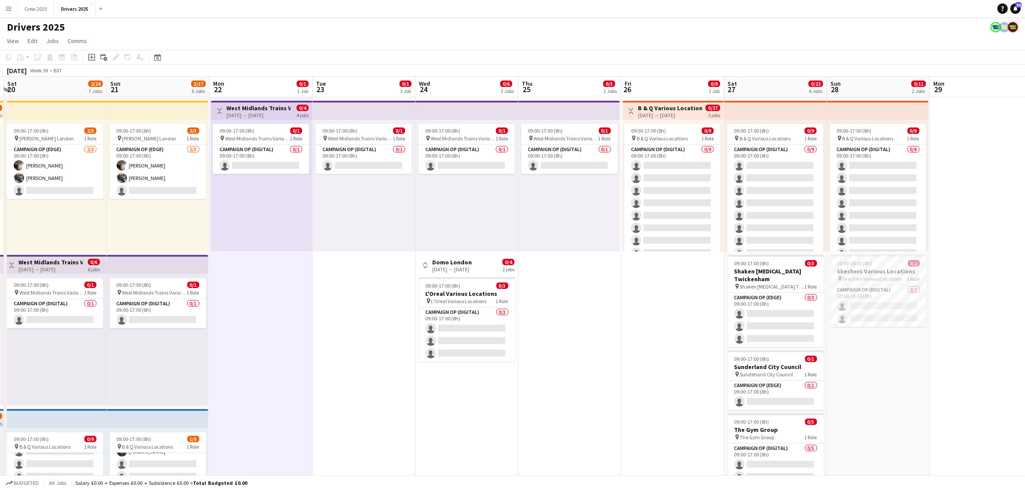
click at [423, 267] on app-icon "Toggle View" at bounding box center [425, 265] width 6 height 6
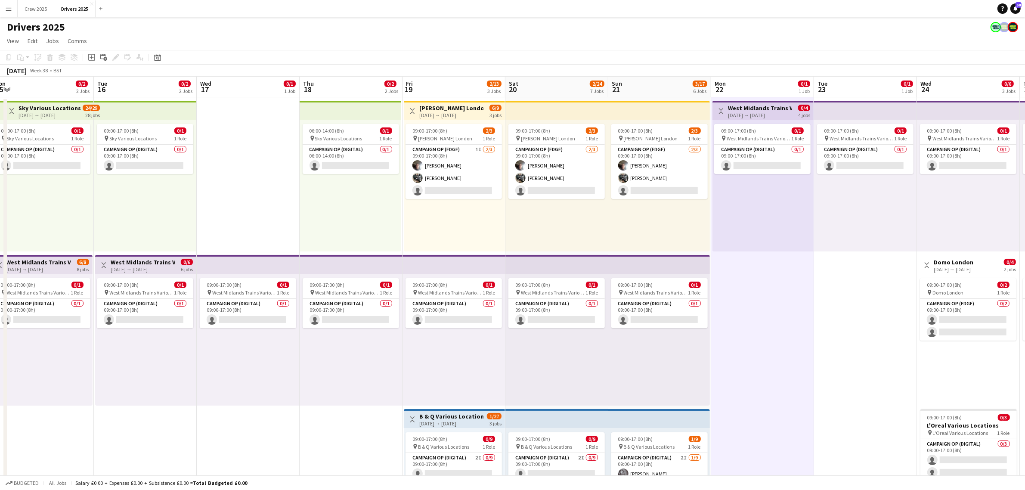
scroll to position [0, 337]
